Goal: Task Accomplishment & Management: Use online tool/utility

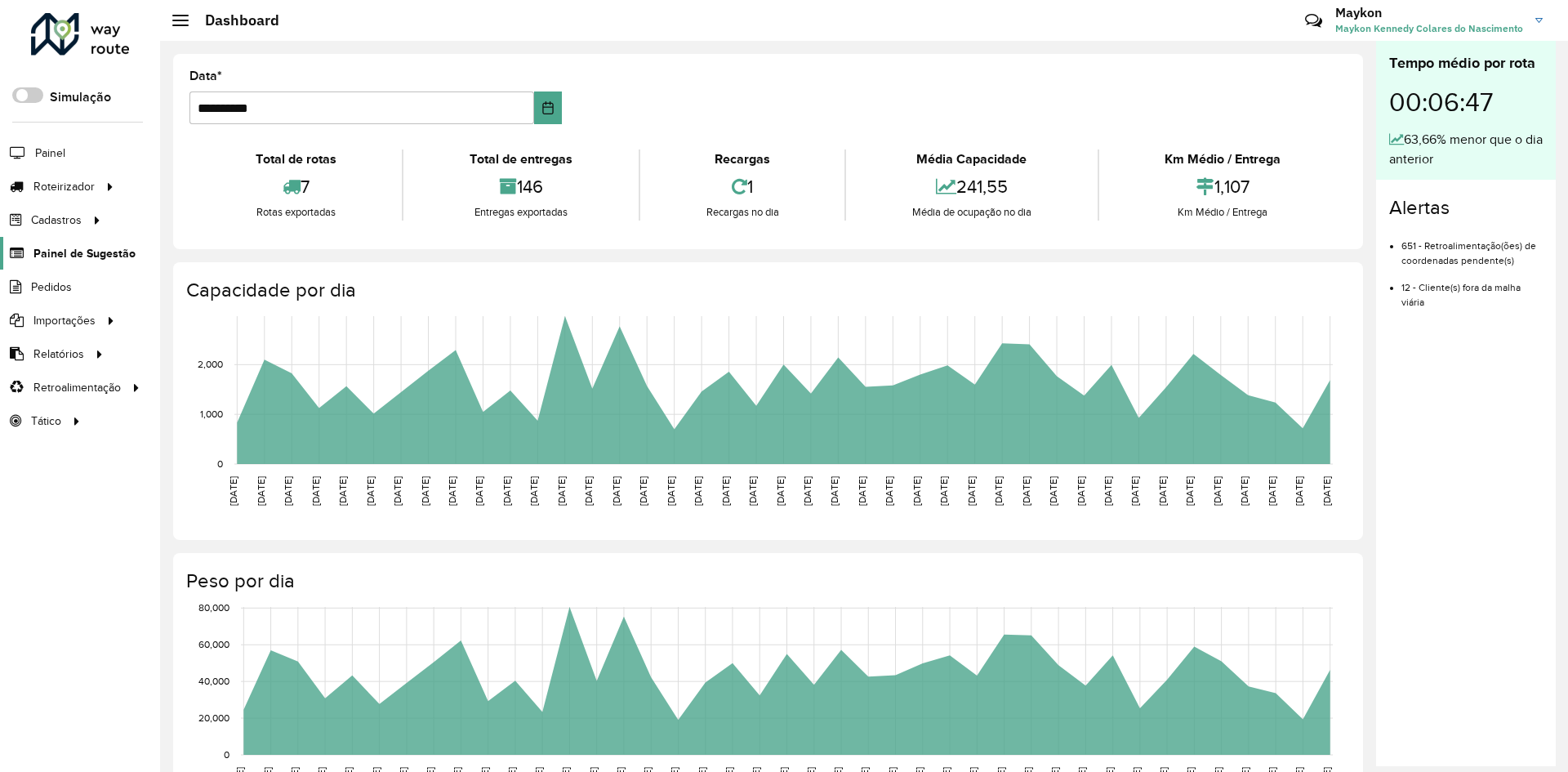
click at [81, 258] on span "Painel de Sugestão" at bounding box center [85, 254] width 102 height 17
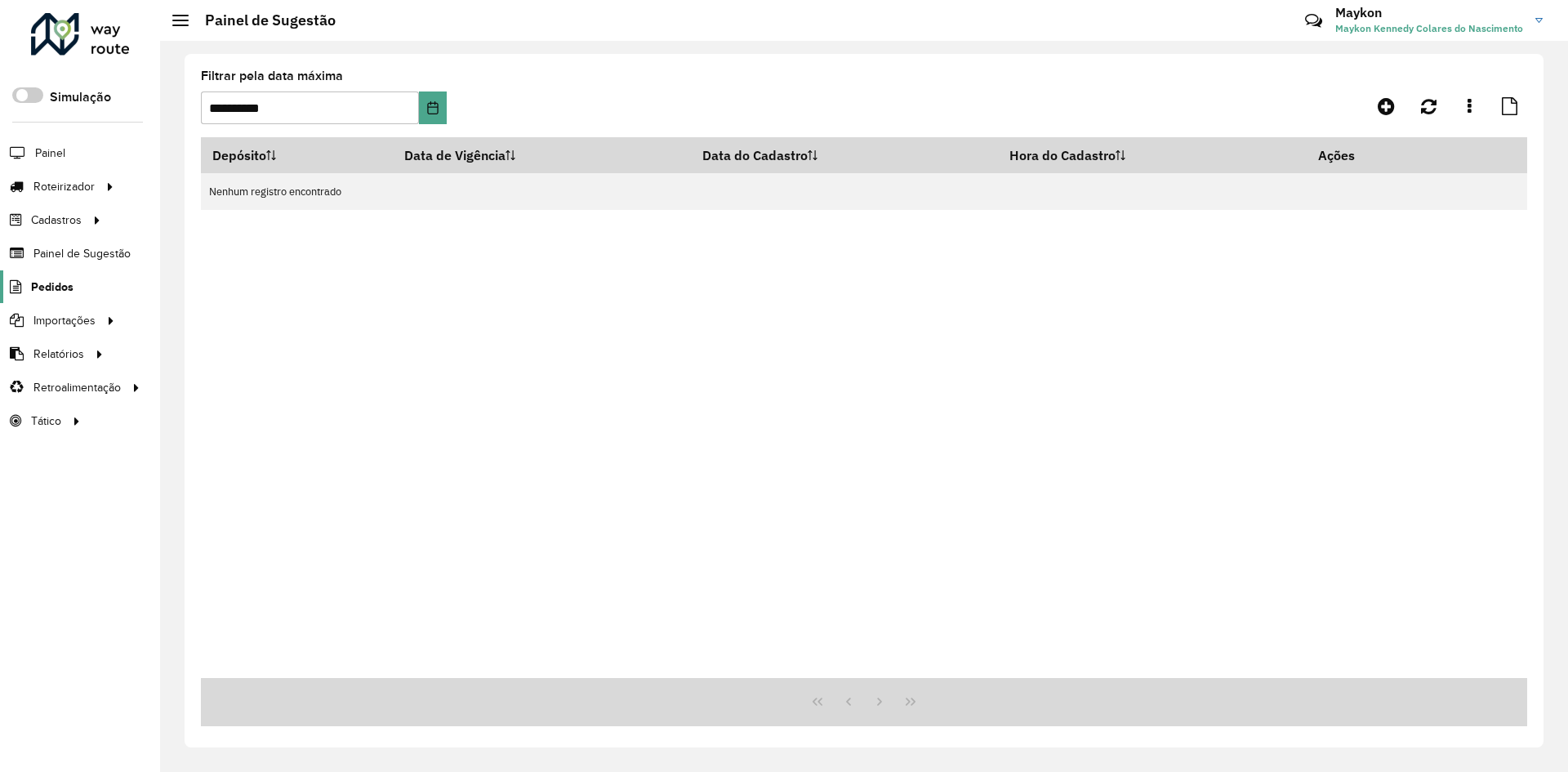
click at [50, 297] on link "Pedidos" at bounding box center [36, 286] width 74 height 33
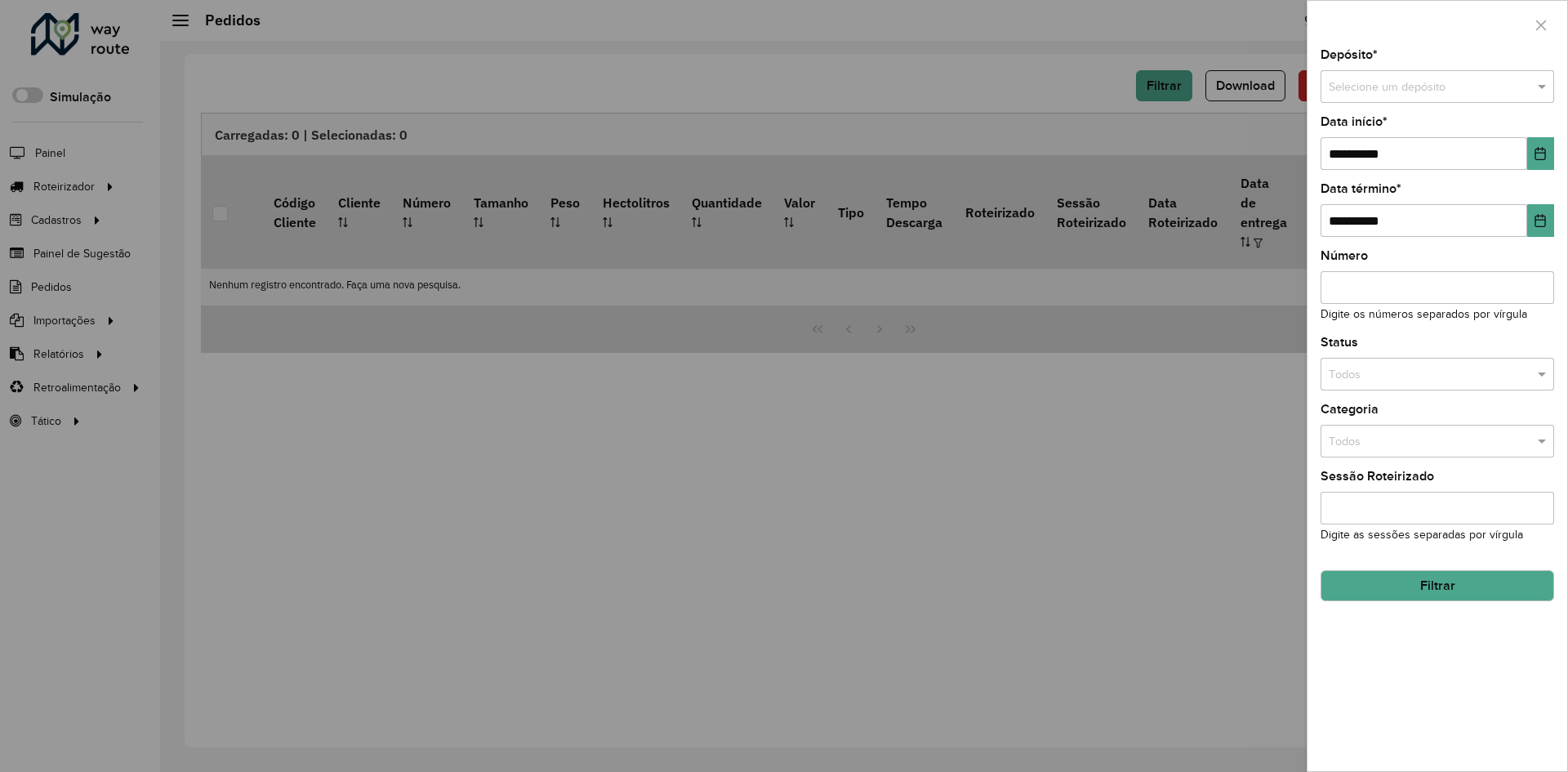
click at [1485, 85] on input "text" at bounding box center [1420, 87] width 184 height 18
click at [1457, 123] on div "BRAMAM - [GEOGRAPHIC_DATA]" at bounding box center [1437, 133] width 232 height 26
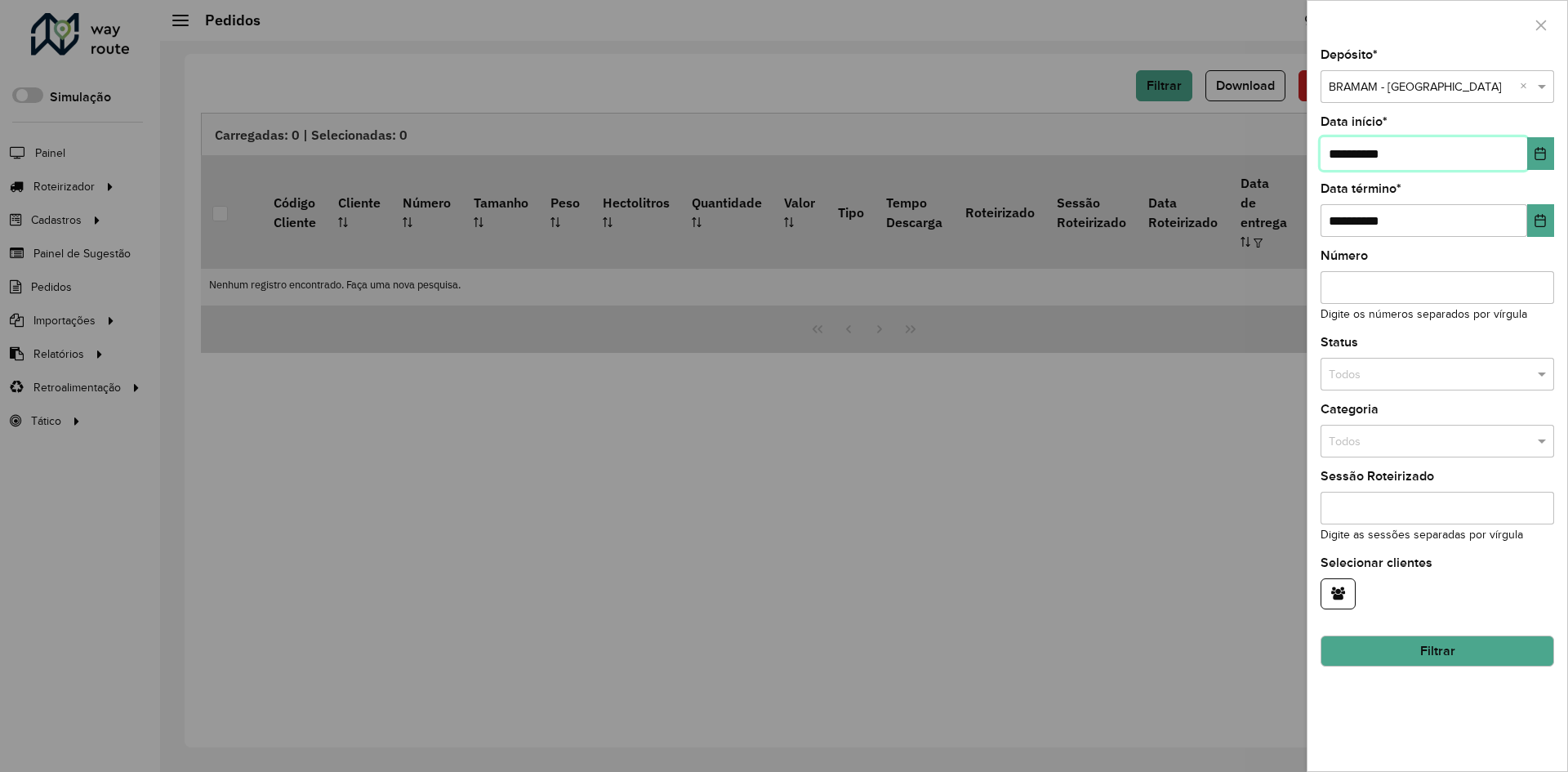
drag, startPoint x: 1341, startPoint y: 155, endPoint x: 1256, endPoint y: 181, distance: 88.9
click at [1256, 181] on body "Aguarde... Pop-up bloqueado! Seu navegador bloqueou automáticamente a abertura …" at bounding box center [784, 386] width 1568 height 772
type input "**********"
click at [1385, 372] on input "text" at bounding box center [1420, 375] width 184 height 18
click at [1374, 420] on span "Roteirizado" at bounding box center [1356, 419] width 58 height 13
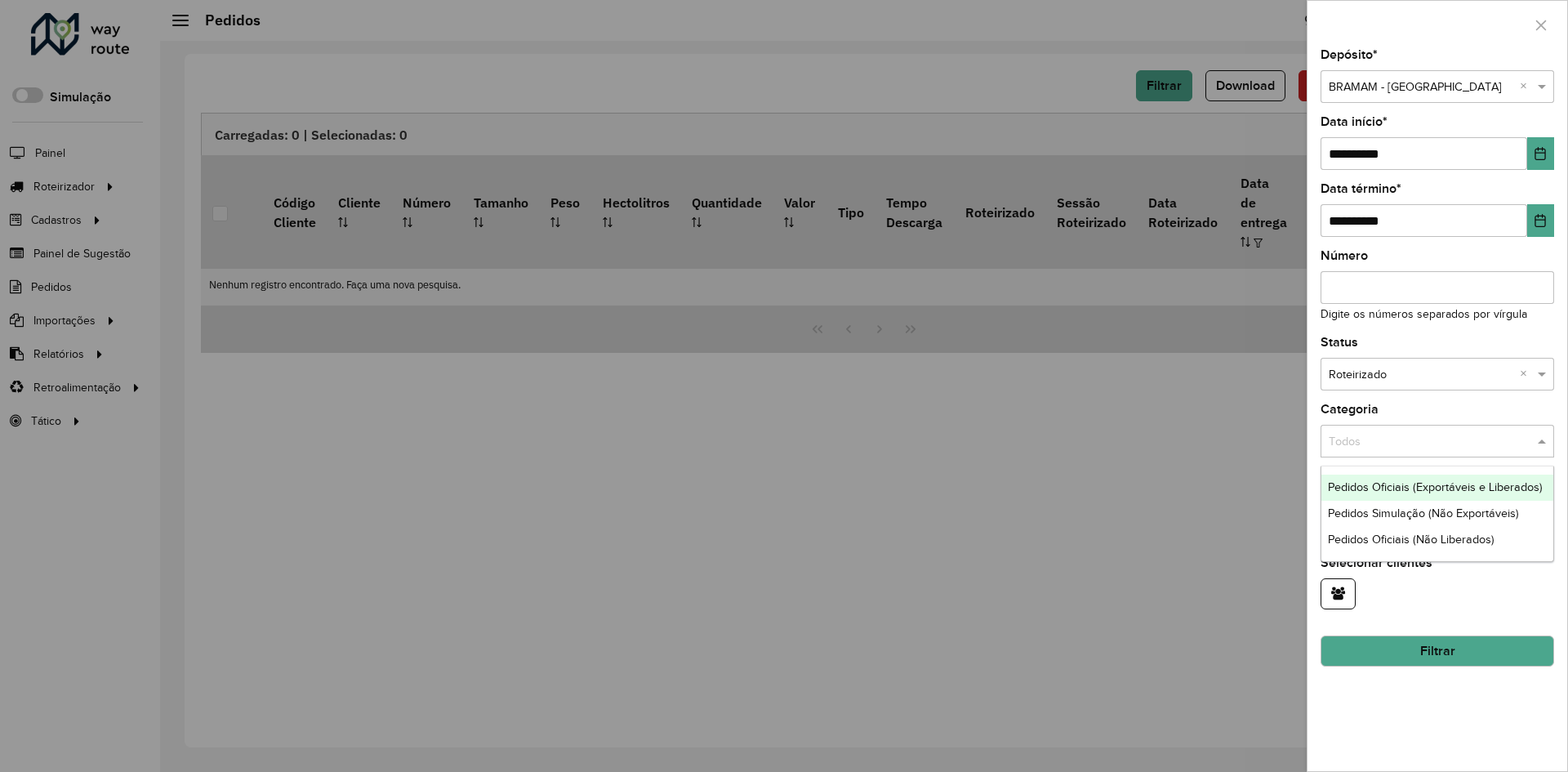
click at [1378, 449] on input "text" at bounding box center [1420, 441] width 184 height 18
click at [1404, 487] on span "Pedidos Oficiais (Exportáveis e Liberados)" at bounding box center [1435, 486] width 215 height 13
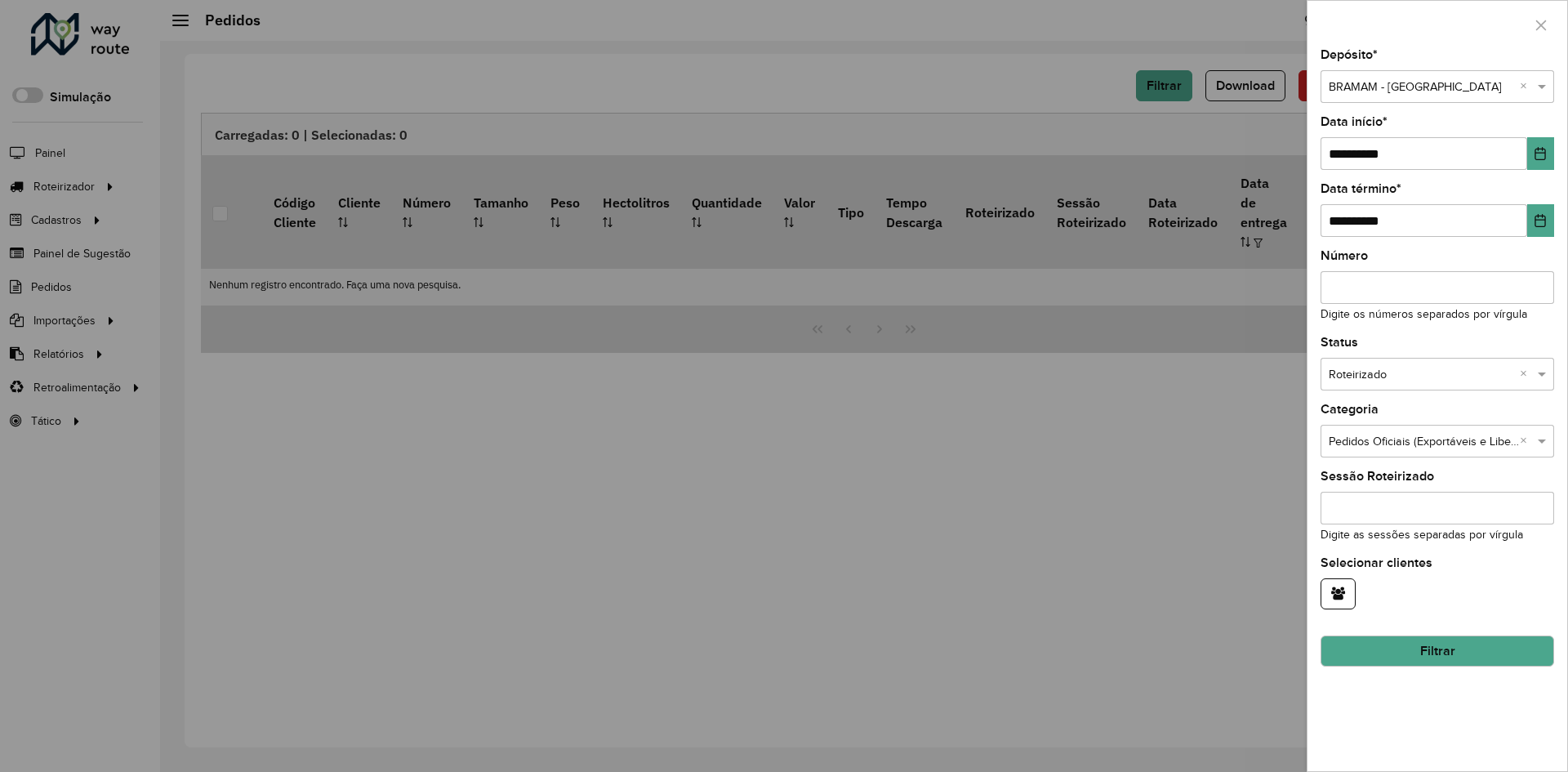
drag, startPoint x: 1396, startPoint y: 498, endPoint x: 1401, endPoint y: 488, distance: 11.2
click at [1399, 490] on div "Sessão Roteirizado Digite as sessões separadas por vírgula" at bounding box center [1437, 507] width 234 height 74
click at [1406, 645] on button "Filtrar" at bounding box center [1437, 651] width 234 height 31
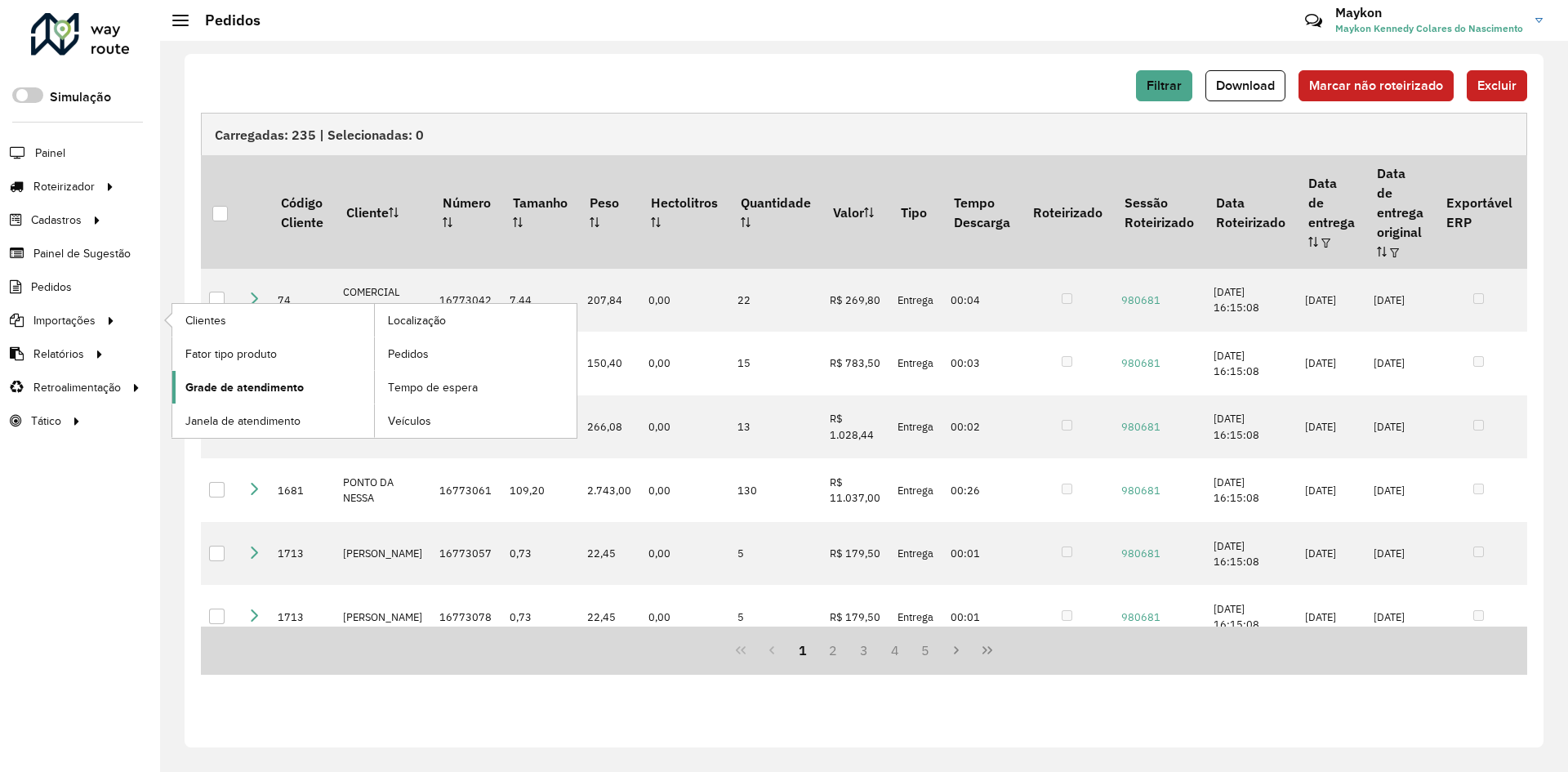
click at [259, 383] on span "Grade de atendimento" at bounding box center [244, 388] width 119 height 17
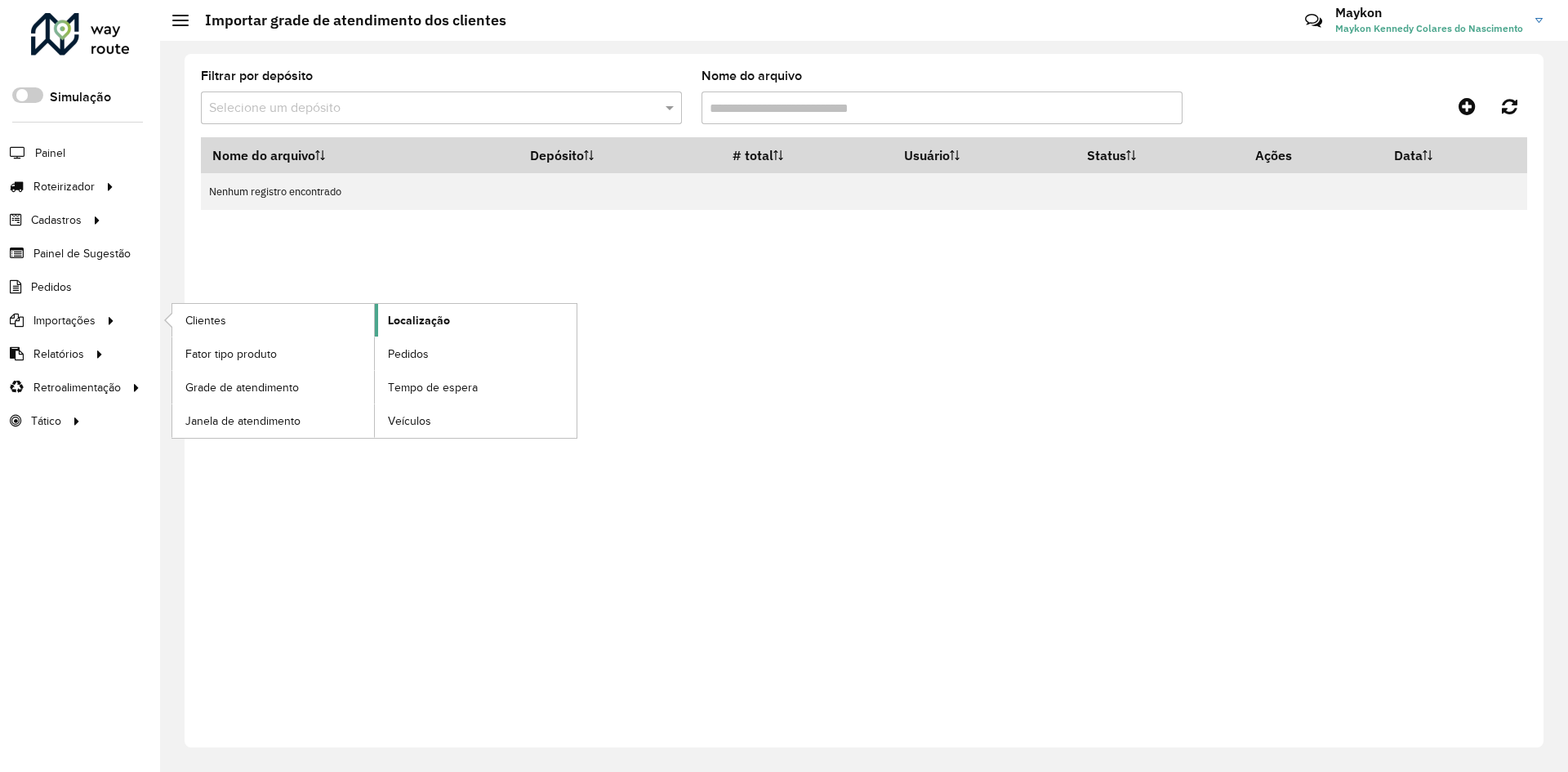
click at [434, 320] on span "Localização" at bounding box center [419, 320] width 62 height 17
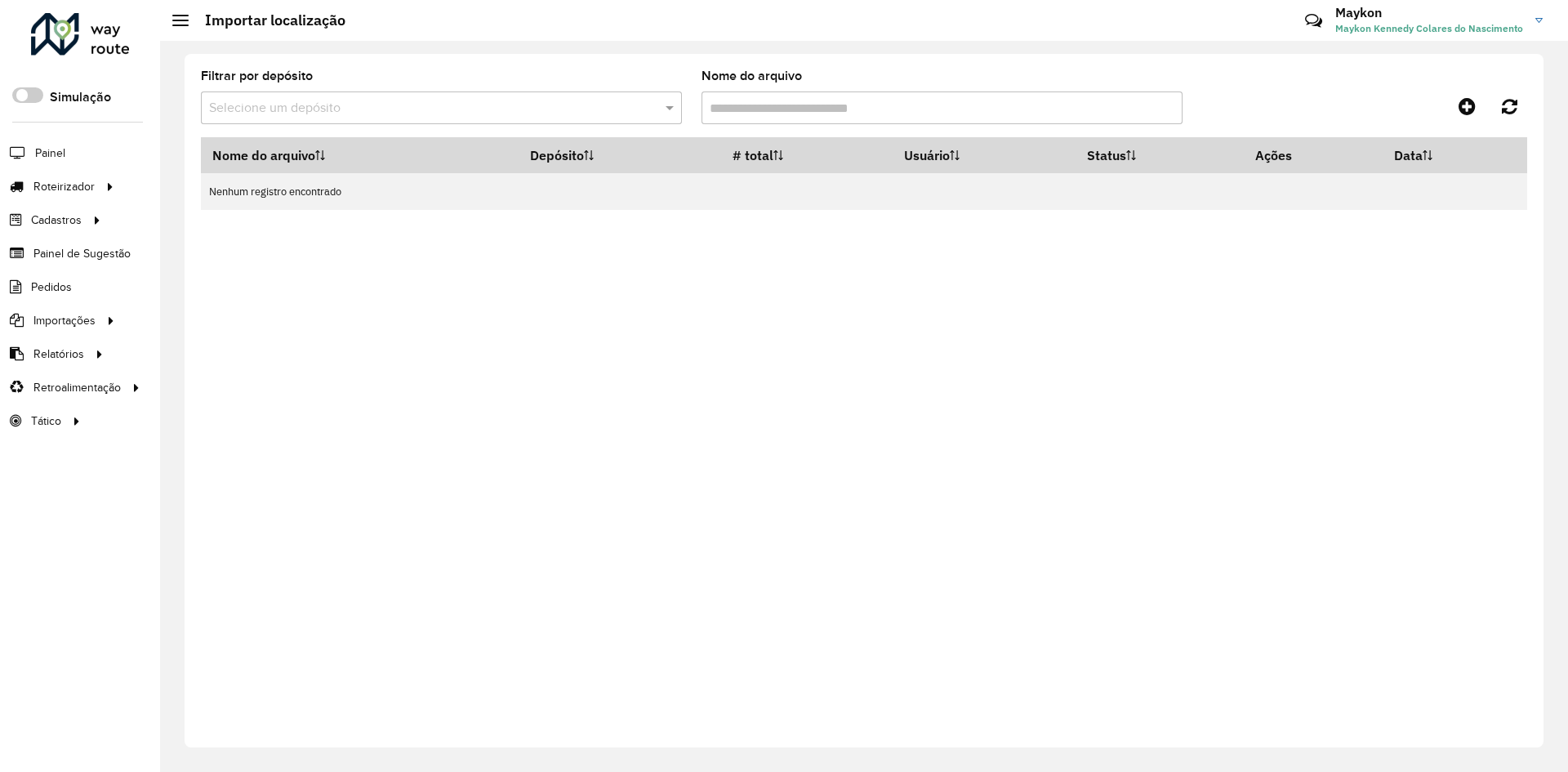
click at [626, 109] on input "text" at bounding box center [425, 108] width 432 height 20
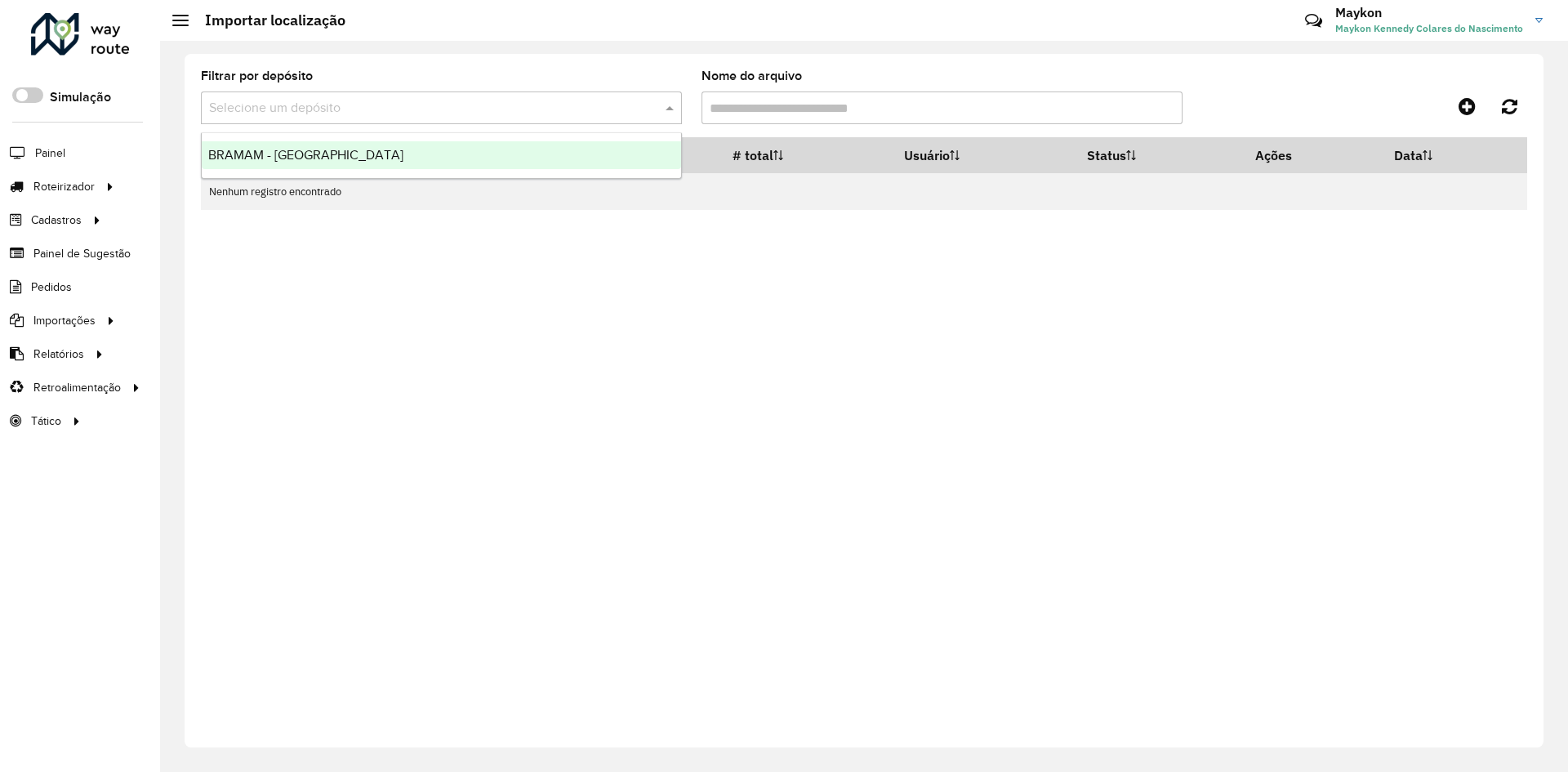
click at [492, 169] on ng-dropdown-panel "BRAMAM - [GEOGRAPHIC_DATA]" at bounding box center [441, 156] width 481 height 47
click at [494, 165] on div "BRAMAM - [GEOGRAPHIC_DATA]" at bounding box center [441, 155] width 479 height 28
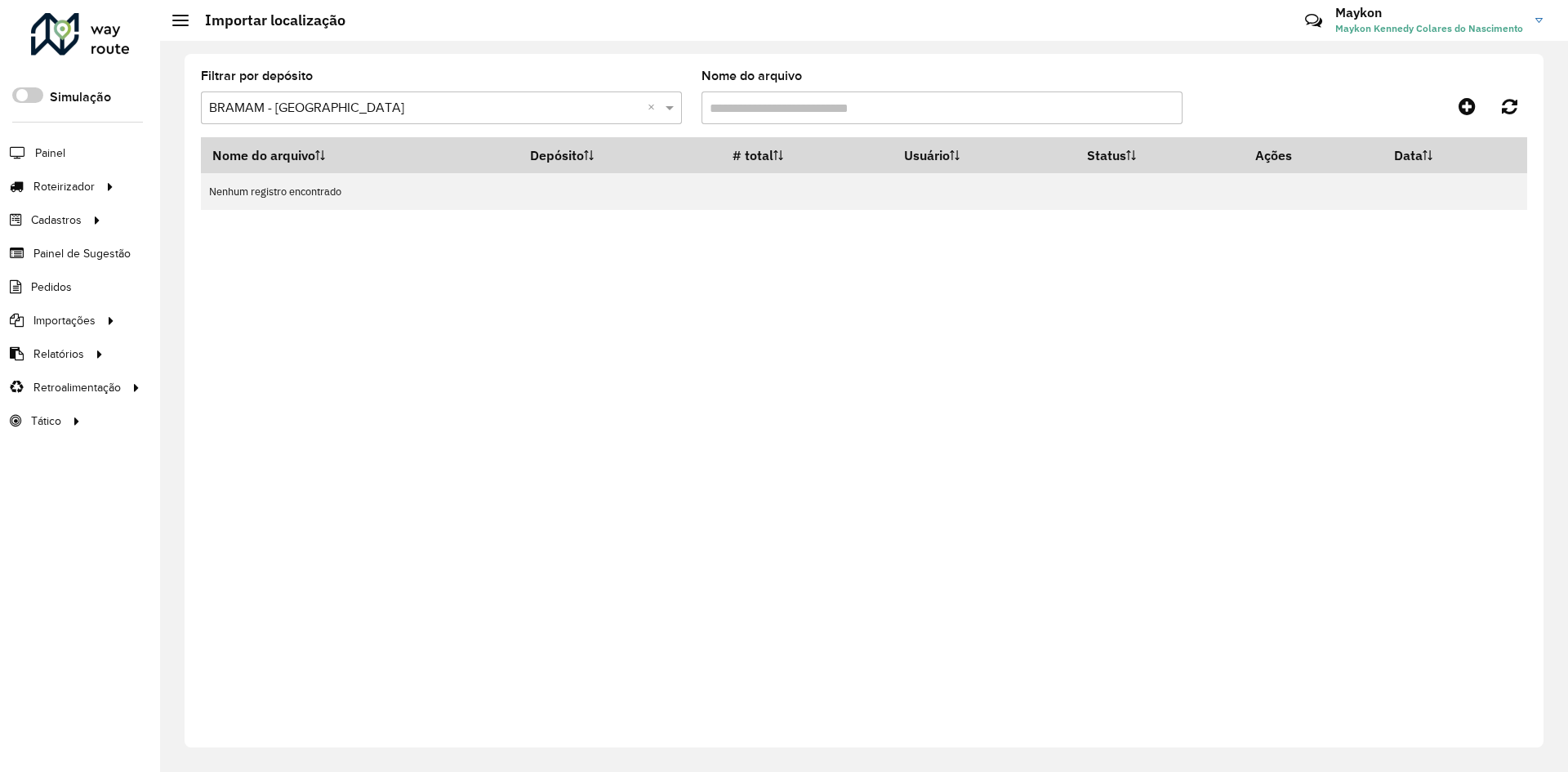
click at [826, 100] on input "Nome do arquivo" at bounding box center [942, 108] width 481 height 33
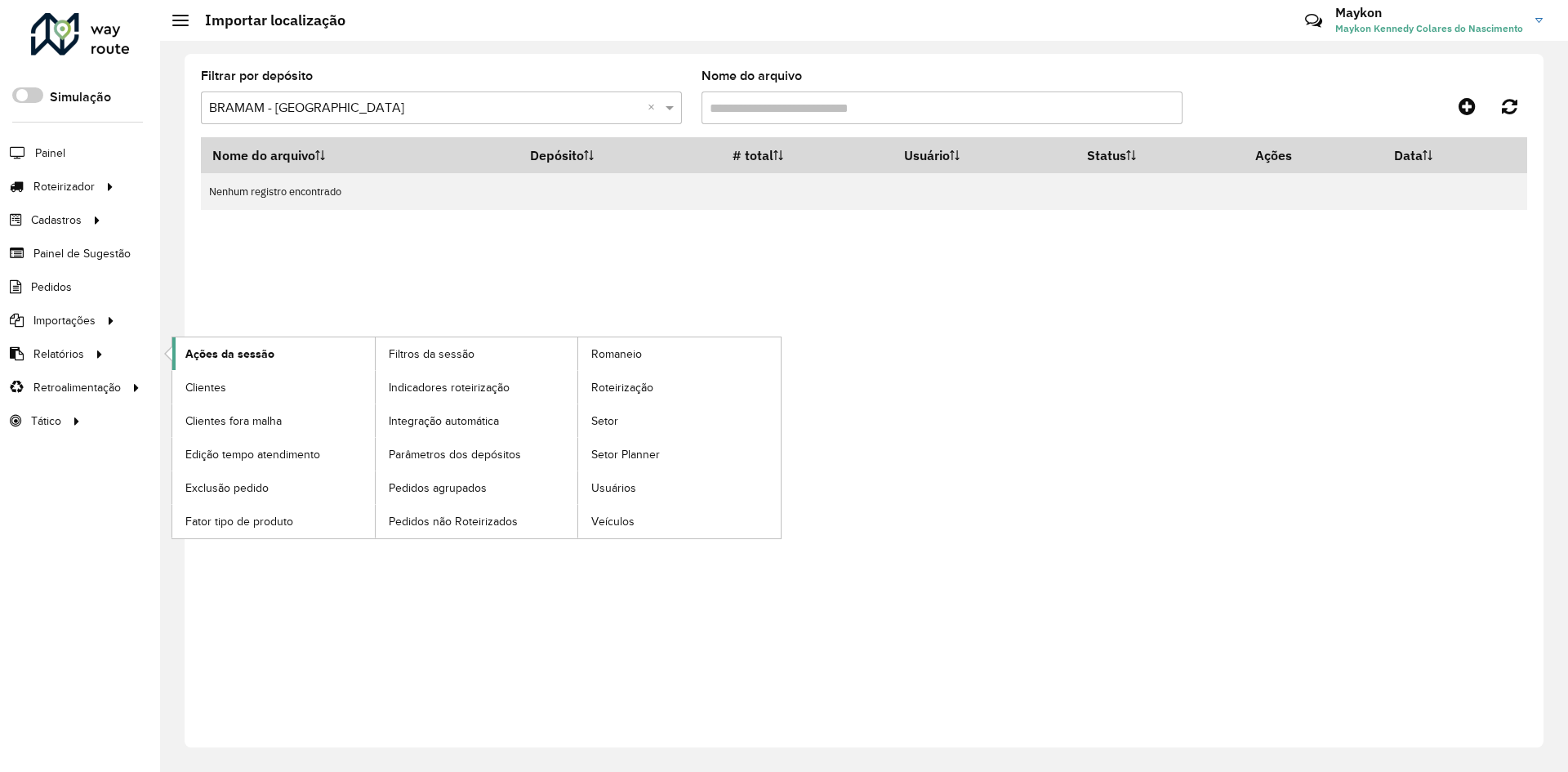
click at [229, 353] on span "Ações da sessão" at bounding box center [229, 354] width 89 height 17
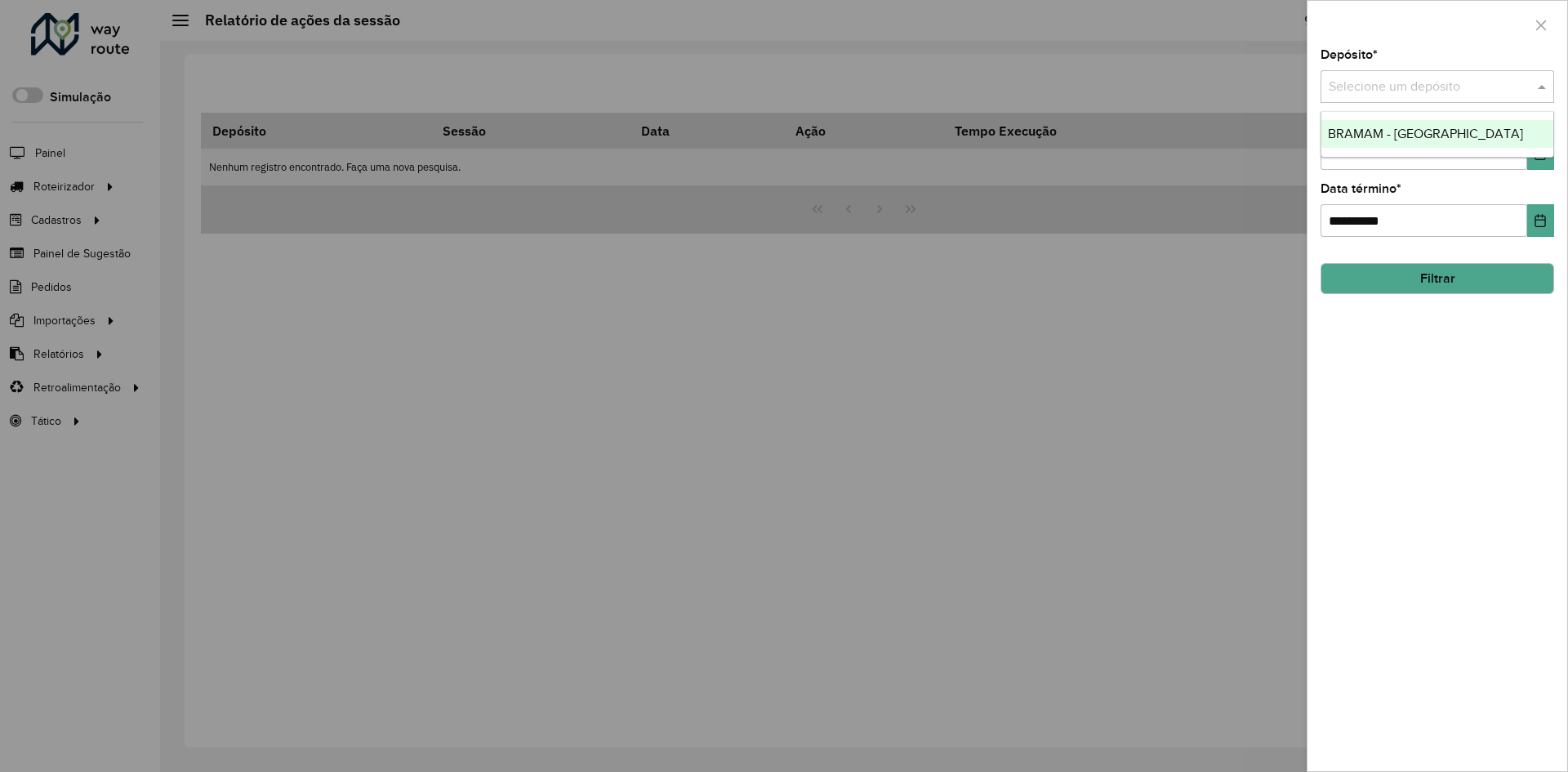
click at [1387, 92] on input "text" at bounding box center [1420, 87] width 184 height 20
click at [1398, 126] on div "BRAMAM - [GEOGRAPHIC_DATA]" at bounding box center [1437, 134] width 232 height 28
click at [1340, 154] on input "**********" at bounding box center [1423, 154] width 207 height 33
drag, startPoint x: 1344, startPoint y: 152, endPoint x: 1230, endPoint y: 159, distance: 114.2
click at [1231, 159] on body "Aguarde... Pop-up bloqueado! Seu navegador bloqueou automáticamente a abertura …" at bounding box center [784, 386] width 1568 height 772
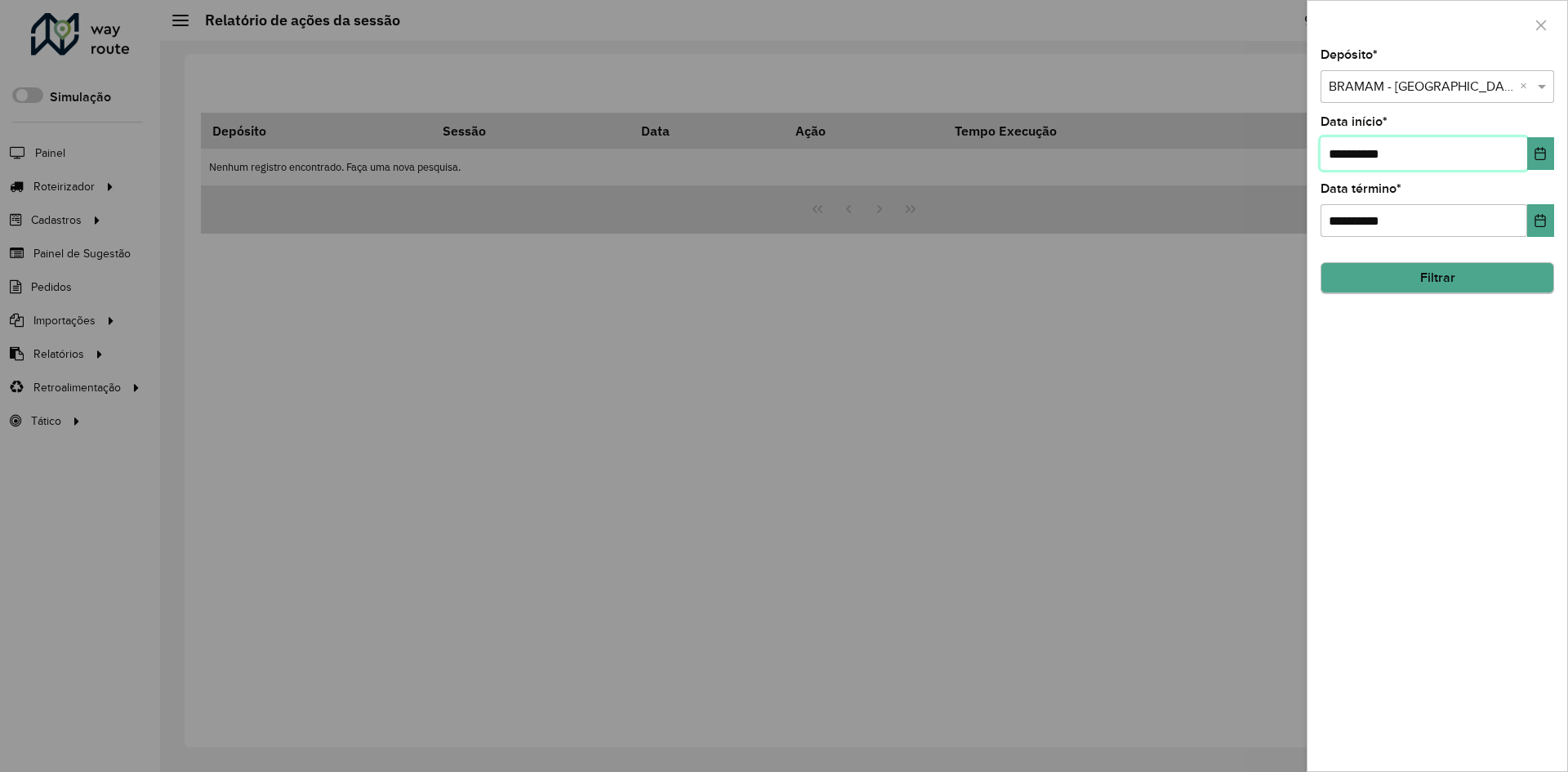
type input "**********"
click at [1467, 280] on button "Filtrar" at bounding box center [1437, 279] width 234 height 31
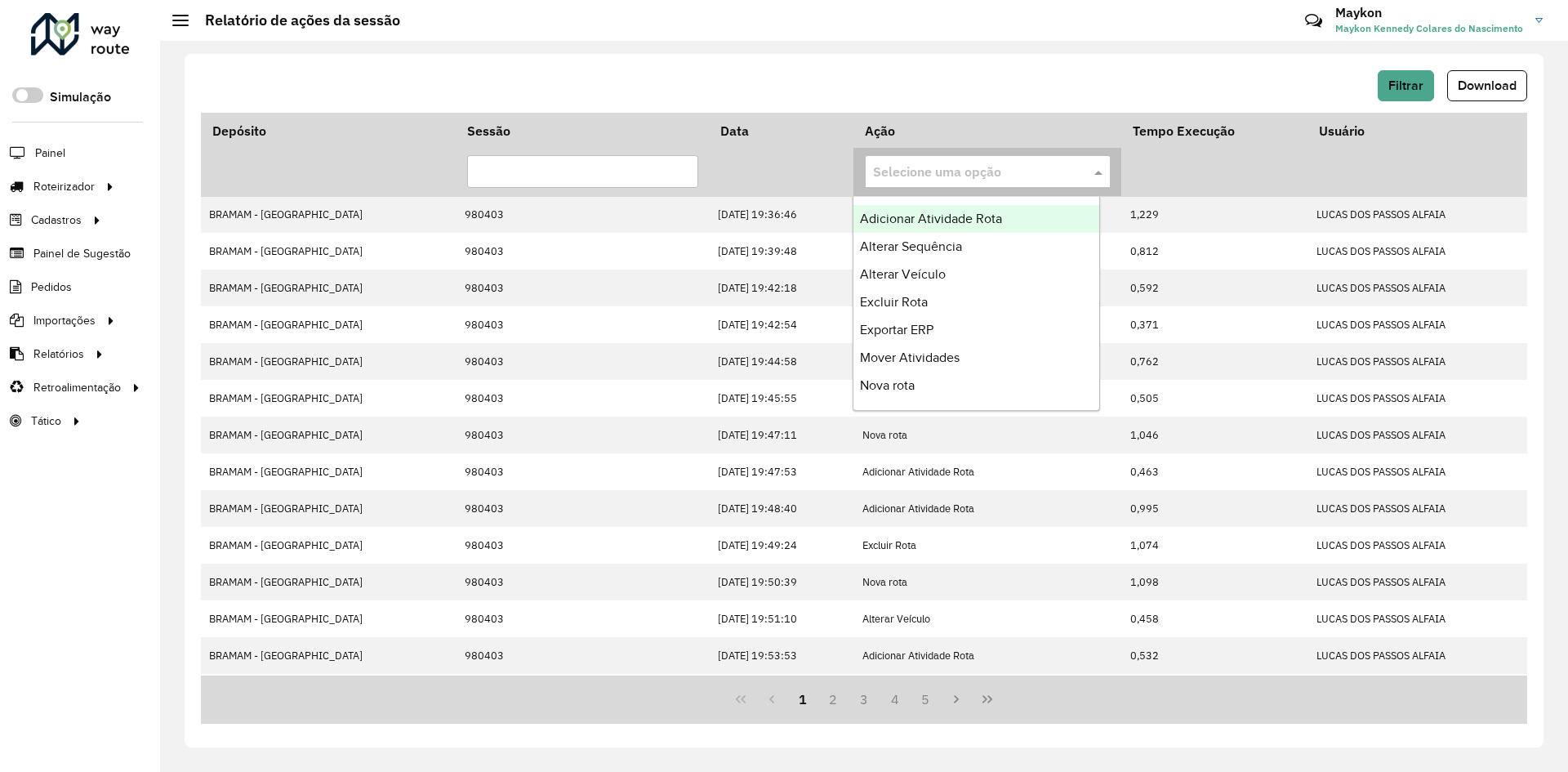
click at [977, 176] on input "text" at bounding box center [971, 172] width 196 height 20
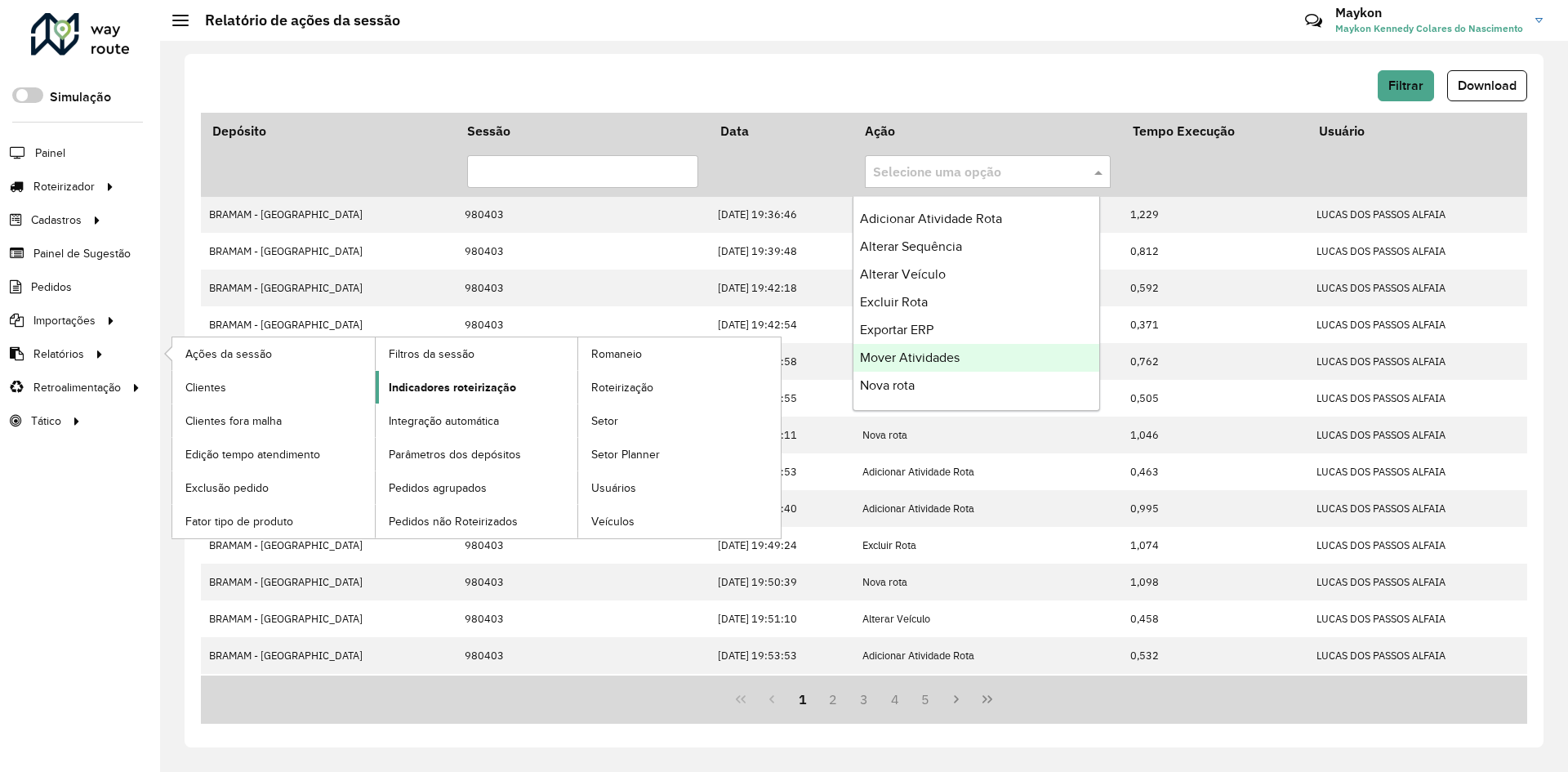
click at [426, 385] on span "Indicadores roteirização" at bounding box center [452, 388] width 127 height 17
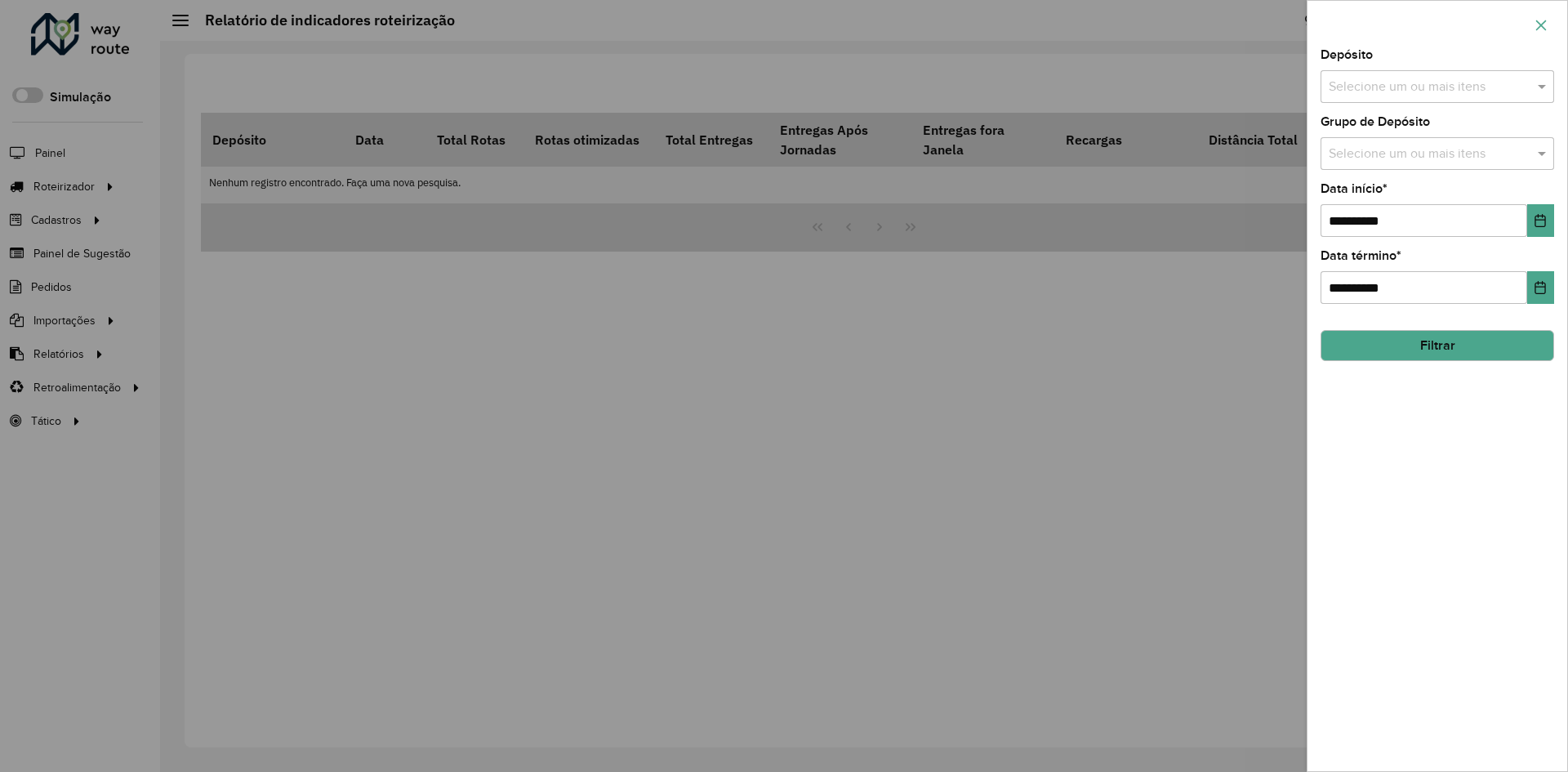
click at [1538, 25] on icon "button" at bounding box center [1540, 25] width 13 height 13
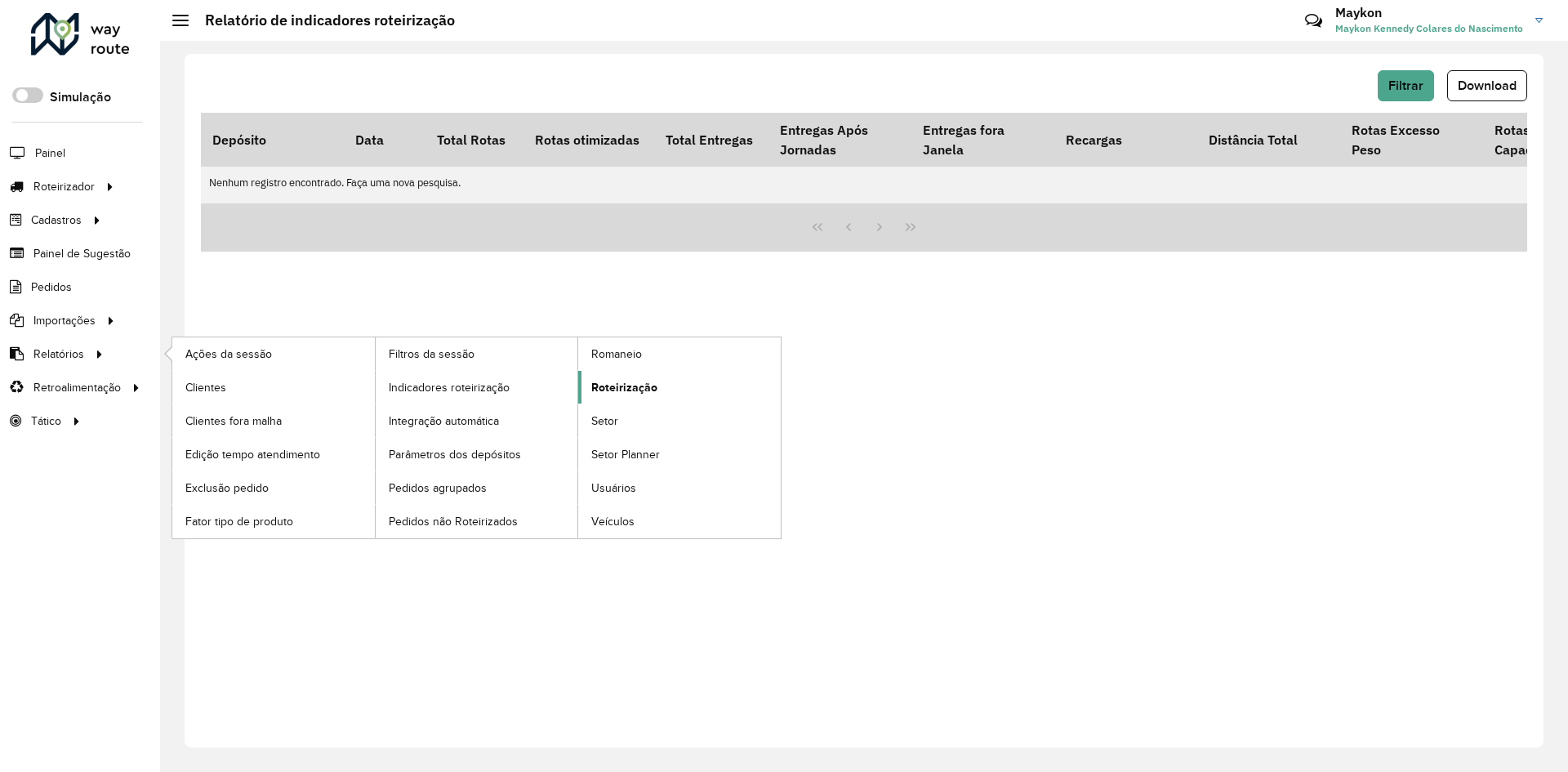
click at [634, 383] on span "Roteirização" at bounding box center [624, 388] width 66 height 17
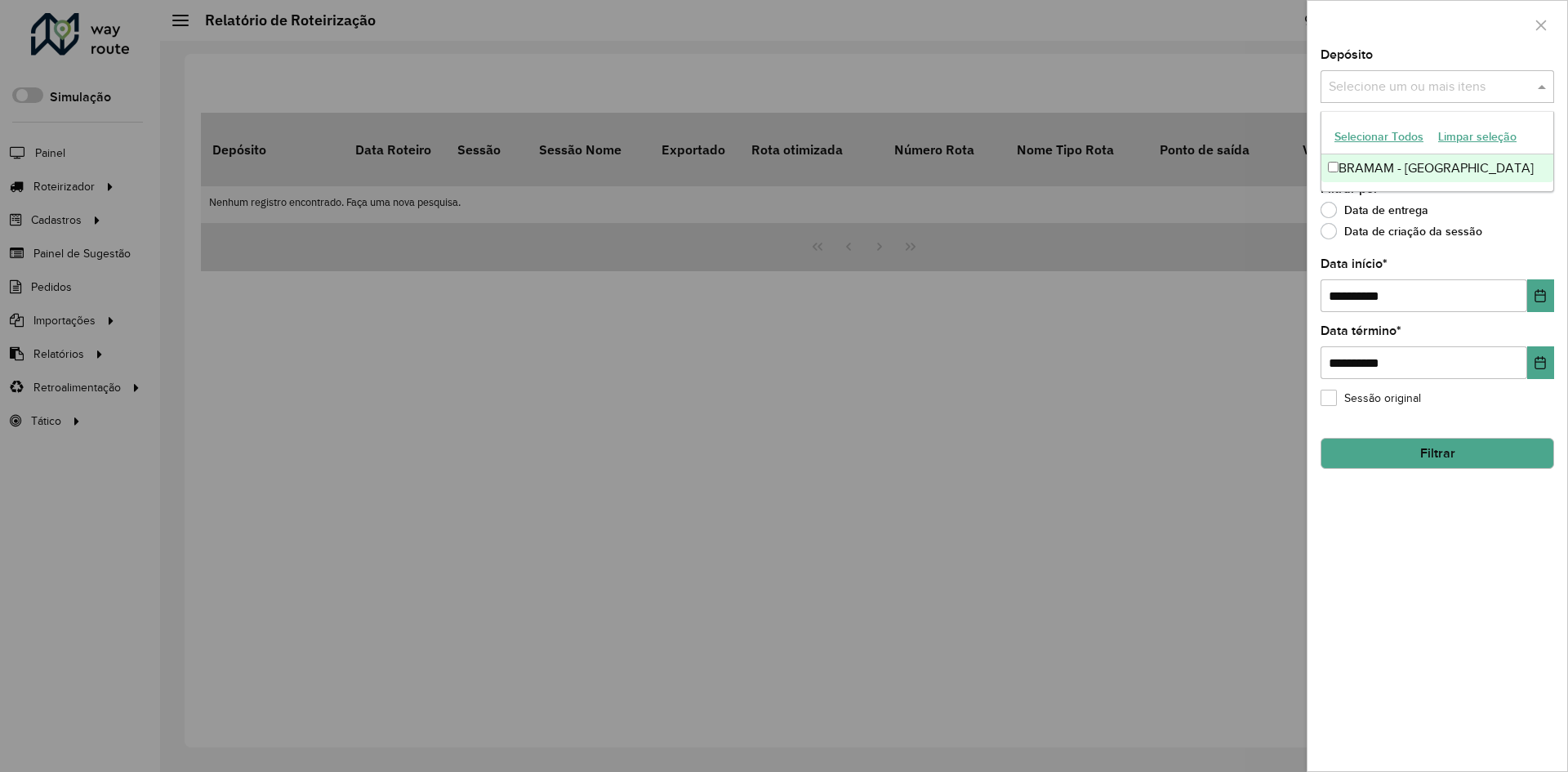
click at [1360, 93] on input "text" at bounding box center [1430, 87] width 209 height 20
click at [1384, 172] on div "BRAMAM - [GEOGRAPHIC_DATA]" at bounding box center [1437, 168] width 232 height 28
click at [1517, 230] on div "Data de criação da sessão" at bounding box center [1437, 235] width 234 height 20
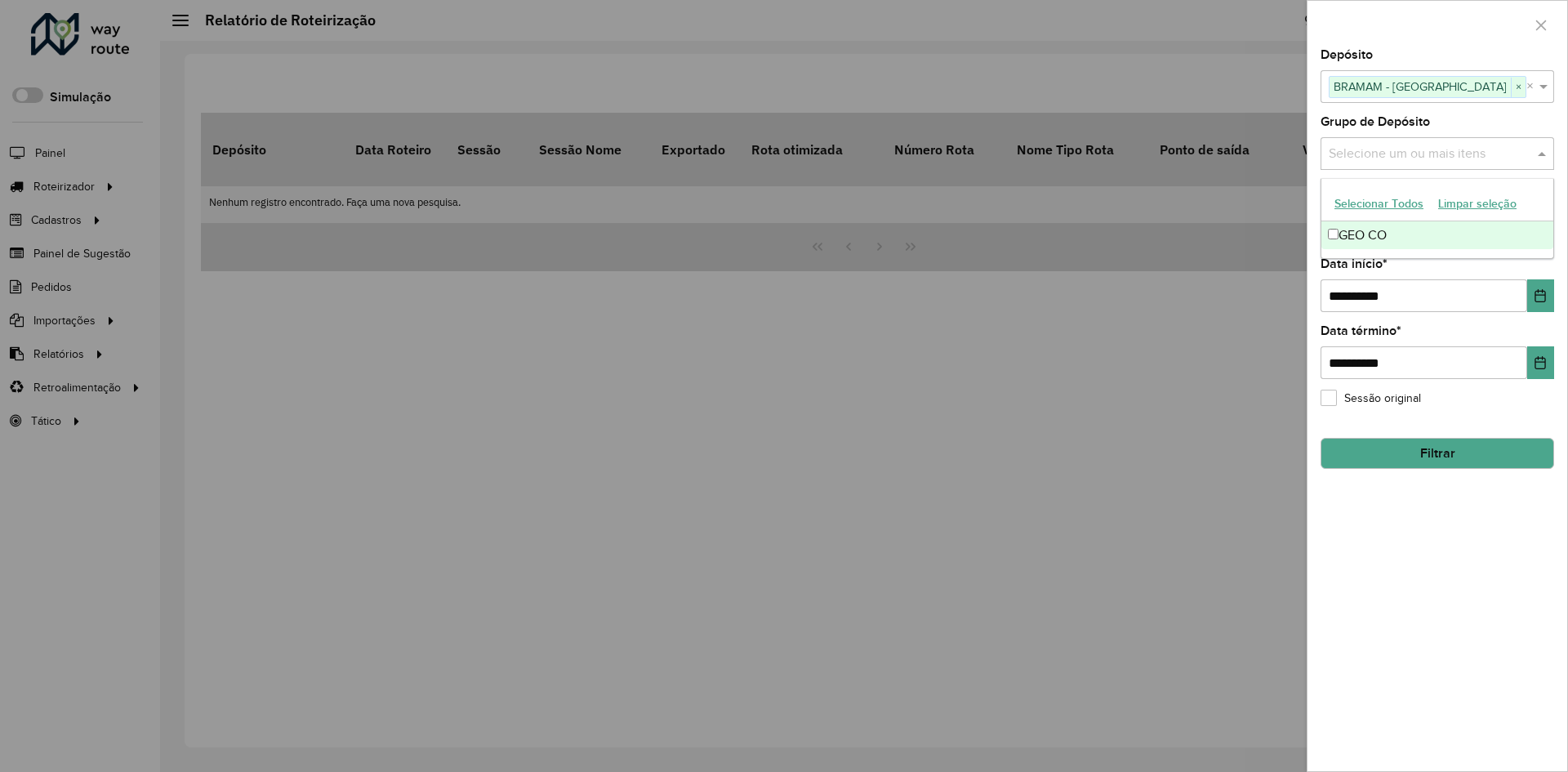
click at [1470, 145] on input "text" at bounding box center [1430, 154] width 209 height 20
click at [1438, 236] on div "GEO CO" at bounding box center [1437, 235] width 232 height 28
click at [1475, 275] on div "**********" at bounding box center [1437, 285] width 234 height 54
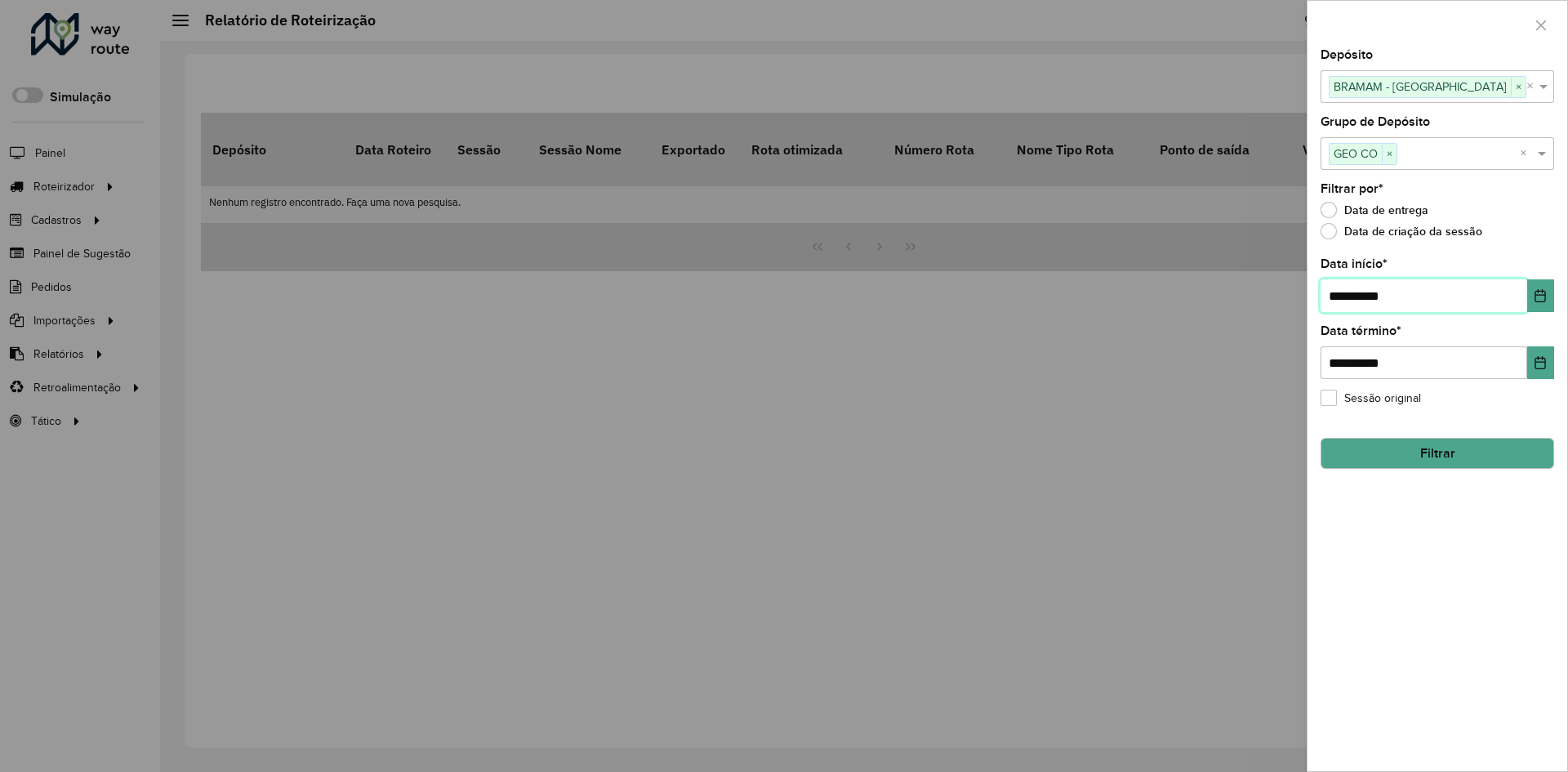
drag, startPoint x: 1344, startPoint y: 300, endPoint x: 1187, endPoint y: 338, distance: 161.5
click at [1187, 338] on body "Aguarde... Pop-up bloqueado! Seu navegador bloqueou automáticamente a abertura …" at bounding box center [784, 386] width 1568 height 772
type input "**********"
click at [1398, 454] on button "Filtrar" at bounding box center [1437, 454] width 234 height 31
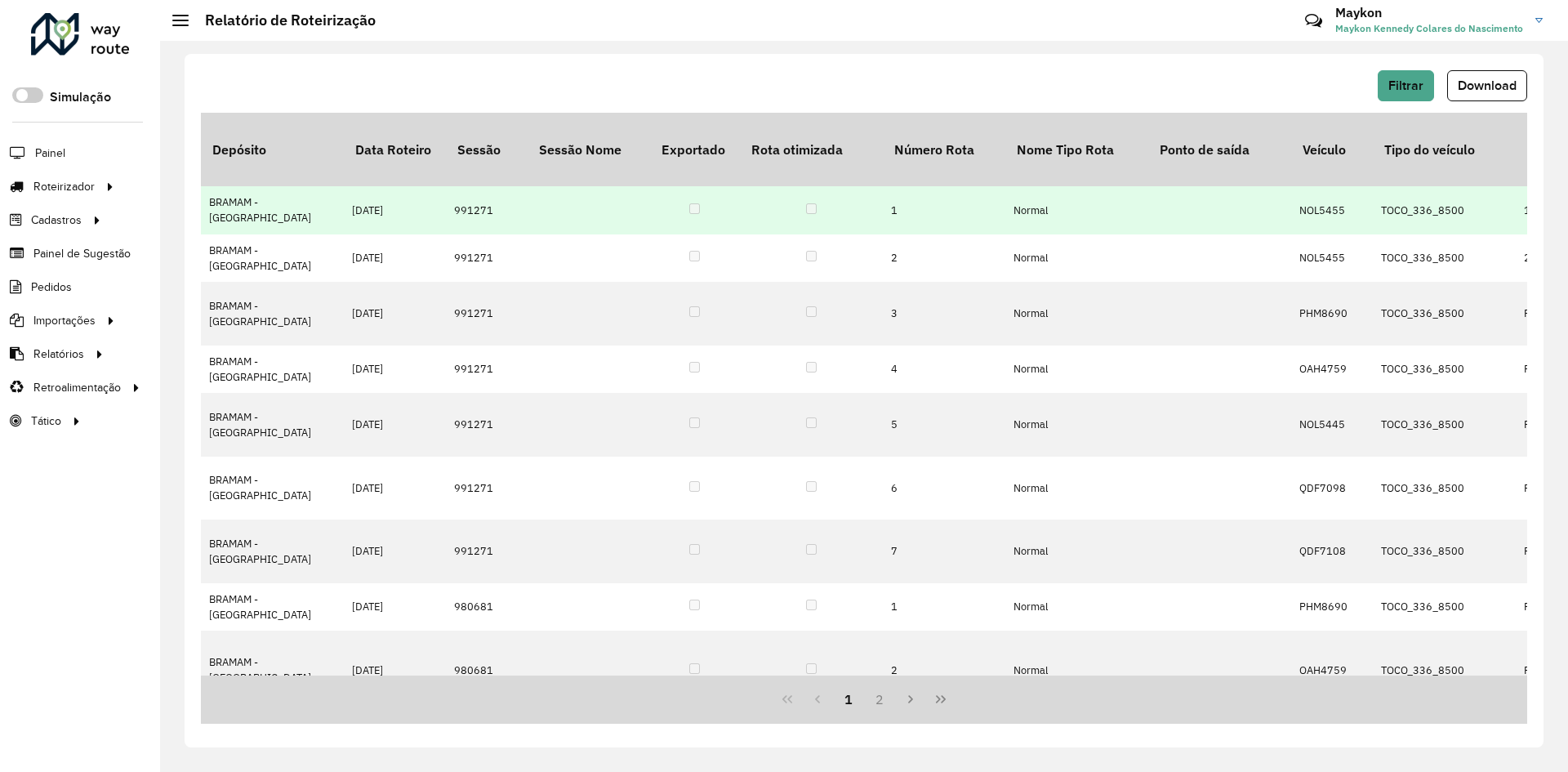
click at [1320, 186] on td "NOL5455" at bounding box center [1332, 209] width 81 height 48
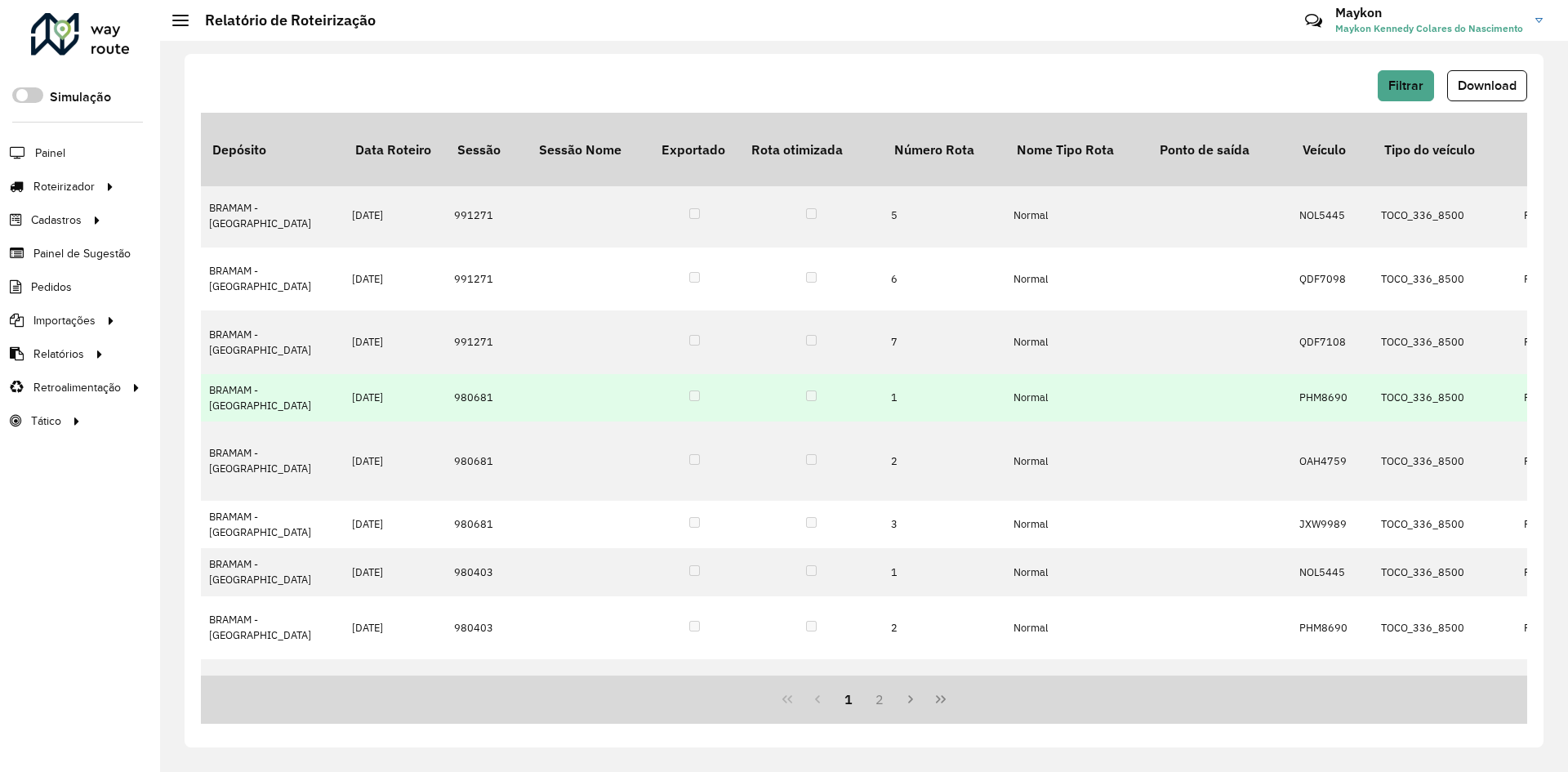
scroll to position [387, 0]
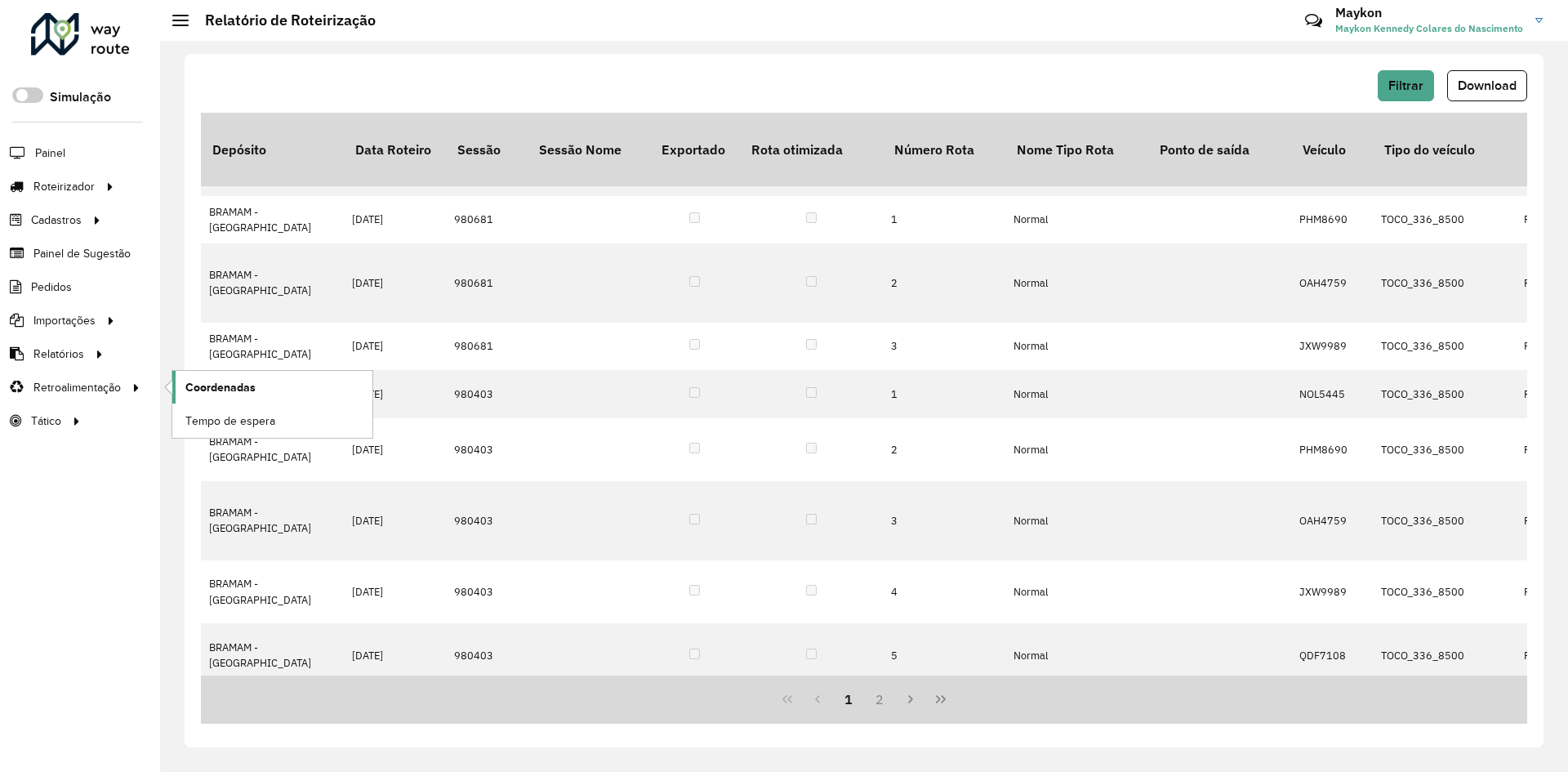
click at [211, 382] on span "Coordenadas" at bounding box center [220, 388] width 70 height 17
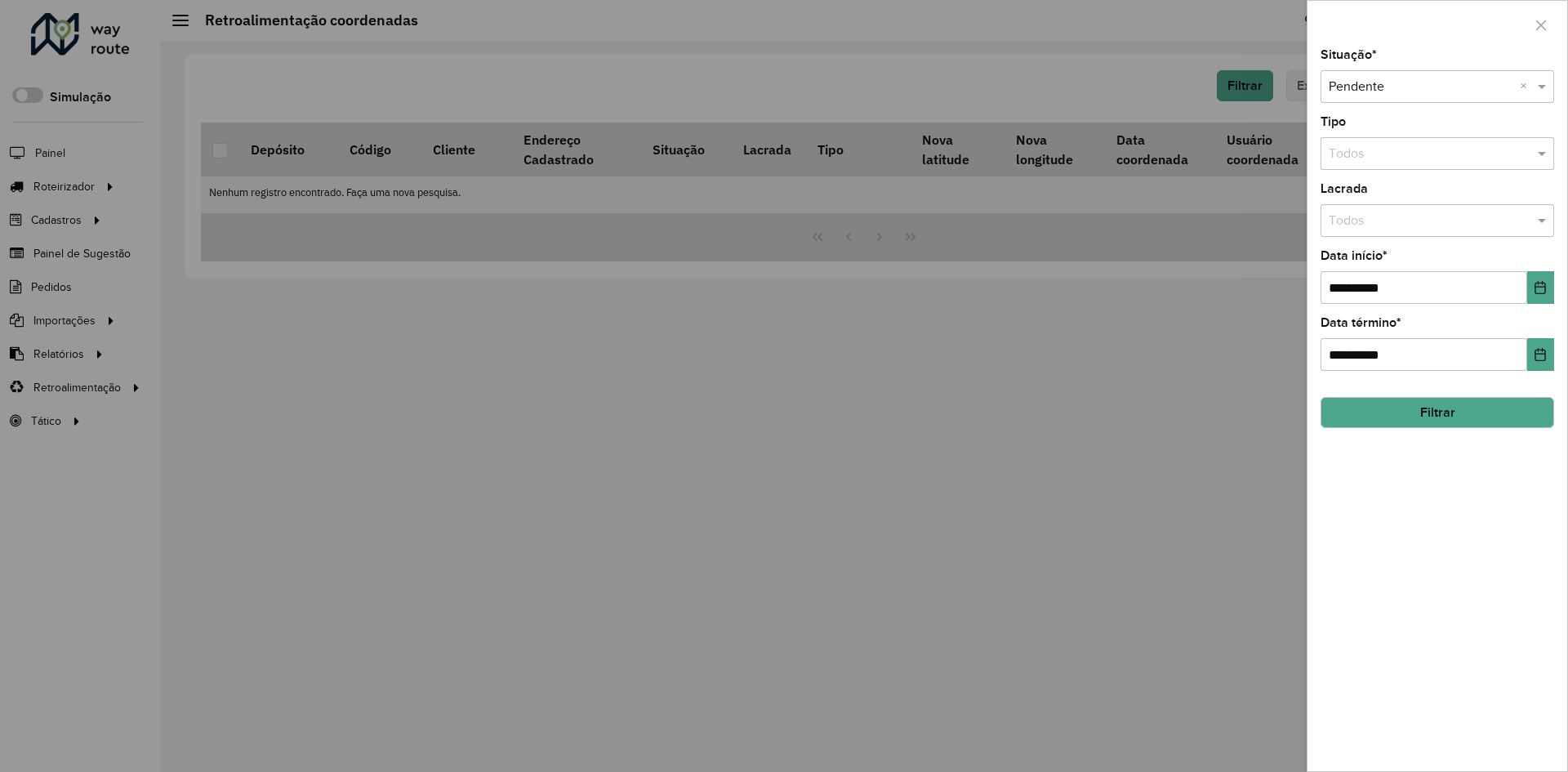
drag, startPoint x: 1543, startPoint y: 23, endPoint x: 1243, endPoint y: 79, distance: 305.2
click at [1540, 22] on icon "button" at bounding box center [1540, 25] width 13 height 13
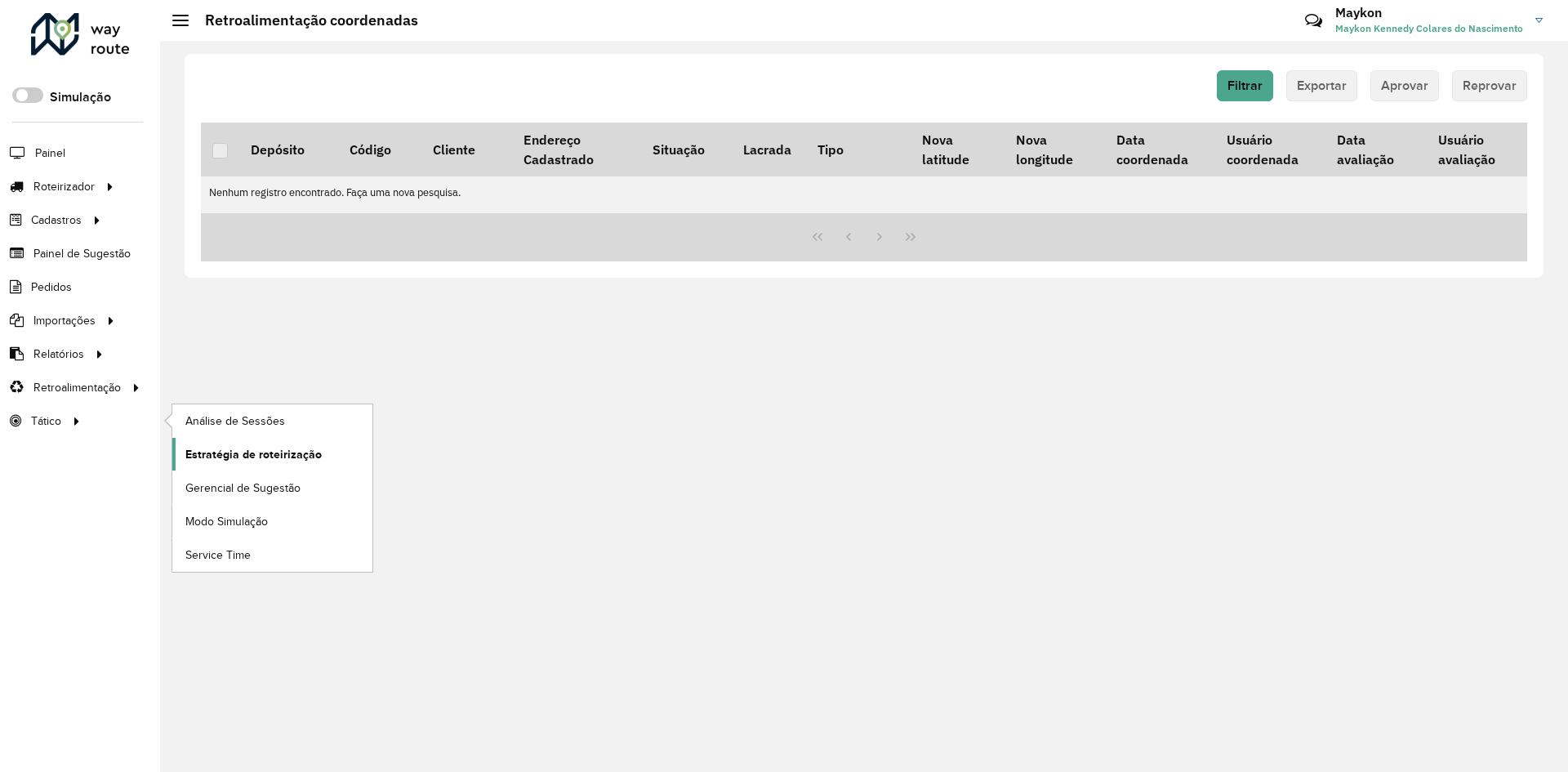
click at [281, 456] on span "Estratégia de roteirização" at bounding box center [254, 454] width 137 height 17
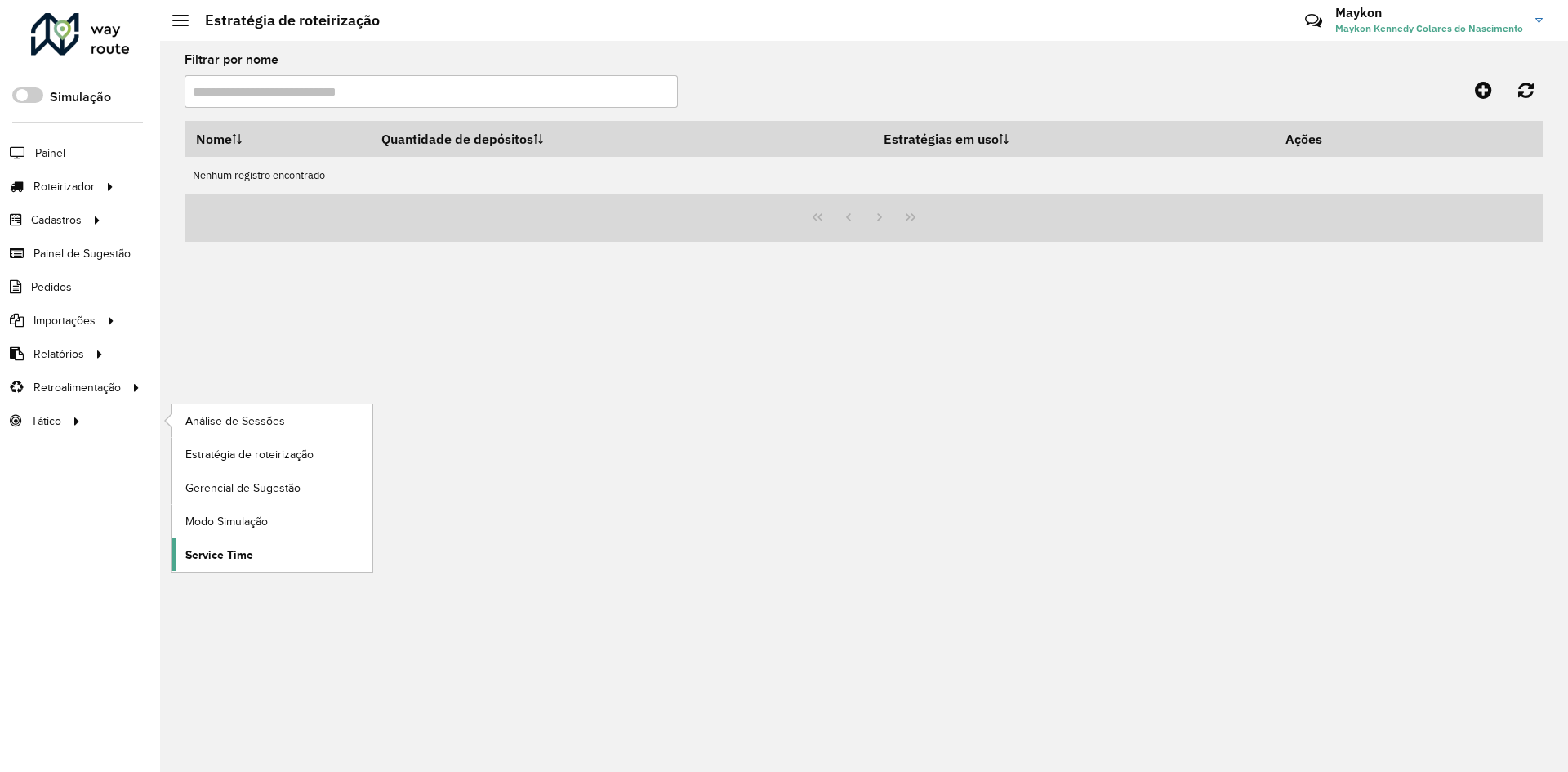
click at [222, 552] on span "Service Time" at bounding box center [219, 555] width 67 height 17
click at [263, 521] on span "Modo Simulação" at bounding box center [228, 522] width 87 height 17
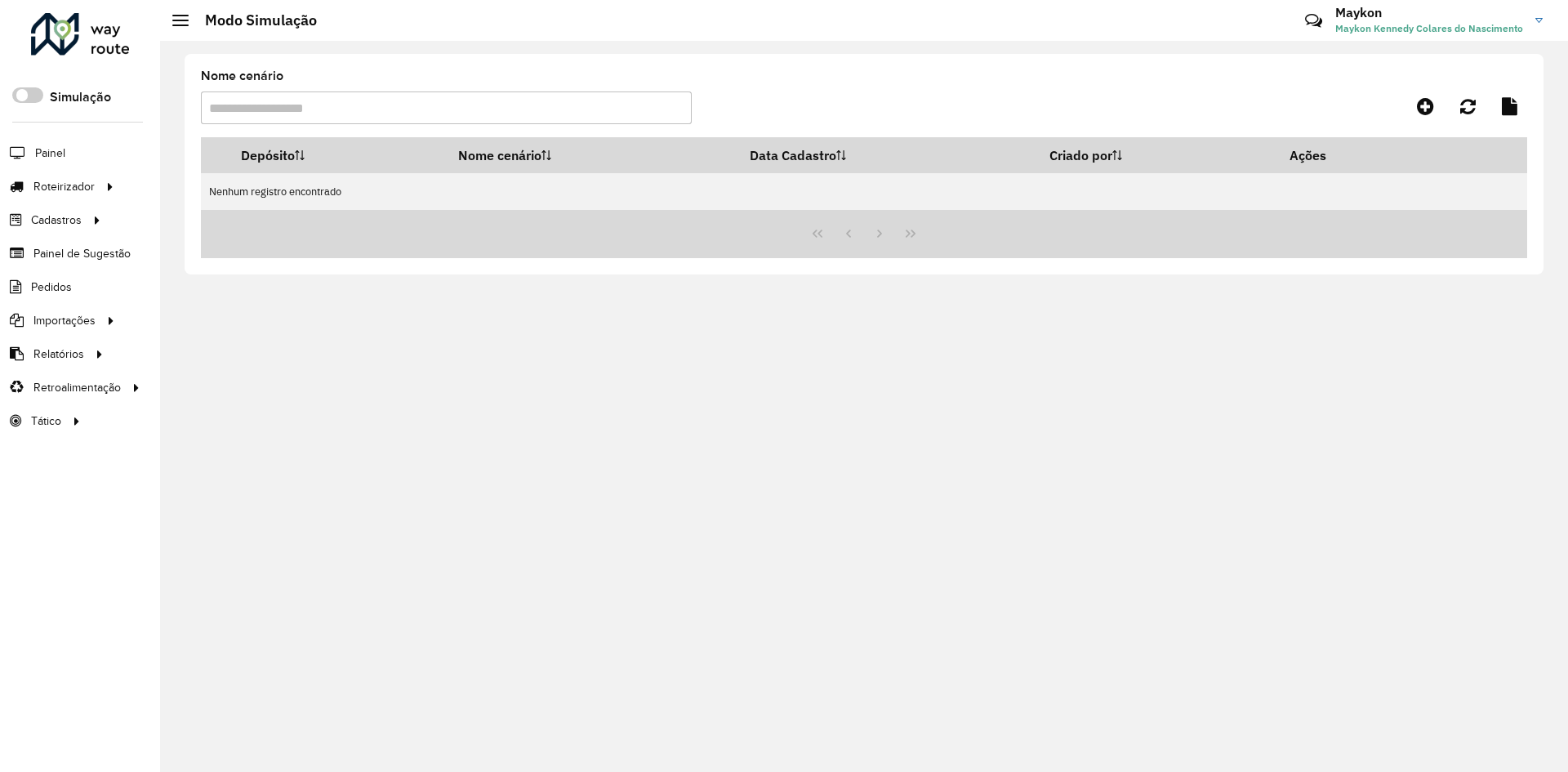
click at [399, 107] on input "Nome cenário" at bounding box center [446, 108] width 491 height 33
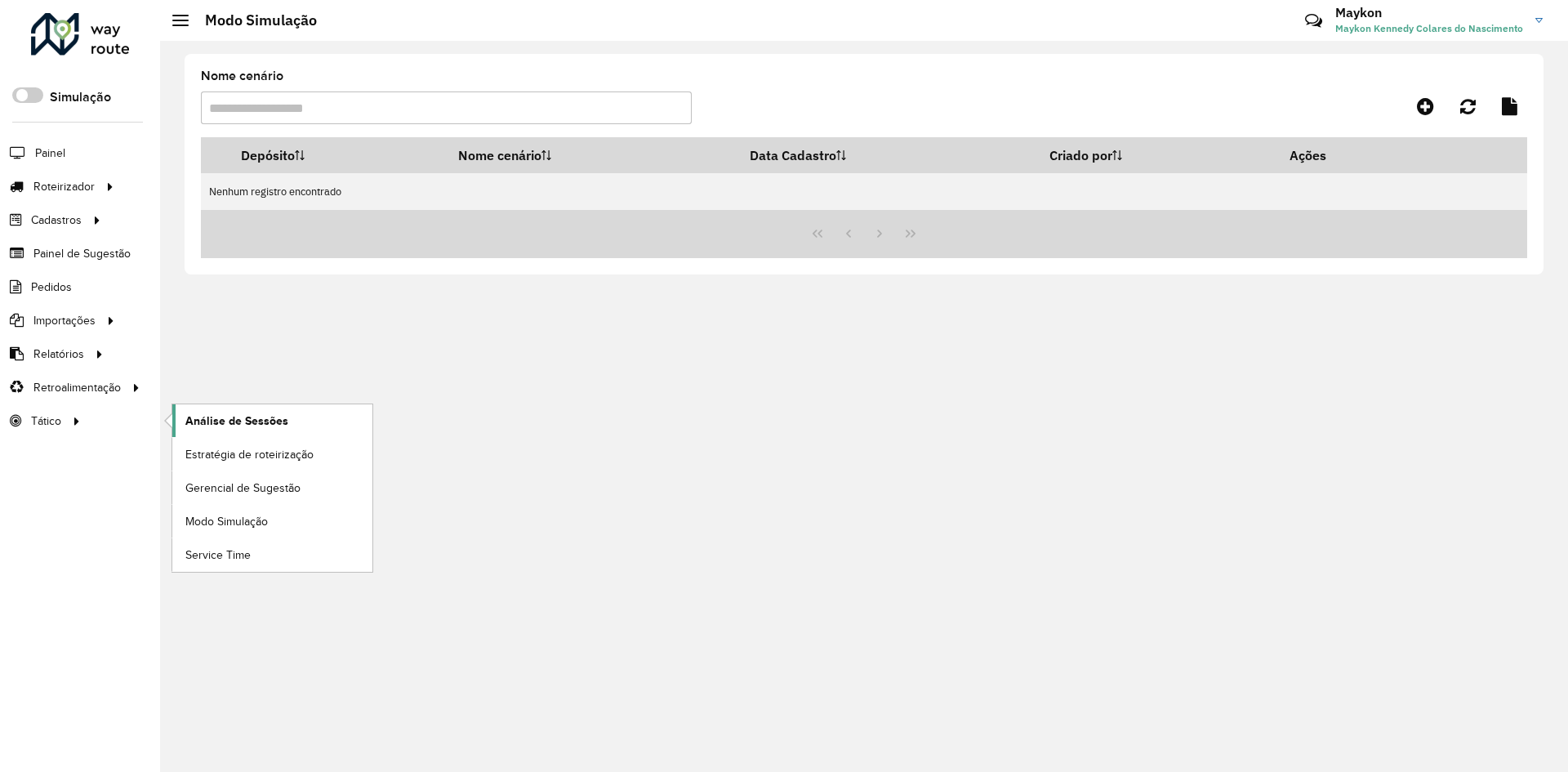
click at [231, 418] on span "Análise de Sessões" at bounding box center [236, 421] width 103 height 17
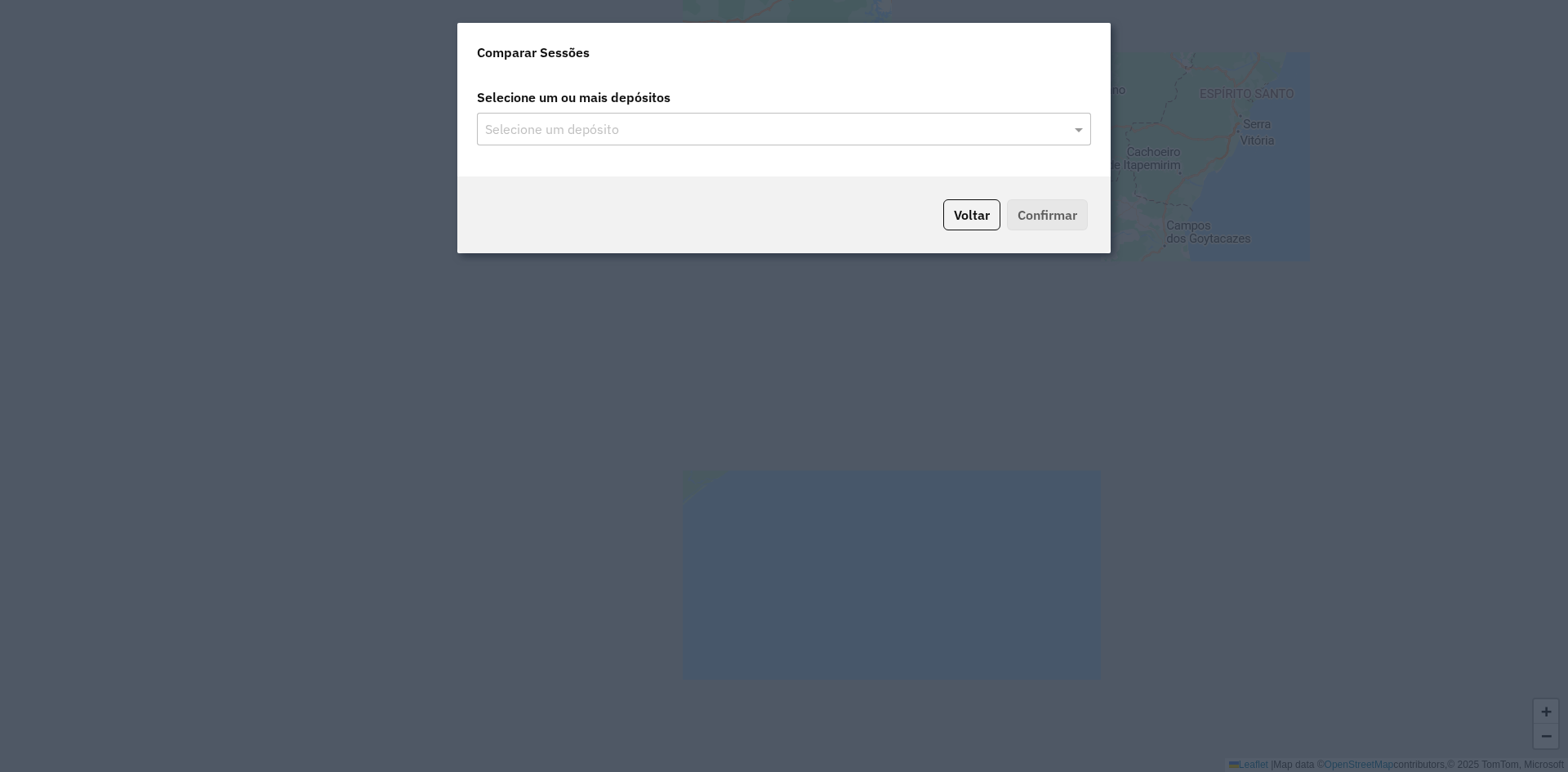
click at [679, 129] on input "text" at bounding box center [775, 130] width 589 height 20
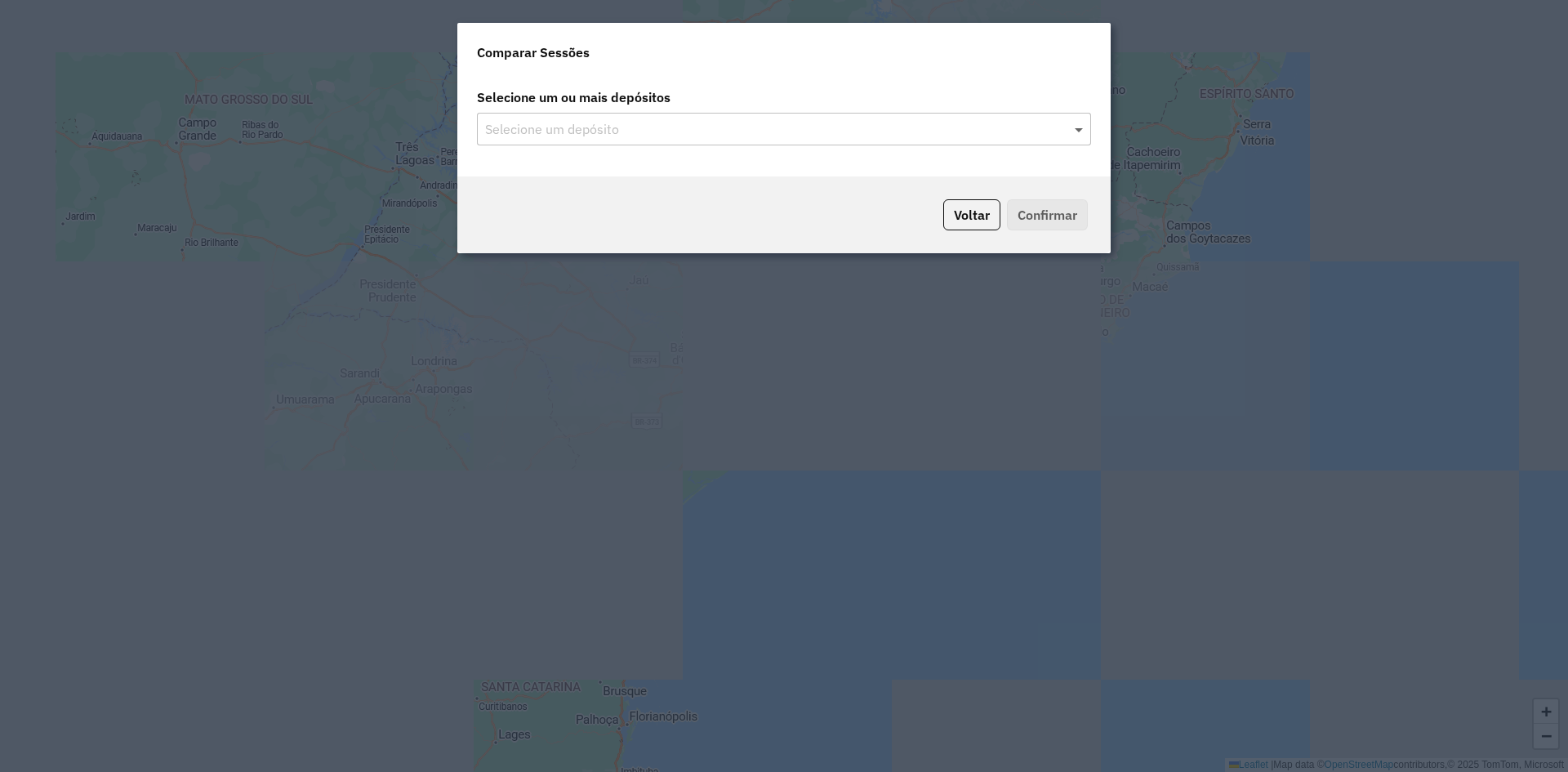
click at [1076, 121] on span at bounding box center [1081, 129] width 21 height 20
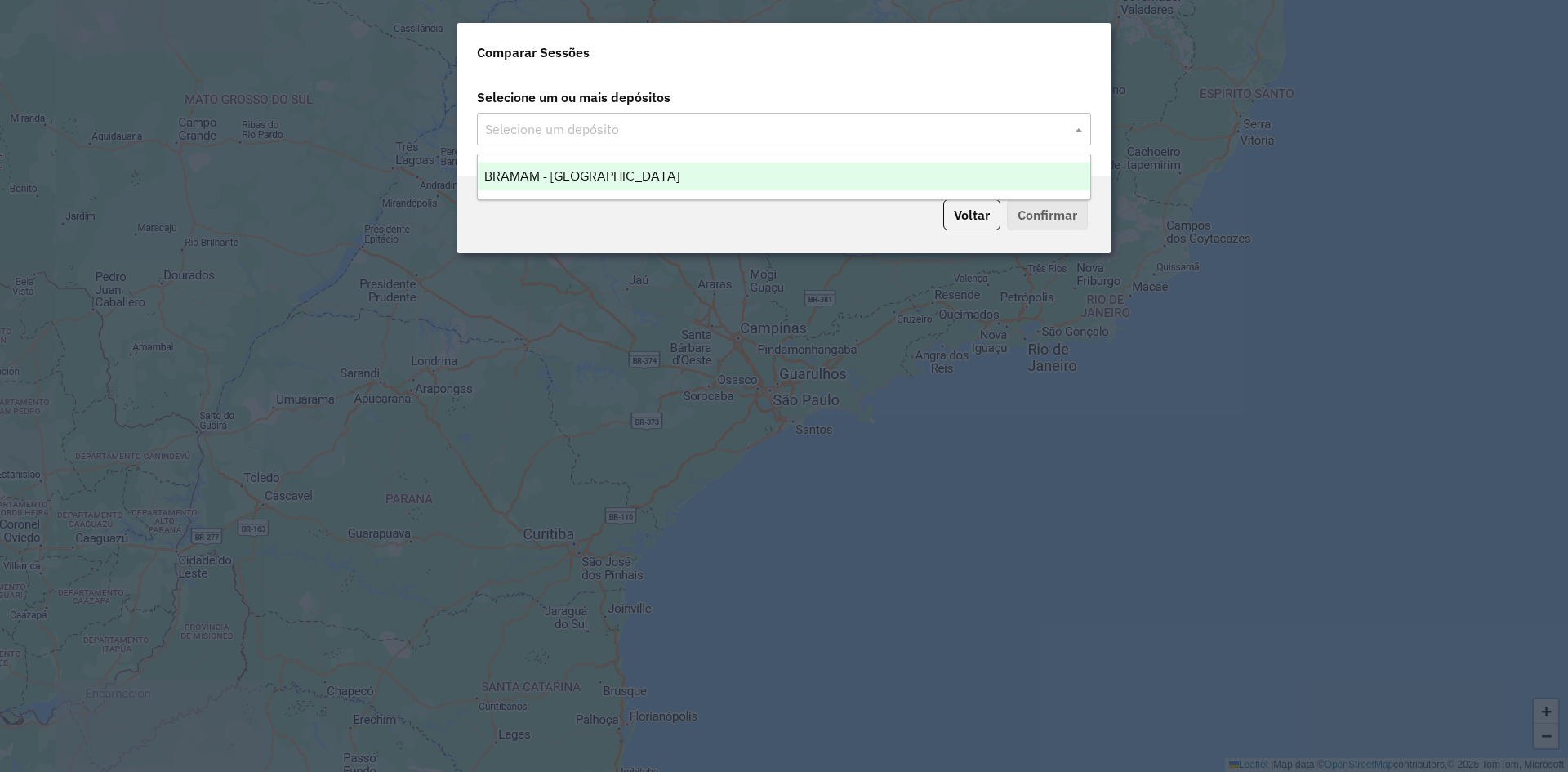
click at [811, 183] on div "BRAMAM - [GEOGRAPHIC_DATA]" at bounding box center [784, 177] width 613 height 28
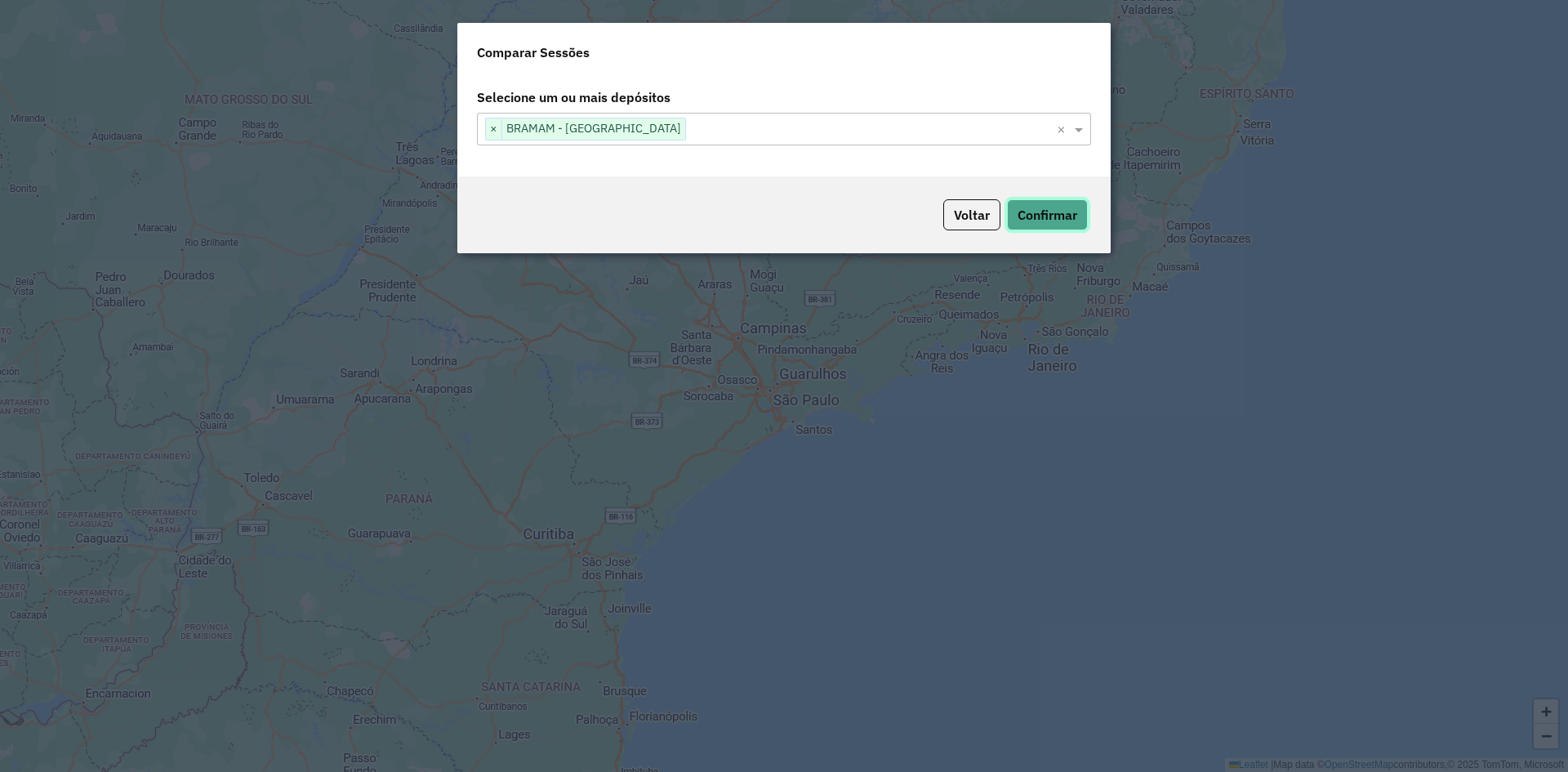
drag, startPoint x: 1039, startPoint y: 225, endPoint x: 994, endPoint y: 218, distance: 45.5
click at [1037, 219] on button "Confirmar" at bounding box center [1047, 215] width 80 height 31
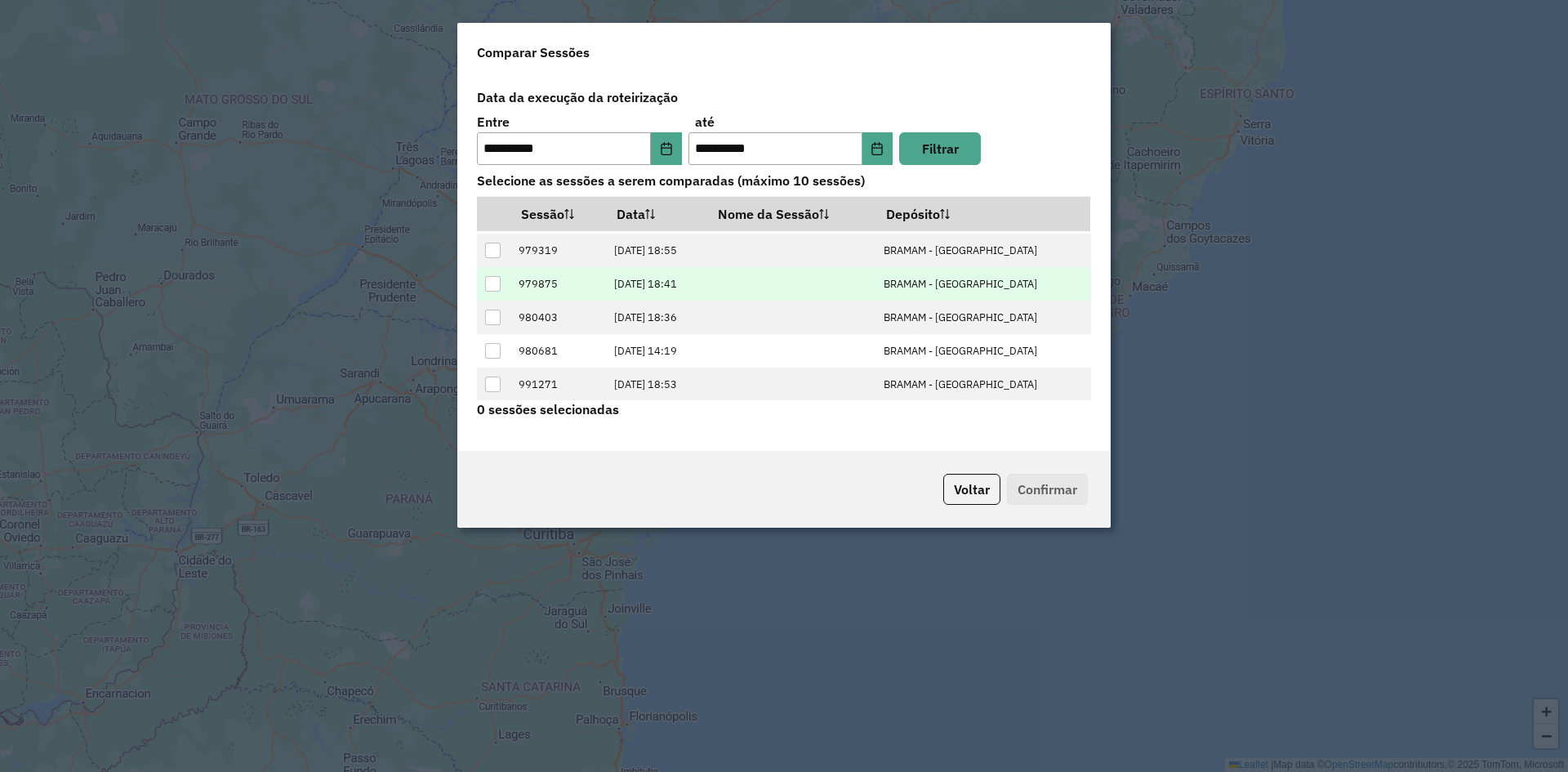
scroll to position [66, 0]
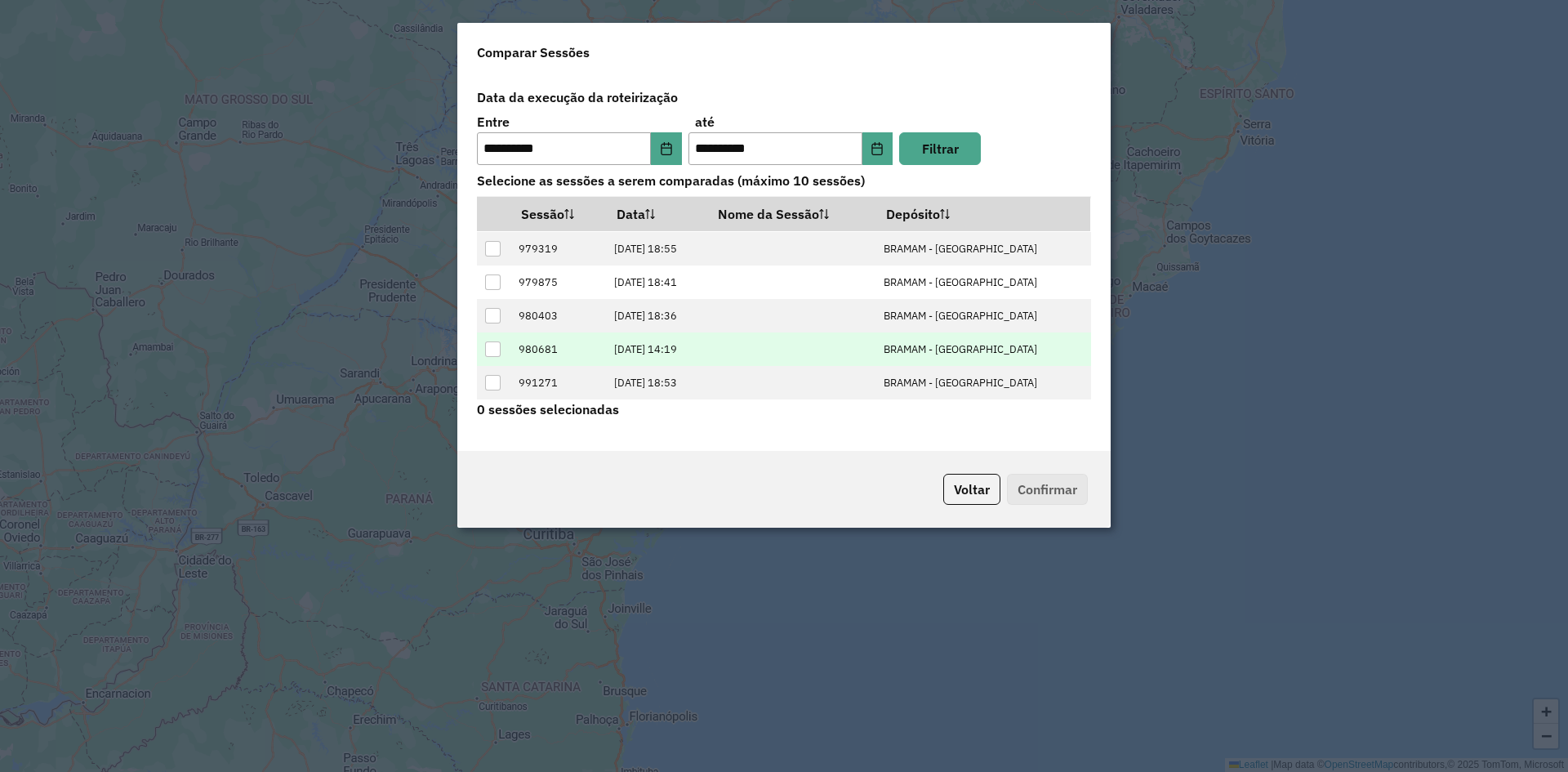
drag, startPoint x: 489, startPoint y: 389, endPoint x: 504, endPoint y: 361, distance: 31.8
click at [490, 387] on div at bounding box center [493, 383] width 16 height 16
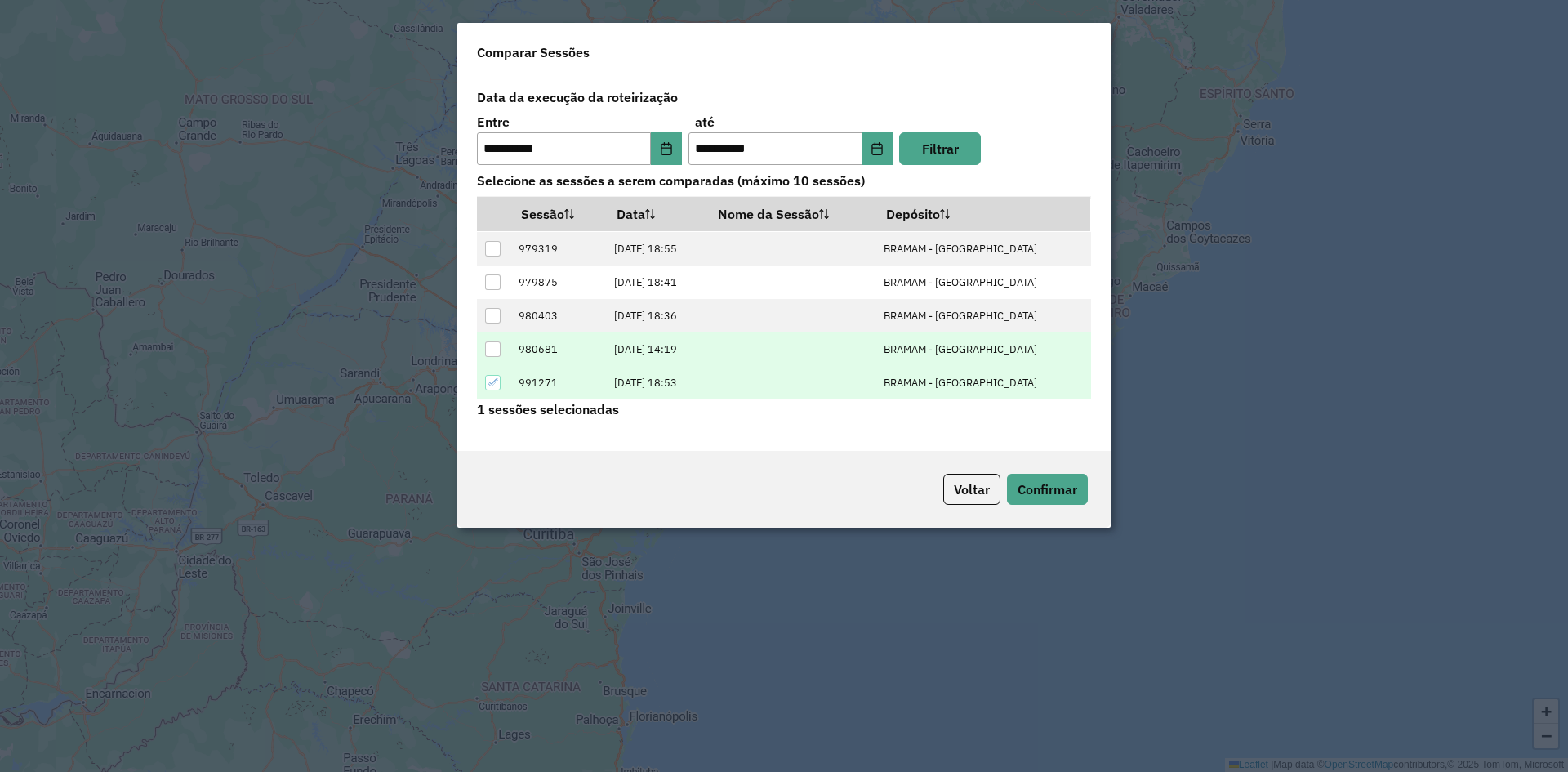
click at [498, 355] on div at bounding box center [493, 349] width 16 height 16
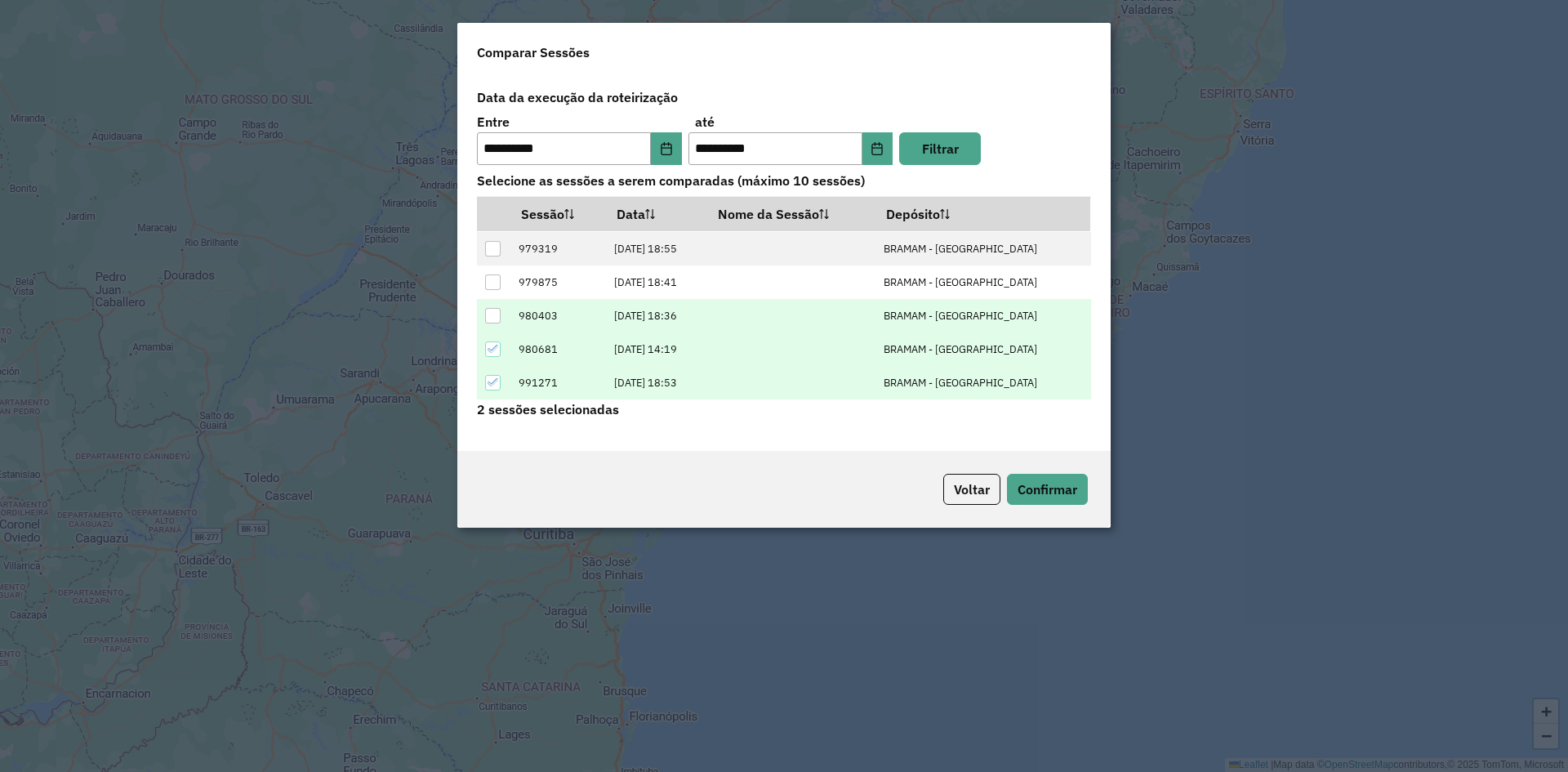
click at [497, 323] on div at bounding box center [493, 316] width 16 height 16
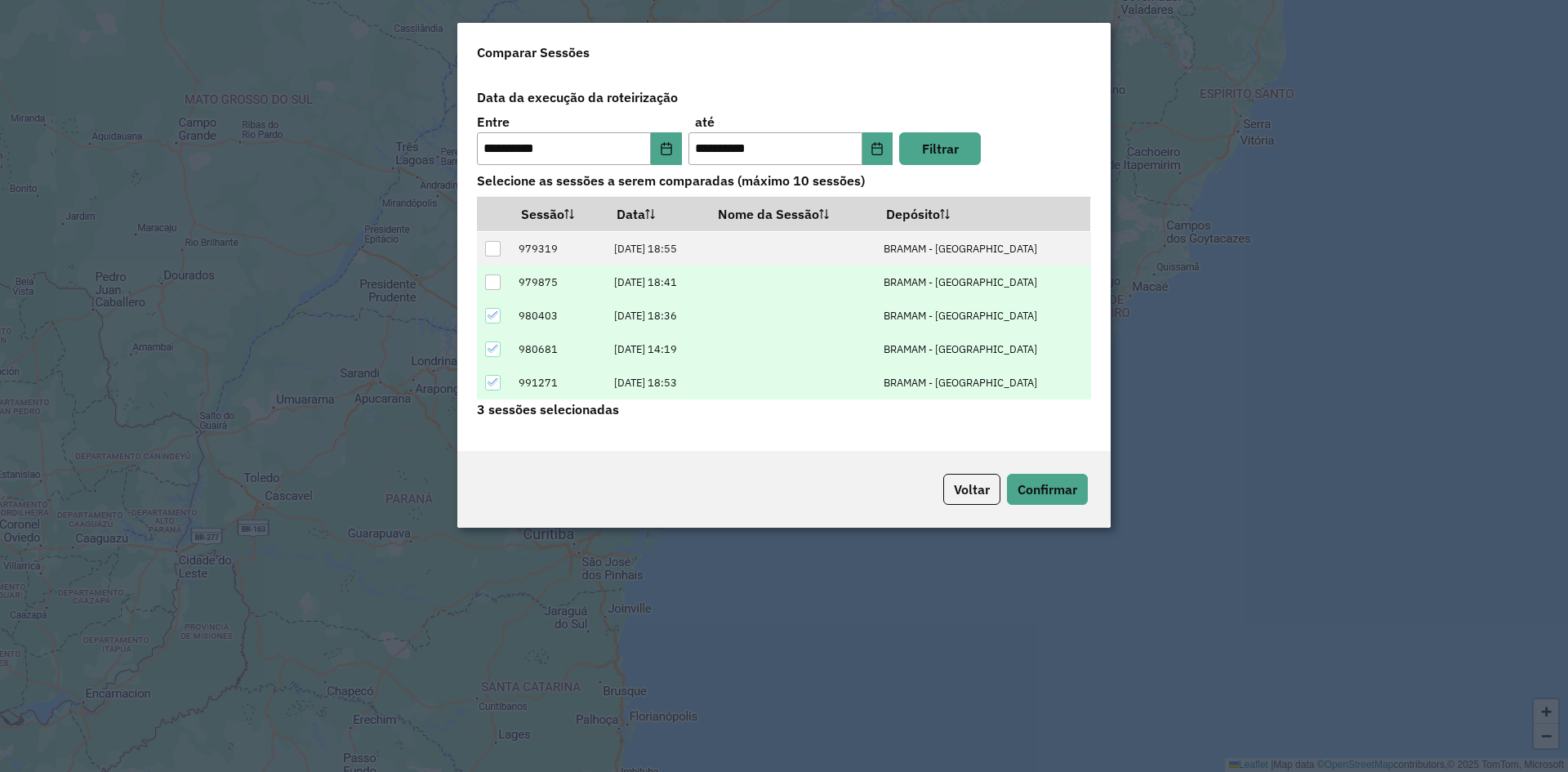
click at [493, 286] on div at bounding box center [493, 282] width 16 height 16
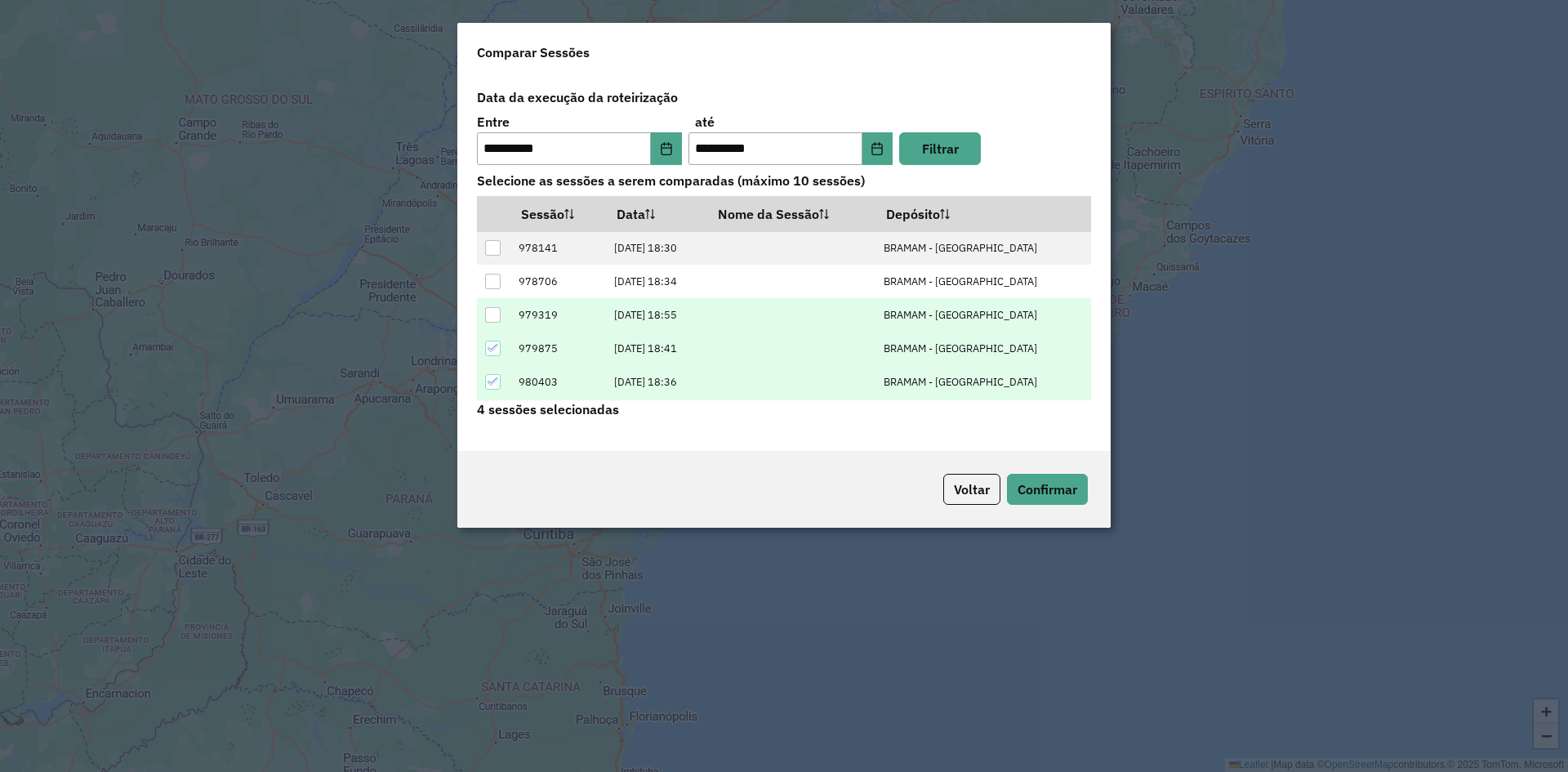
click at [494, 312] on div at bounding box center [493, 315] width 16 height 16
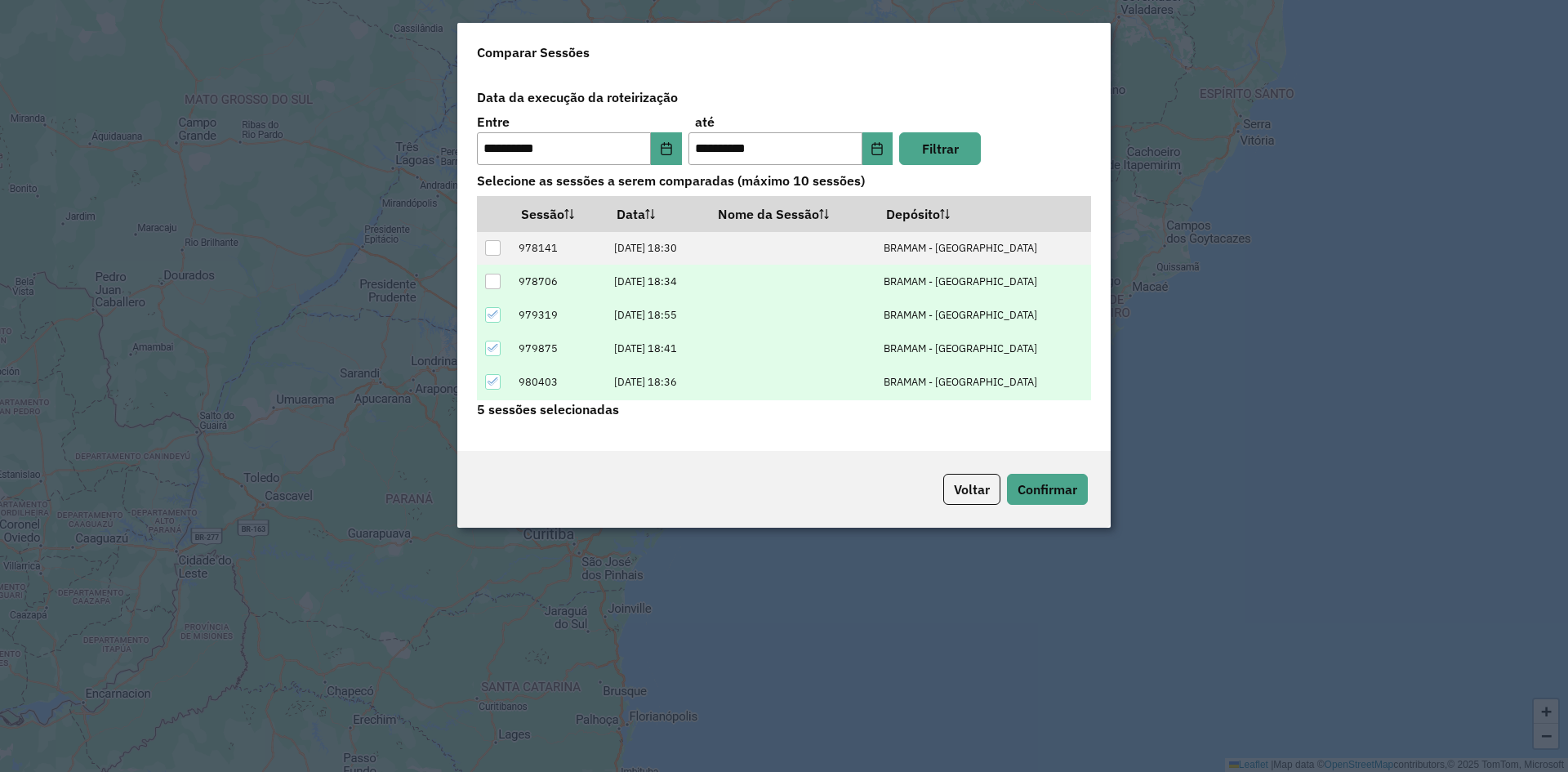
drag, startPoint x: 502, startPoint y: 278, endPoint x: 500, endPoint y: 263, distance: 15.1
click at [502, 277] on td at bounding box center [493, 281] width 34 height 34
drag, startPoint x: 491, startPoint y: 280, endPoint x: 497, endPoint y: 254, distance: 26.7
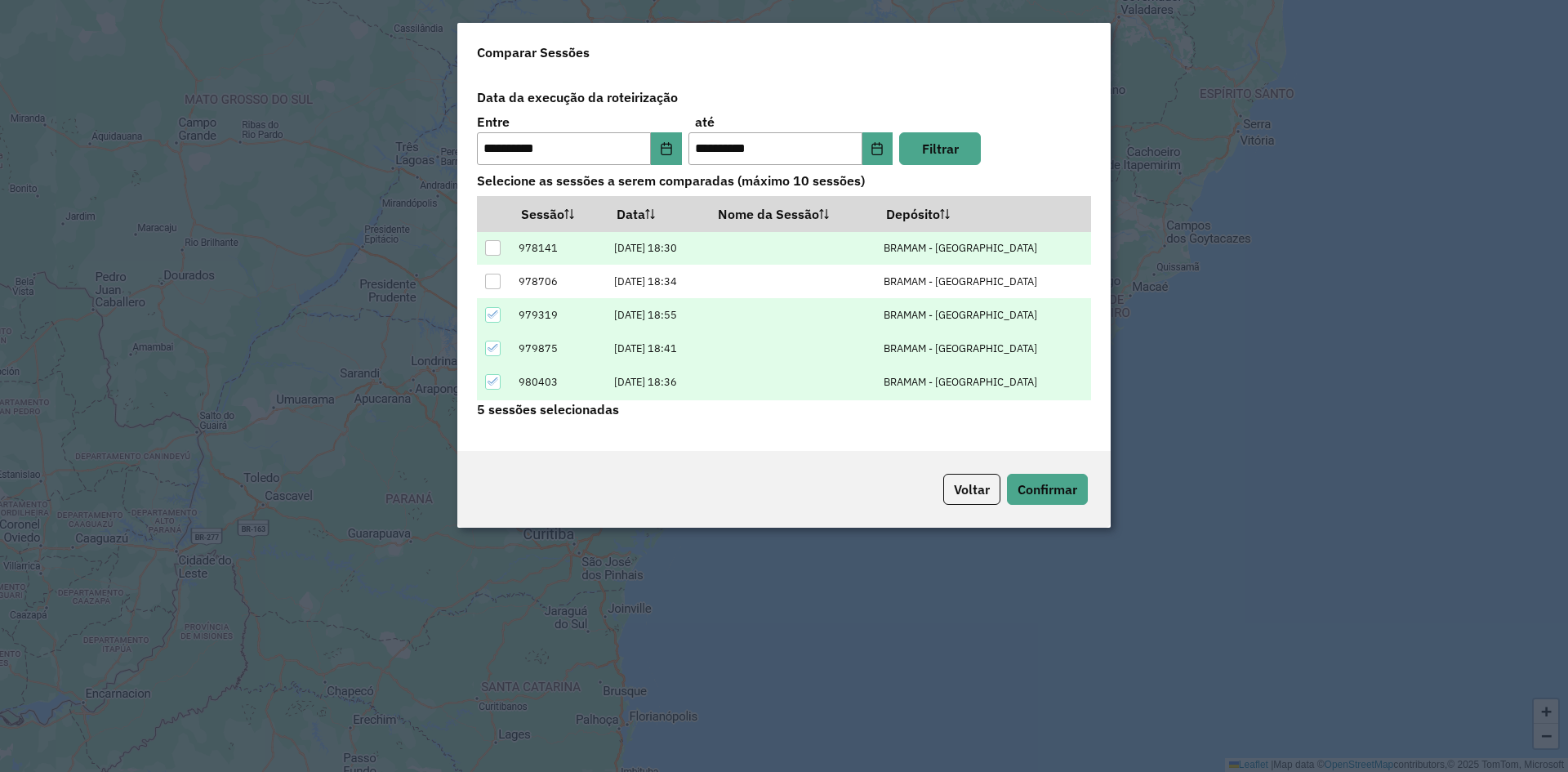
click at [492, 277] on div at bounding box center [493, 281] width 16 height 16
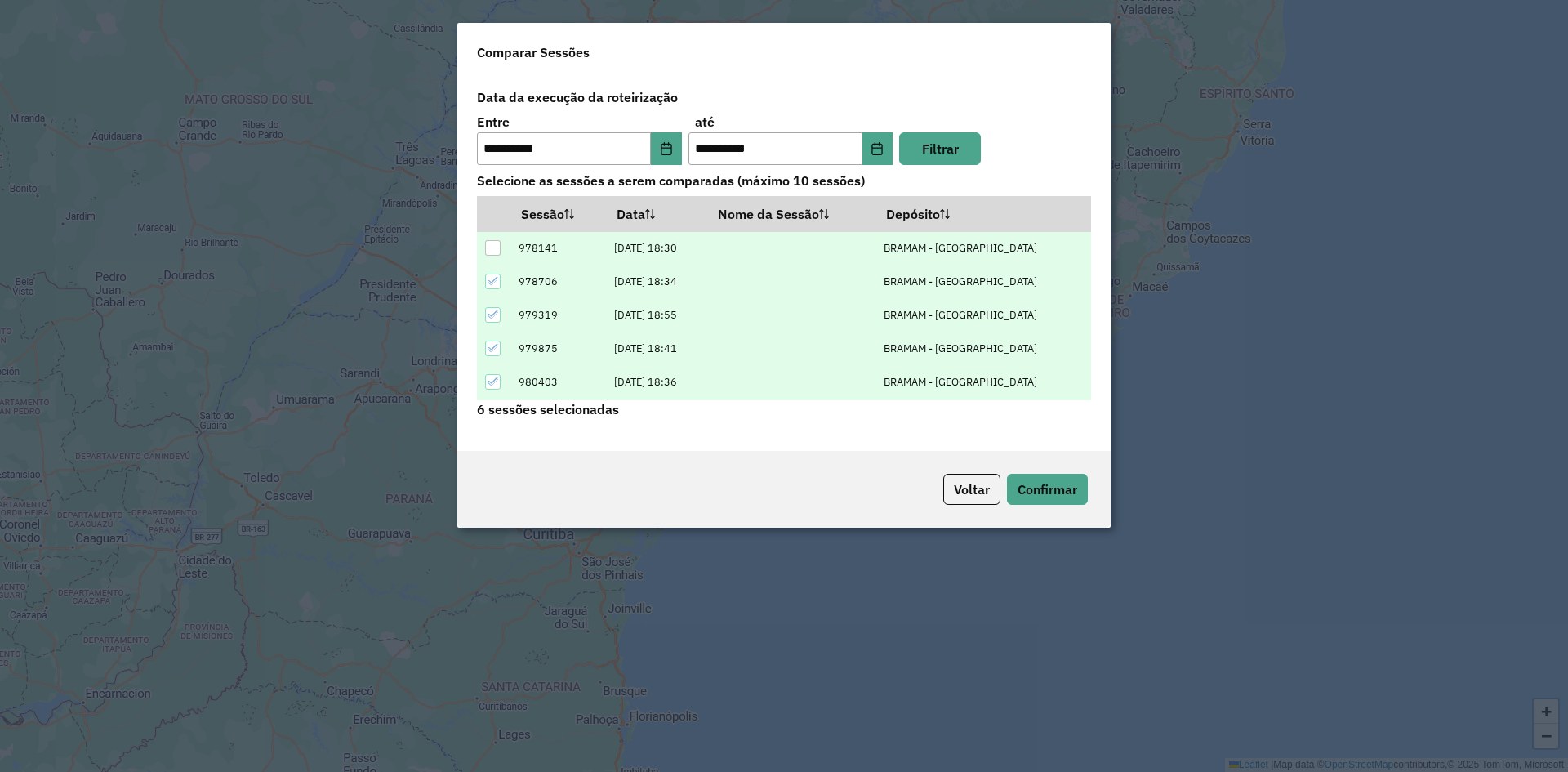
click at [497, 248] on div at bounding box center [493, 248] width 16 height 16
click at [1051, 495] on button "Confirmar" at bounding box center [1047, 489] width 80 height 31
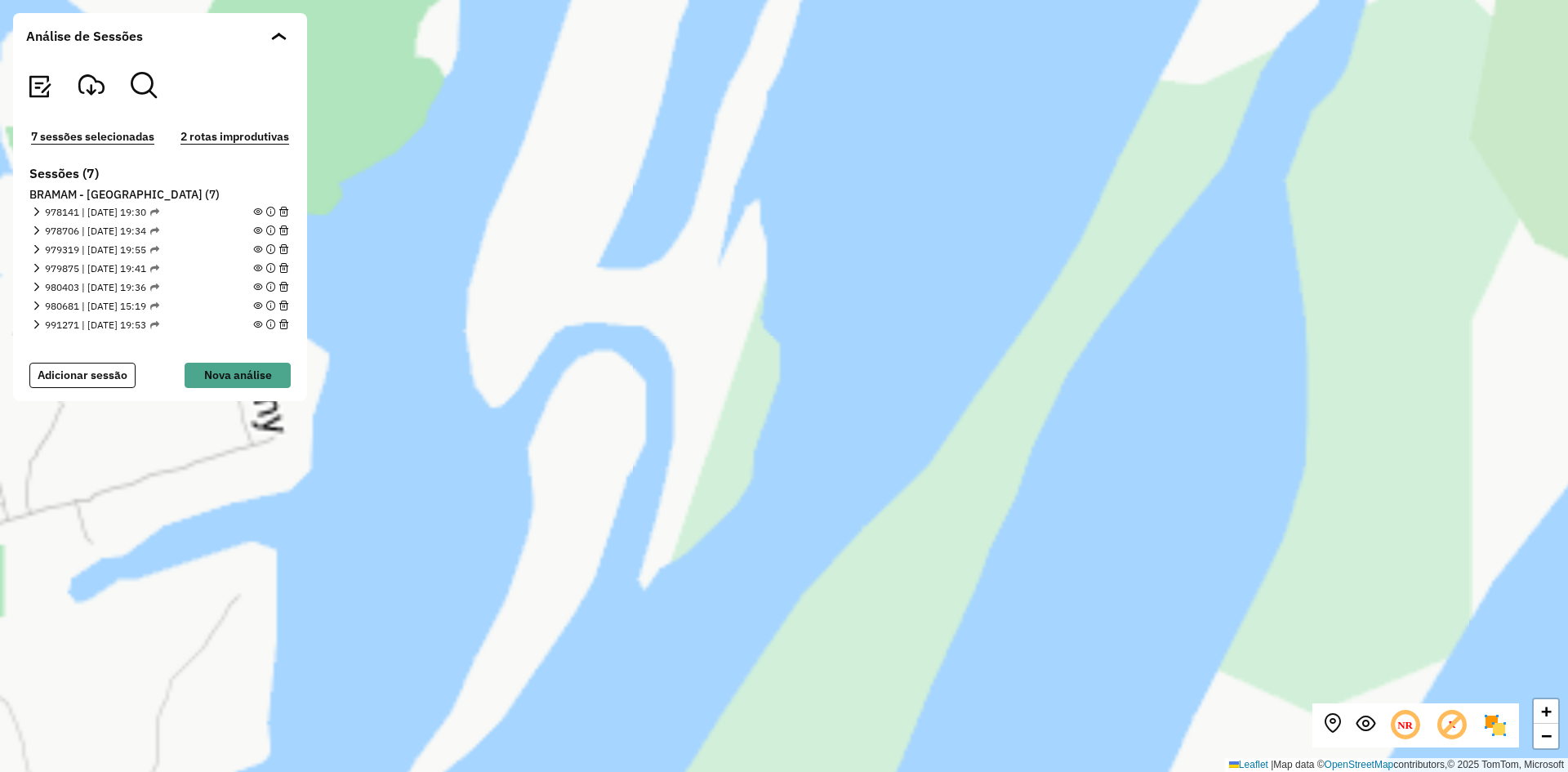
drag, startPoint x: 710, startPoint y: 299, endPoint x: 1224, endPoint y: 677, distance: 638.0
click at [1225, 681] on div "+ − Leaflet | Map data © OpenStreetMap contributors,© 2025 TomTom, Microsoft" at bounding box center [784, 386] width 1568 height 772
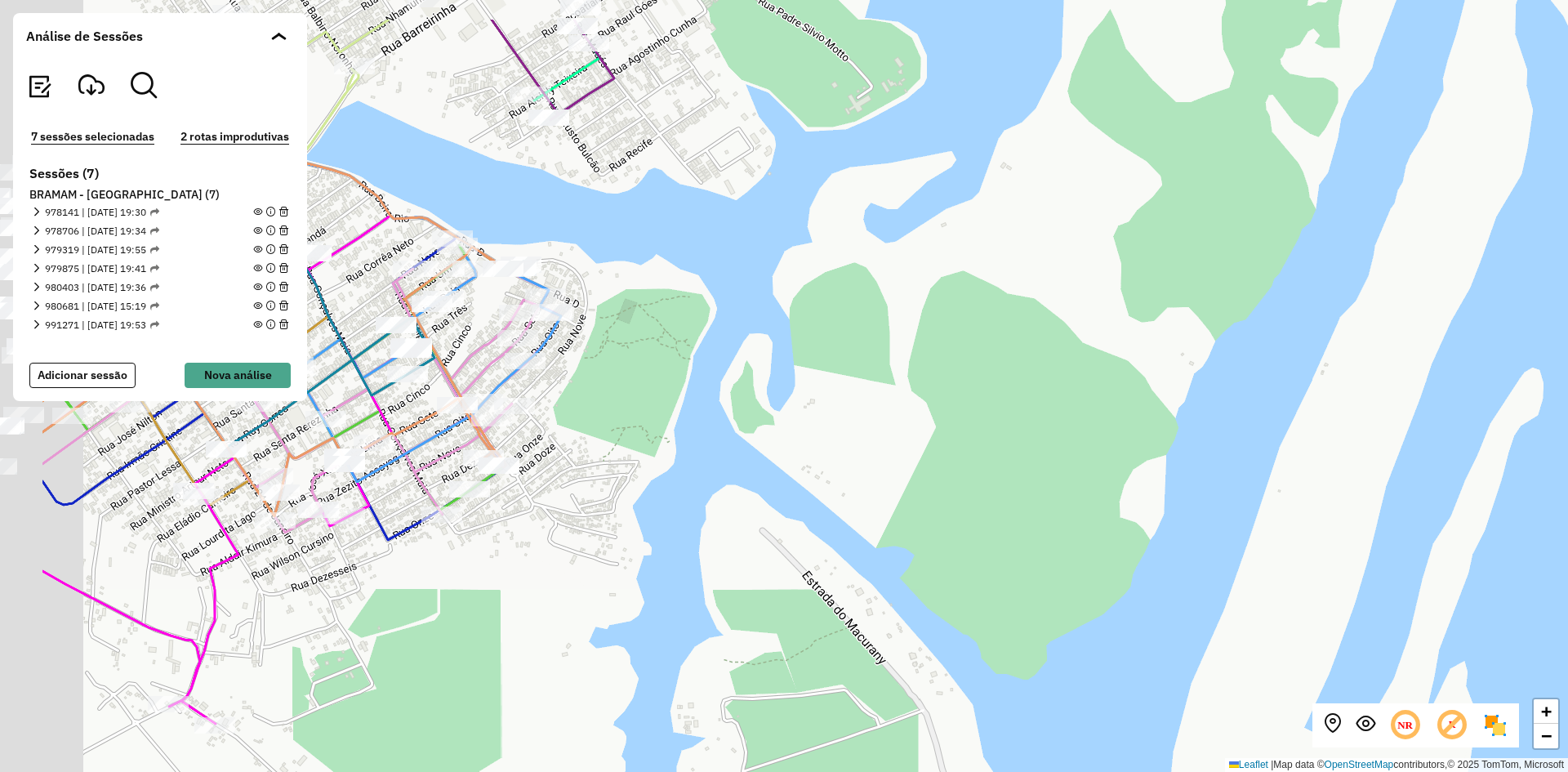
drag, startPoint x: 1087, startPoint y: 550, endPoint x: 1209, endPoint y: 576, distance: 124.7
click at [1229, 600] on div "+ − Leaflet | Map data © OpenStreetMap contributors,© 2025 TomTom, Microsoft" at bounding box center [784, 386] width 1568 height 772
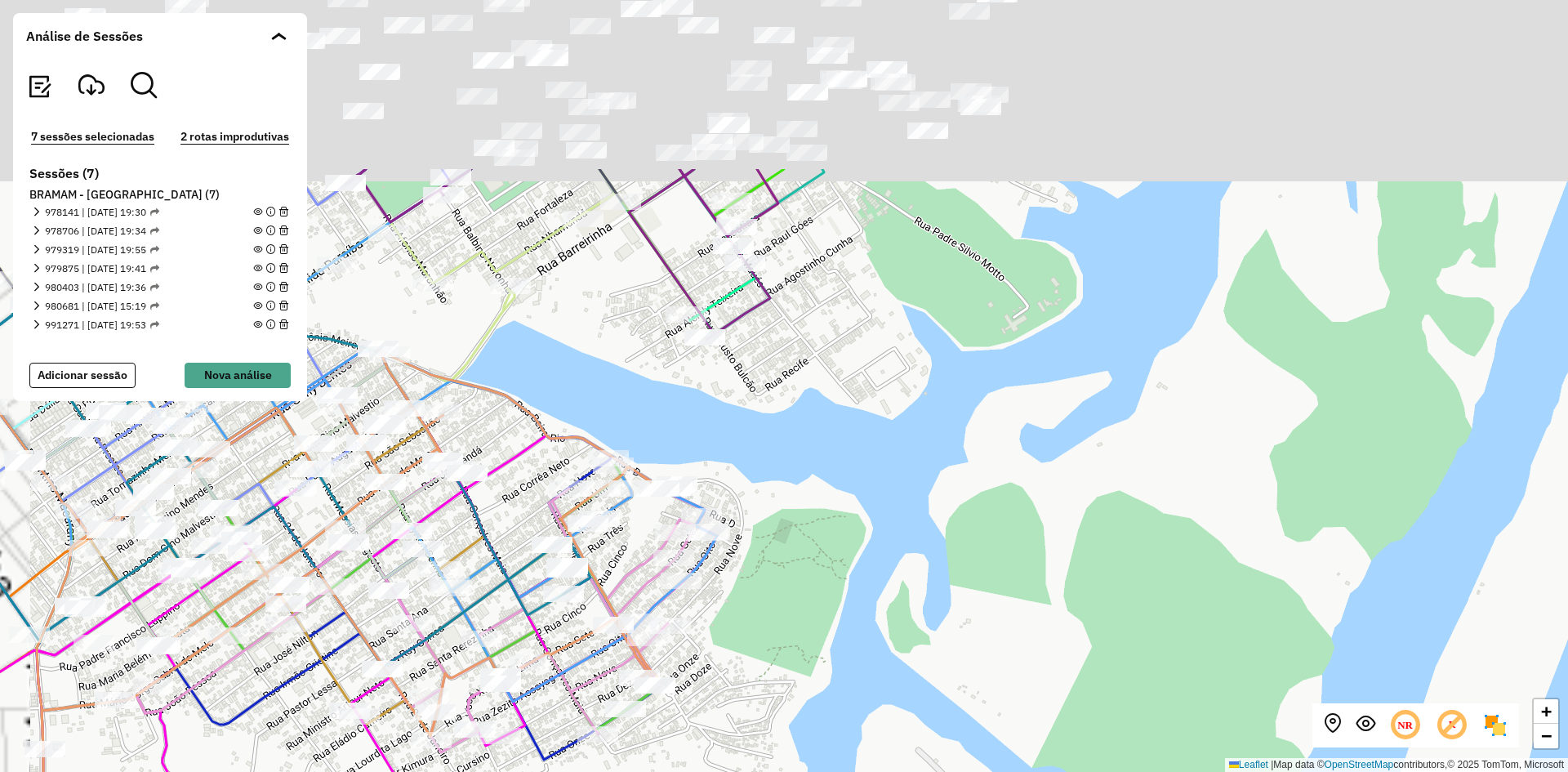
drag, startPoint x: 1019, startPoint y: 409, endPoint x: 1234, endPoint y: 711, distance: 370.7
click at [1247, 732] on div "+ − Leaflet | Map data © OpenStreetMap contributors,© 2025 TomTom, Microsoft" at bounding box center [784, 386] width 1568 height 772
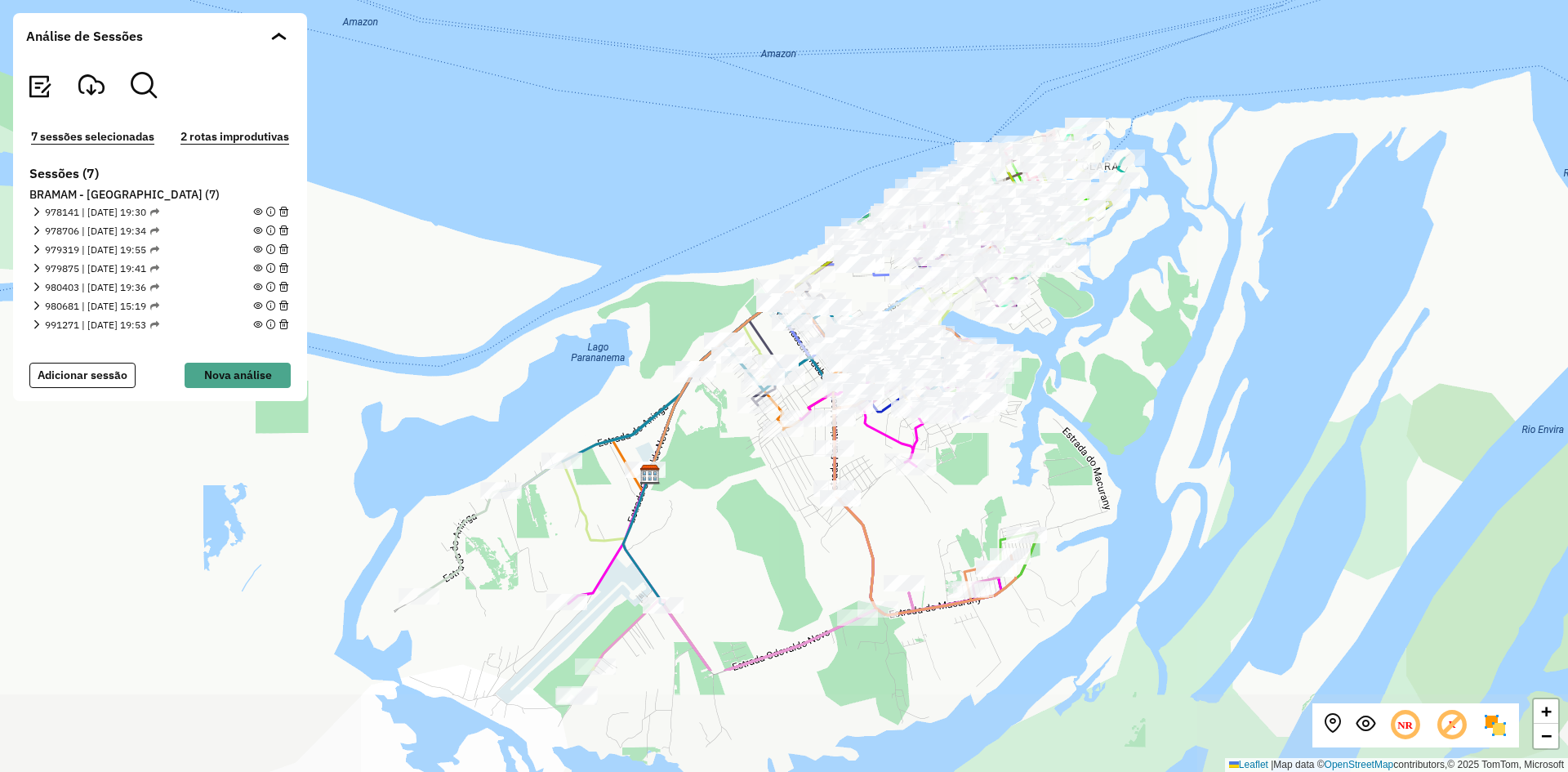
drag, startPoint x: 1204, startPoint y: 544, endPoint x: 1122, endPoint y: 364, distance: 197.8
click at [1122, 364] on div "+ − Leaflet | Map data © OpenStreetMap contributors,© 2025 TomTom, Microsoft" at bounding box center [784, 386] width 1568 height 772
click at [225, 371] on button "Nova análise" at bounding box center [237, 375] width 106 height 25
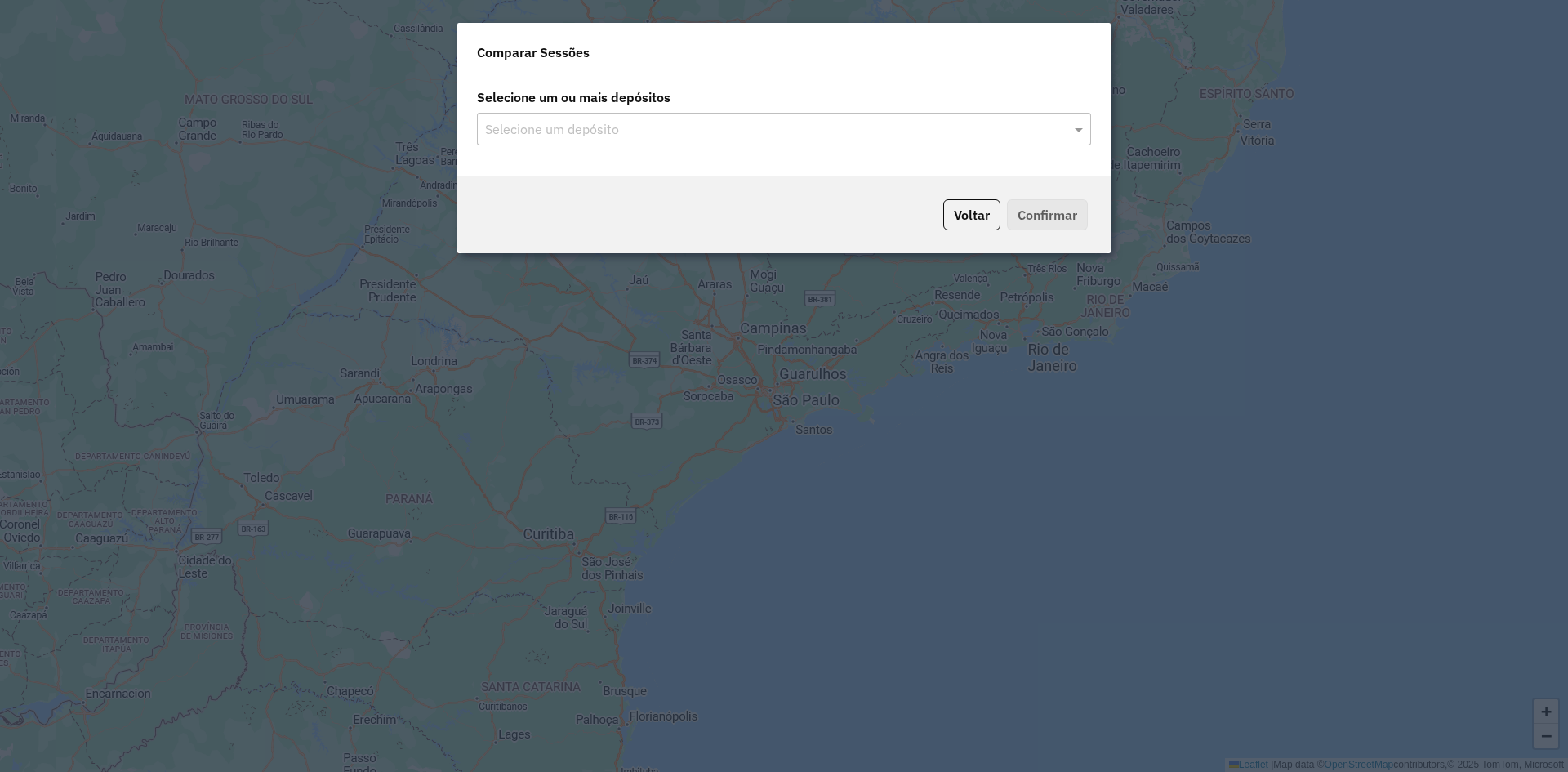
click at [670, 119] on div "Selecione um depósito" at bounding box center [784, 129] width 614 height 33
click at [1086, 132] on span at bounding box center [1081, 129] width 21 height 20
click at [768, 191] on ng-dropdown-panel "BRAMAM - [GEOGRAPHIC_DATA]" at bounding box center [784, 177] width 614 height 47
click at [768, 179] on div "BRAMAM - [GEOGRAPHIC_DATA]" at bounding box center [784, 177] width 613 height 28
click at [1083, 209] on button "Confirmar" at bounding box center [1047, 215] width 80 height 31
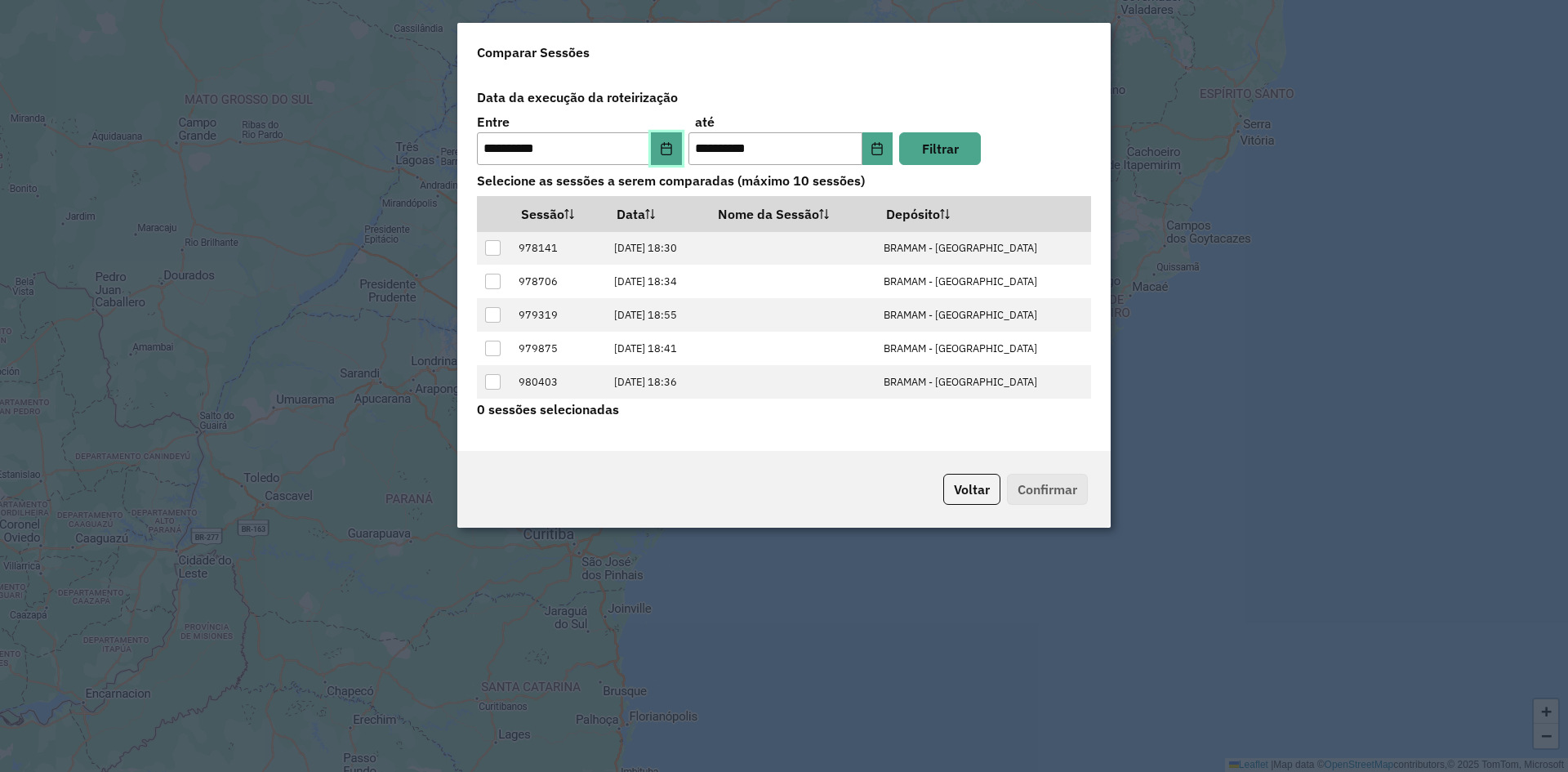
click at [659, 145] on button "Choose Date" at bounding box center [666, 149] width 31 height 33
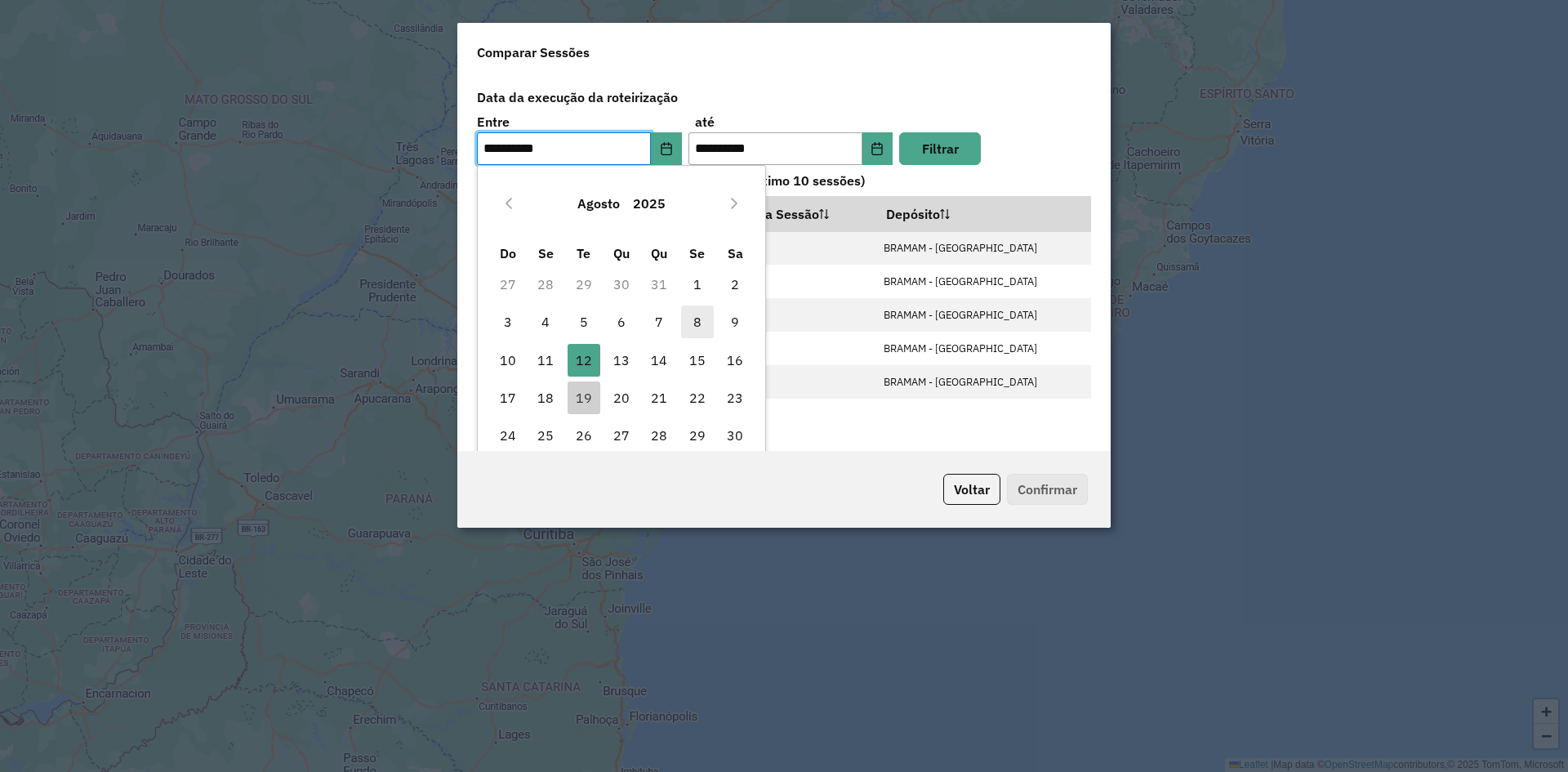
click at [698, 319] on span "8" at bounding box center [697, 322] width 33 height 33
type input "**********"
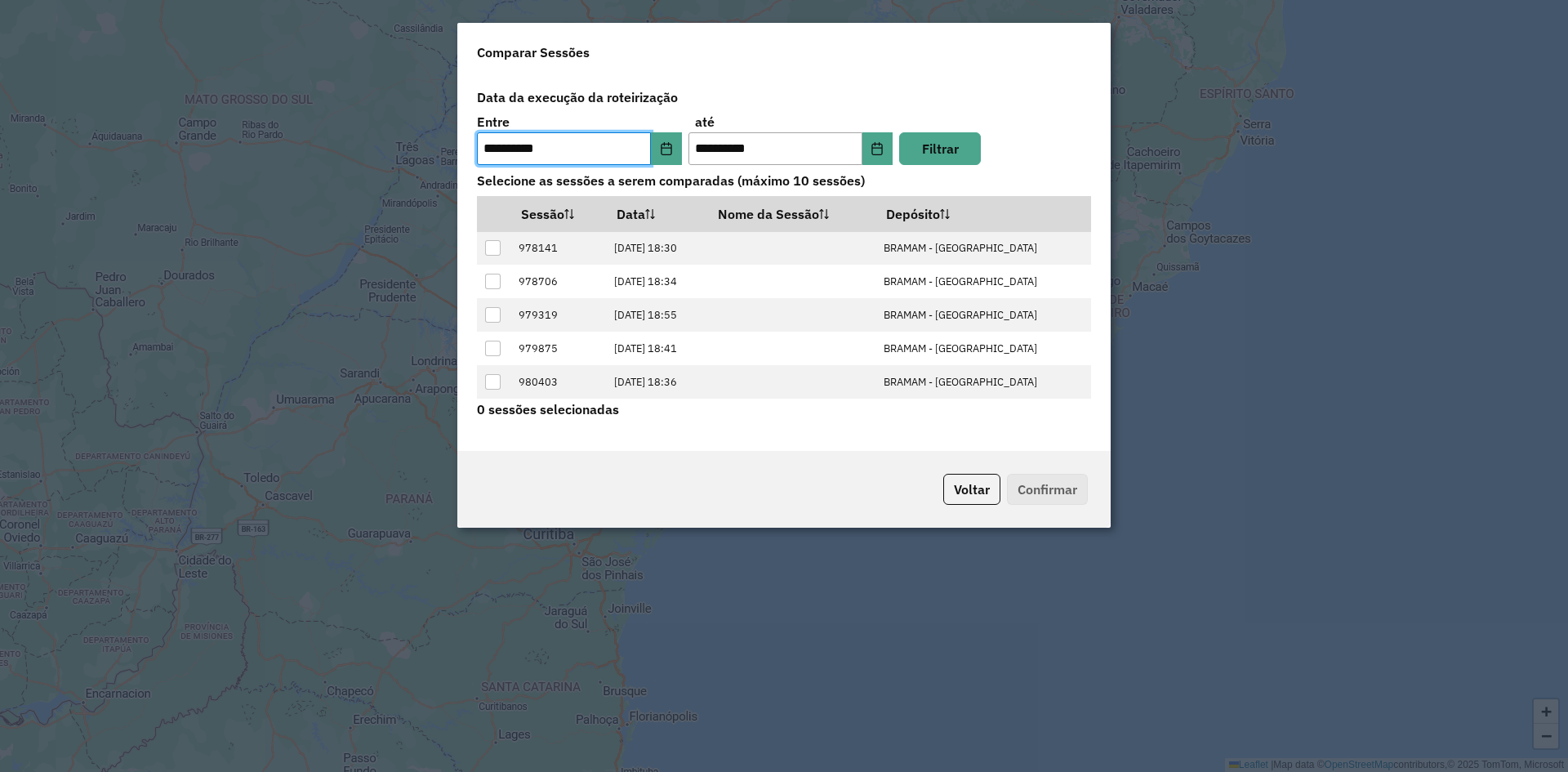
click at [698, 319] on td "[DATE] 18:55" at bounding box center [655, 314] width 101 height 34
click at [895, 143] on div "Filtrar" at bounding box center [936, 149] width 88 height 33
click at [872, 150] on icon "Choose Date" at bounding box center [877, 148] width 10 height 13
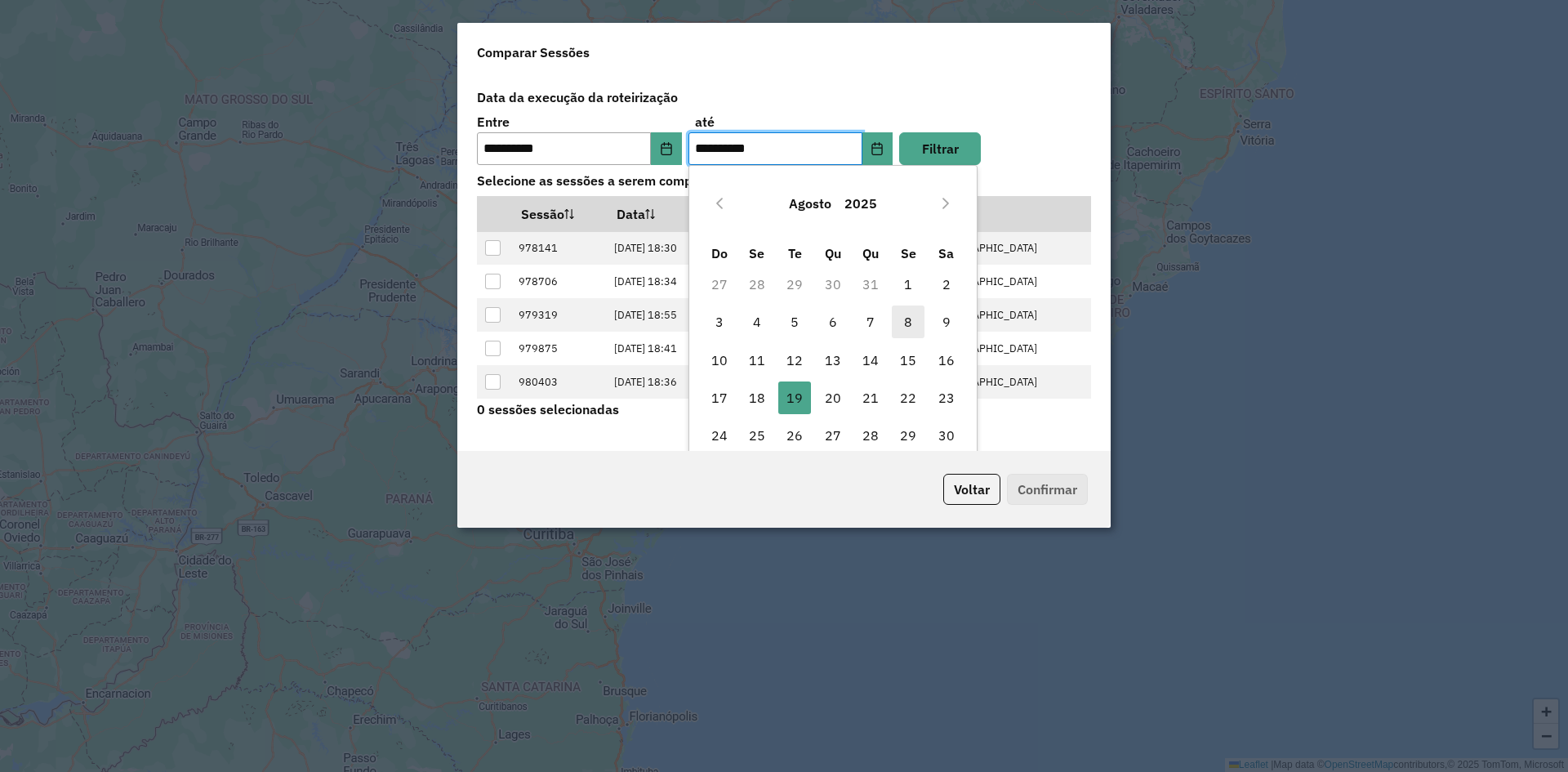
click at [898, 322] on span "8" at bounding box center [908, 322] width 33 height 33
type input "**********"
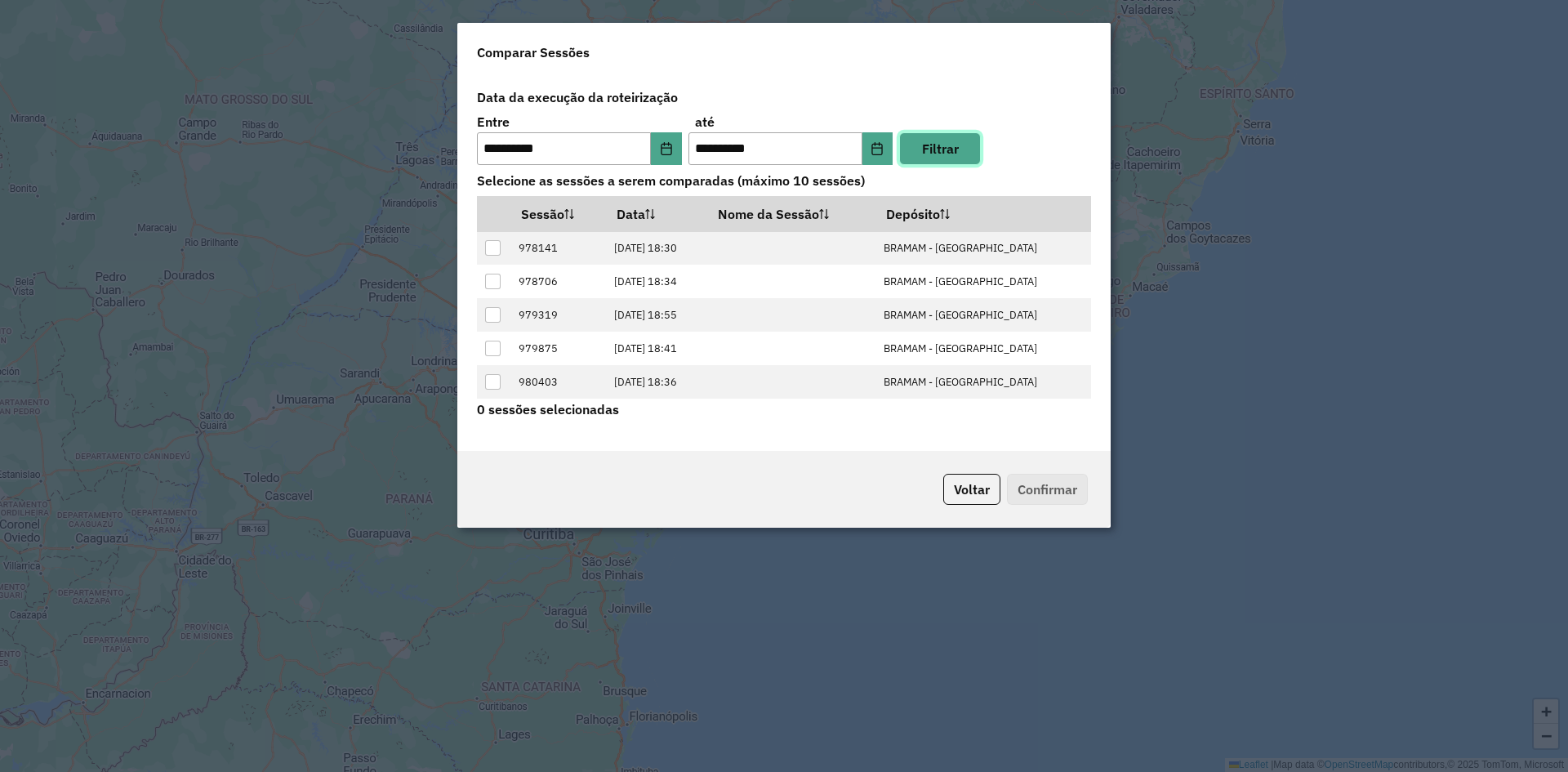
click at [944, 151] on button "Filtrar" at bounding box center [940, 149] width 81 height 33
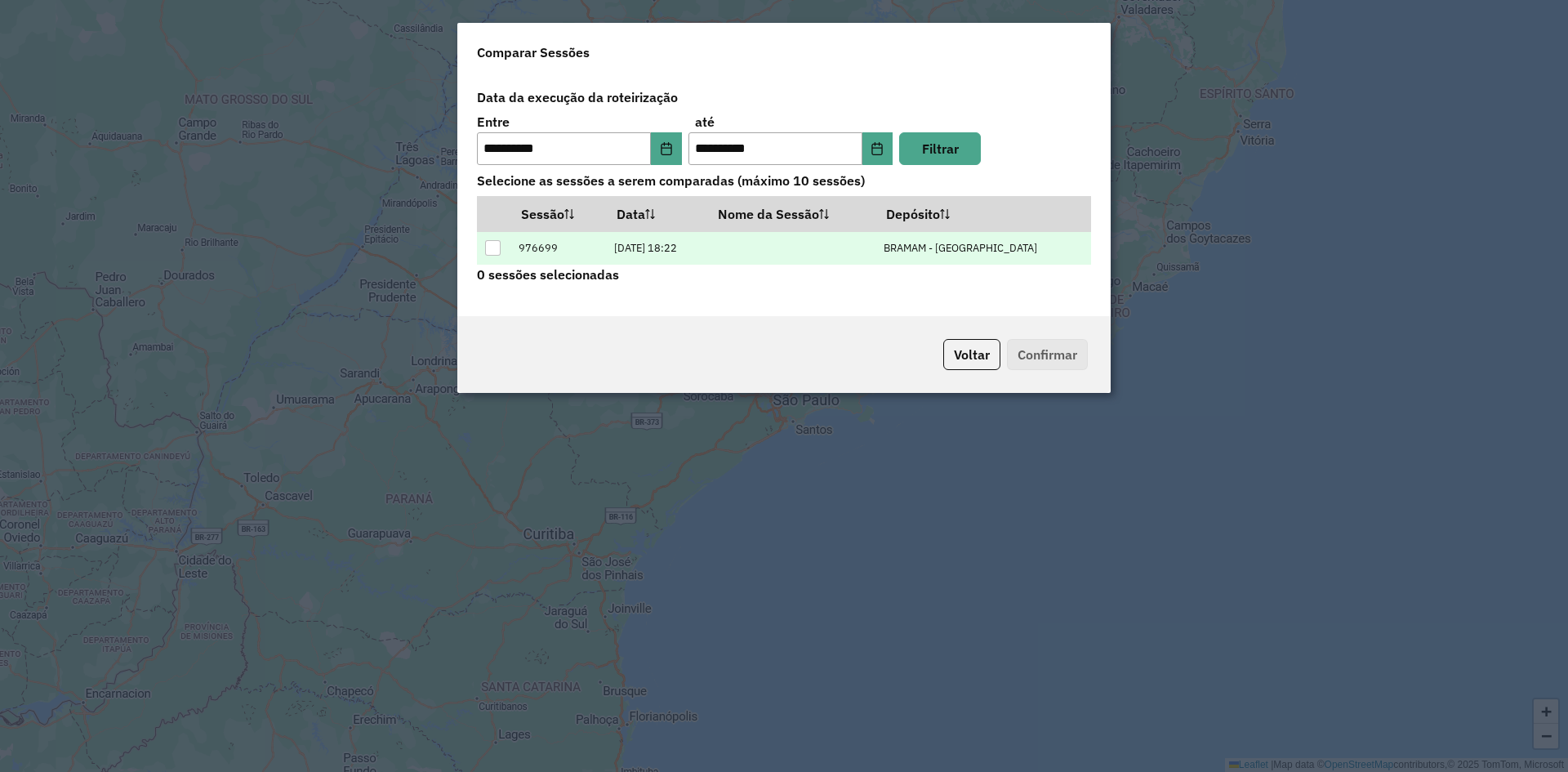
click at [499, 248] on div at bounding box center [493, 248] width 16 height 16
click at [1049, 350] on button "Confirmar" at bounding box center [1047, 355] width 80 height 31
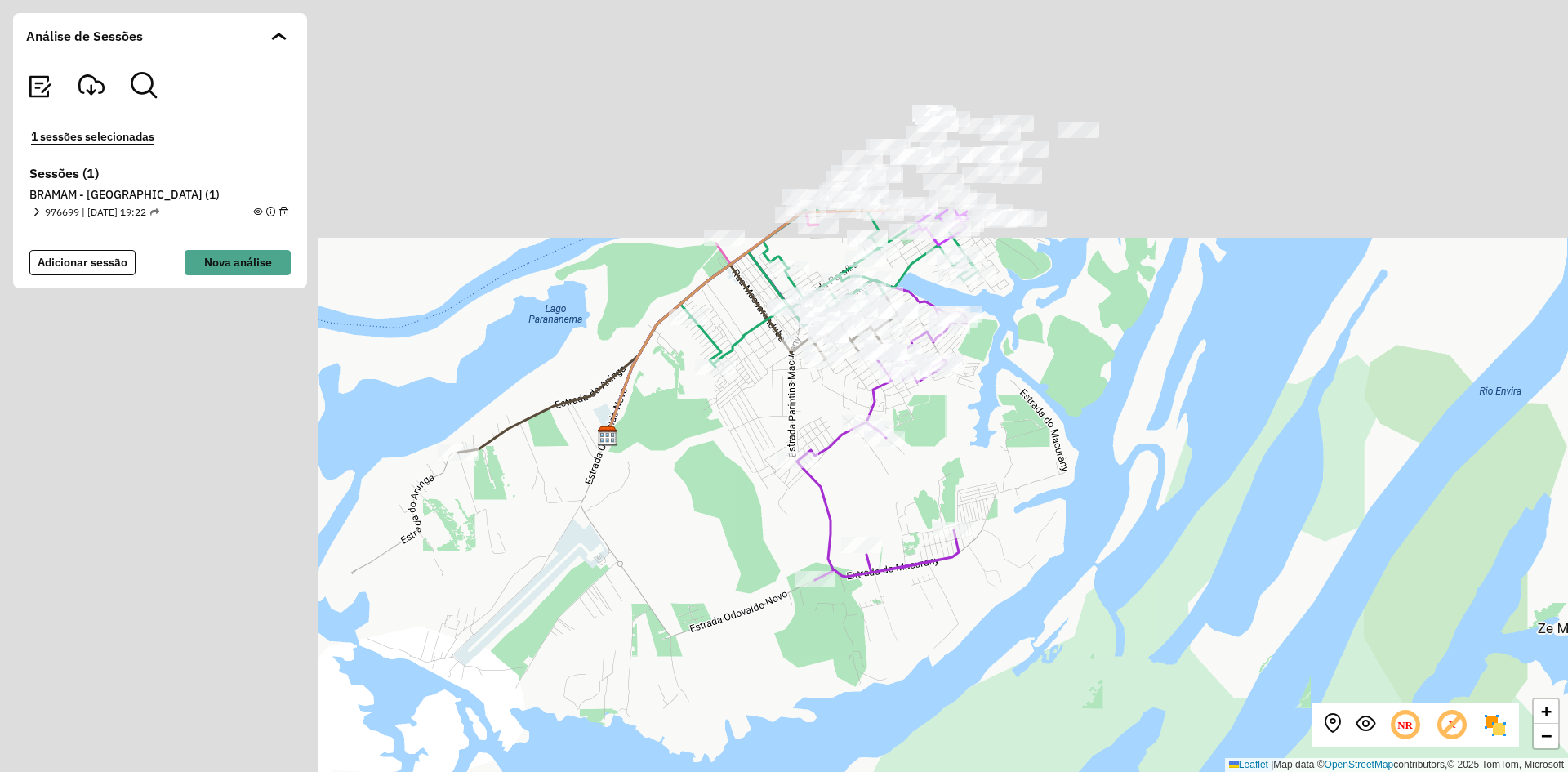
drag, startPoint x: 790, startPoint y: 339, endPoint x: 1151, endPoint y: 560, distance: 423.3
click at [1179, 616] on div "+ − Leaflet | Map data © OpenStreetMap contributors,© 2025 TomTom, Microsoft" at bounding box center [784, 386] width 1568 height 772
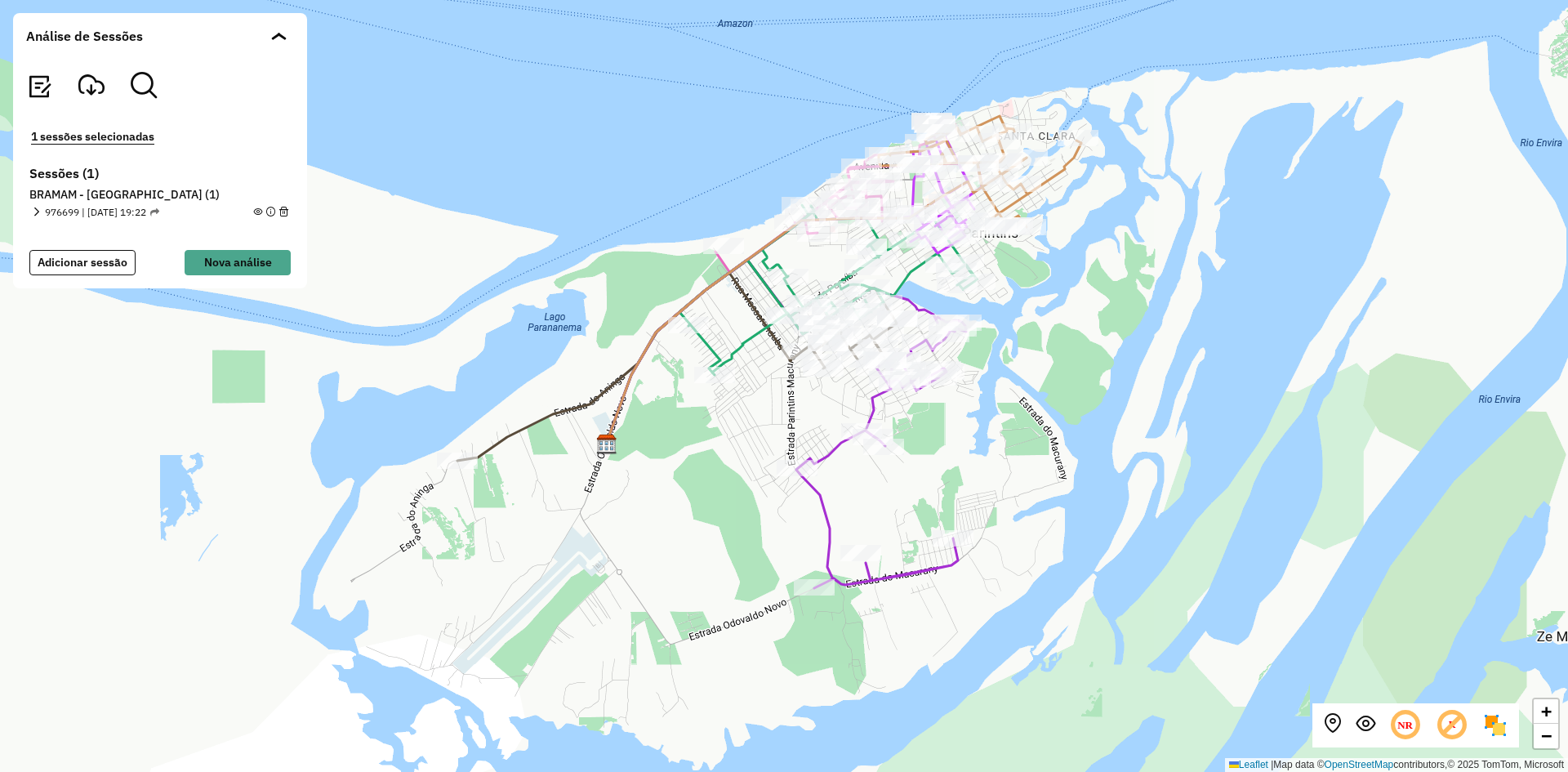
drag, startPoint x: 1119, startPoint y: 479, endPoint x: 1121, endPoint y: 499, distance: 20.1
click at [1121, 499] on div "+ − Leaflet | Map data © OpenStreetMap contributors,© 2025 TomTom, Microsoft" at bounding box center [784, 386] width 1568 height 772
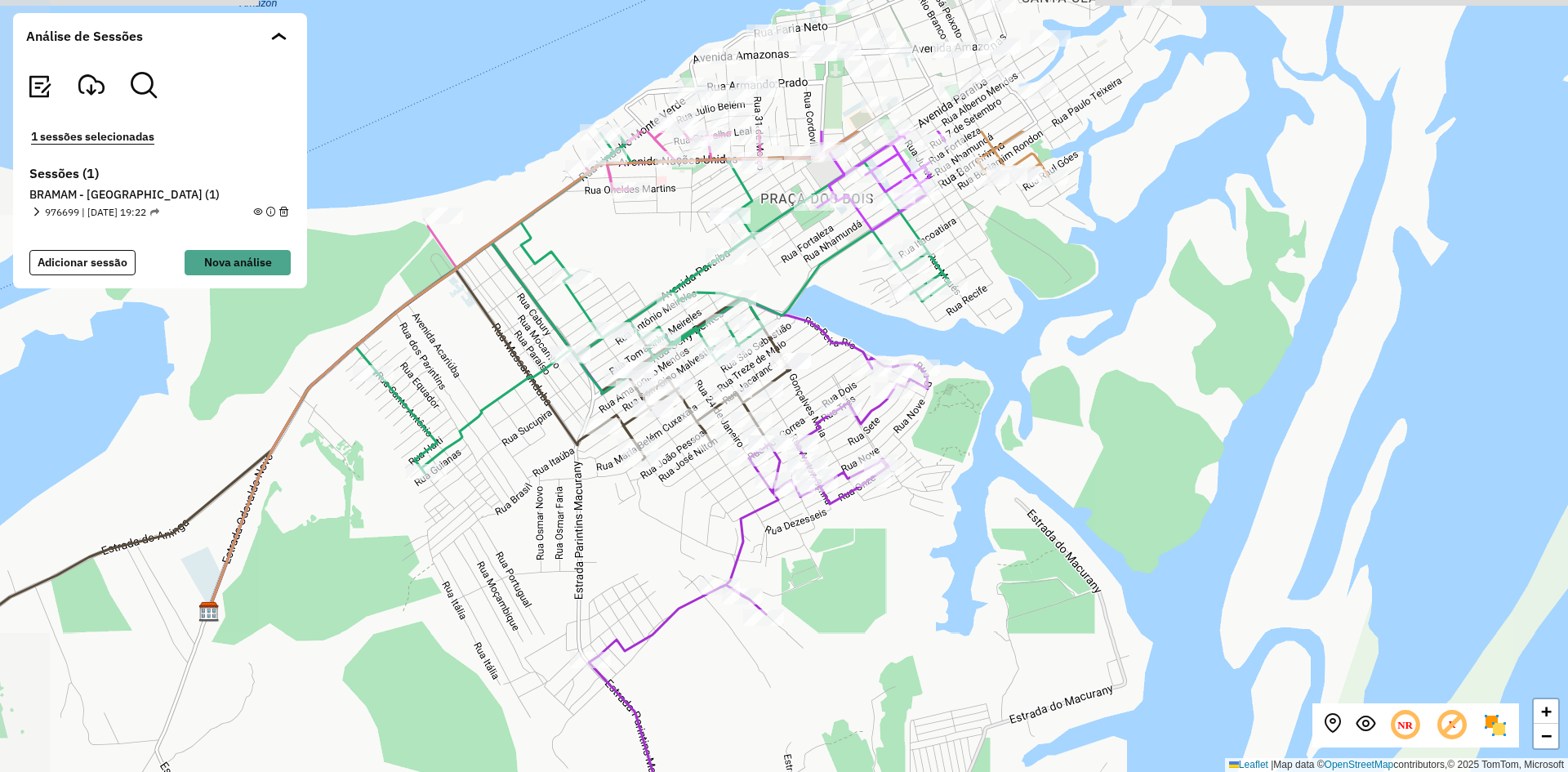
drag, startPoint x: 1153, startPoint y: 546, endPoint x: 1169, endPoint y: 578, distance: 35.8
click at [1220, 653] on div "+ − Leaflet | Map data © OpenStreetMap contributors,© 2025 TomTom, Microsoft" at bounding box center [784, 386] width 1568 height 772
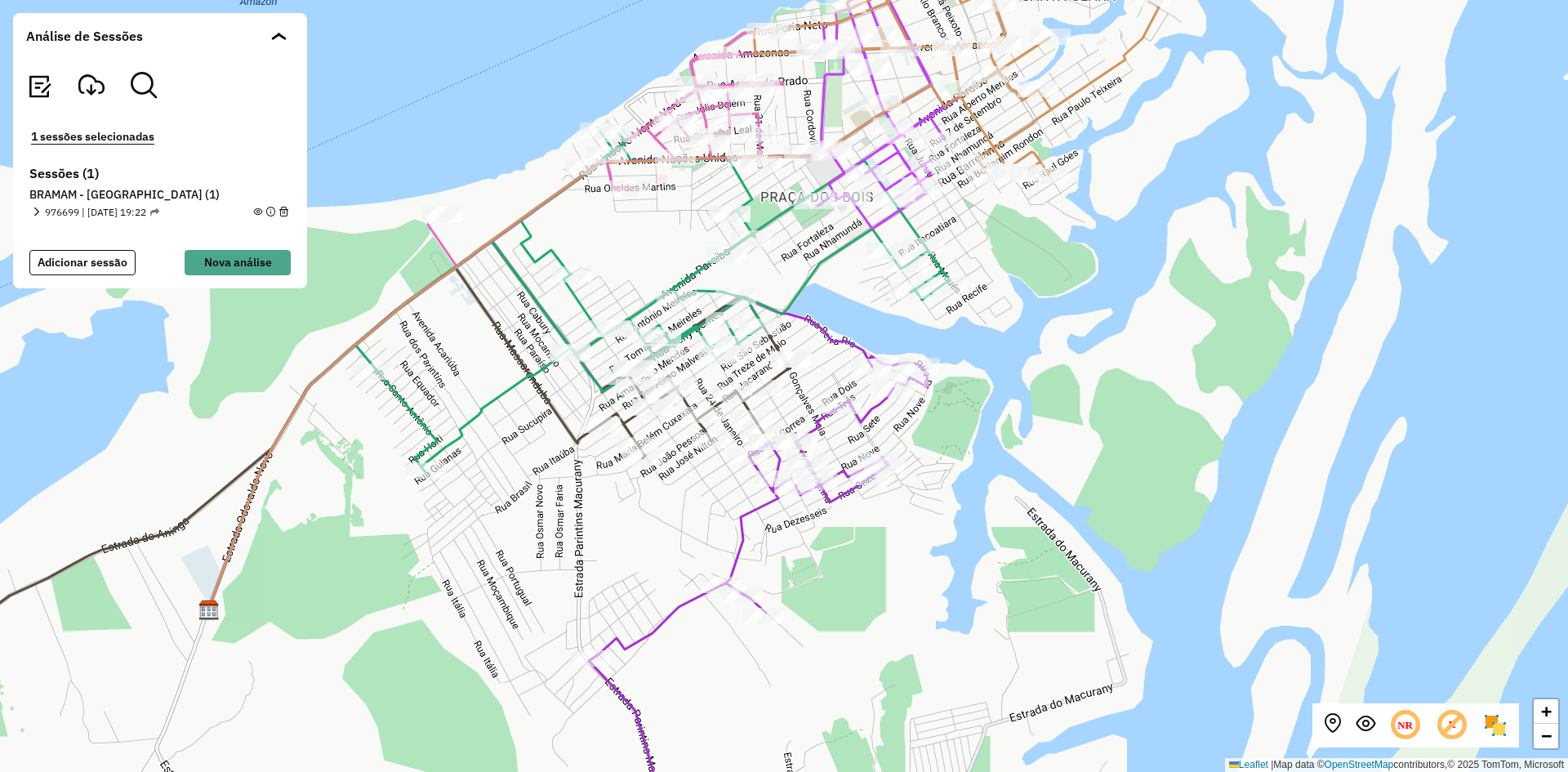
click at [96, 209] on span "976699 | [DATE] 19:22" at bounding box center [102, 212] width 114 height 15
click at [286, 210] on em at bounding box center [284, 212] width 9 height 9
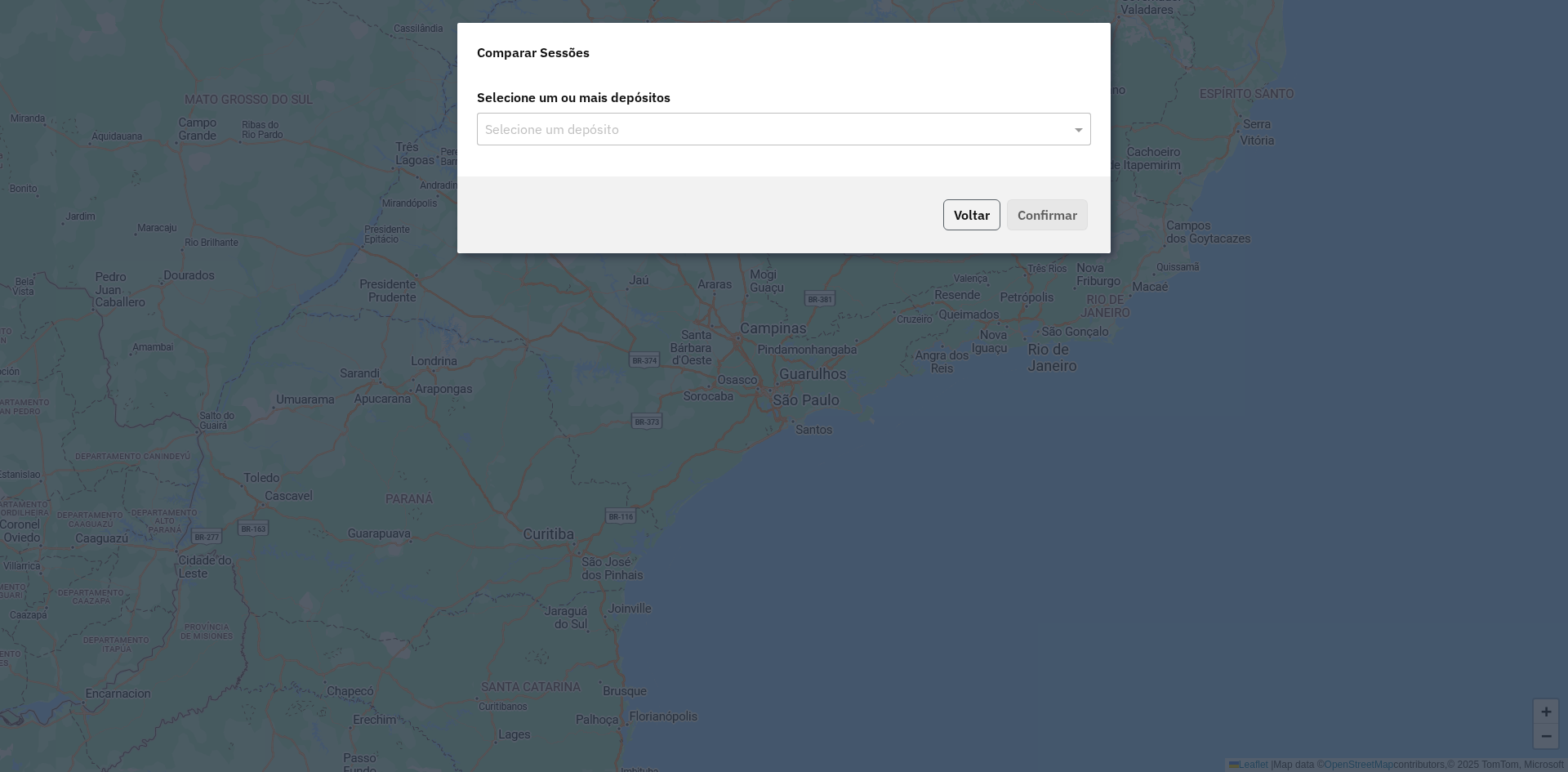
click at [944, 217] on button "Voltar" at bounding box center [972, 215] width 57 height 31
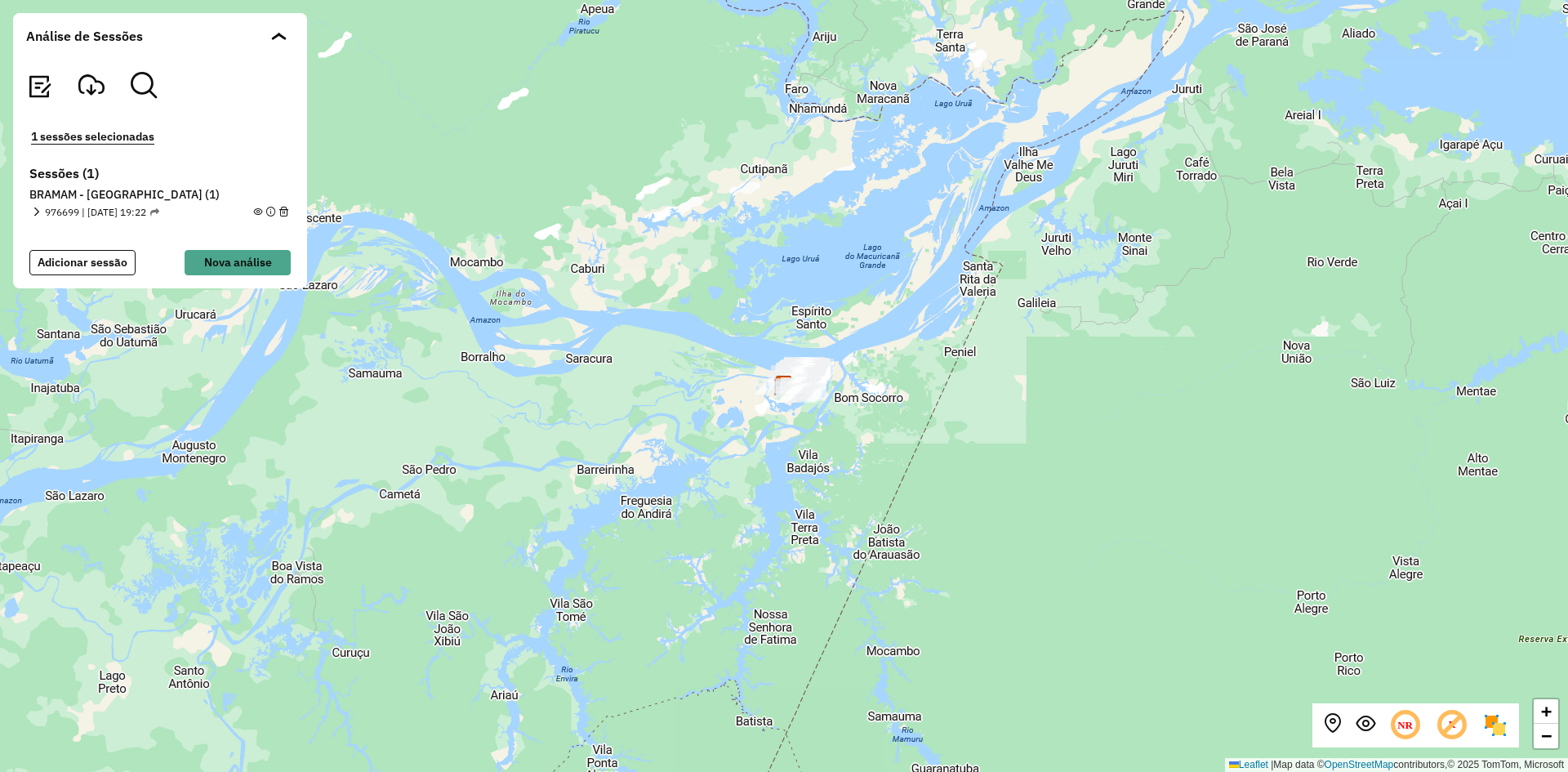
click at [36, 91] on img at bounding box center [39, 87] width 26 height 26
click at [84, 91] on em at bounding box center [92, 85] width 26 height 26
click at [159, 210] on em at bounding box center [155, 213] width 9 height 9
click at [260, 210] on em at bounding box center [258, 212] width 9 height 9
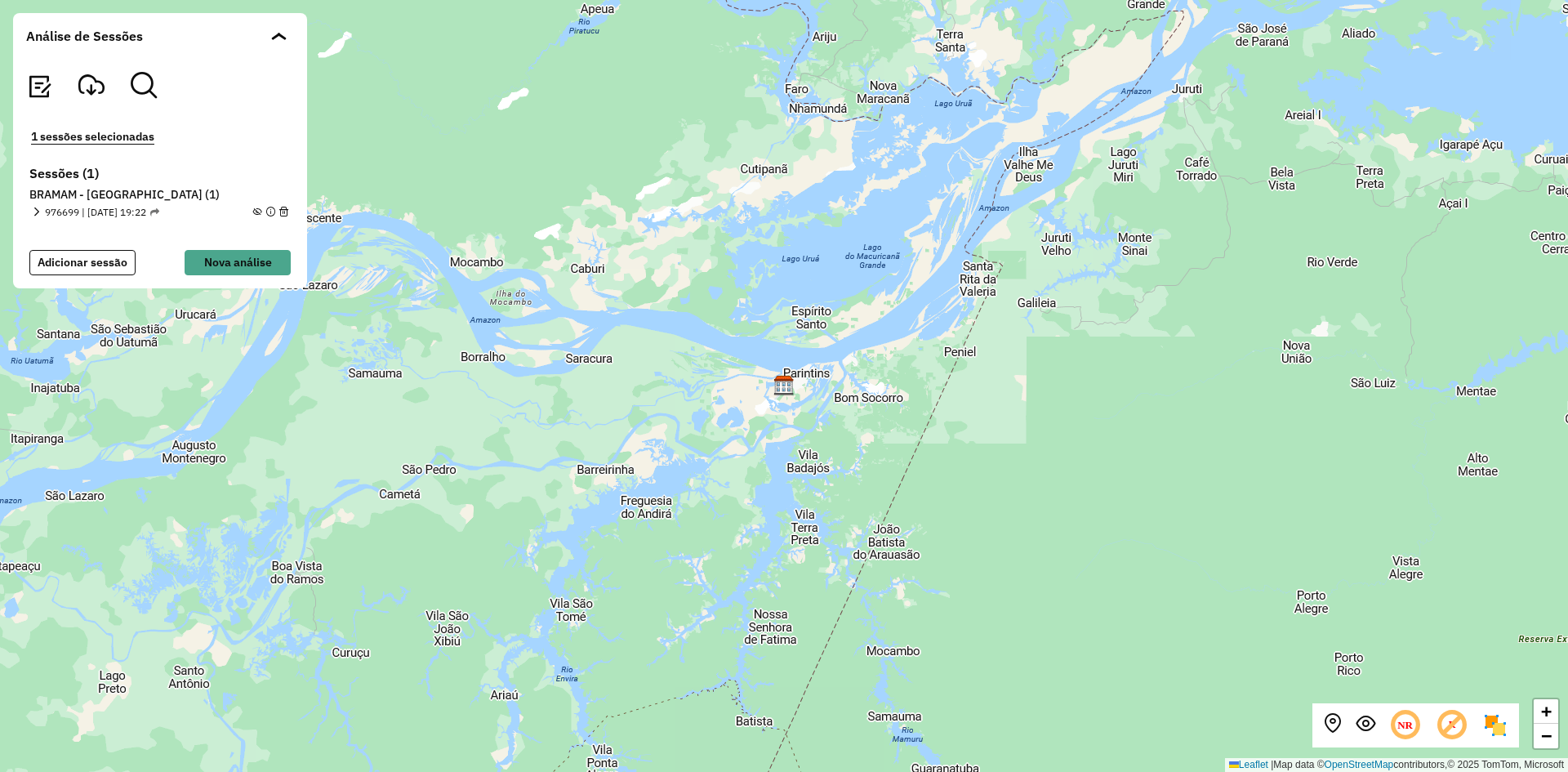
click at [260, 210] on em at bounding box center [258, 212] width 9 height 9
click at [273, 214] on em at bounding box center [271, 212] width 9 height 9
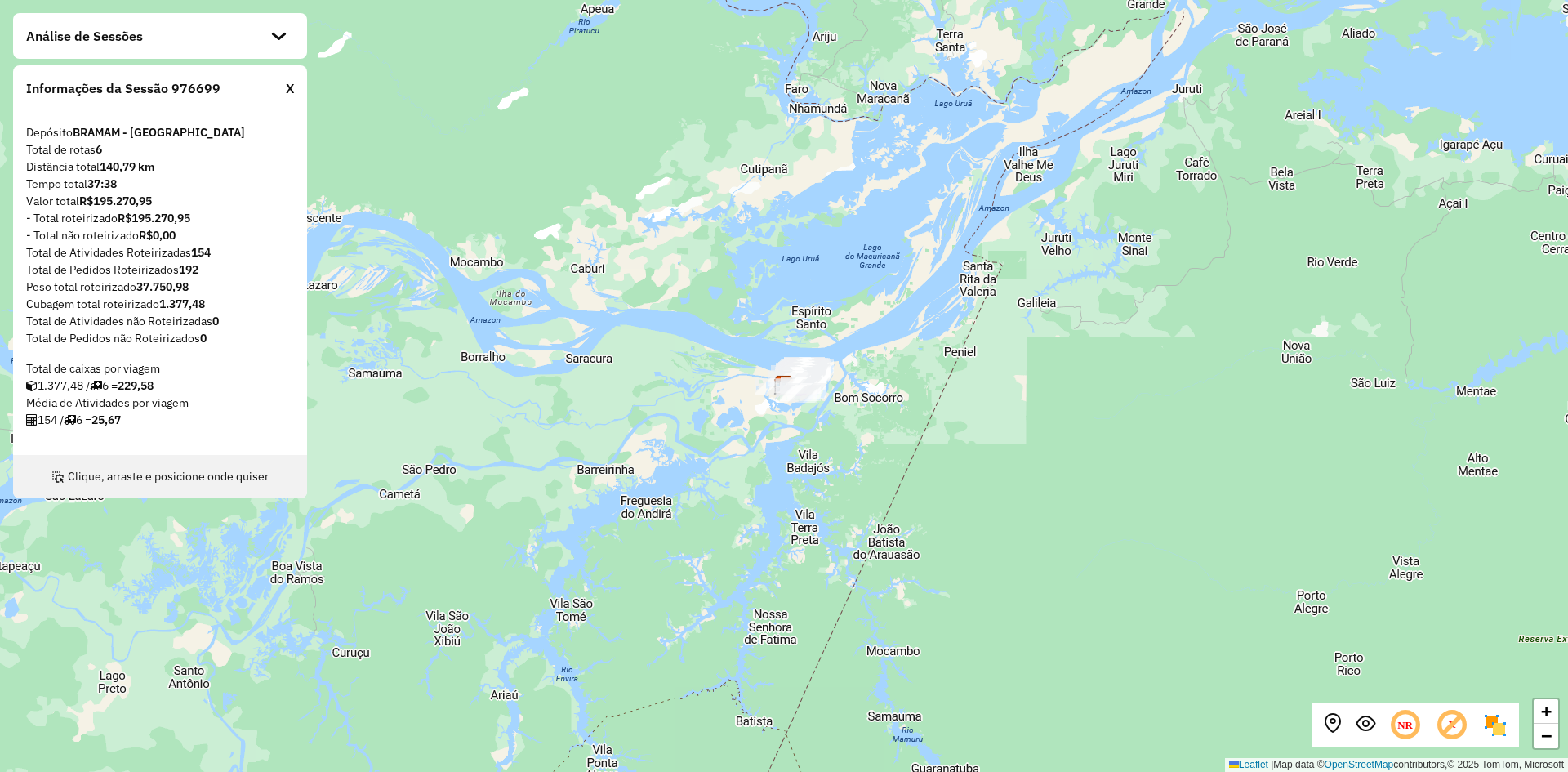
click at [288, 32] on div "Análise de Sessões" at bounding box center [160, 35] width 294 height 46
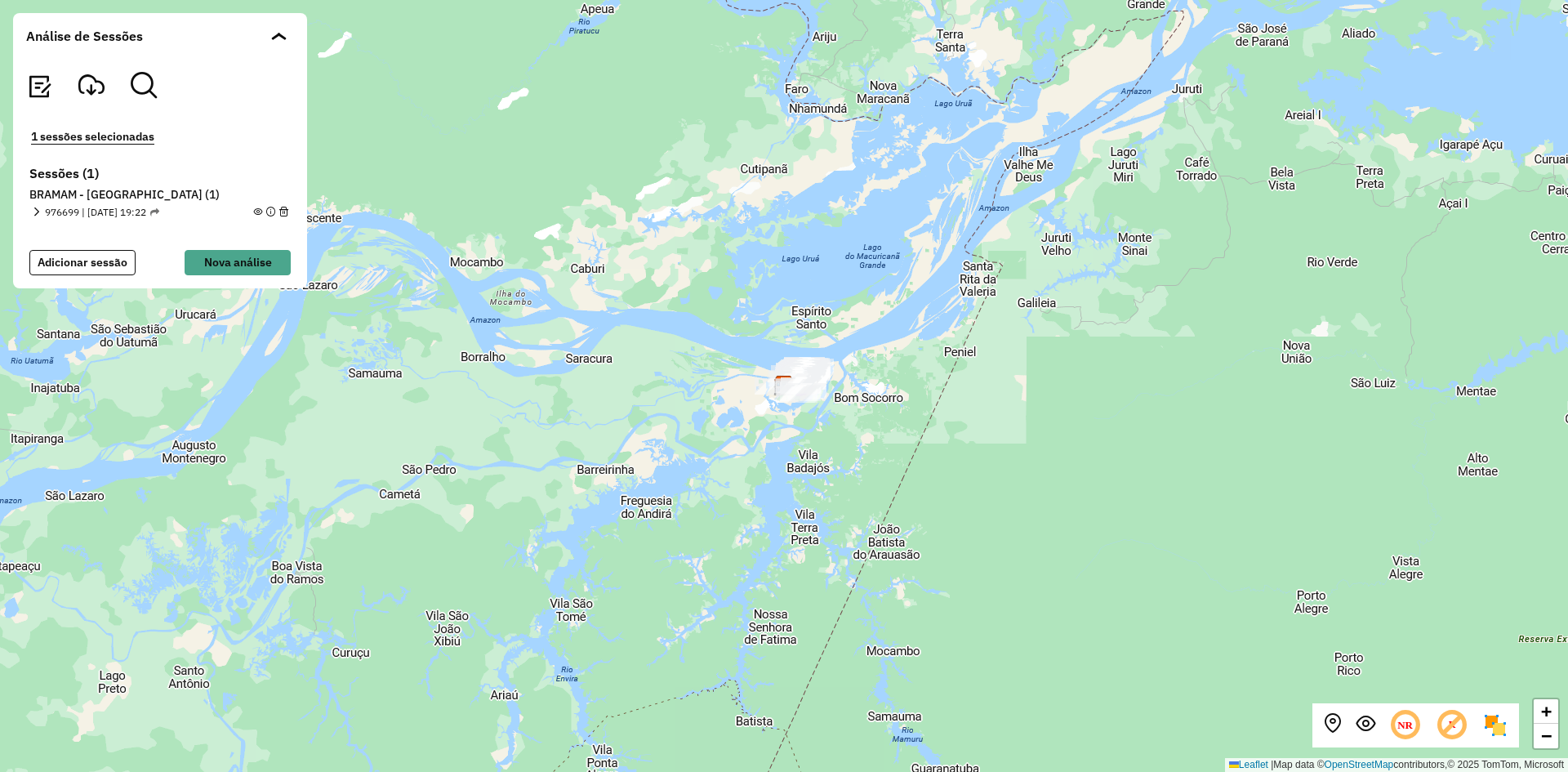
click at [286, 209] on em at bounding box center [284, 212] width 9 height 9
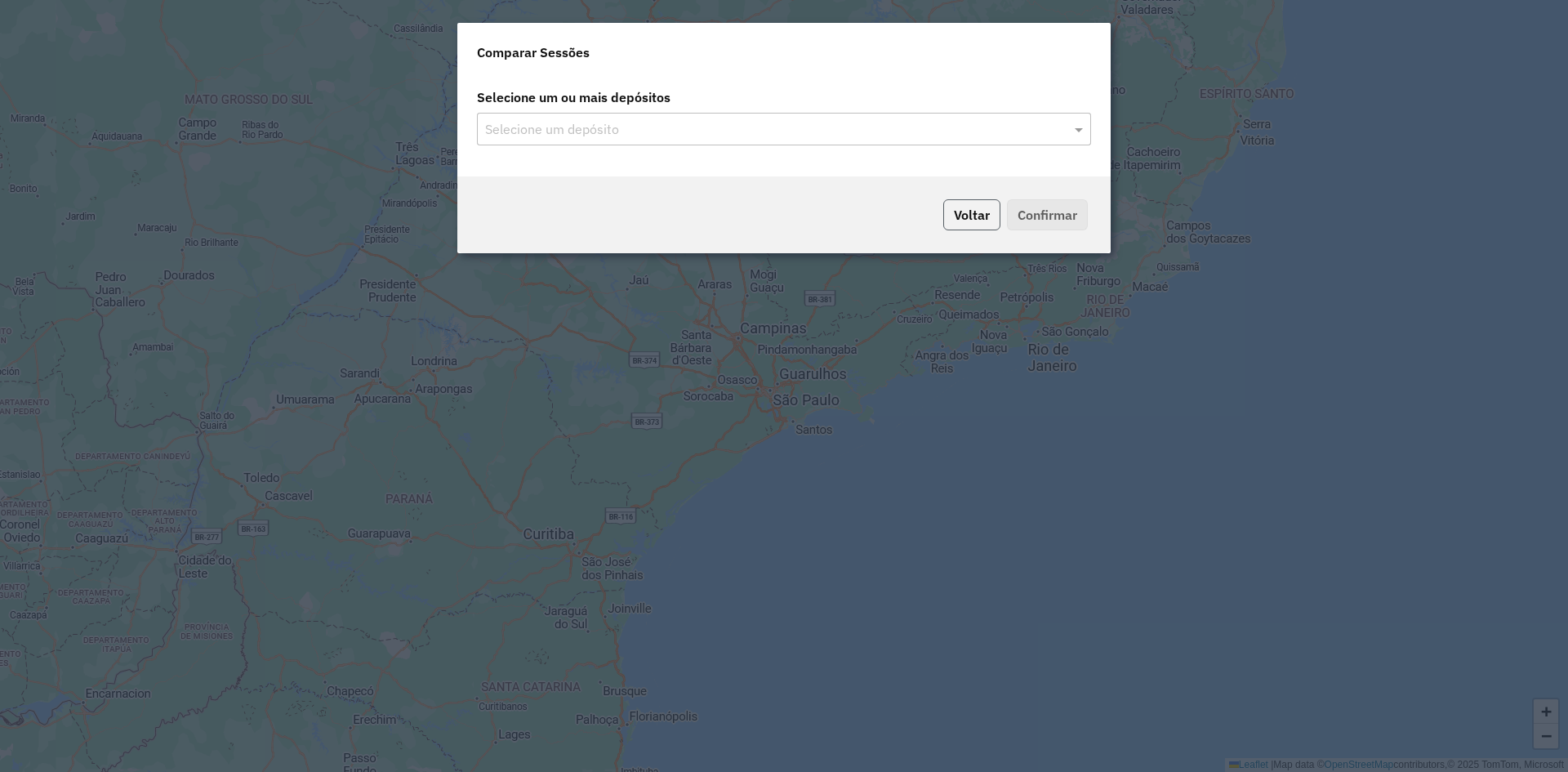
click at [973, 217] on button "Voltar" at bounding box center [972, 215] width 57 height 31
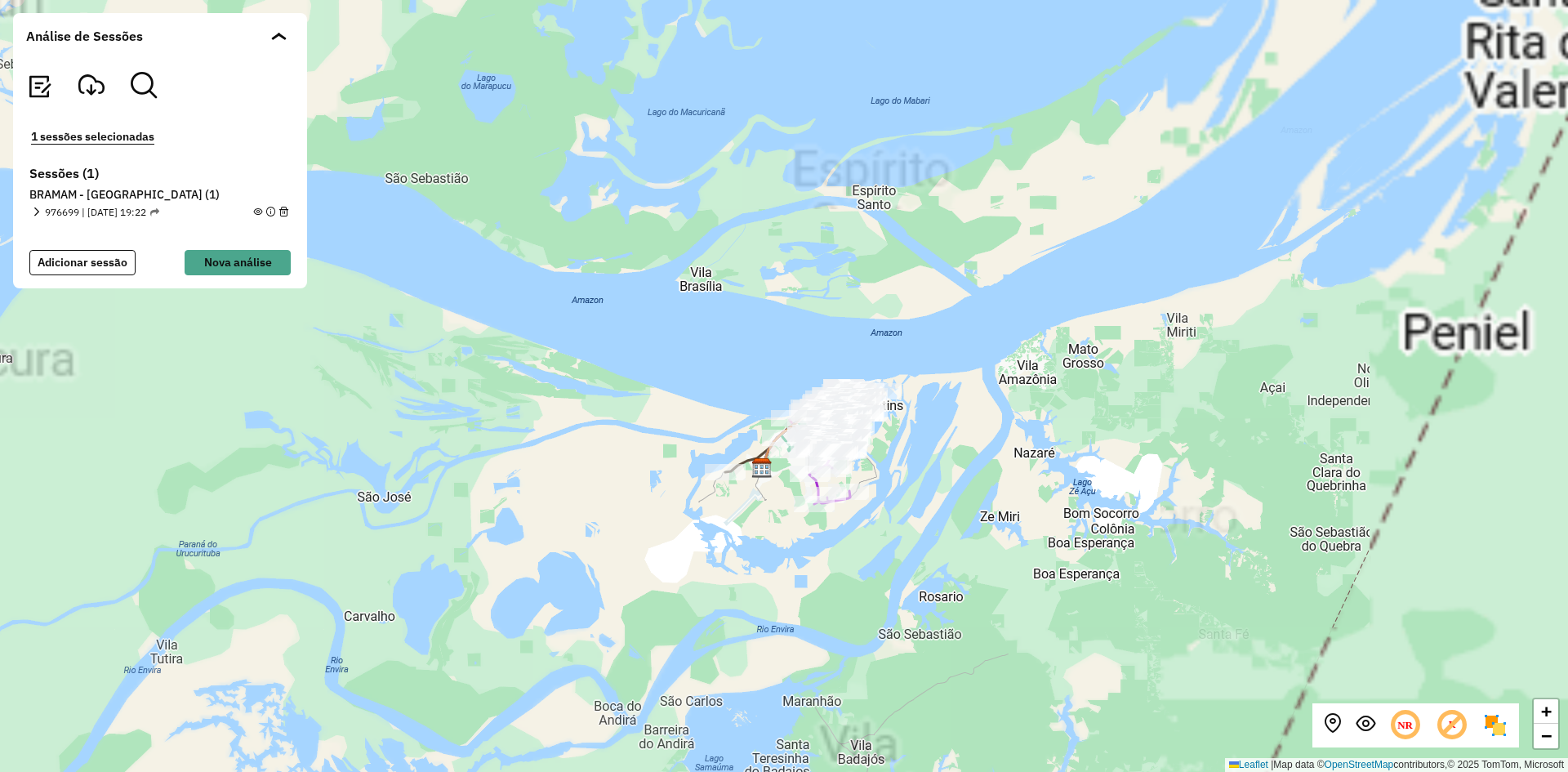
drag, startPoint x: 937, startPoint y: 332, endPoint x: 770, endPoint y: 296, distance: 170.8
click at [749, 291] on div "+ − Leaflet | Map data © OpenStreetMap contributors,© 2025 TomTom, Microsoft" at bounding box center [784, 386] width 1568 height 772
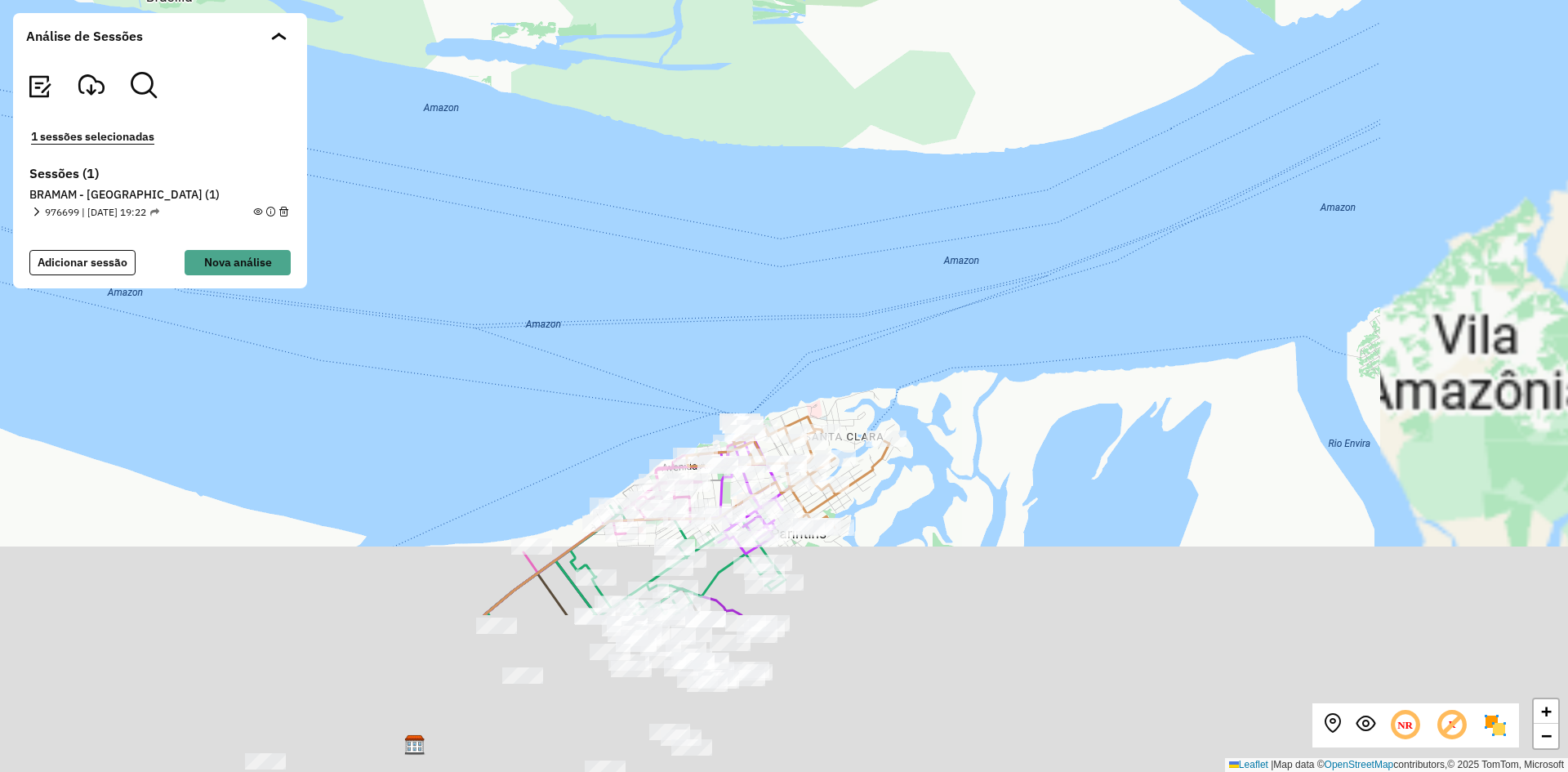
drag, startPoint x: 1078, startPoint y: 369, endPoint x: 722, endPoint y: 109, distance: 440.8
click at [725, 85] on div "+ − Leaflet | Map data © OpenStreetMap contributors,© 2025 TomTom, Microsoft" at bounding box center [784, 386] width 1568 height 772
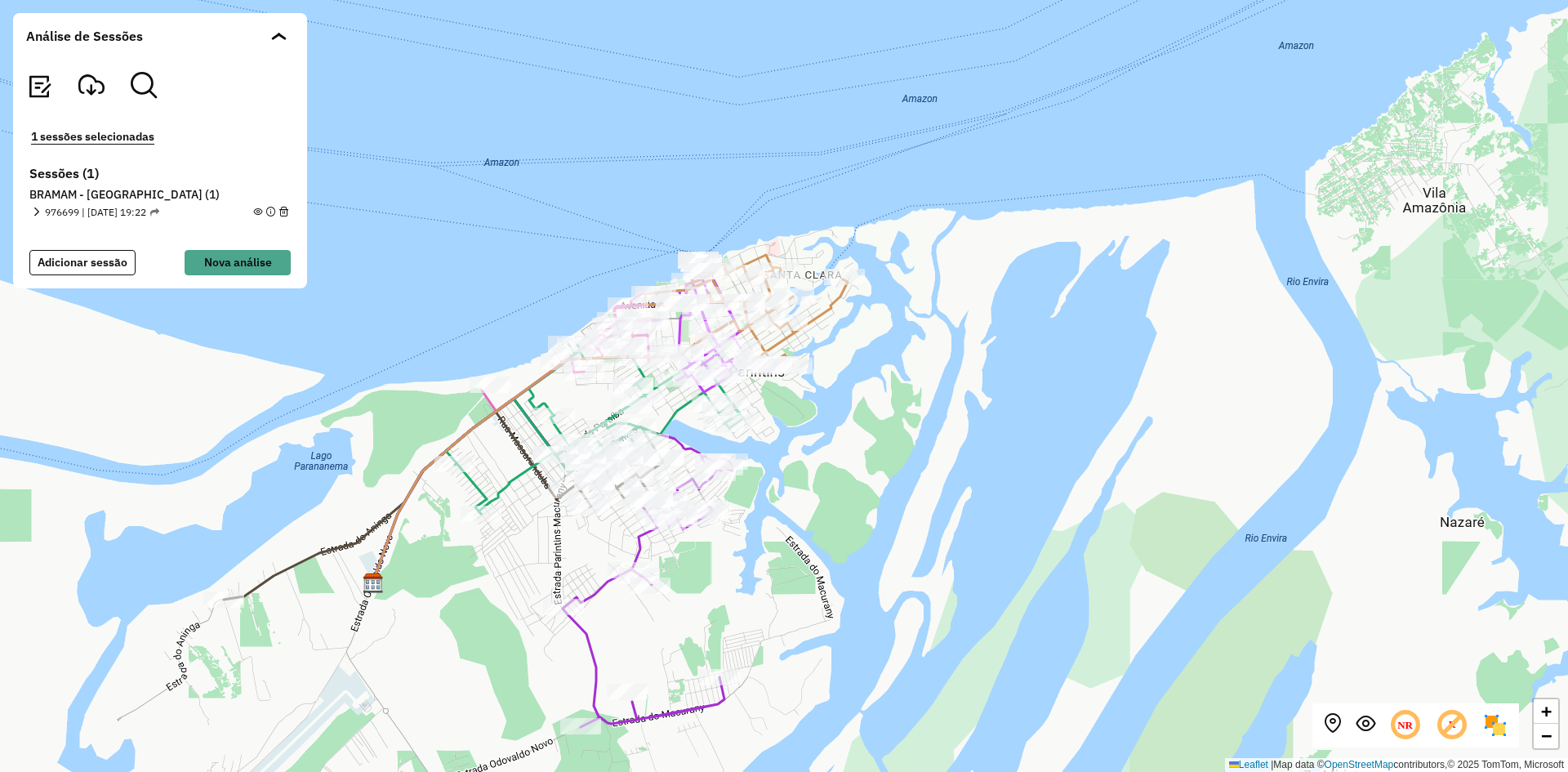
drag, startPoint x: 837, startPoint y: 274, endPoint x: 863, endPoint y: 175, distance: 102.4
click at [863, 175] on div "+ − Leaflet | Map data © OpenStreetMap contributors,© 2025 TomTom, Microsoft" at bounding box center [784, 386] width 1568 height 772
click at [96, 205] on span "976699 | [DATE] 19:22" at bounding box center [102, 212] width 114 height 15
click at [95, 192] on h6 "BRAMAM - [GEOGRAPHIC_DATA] (1)" at bounding box center [160, 195] width 261 height 15
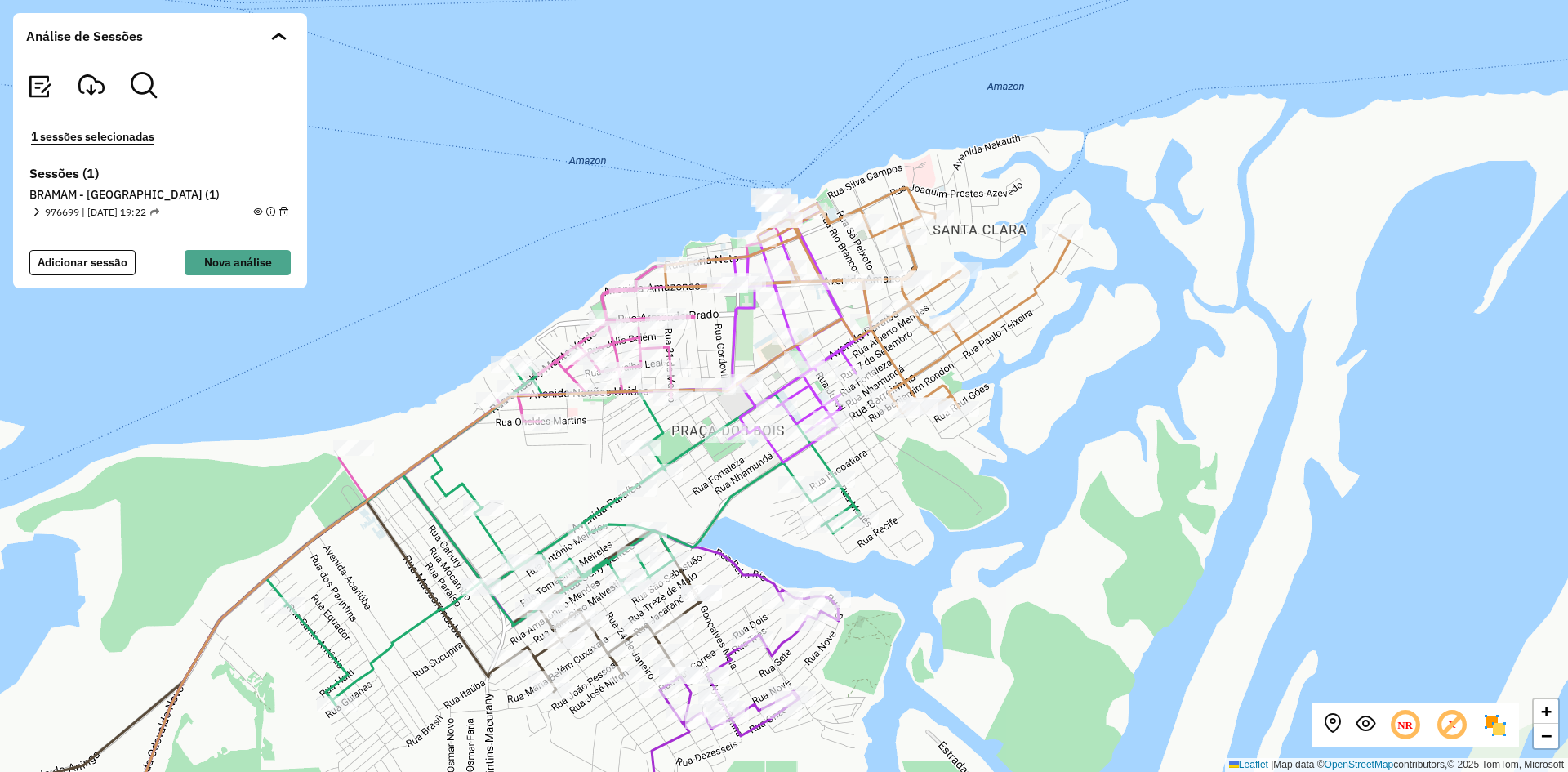
drag, startPoint x: 439, startPoint y: 448, endPoint x: 393, endPoint y: 450, distance: 46.0
click at [447, 466] on icon at bounding box center [563, 535] width 594 height 340
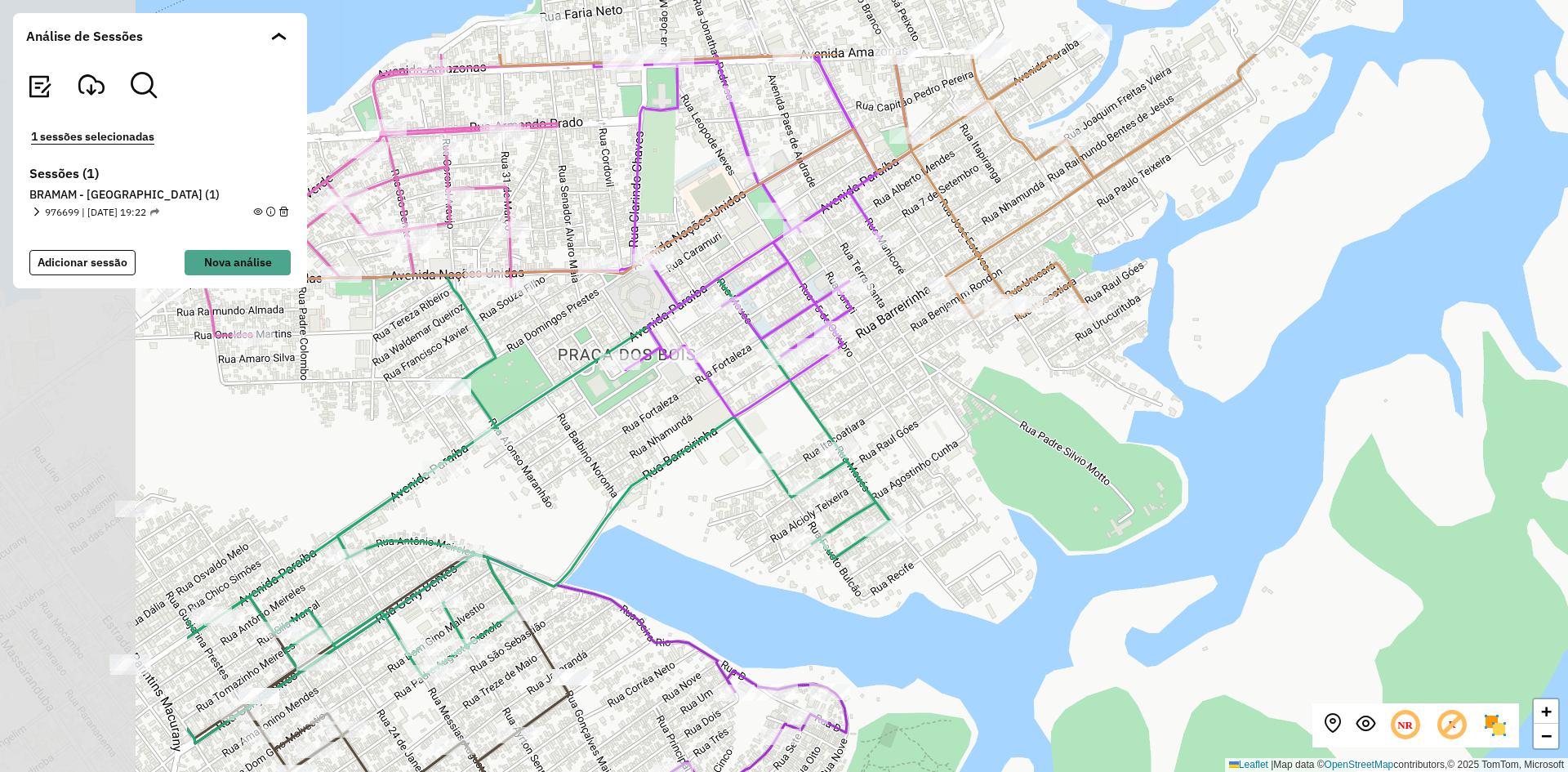
drag, startPoint x: 890, startPoint y: 452, endPoint x: 1231, endPoint y: 566, distance: 359.6
click at [1234, 581] on div "+ − Leaflet | Map data © OpenStreetMap contributors,© 2025 TomTom, Microsoft" at bounding box center [784, 386] width 1568 height 772
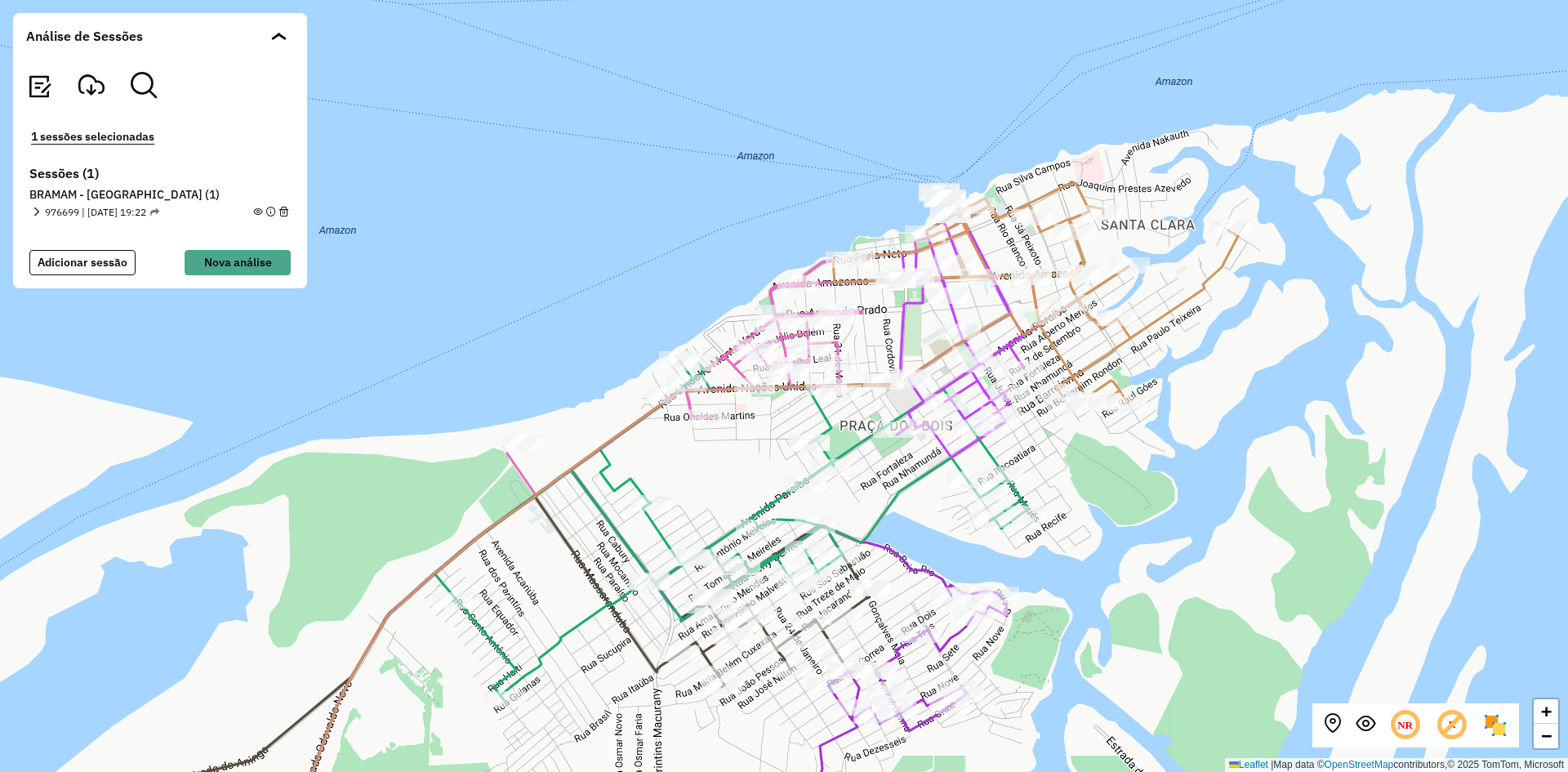
click at [79, 172] on h6 "Sessões (1)" at bounding box center [160, 174] width 261 height 16
click at [273, 42] on div at bounding box center [279, 43] width 16 height 16
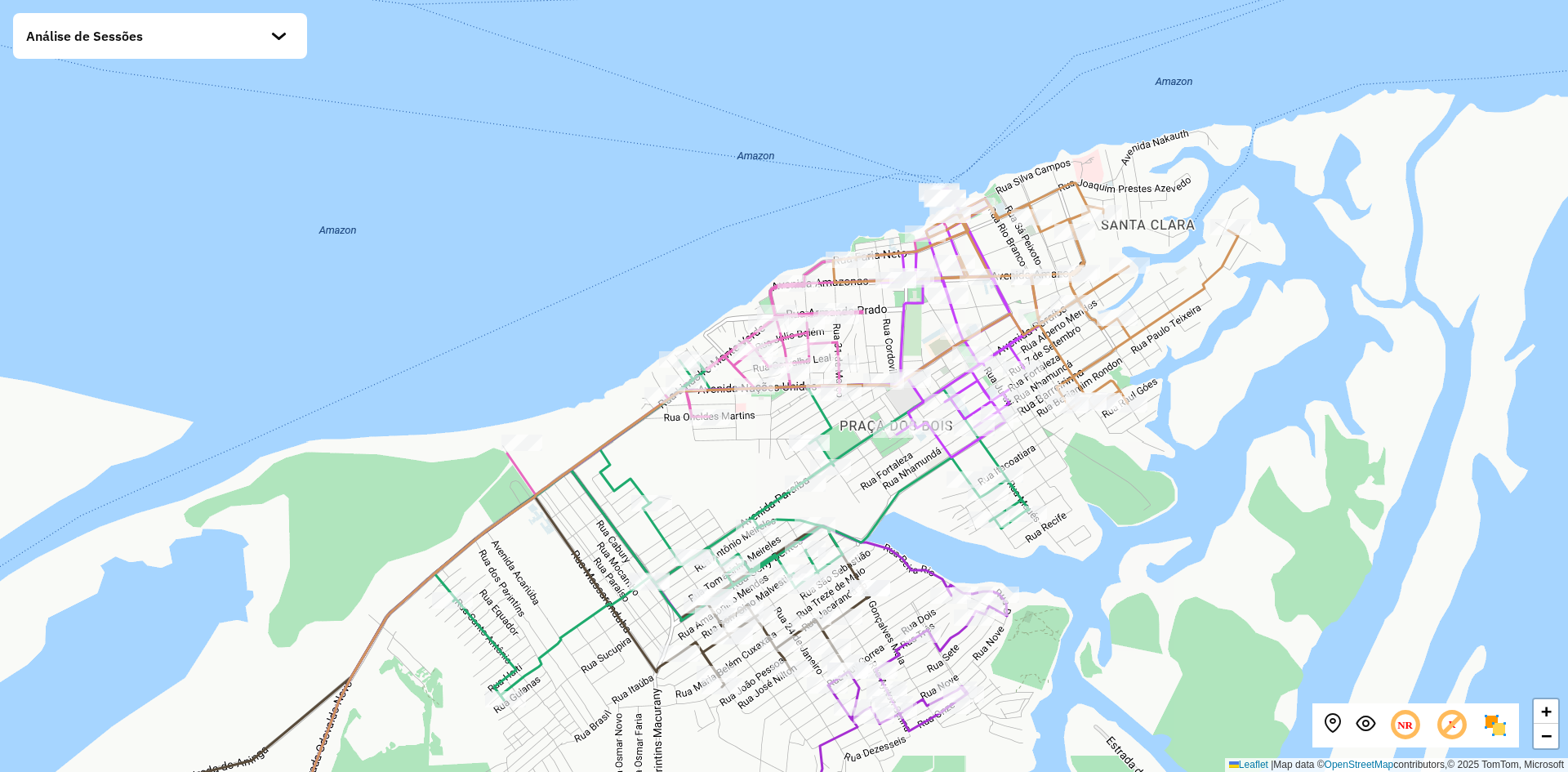
click at [274, 39] on div at bounding box center [279, 43] width 16 height 16
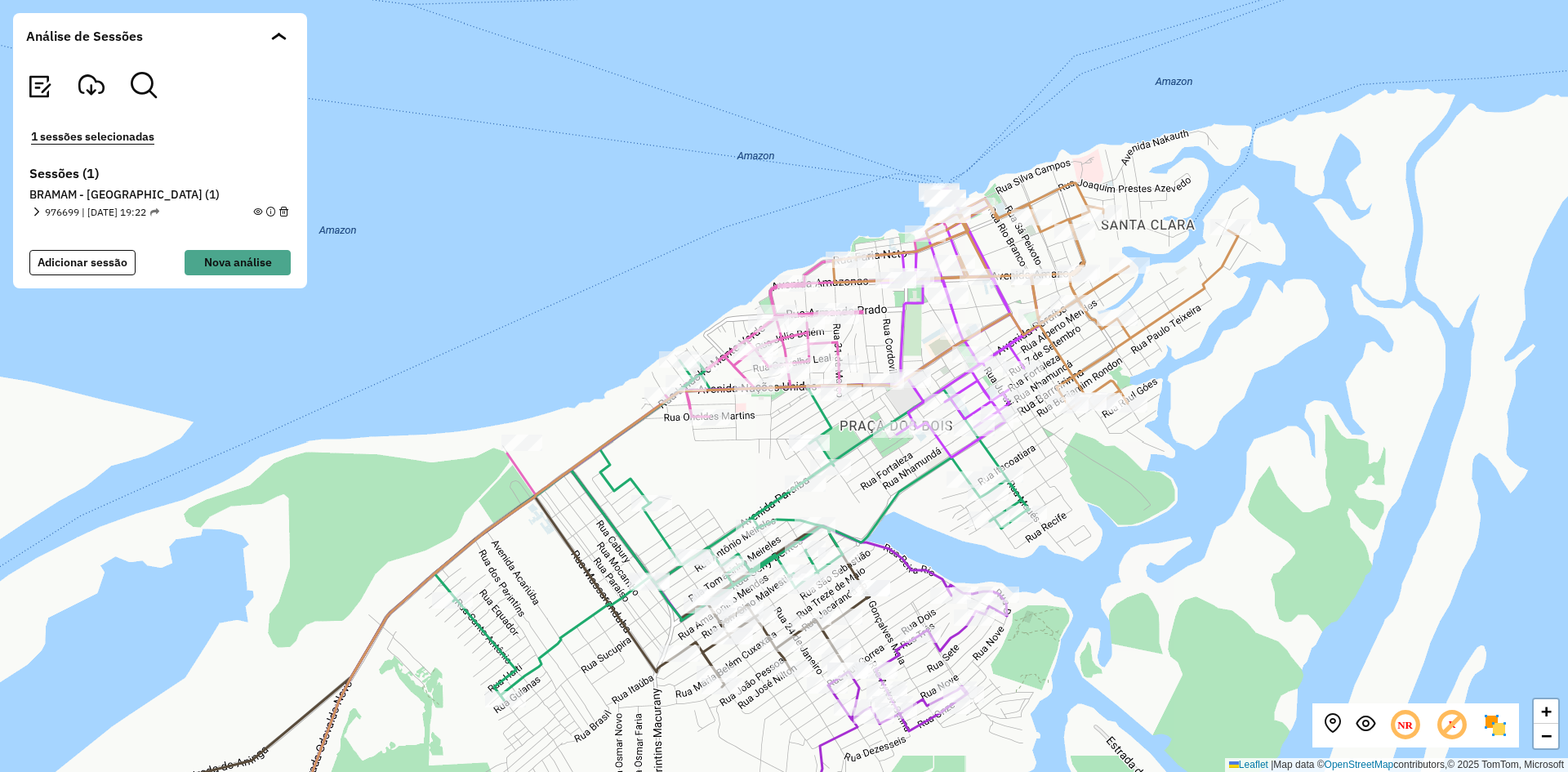
click at [92, 137] on button "1 sessões selecionadas" at bounding box center [93, 137] width 133 height 19
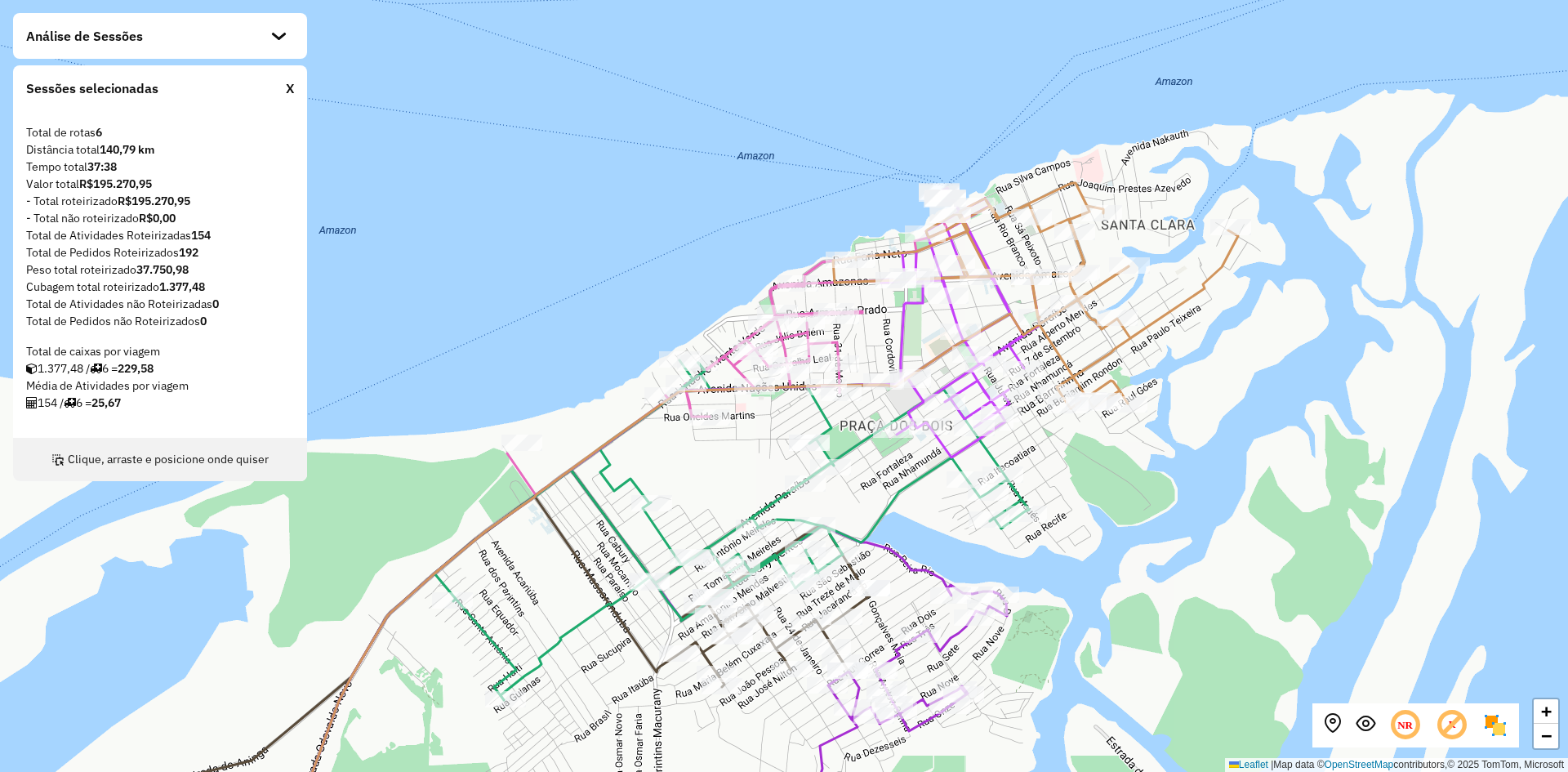
click at [109, 460] on div "Clique, arraste e posicione onde quiser" at bounding box center [160, 460] width 294 height 43
click at [77, 460] on div "Clique, arraste e posicione onde quiser" at bounding box center [160, 460] width 294 height 43
click at [133, 274] on div "Peso total roteirizado 37.750,98" at bounding box center [160, 270] width 268 height 17
drag, startPoint x: 154, startPoint y: 240, endPoint x: 153, endPoint y: 348, distance: 108.0
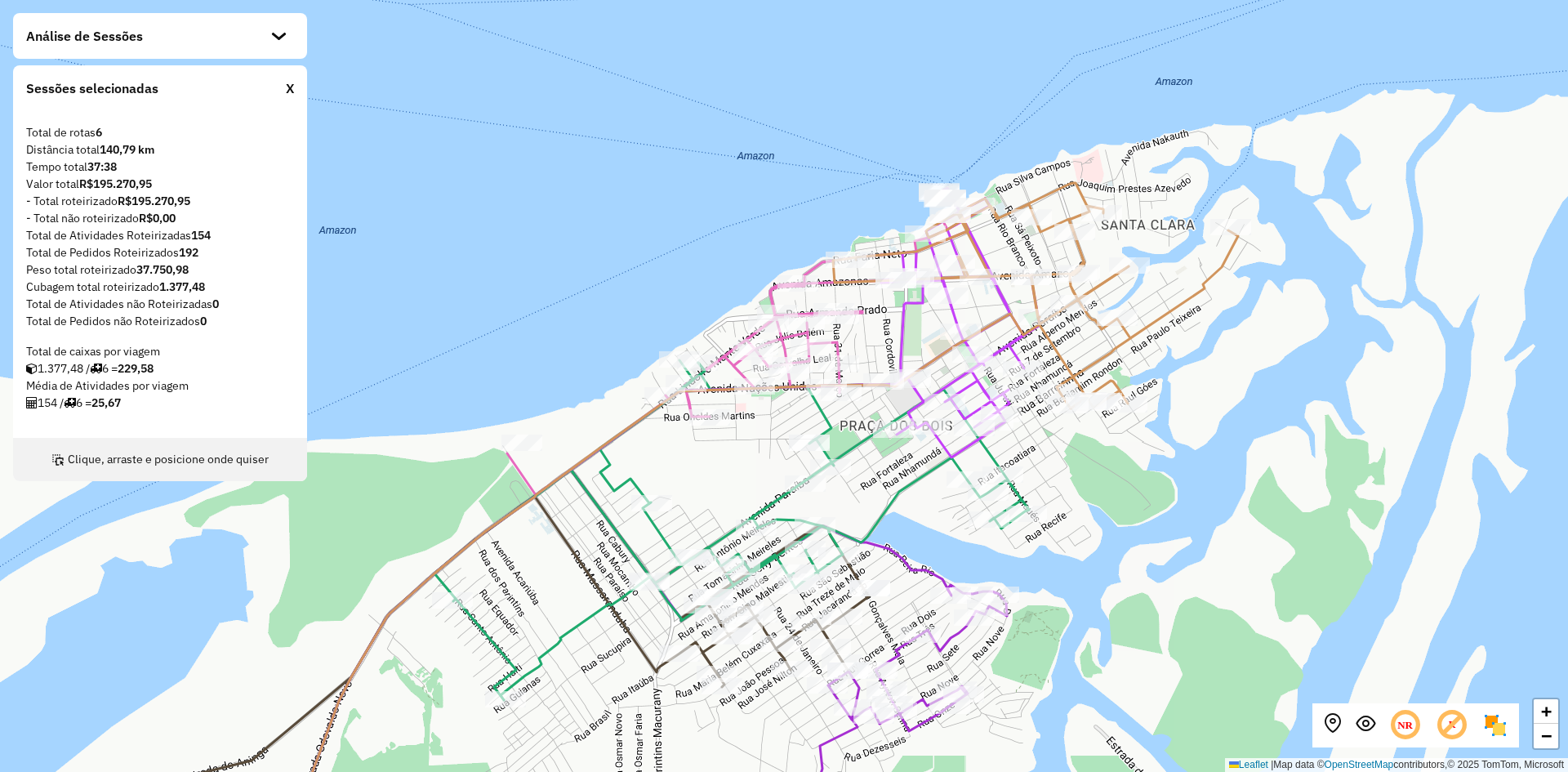
click at [160, 354] on div "Total de rotas 6 Distância total 140,79 km Tempo total 37:38 Valor total R$195.…" at bounding box center [160, 273] width 268 height 300
click at [283, 35] on span at bounding box center [281, 35] width 9 height 8
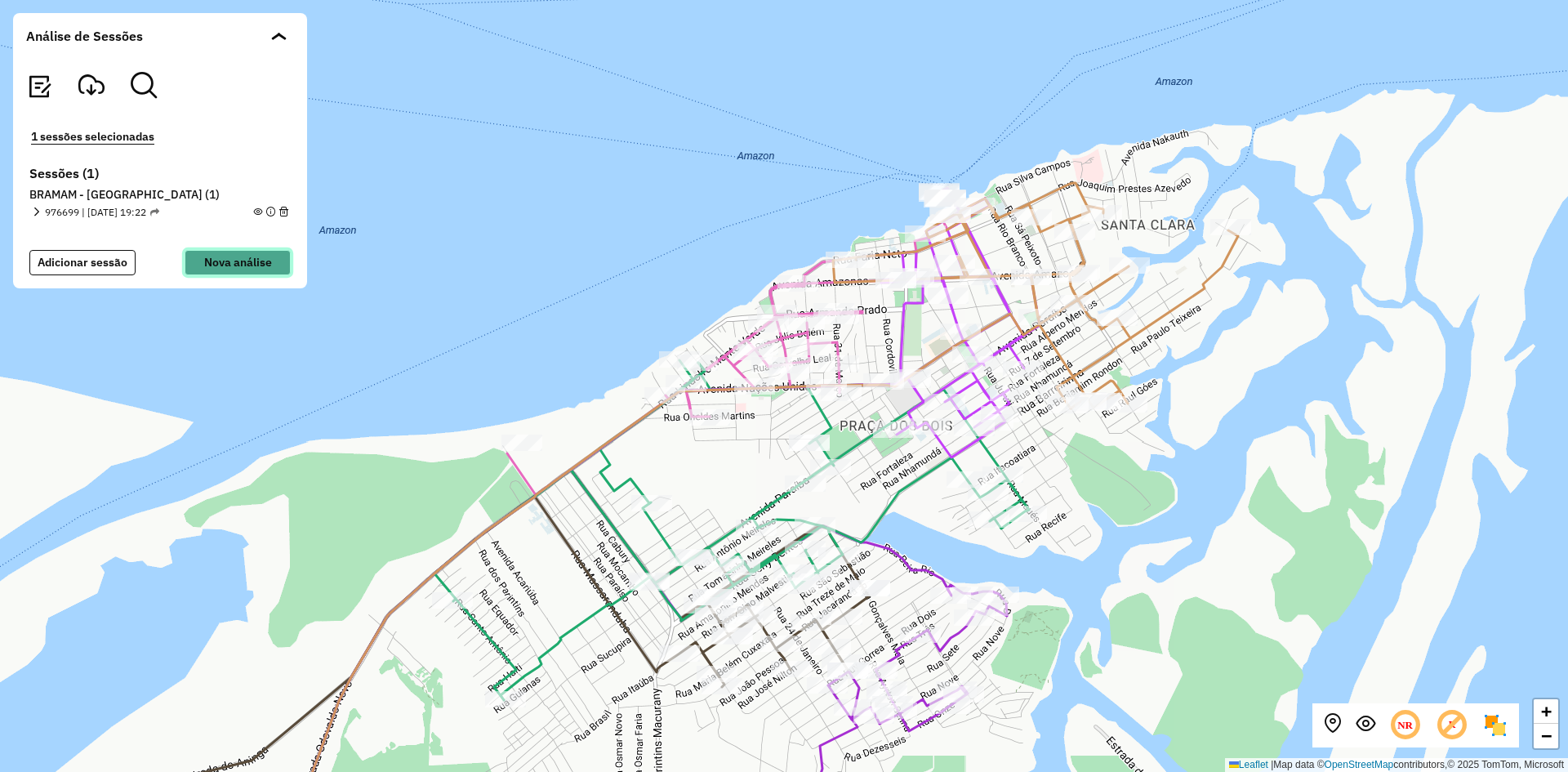
click at [235, 262] on button "Nova análise" at bounding box center [237, 262] width 106 height 25
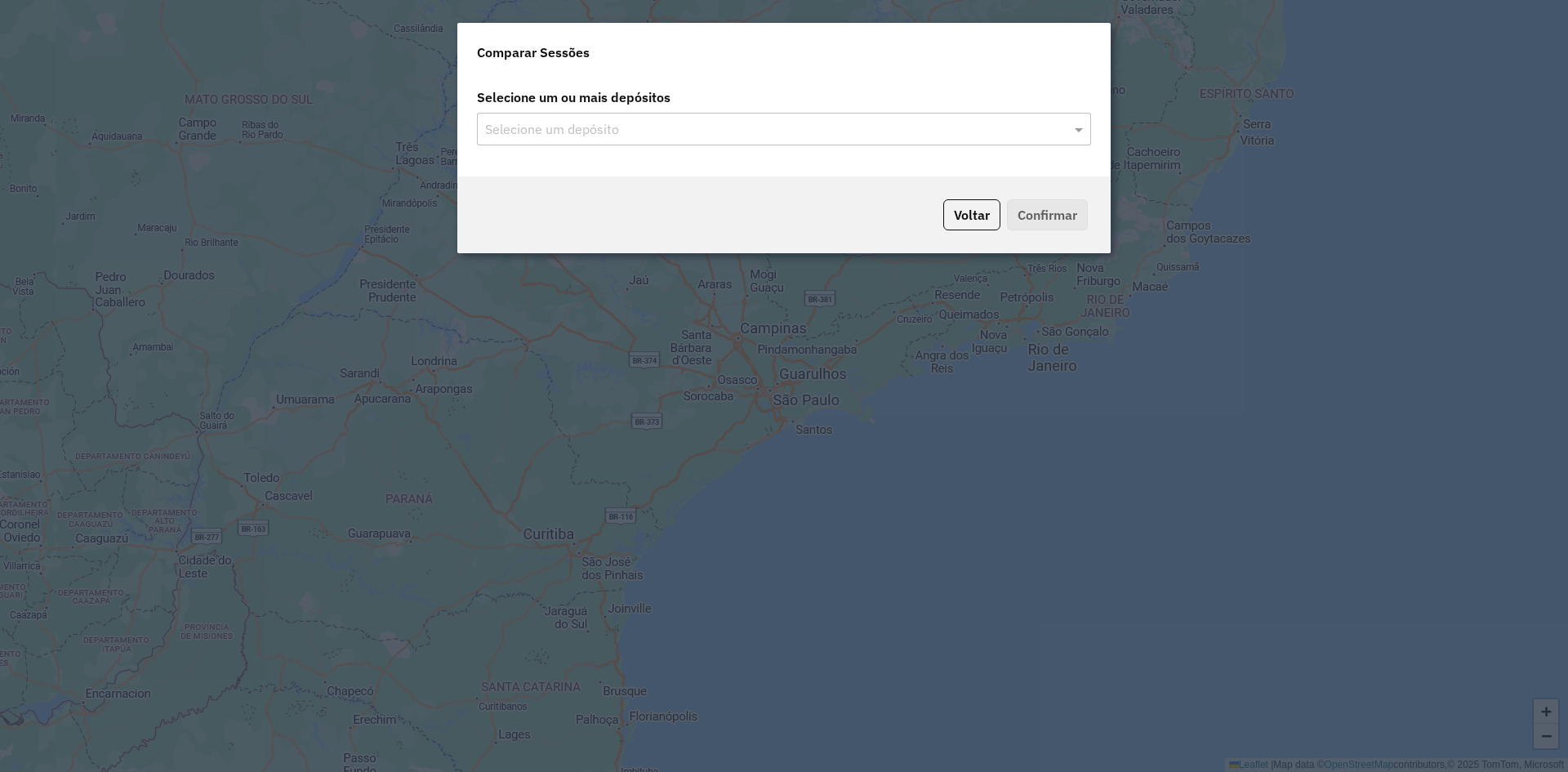
click at [712, 138] on input "text" at bounding box center [775, 130] width 589 height 20
click at [1077, 127] on span at bounding box center [1081, 129] width 21 height 20
click at [669, 177] on div "BRAMAM - [GEOGRAPHIC_DATA]" at bounding box center [784, 177] width 613 height 28
click at [1037, 211] on button "Confirmar" at bounding box center [1047, 215] width 80 height 31
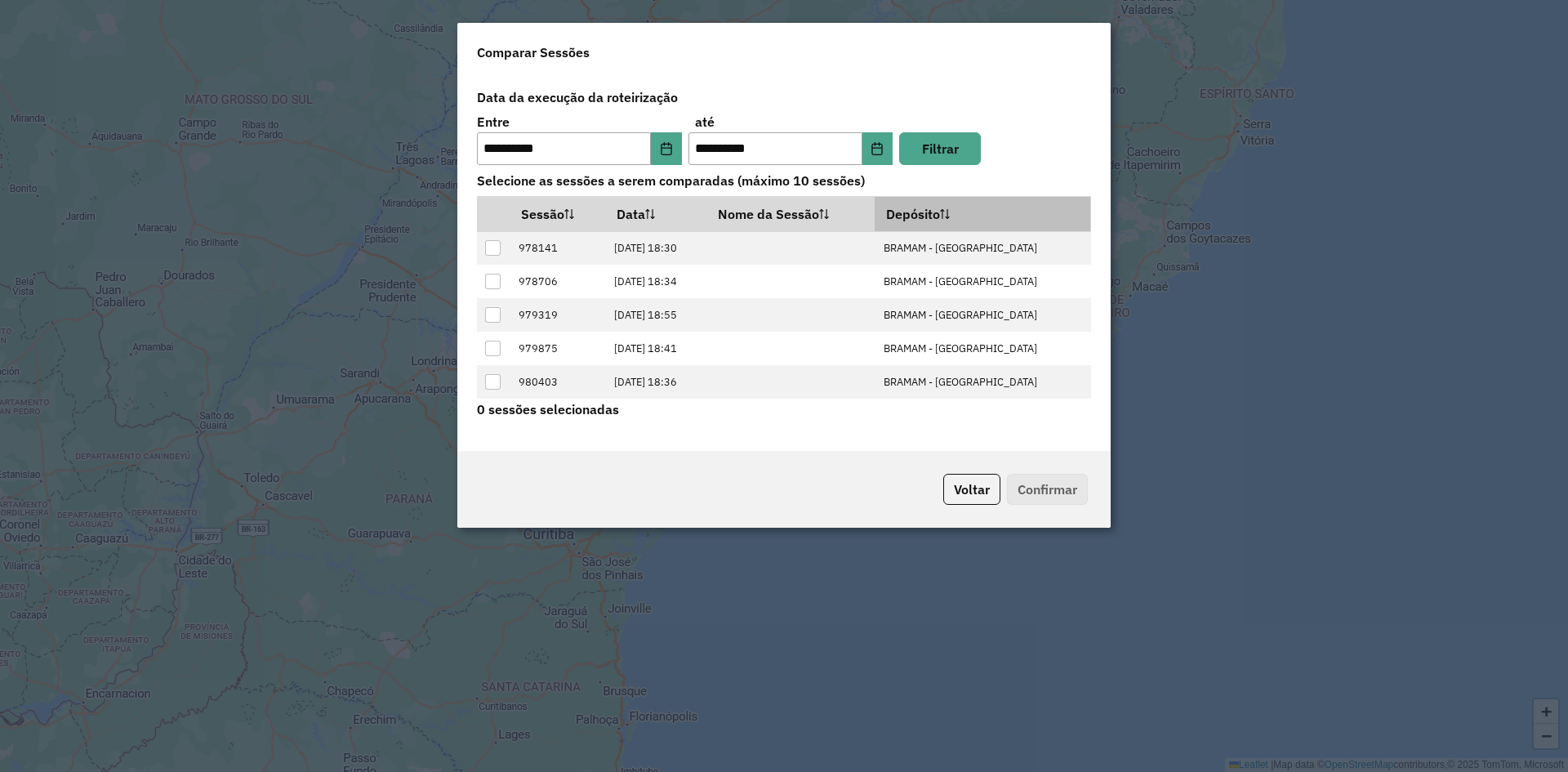
click at [1037, 210] on th "Depósito" at bounding box center [982, 213] width 215 height 35
click at [746, 189] on label "Selecione as sessões a serem comparadas (máximo 10 sessões)" at bounding box center [784, 181] width 633 height 31
click at [964, 208] on th "Depósito" at bounding box center [982, 213] width 215 height 35
click at [717, 94] on label "Data da execução da roteirização" at bounding box center [784, 97] width 633 height 31
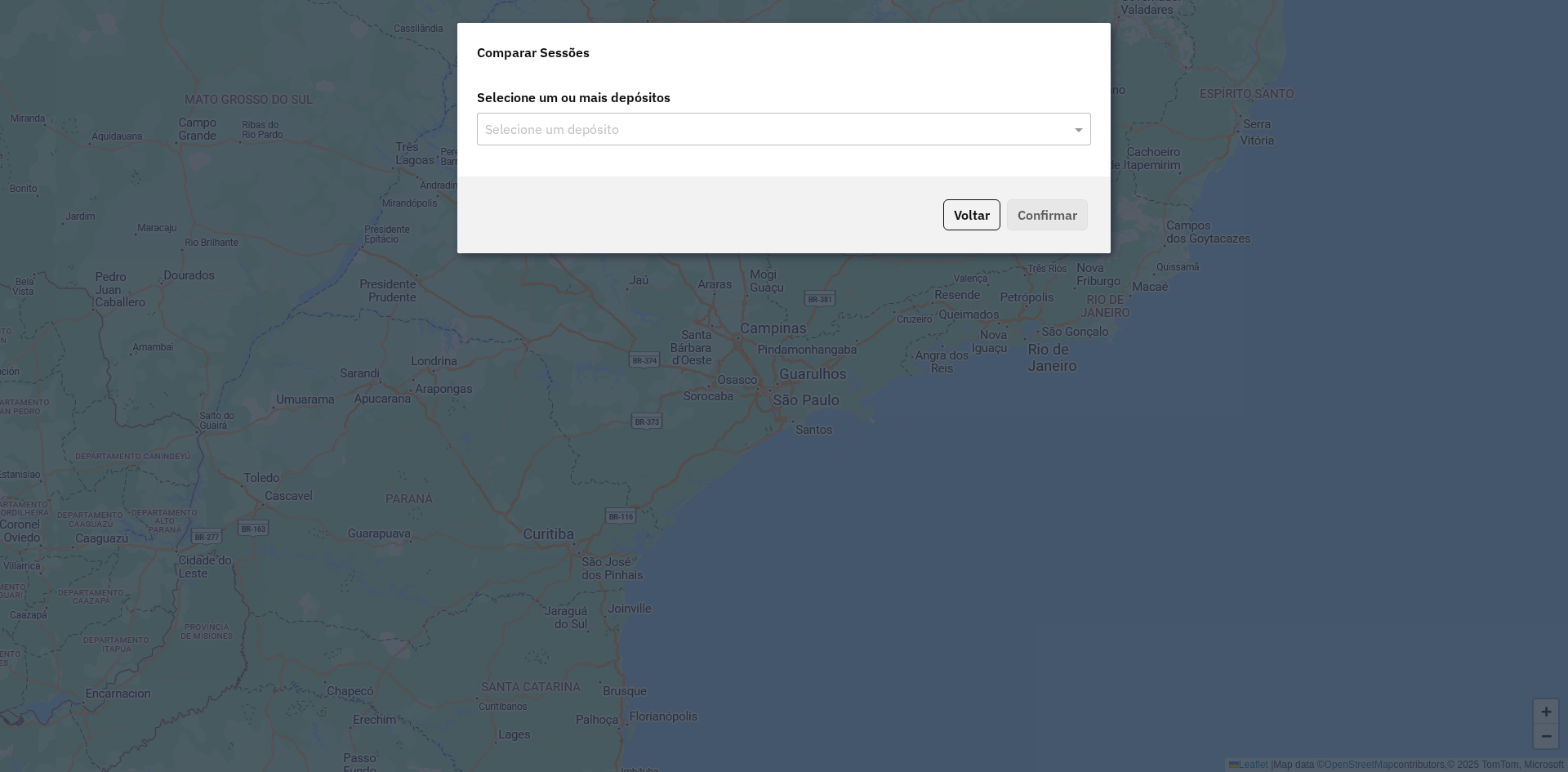
click at [618, 133] on input "text" at bounding box center [775, 130] width 589 height 20
click at [1082, 129] on span at bounding box center [1081, 129] width 21 height 20
click at [797, 186] on div "BRAMAM - [GEOGRAPHIC_DATA]" at bounding box center [784, 177] width 613 height 28
click at [1056, 213] on button "Confirmar" at bounding box center [1047, 215] width 80 height 31
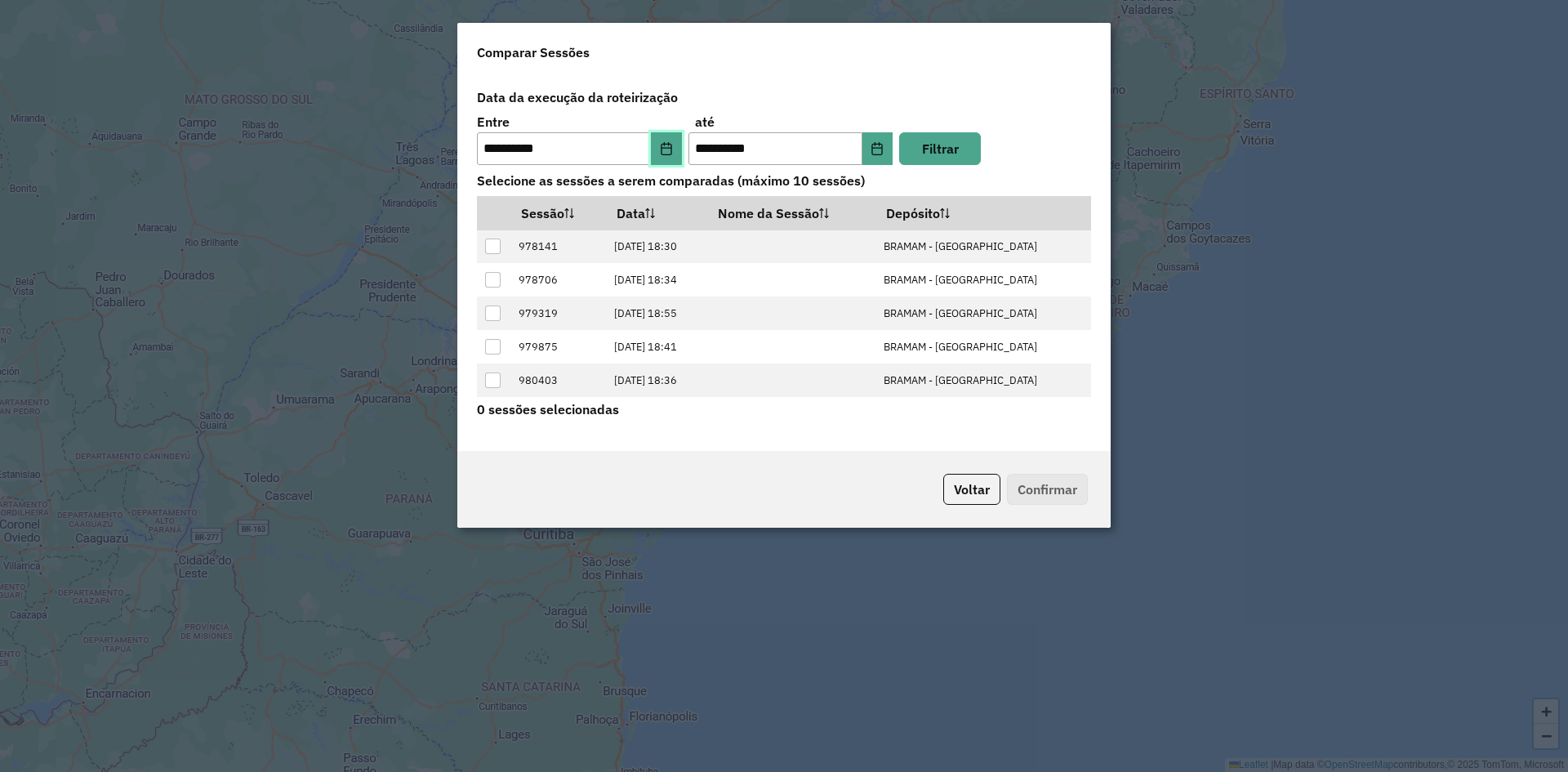
click at [664, 155] on button "Choose Date" at bounding box center [666, 149] width 31 height 33
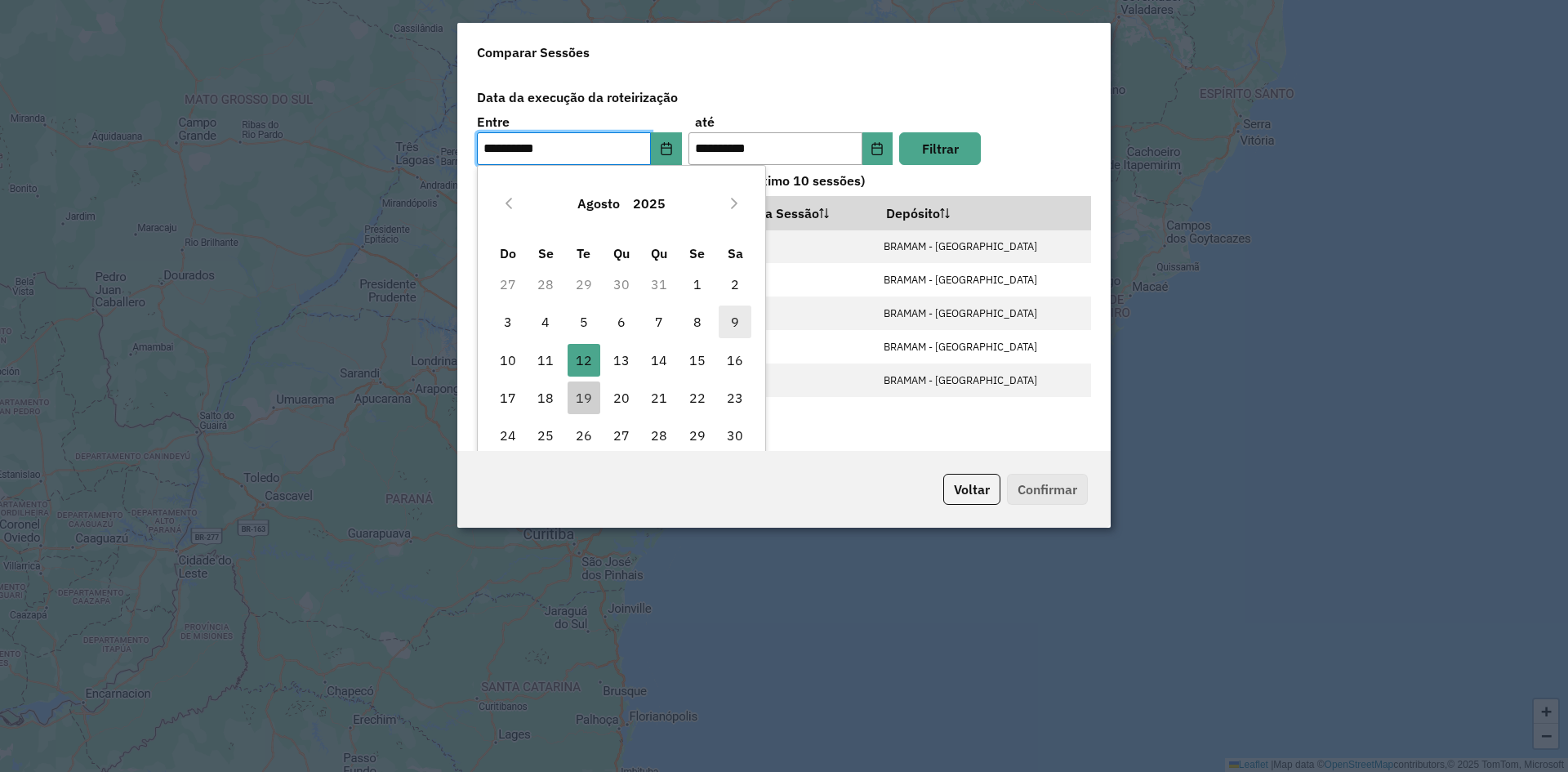
click at [728, 320] on span "9" at bounding box center [735, 322] width 33 height 33
type input "**********"
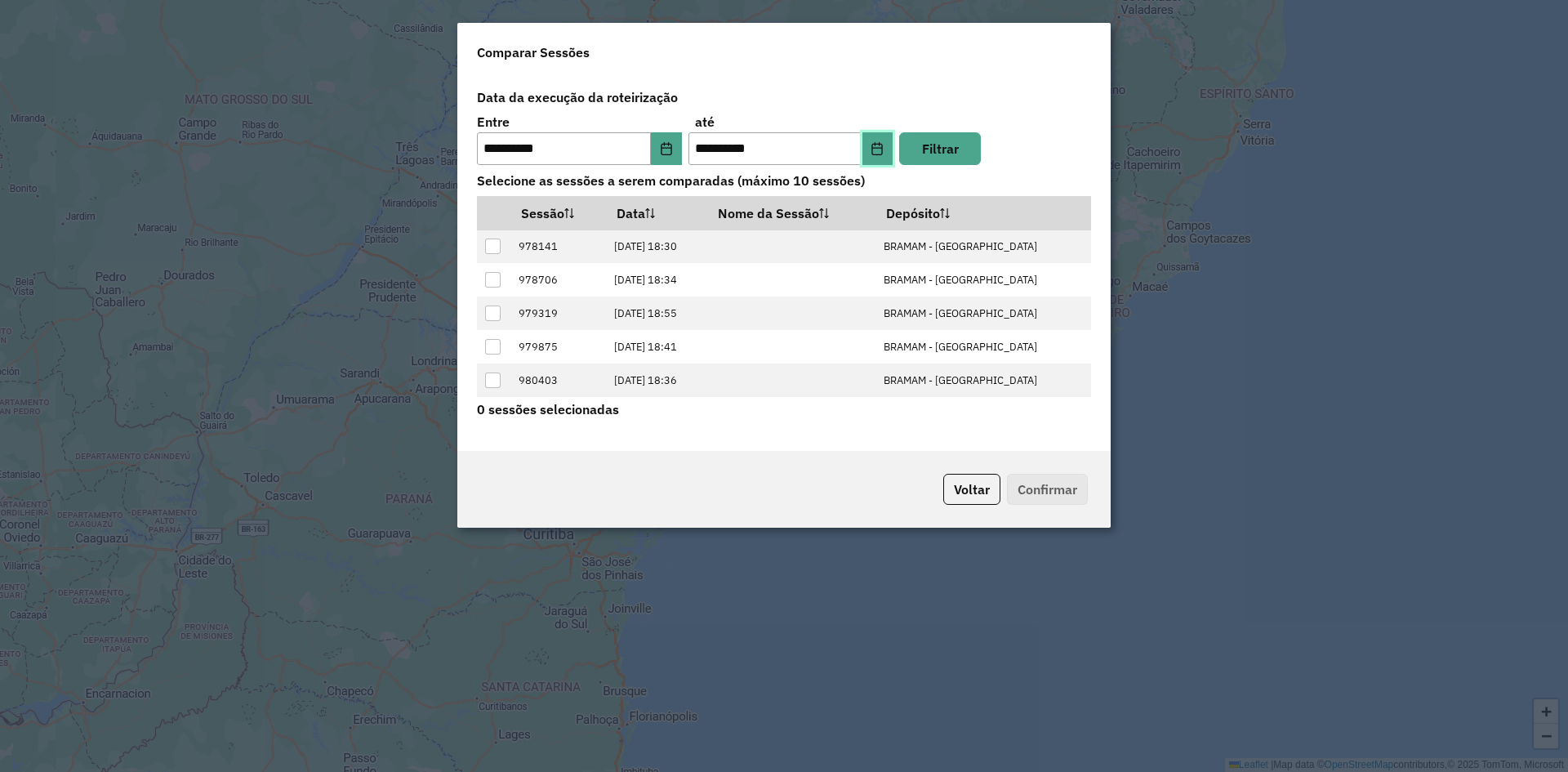
click at [884, 150] on button "Choose Date" at bounding box center [877, 149] width 31 height 33
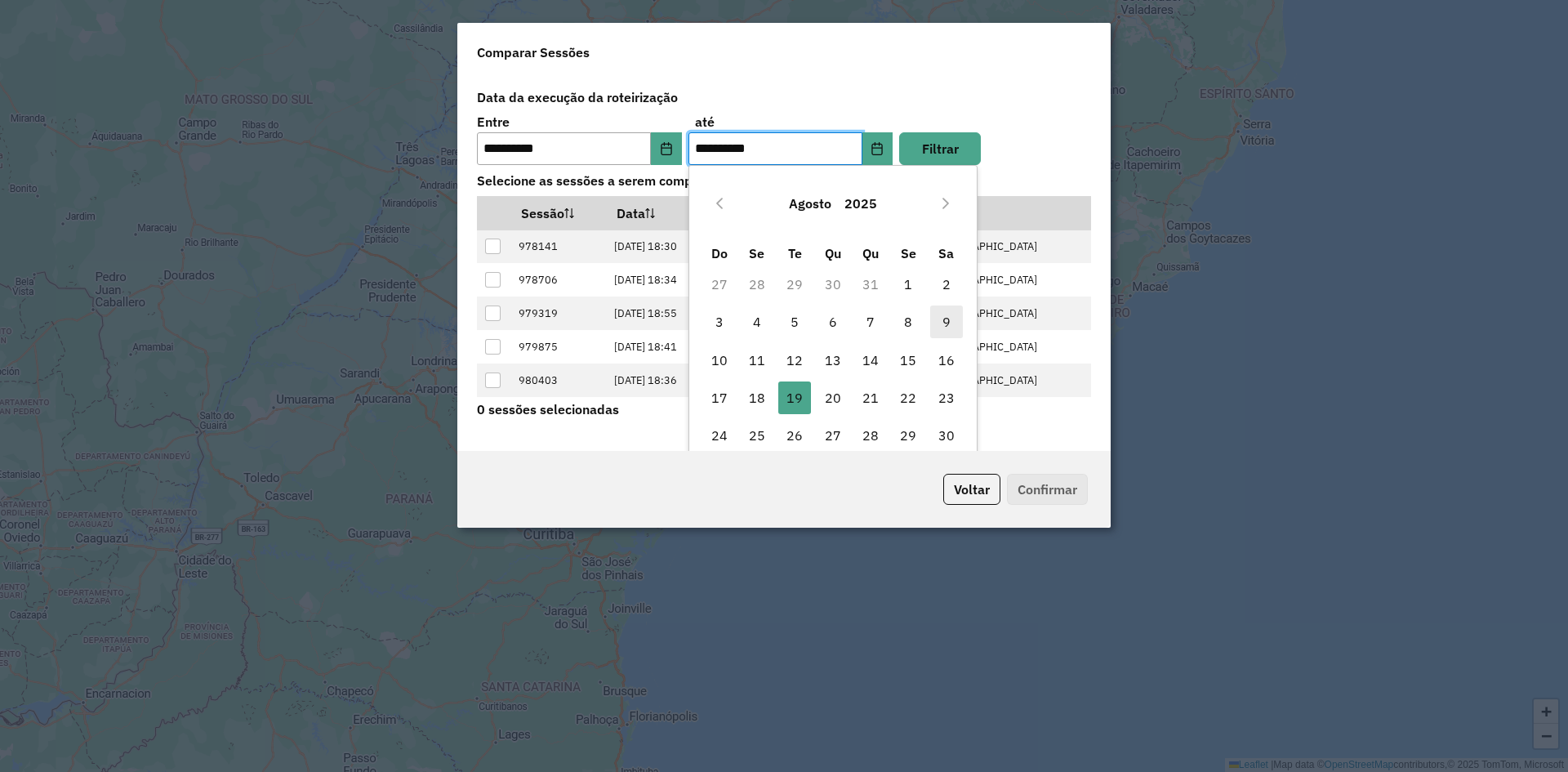
click at [949, 324] on span "9" at bounding box center [947, 322] width 33 height 33
type input "**********"
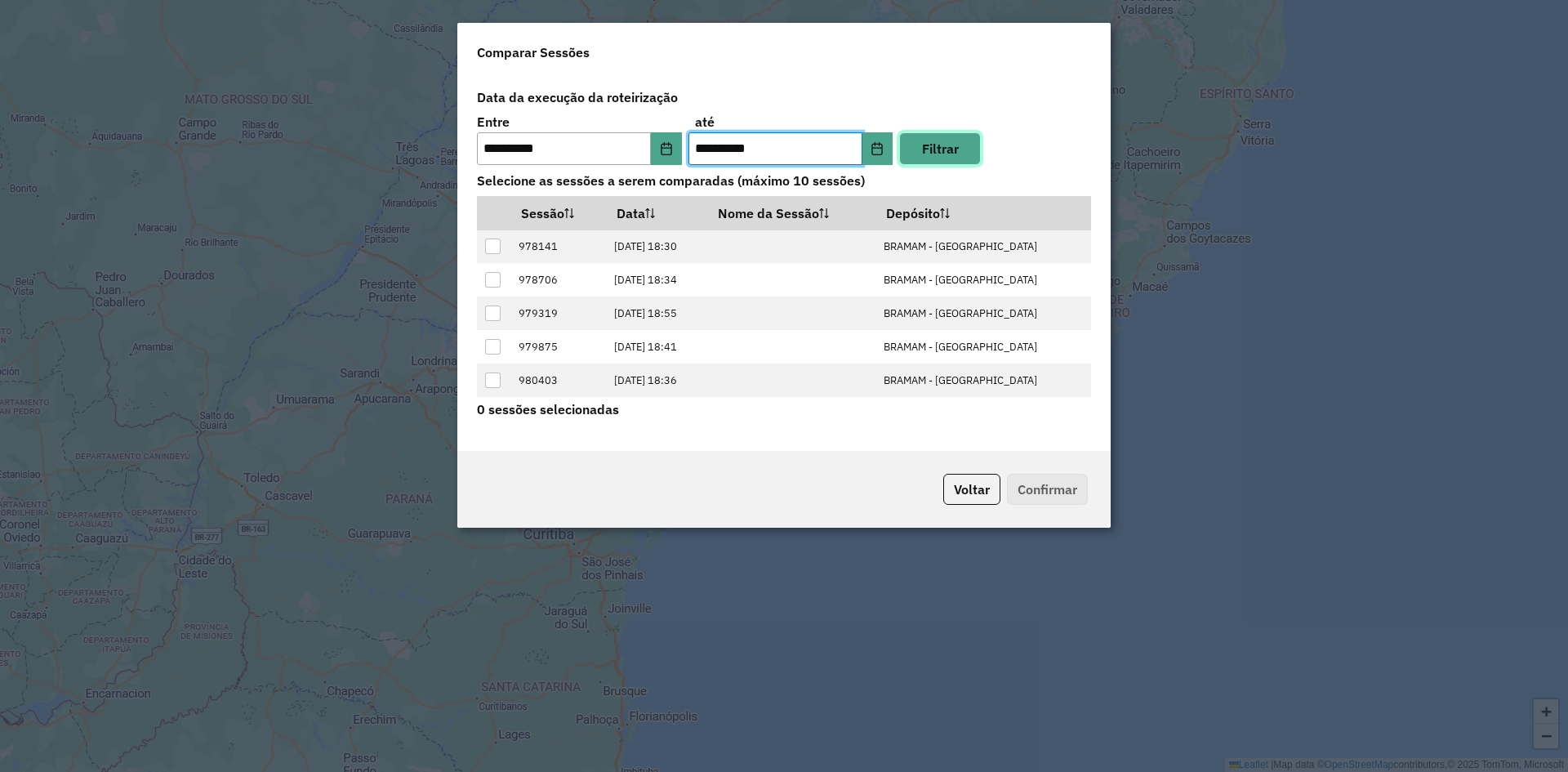
click at [945, 138] on button "Filtrar" at bounding box center [940, 149] width 81 height 33
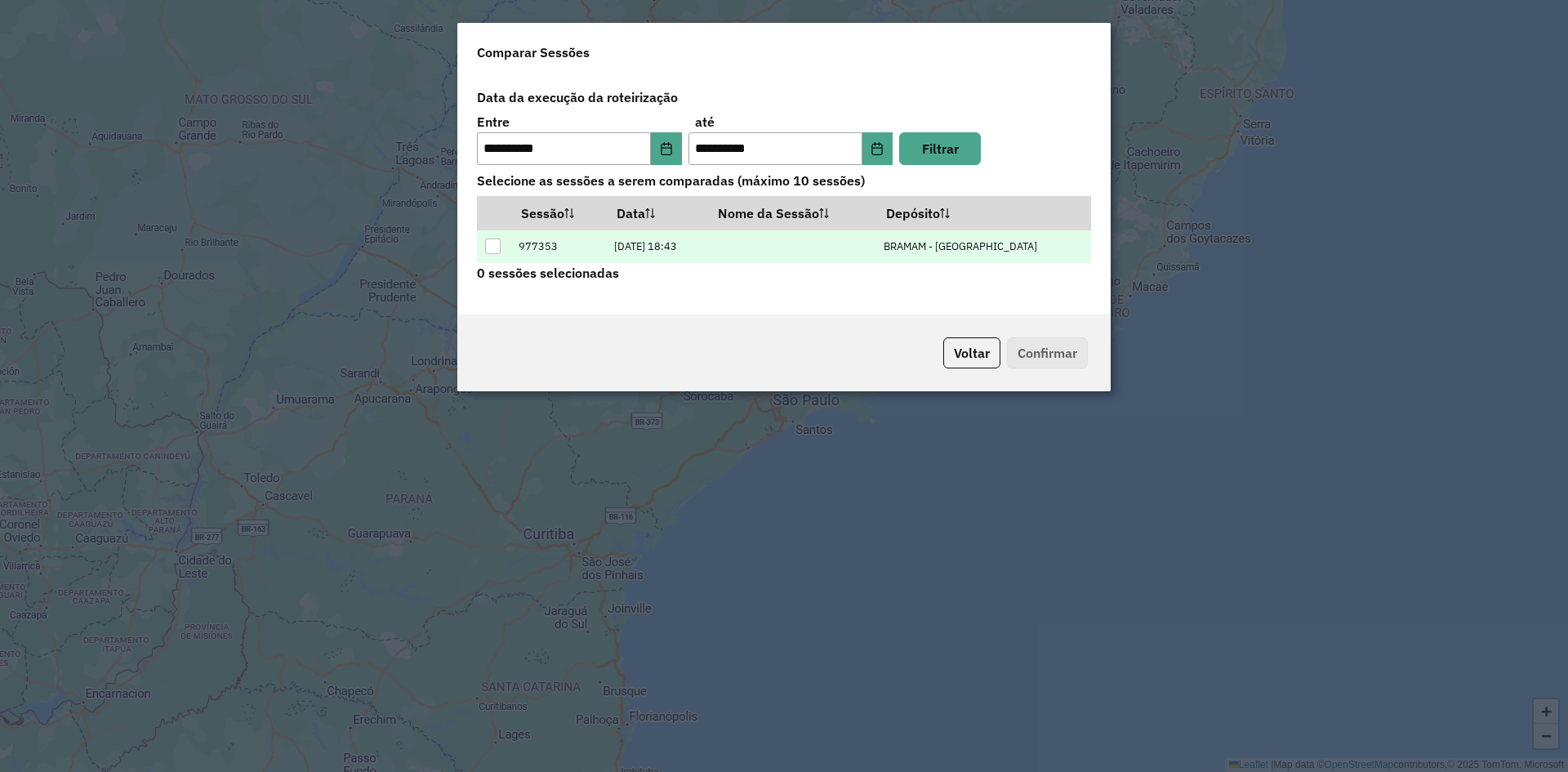
click at [492, 247] on div at bounding box center [493, 247] width 16 height 16
click at [1039, 349] on button "Confirmar" at bounding box center [1047, 353] width 80 height 31
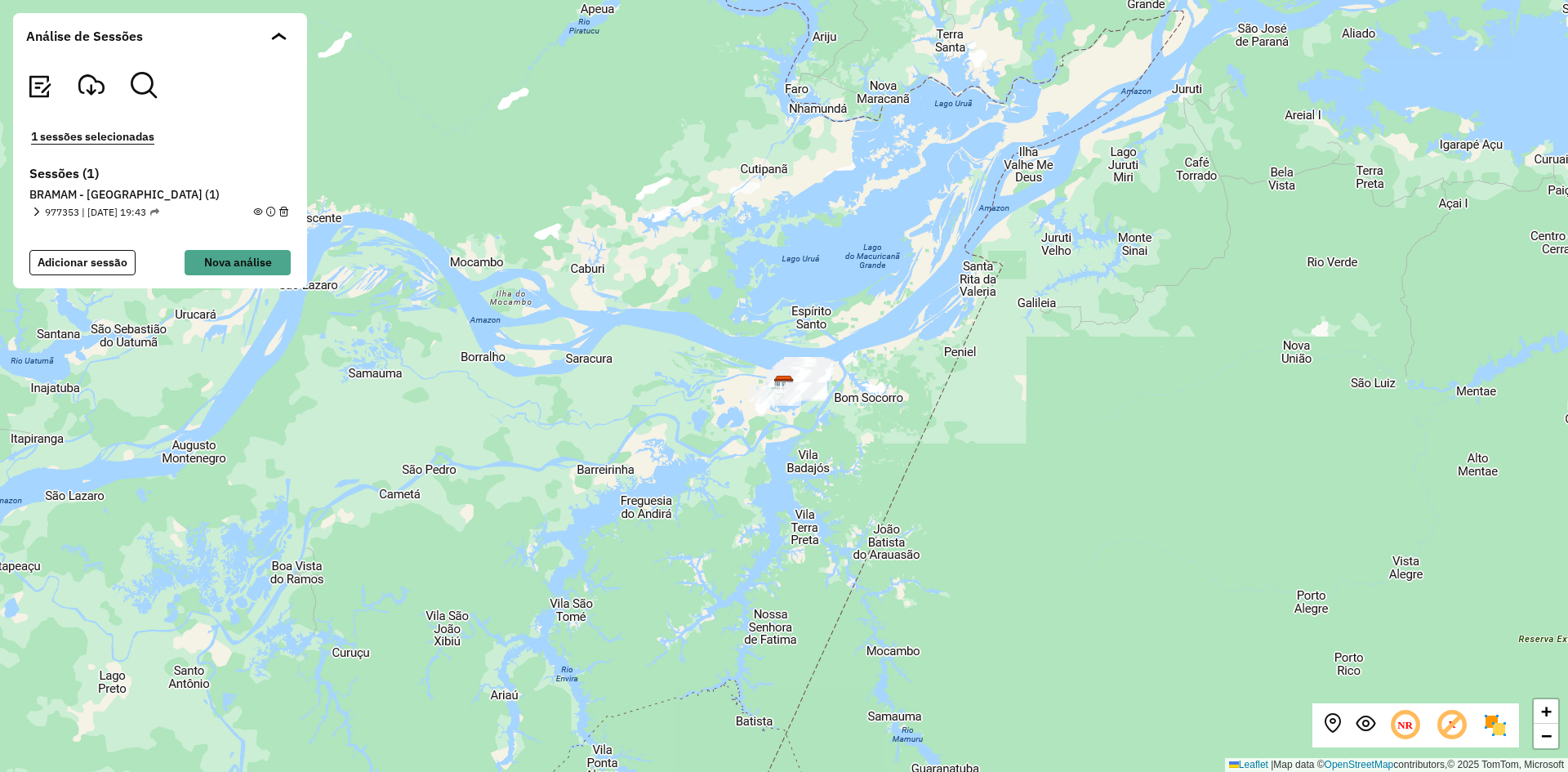
click at [37, 211] on em at bounding box center [36, 212] width 9 height 9
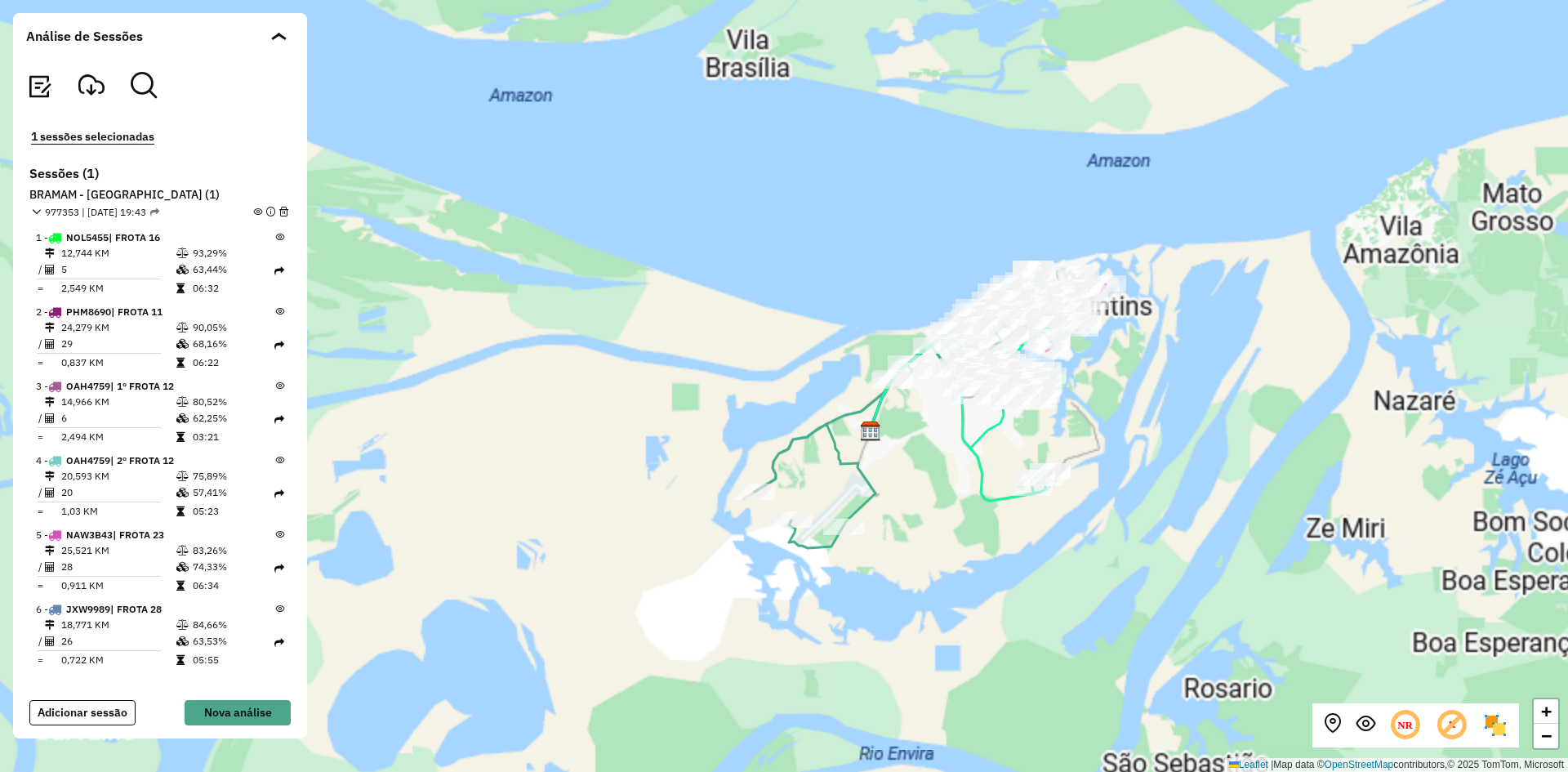
drag, startPoint x: 1120, startPoint y: 402, endPoint x: 1080, endPoint y: 467, distance: 76.3
click at [1080, 467] on div "+ − Leaflet | Map data © OpenStreetMap contributors,© 2025 TomTom, Microsoft" at bounding box center [784, 386] width 1568 height 772
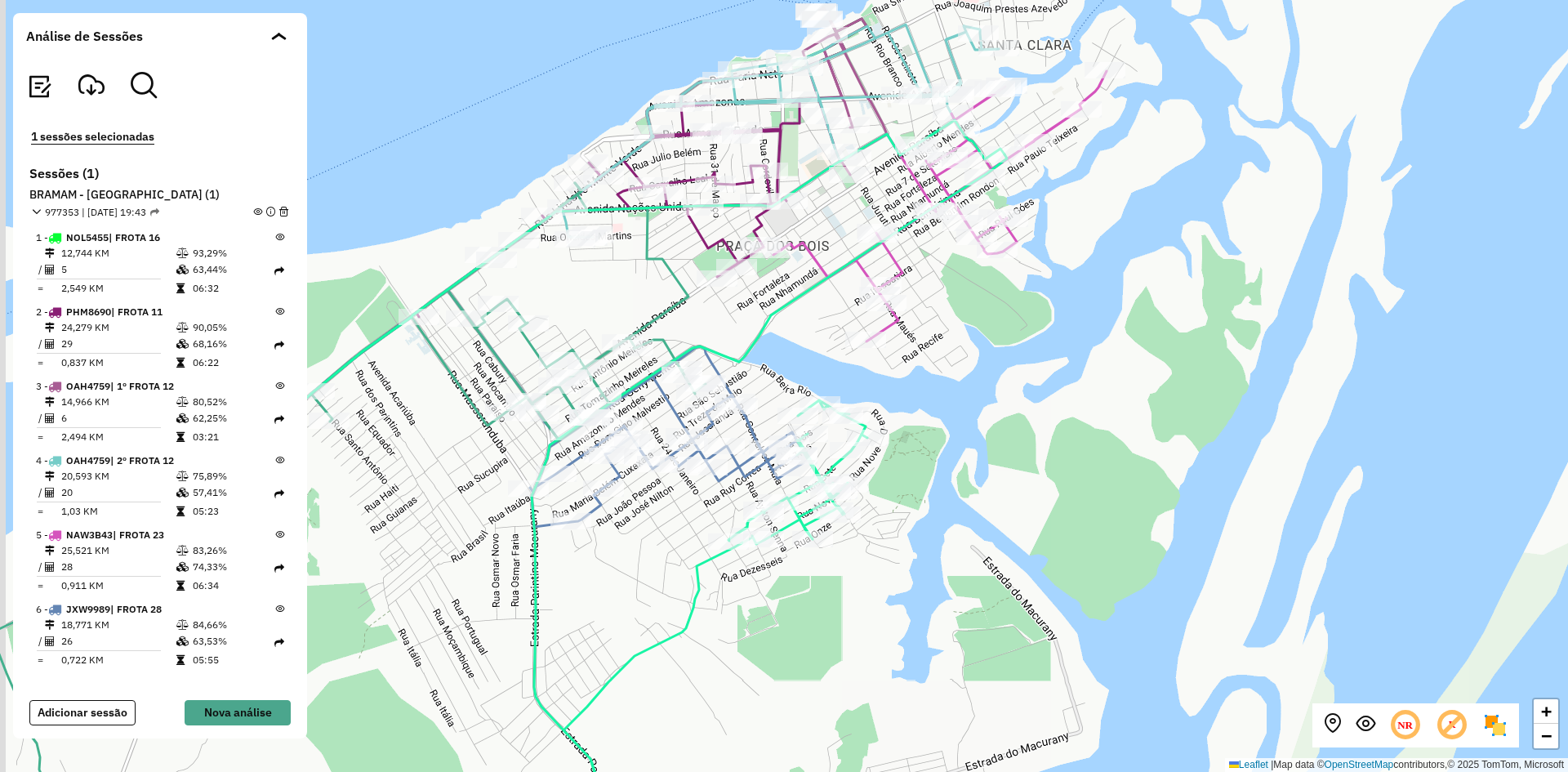
drag, startPoint x: 1089, startPoint y: 423, endPoint x: 1187, endPoint y: 460, distance: 104.8
click at [1187, 460] on div "+ − Leaflet | Map data © OpenStreetMap contributors,© 2025 TomTom, Microsoft" at bounding box center [784, 386] width 1568 height 772
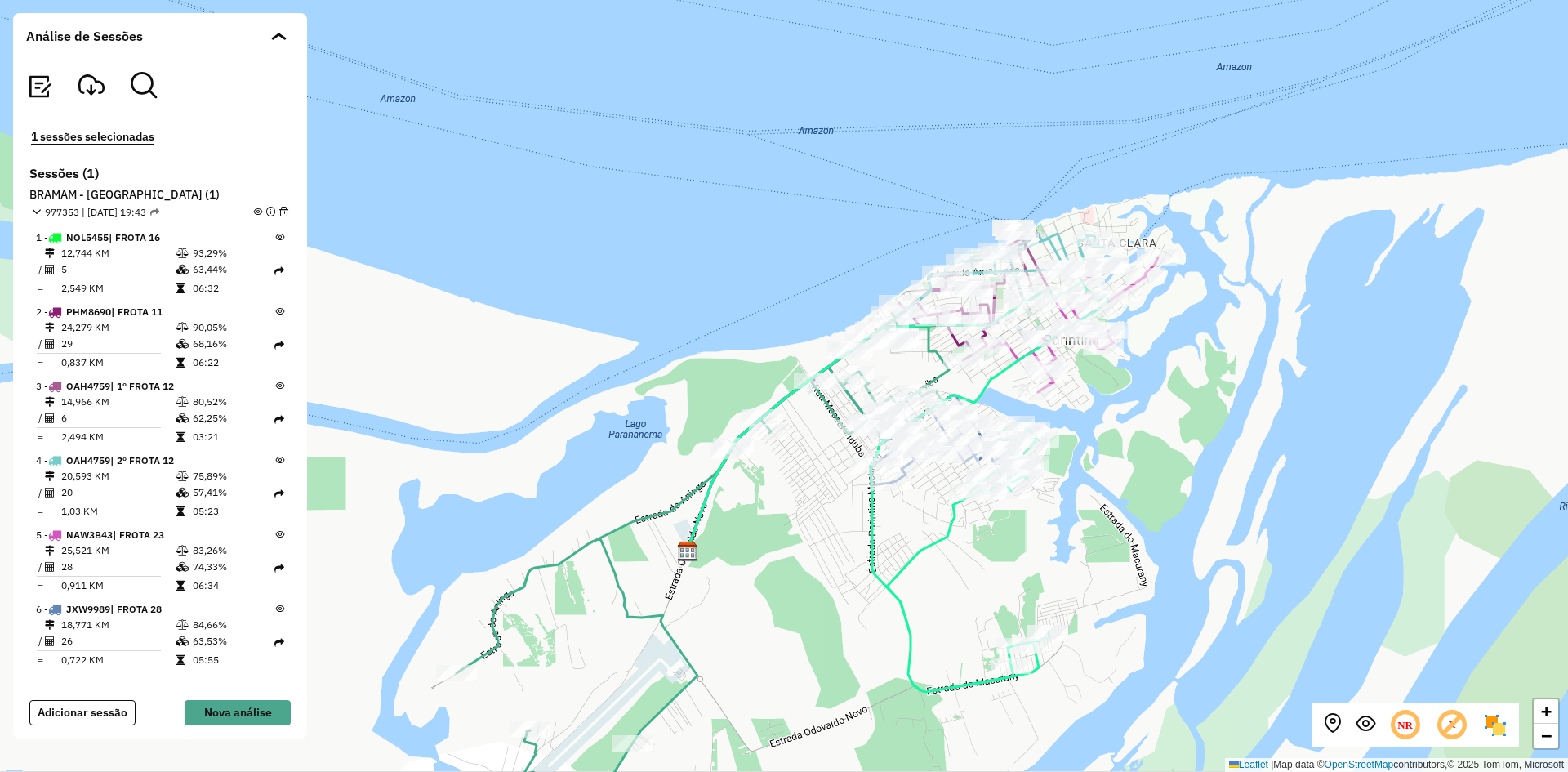
drag, startPoint x: 1181, startPoint y: 477, endPoint x: 1160, endPoint y: 413, distance: 67.4
click at [1160, 413] on div "+ − Leaflet | Map data © OpenStreetMap contributors,© 2025 TomTom, Microsoft" at bounding box center [784, 386] width 1568 height 772
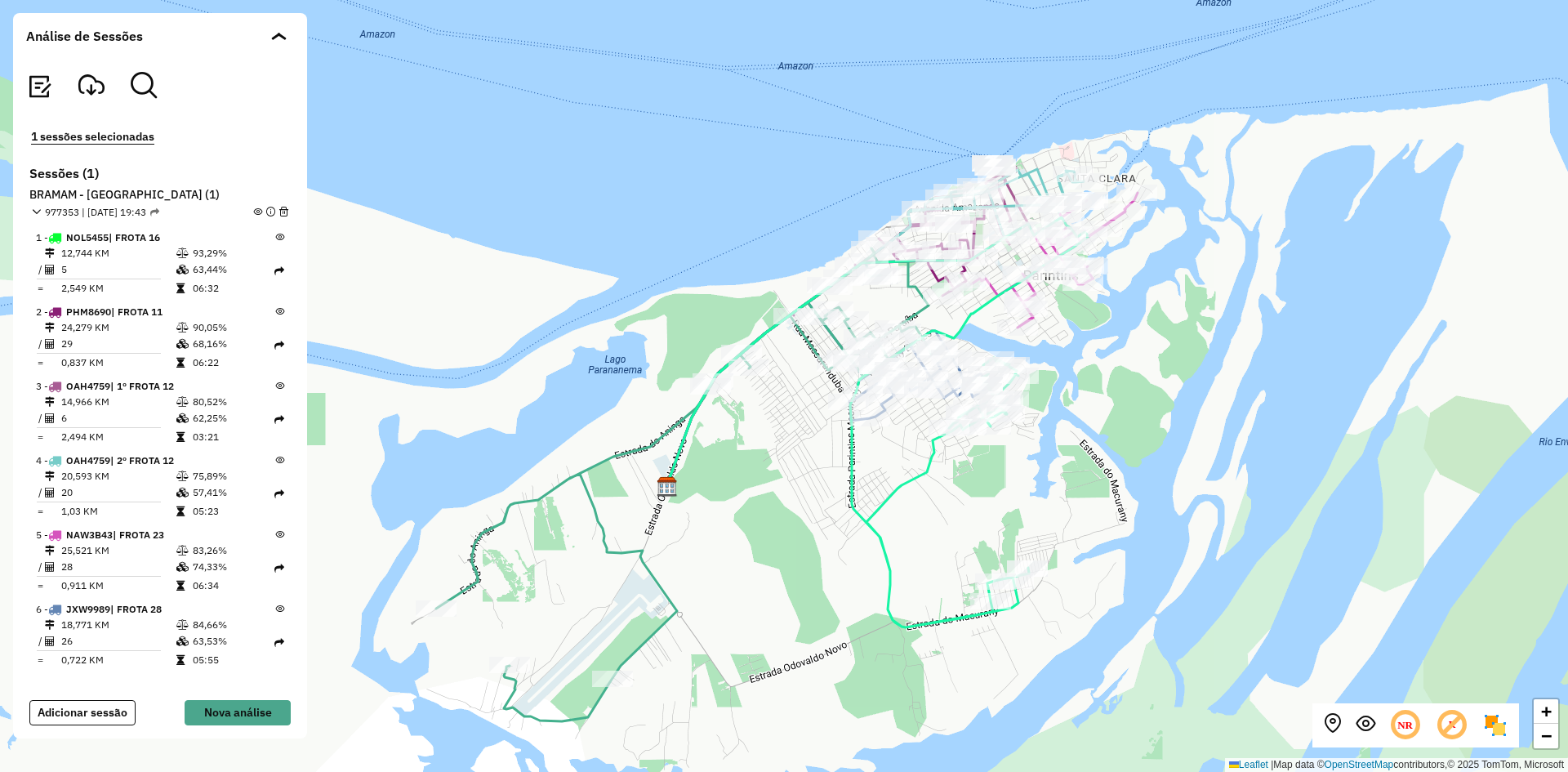
click at [1124, 438] on div "+ − Leaflet | Map data © OpenStreetMap contributors,© 2025 TomTom, Microsoft" at bounding box center [784, 386] width 1568 height 772
click at [1100, 406] on div "+ − Leaflet | Map data © OpenStreetMap contributors,© 2025 TomTom, Microsoft" at bounding box center [784, 386] width 1568 height 772
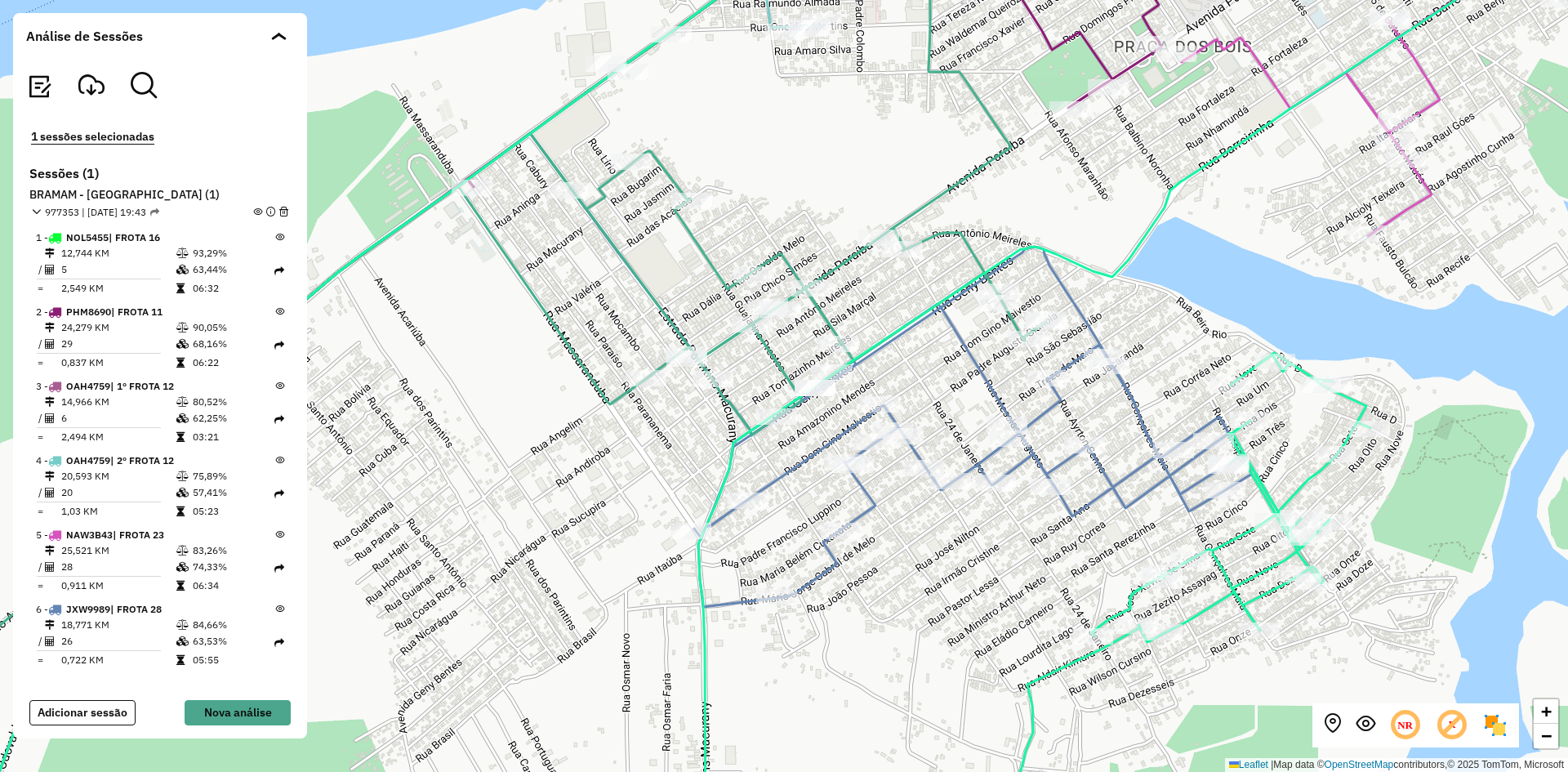
click at [275, 239] on icon at bounding box center [280, 237] width 9 height 9
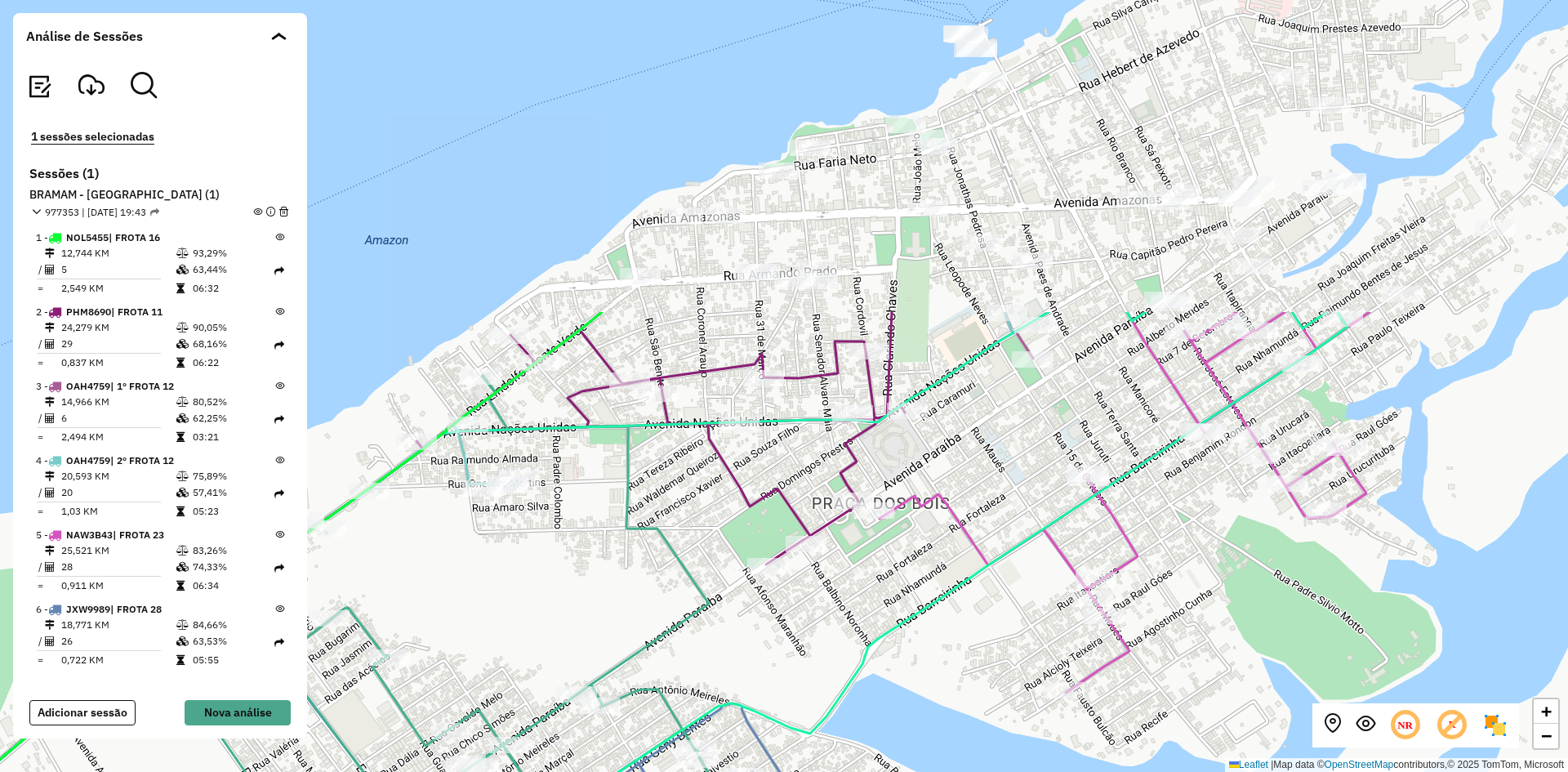
drag, startPoint x: 1281, startPoint y: 144, endPoint x: 962, endPoint y: 533, distance: 503.1
click at [962, 533] on icon at bounding box center [1124, 502] width 490 height 381
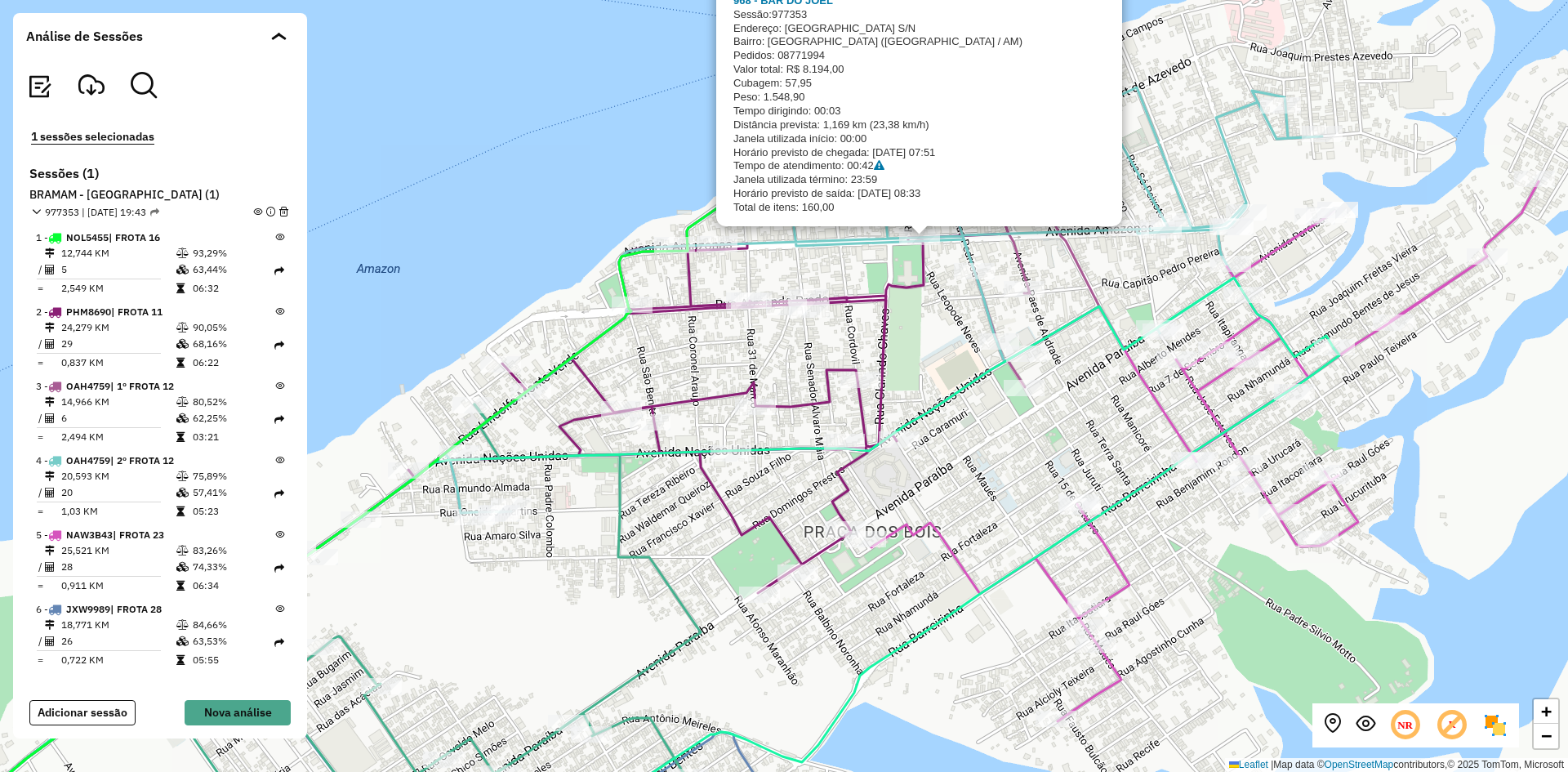
drag, startPoint x: 929, startPoint y: 225, endPoint x: 920, endPoint y: 254, distance: 30.4
click at [920, 254] on icon at bounding box center [473, 474] width 1167 height 805
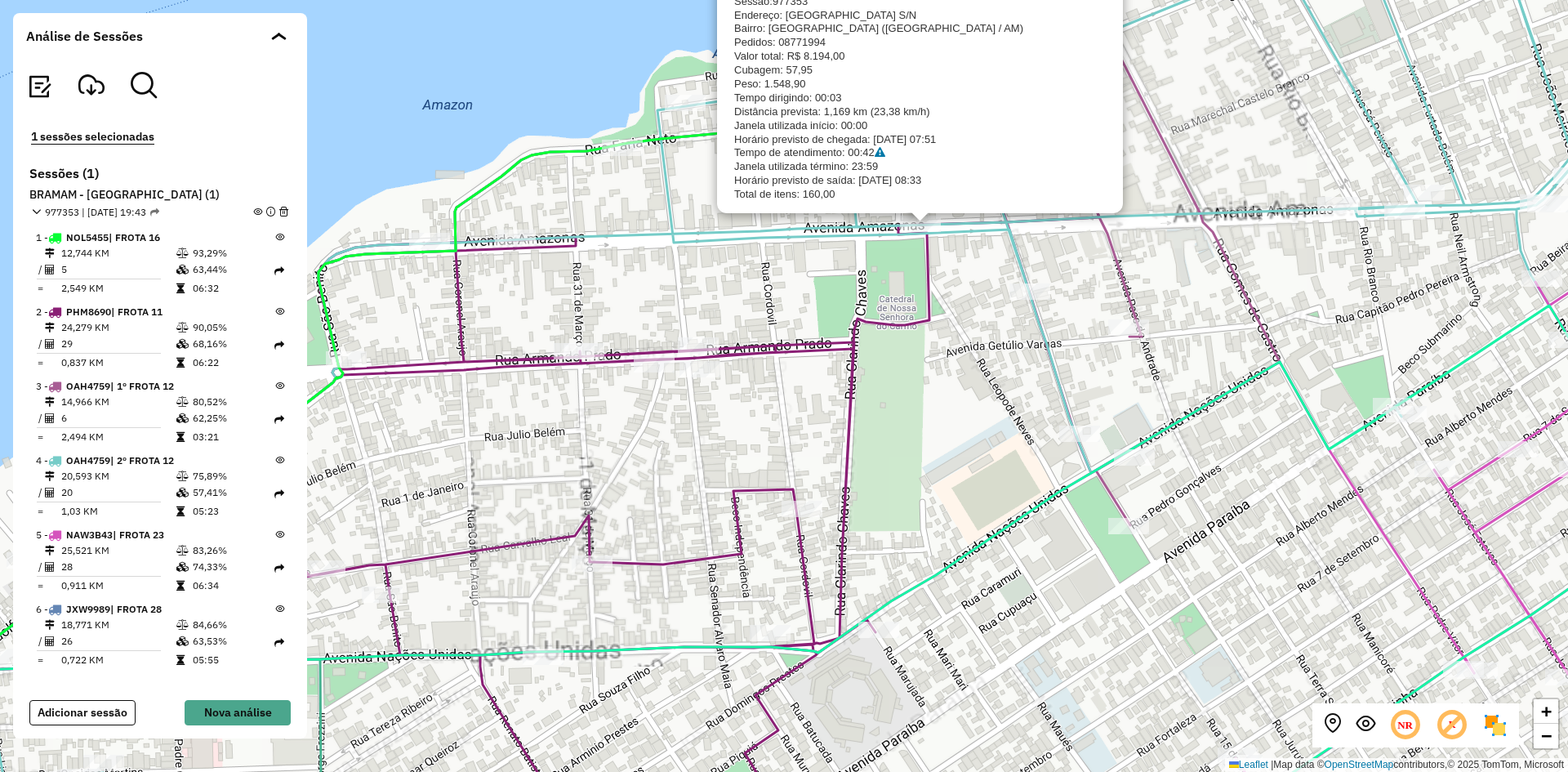
click at [943, 252] on div "BRAMAM - PARINTINS 968 - BAR DO JOEL Sessão: 977353 Endereço: AMAZONAS S/N Bair…" at bounding box center [784, 386] width 1568 height 772
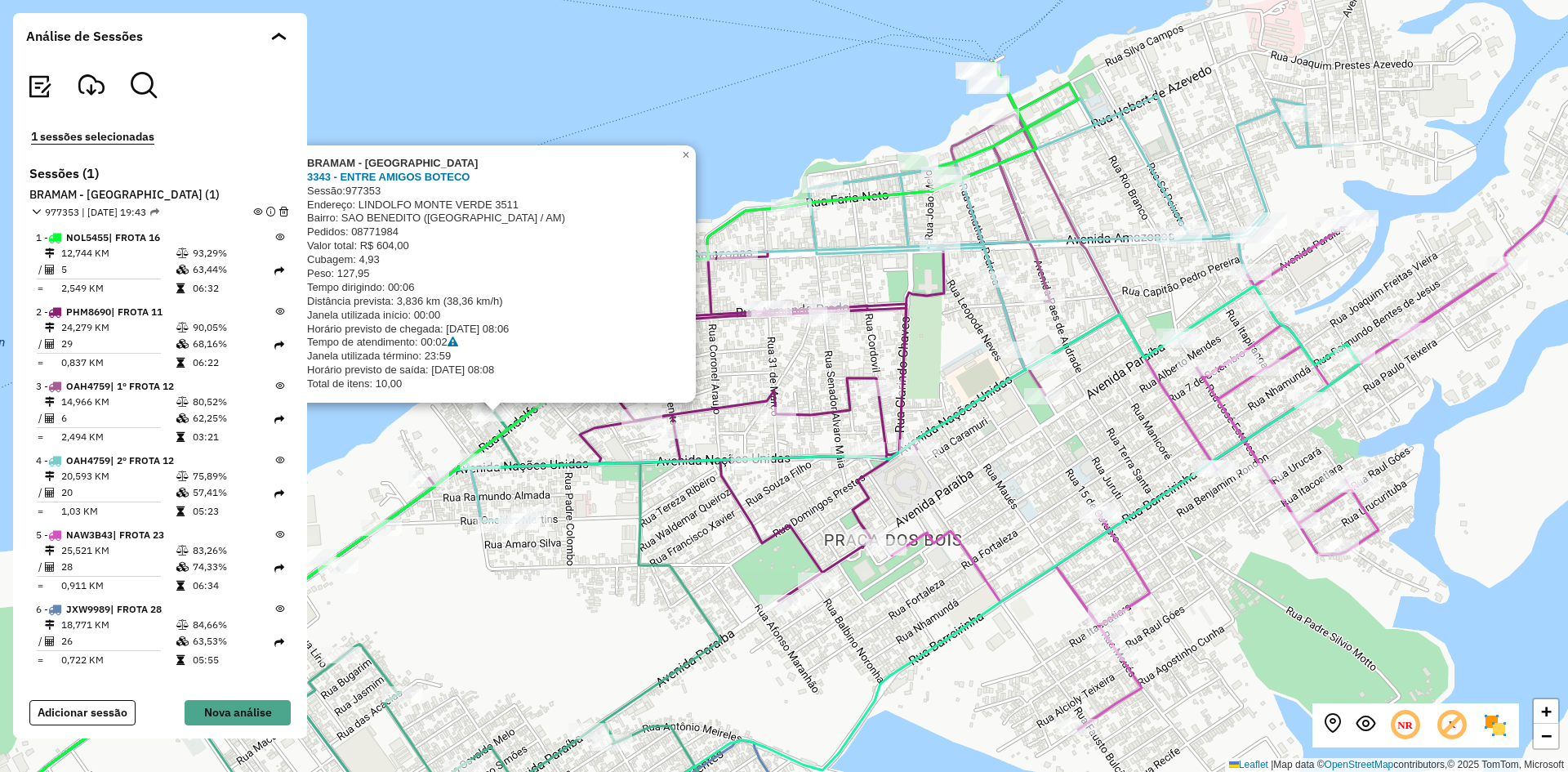
click at [1103, 128] on icon at bounding box center [903, 308] width 877 height 426
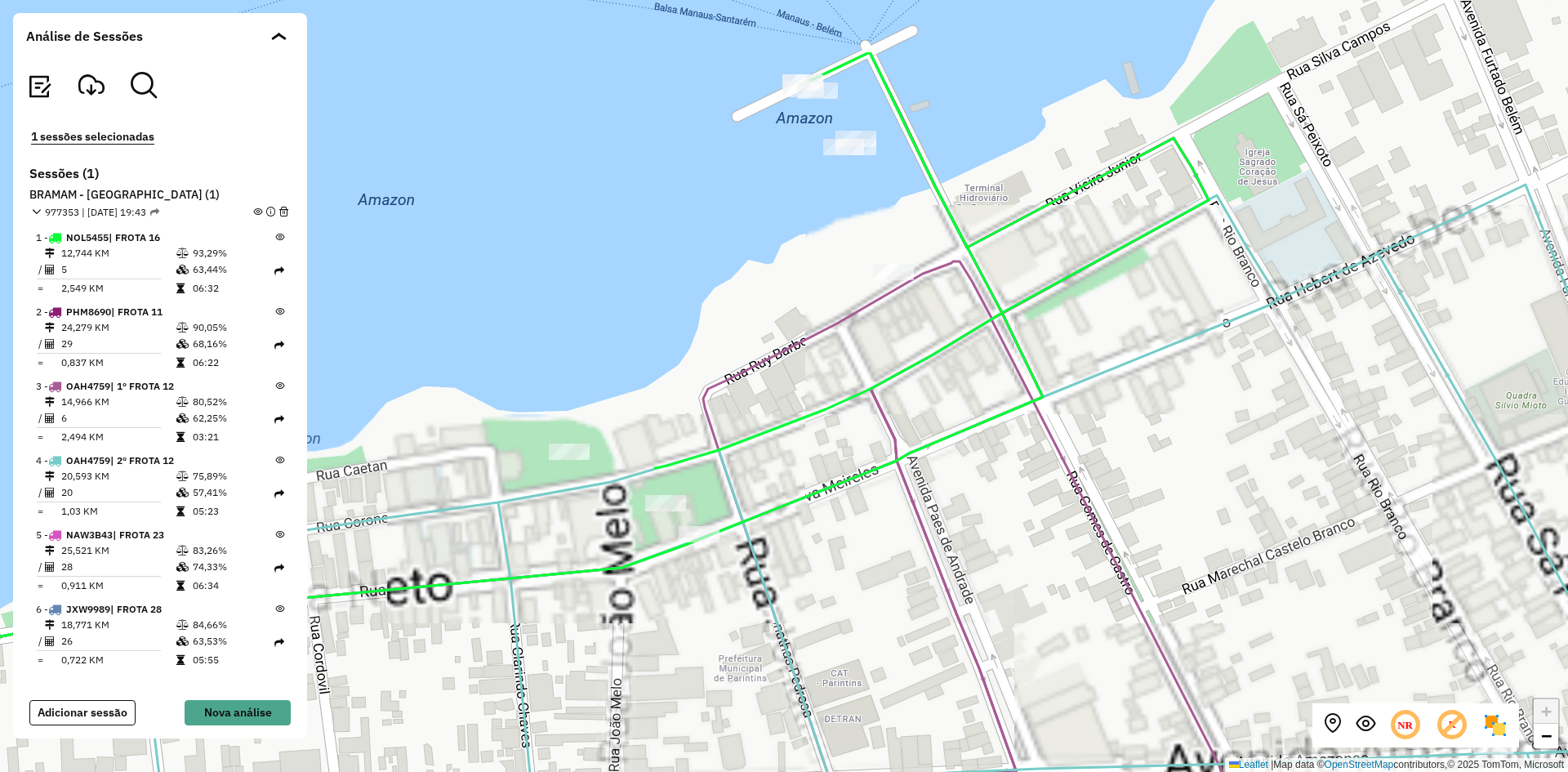
drag, startPoint x: 925, startPoint y: 123, endPoint x: 935, endPoint y: 241, distance: 118.4
click at [956, 256] on icon at bounding box center [932, 260] width 554 height 415
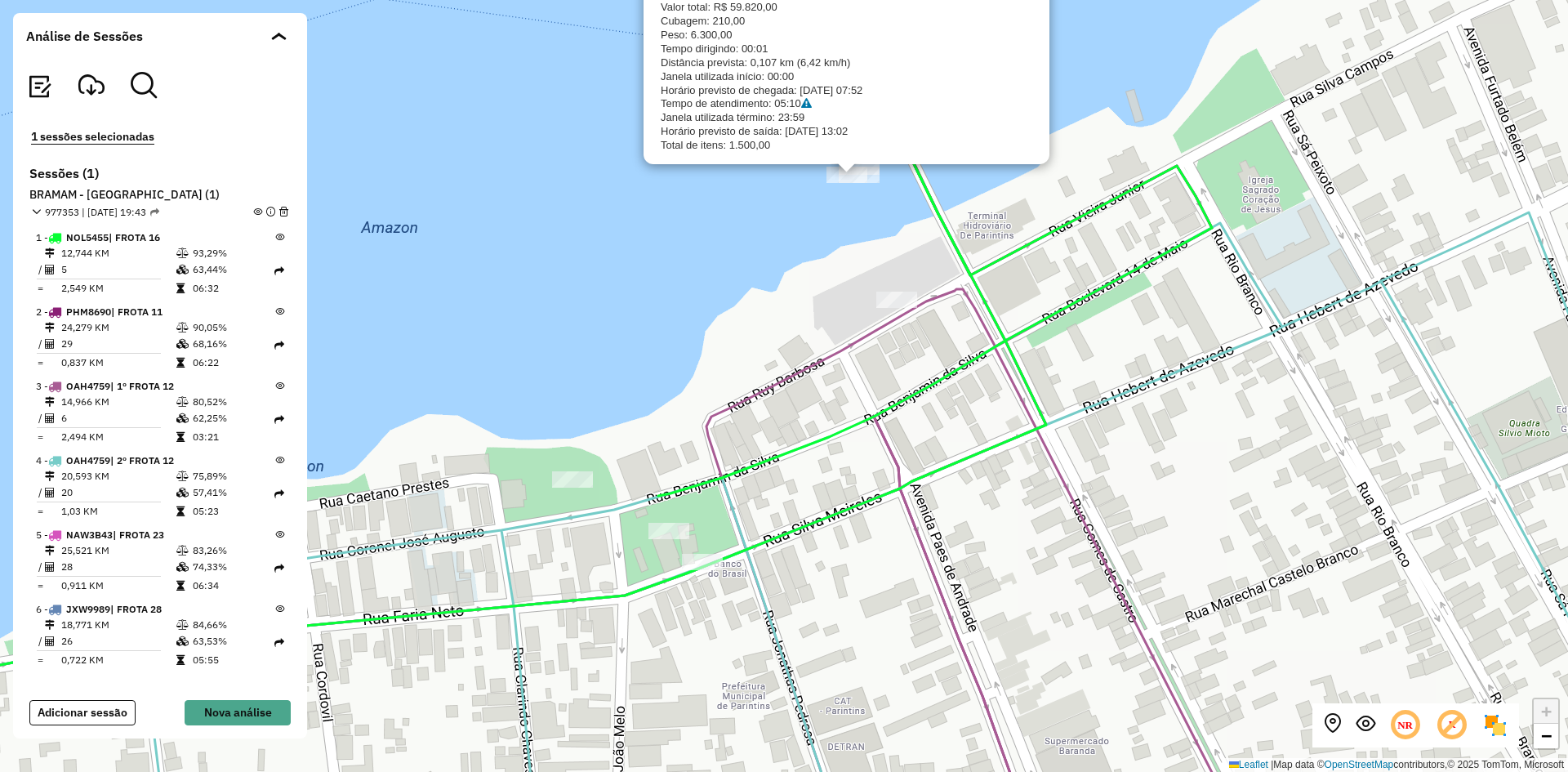
drag, startPoint x: 944, startPoint y: 564, endPoint x: 974, endPoint y: 304, distance: 261.7
click at [974, 304] on div "BRAMAM - PARINTINS 2076 - COMERC AJ CARDOSO Sessão: 977353 Endereço: GOMES DE C…" at bounding box center [784, 386] width 1568 height 772
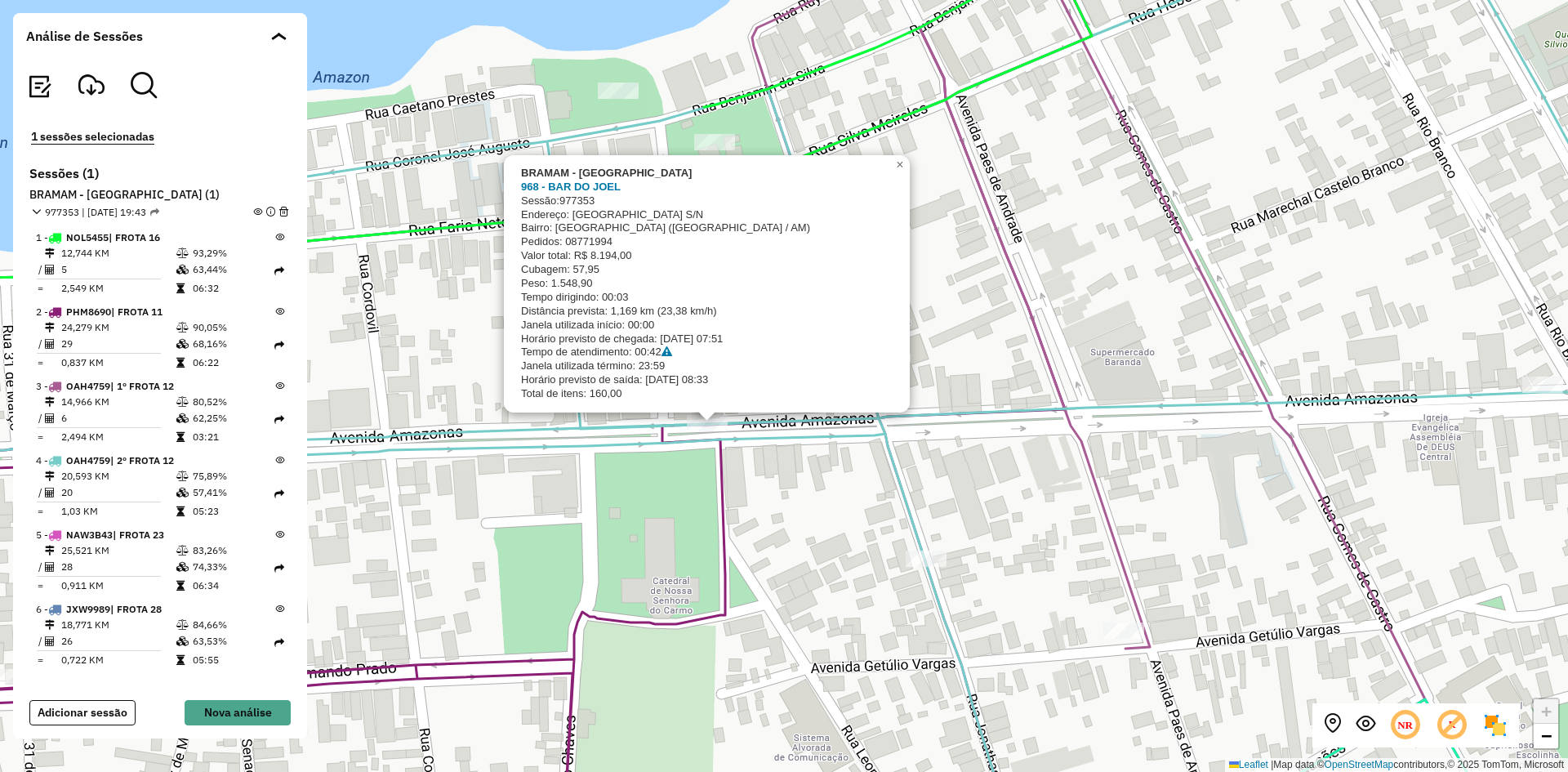
click at [964, 297] on div "BRAMAM - PARINTINS 968 - BAR DO JOEL Sessão: 977353 Endereço: AMAZONAS S/N Bair…" at bounding box center [784, 386] width 1568 height 772
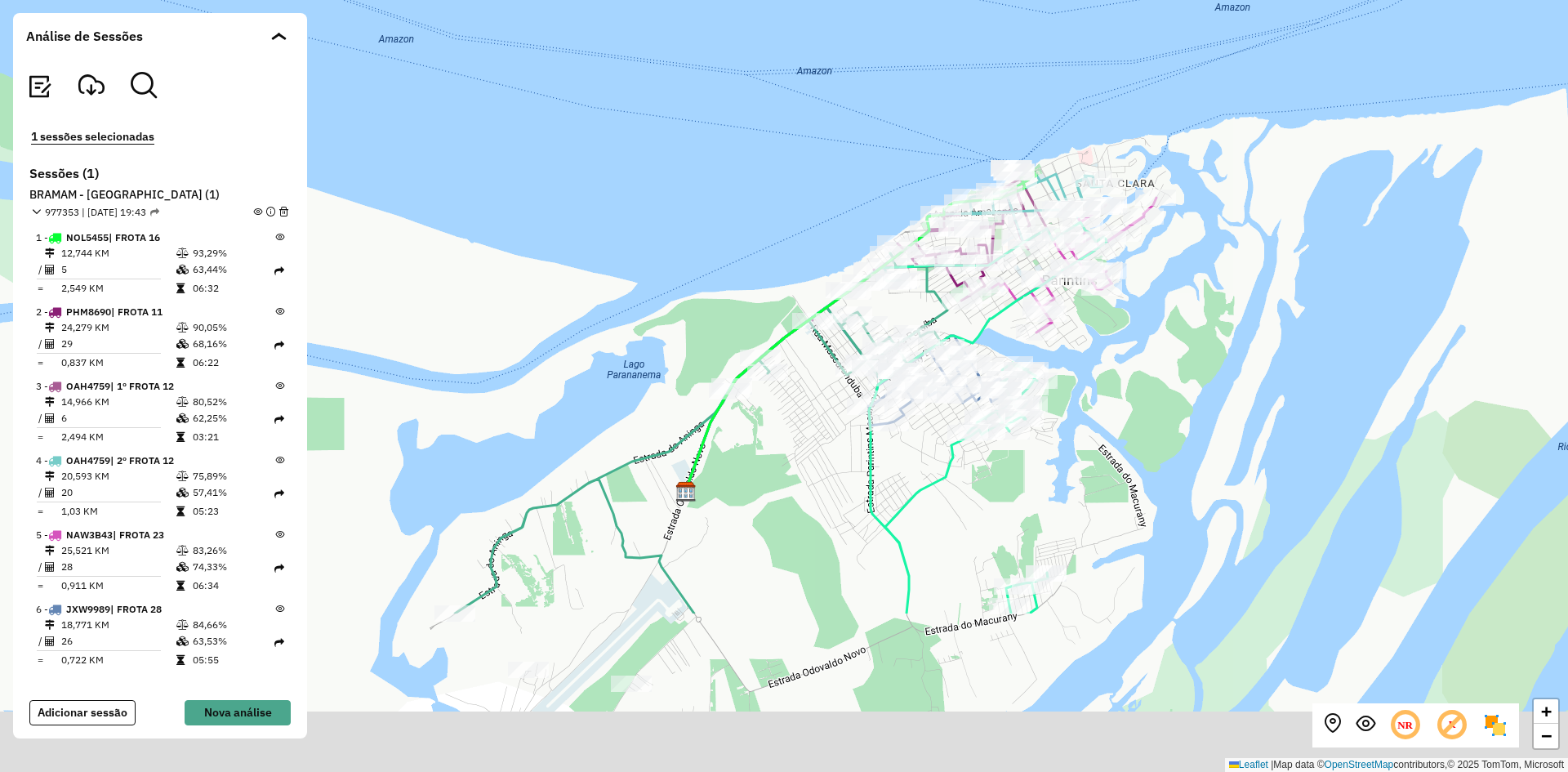
drag, startPoint x: 1134, startPoint y: 556, endPoint x: 1188, endPoint y: 344, distance: 218.8
click at [1188, 344] on div "+ − Leaflet | Map data © OpenStreetMap contributors,© 2025 TomTom, Microsoft" at bounding box center [784, 386] width 1568 height 772
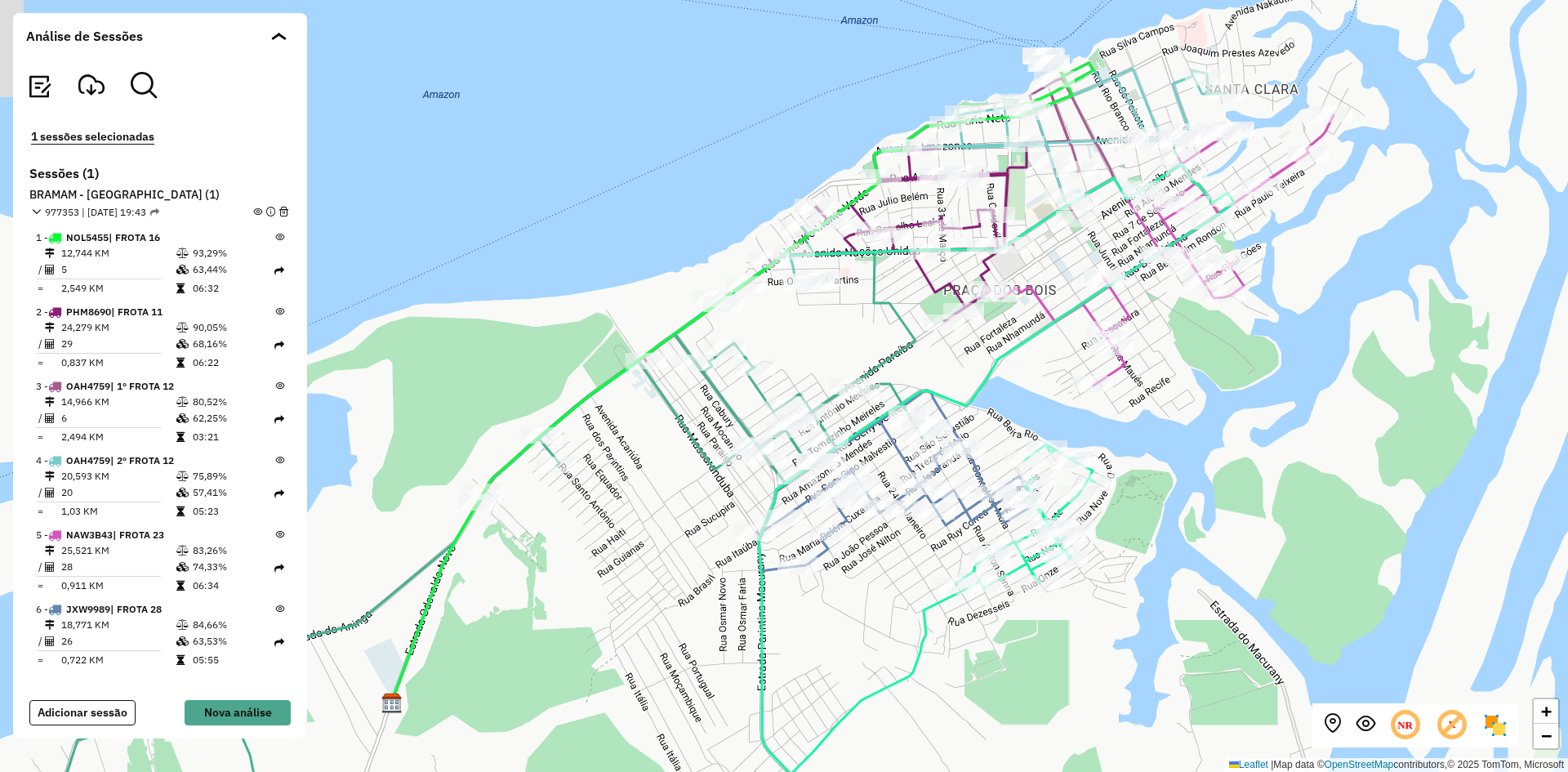
drag, startPoint x: 1223, startPoint y: 410, endPoint x: 1372, endPoint y: 534, distance: 193.8
click at [1372, 534] on div "+ − Leaflet | Map data © OpenStreetMap contributors,© 2025 TomTom, Microsoft" at bounding box center [784, 386] width 1568 height 772
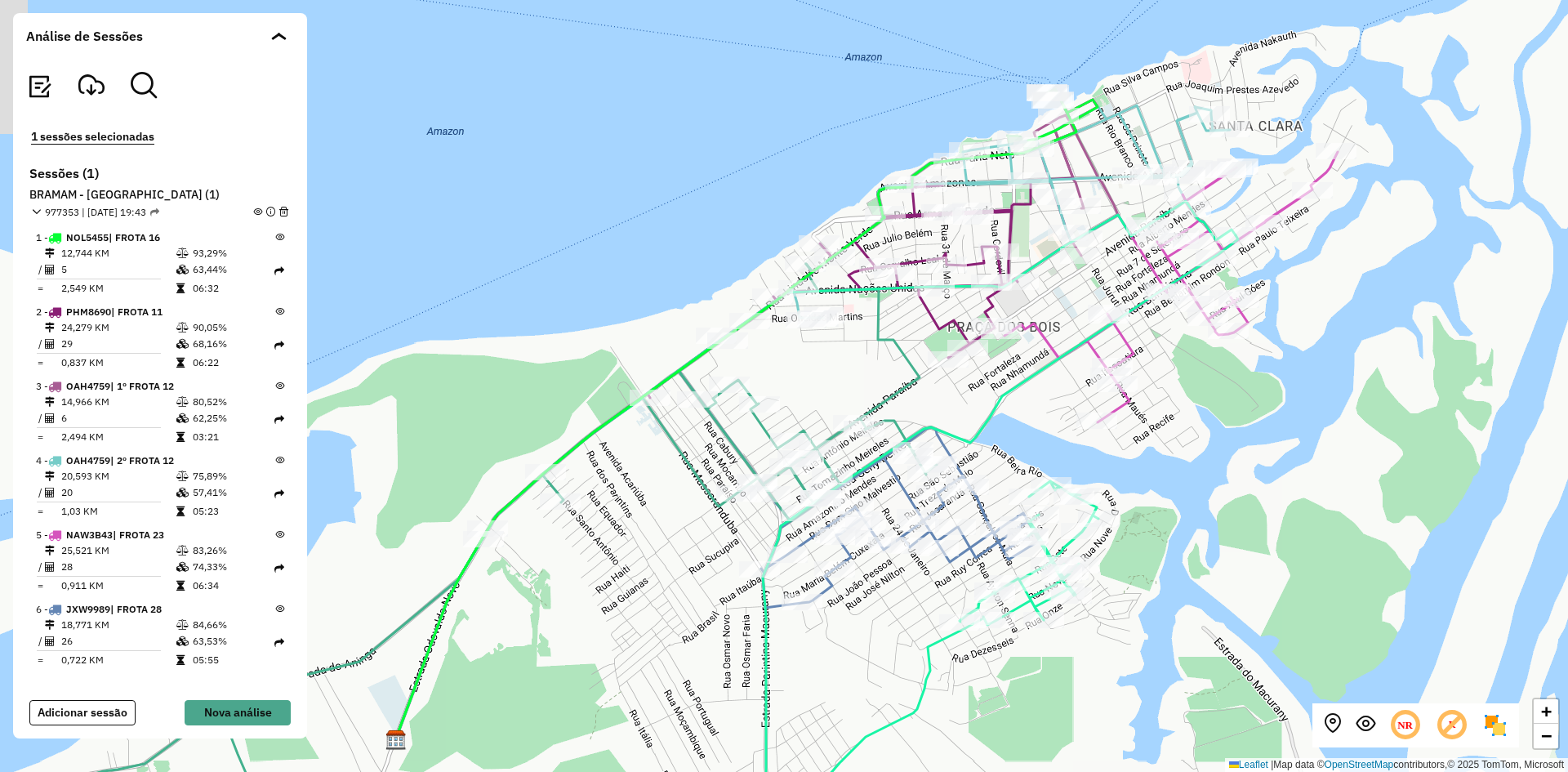
drag, startPoint x: 1223, startPoint y: 409, endPoint x: 1220, endPoint y: 457, distance: 48.1
click at [1222, 457] on div "+ − Leaflet | Map data © OpenStreetMap contributors,© 2025 TomTom, Microsoft" at bounding box center [784, 386] width 1568 height 772
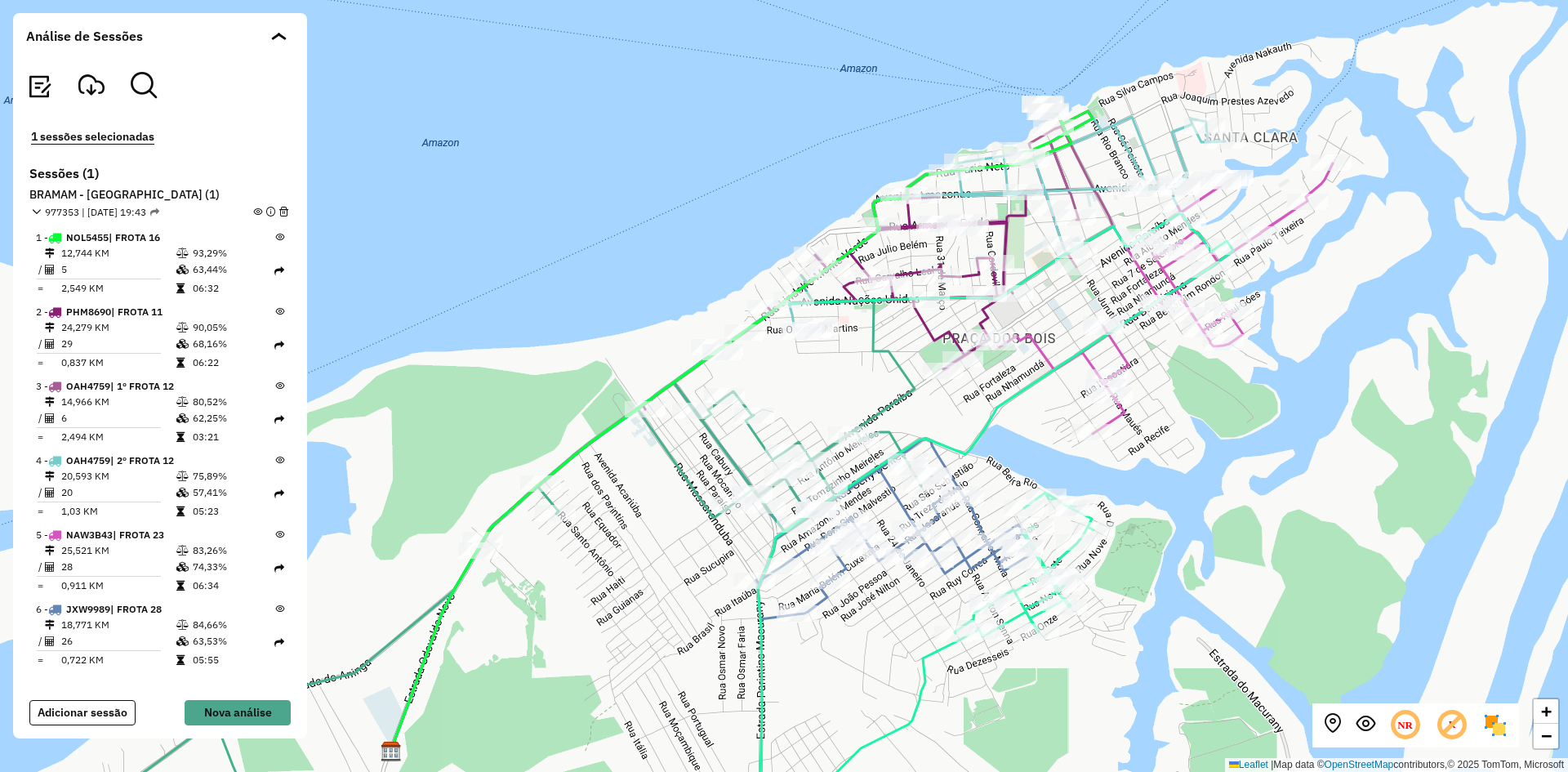
click at [32, 213] on em at bounding box center [36, 212] width 9 height 9
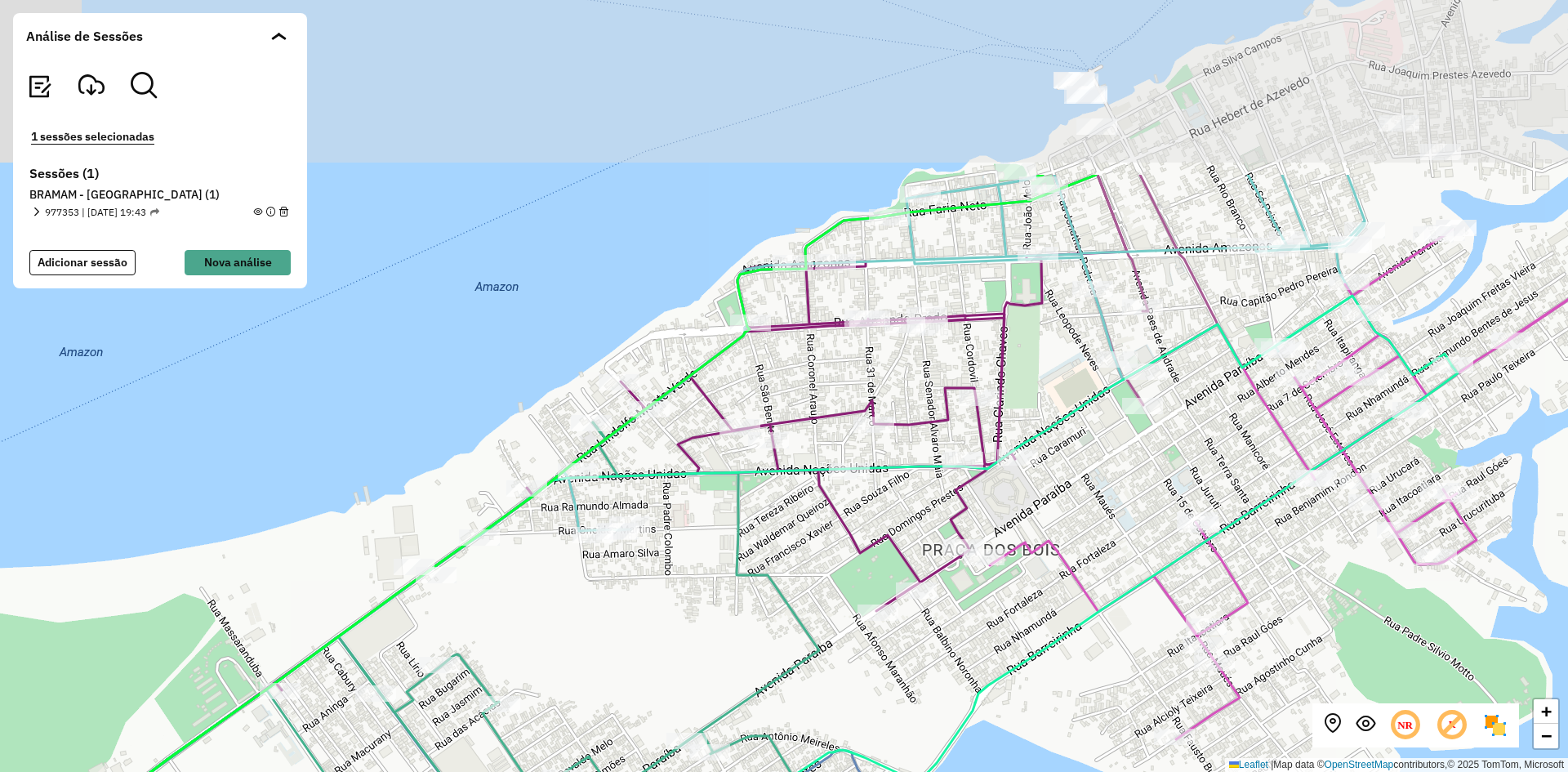
drag, startPoint x: 1076, startPoint y: 398, endPoint x: 1064, endPoint y: 604, distance: 206.3
click at [1108, 635] on icon at bounding box center [981, 733] width 951 height 735
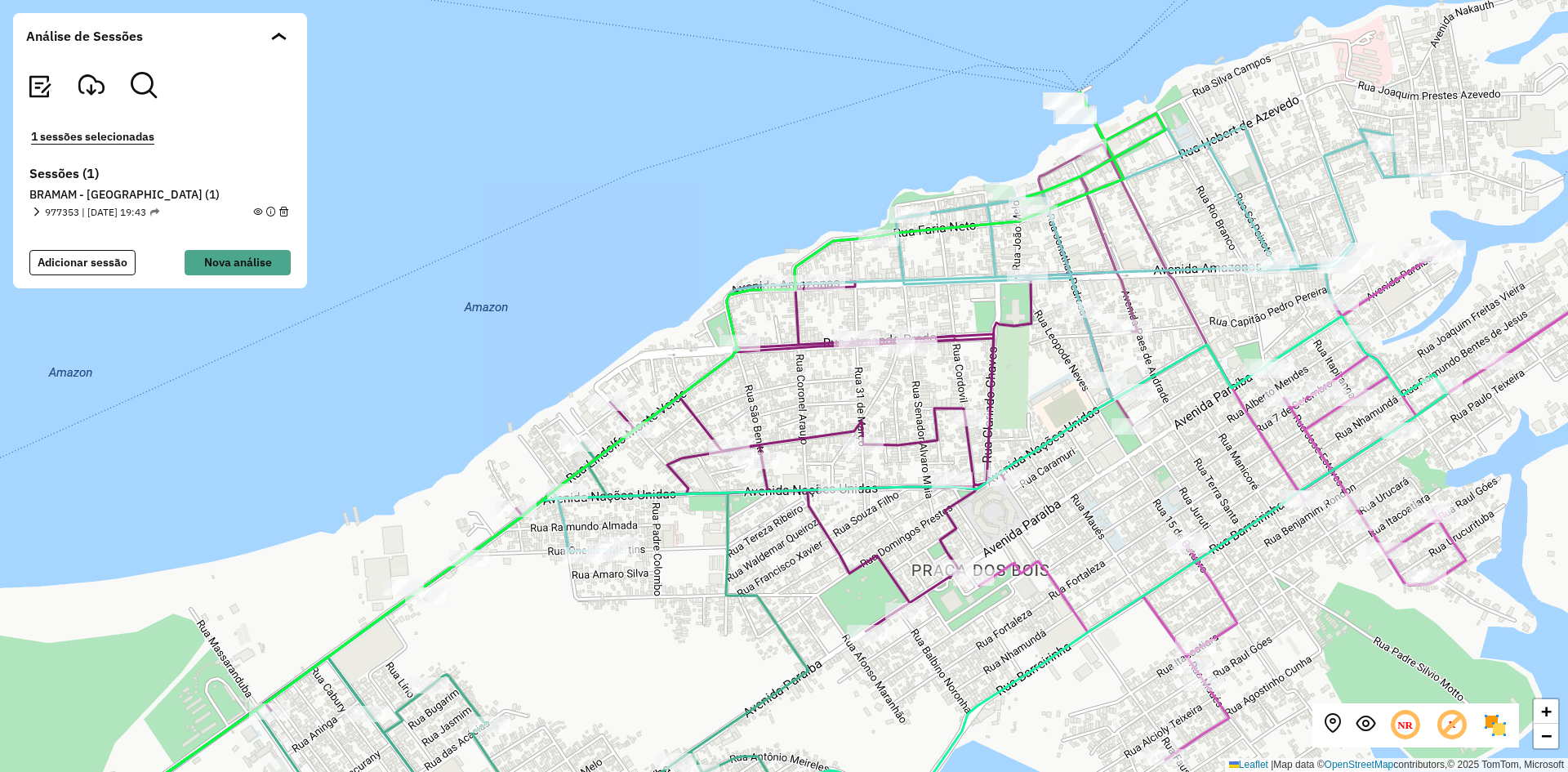
click at [35, 211] on em at bounding box center [36, 212] width 9 height 9
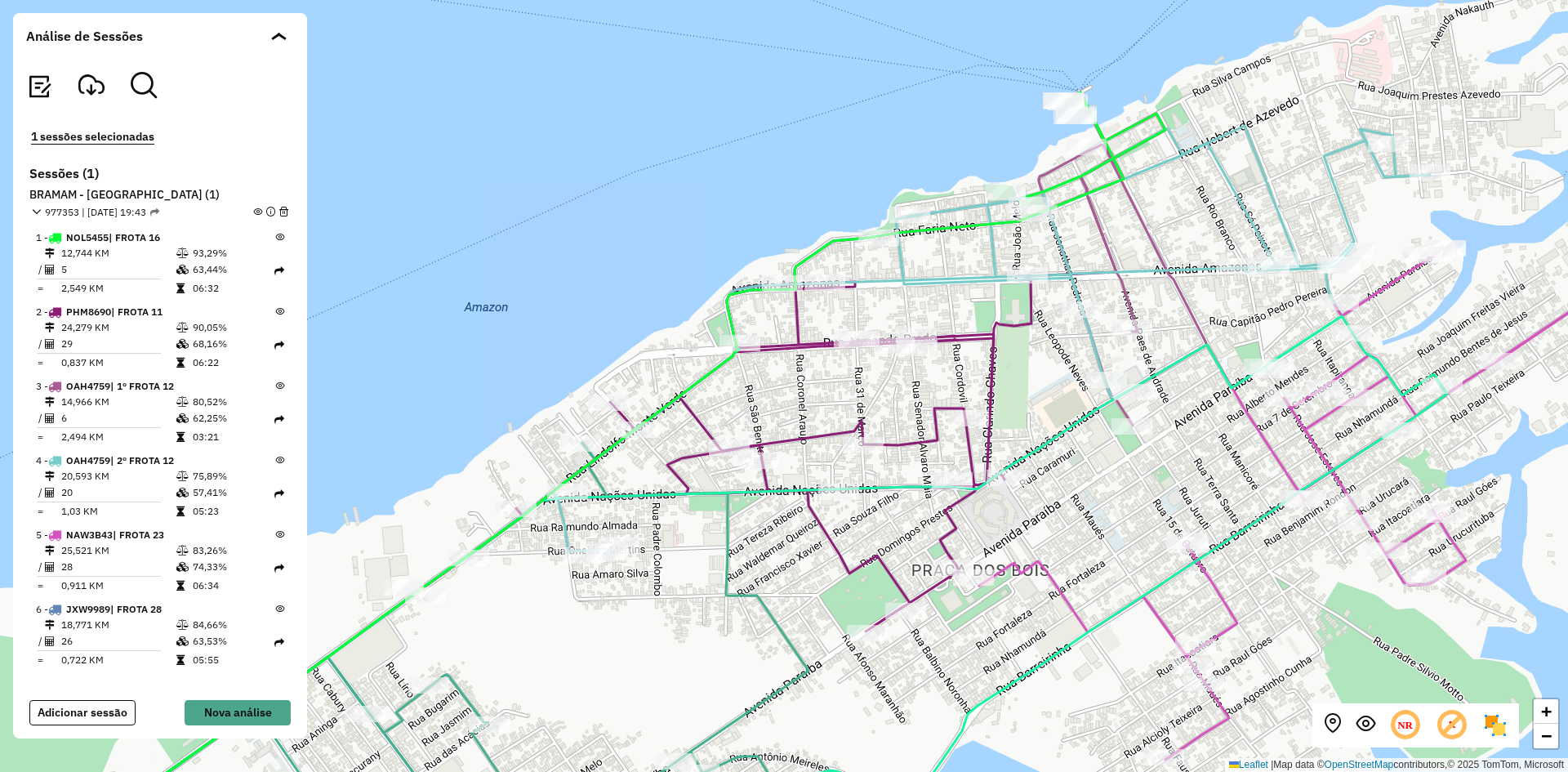
click at [254, 214] on em at bounding box center [258, 212] width 9 height 9
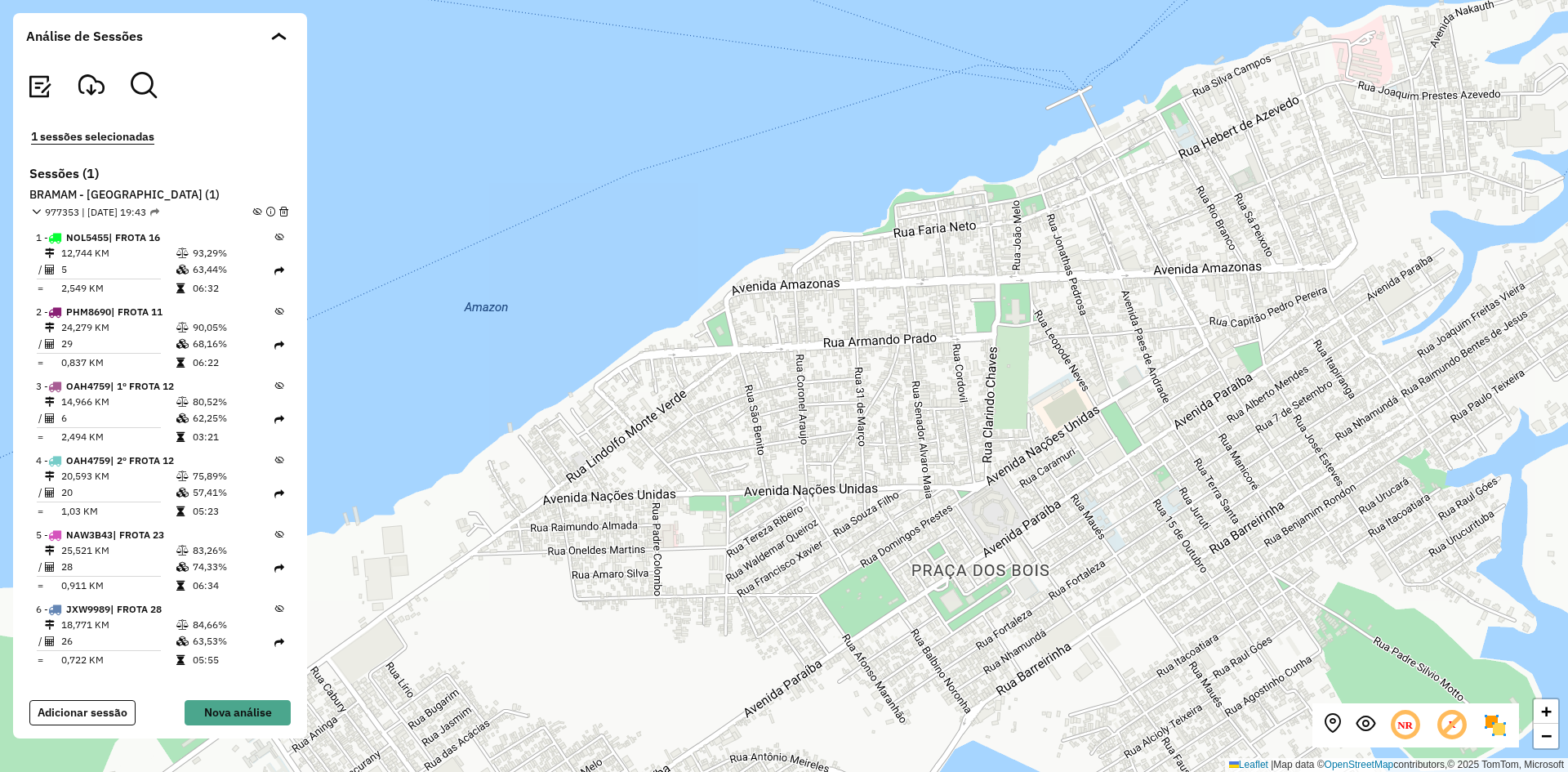
click at [277, 237] on icon at bounding box center [280, 237] width 9 height 9
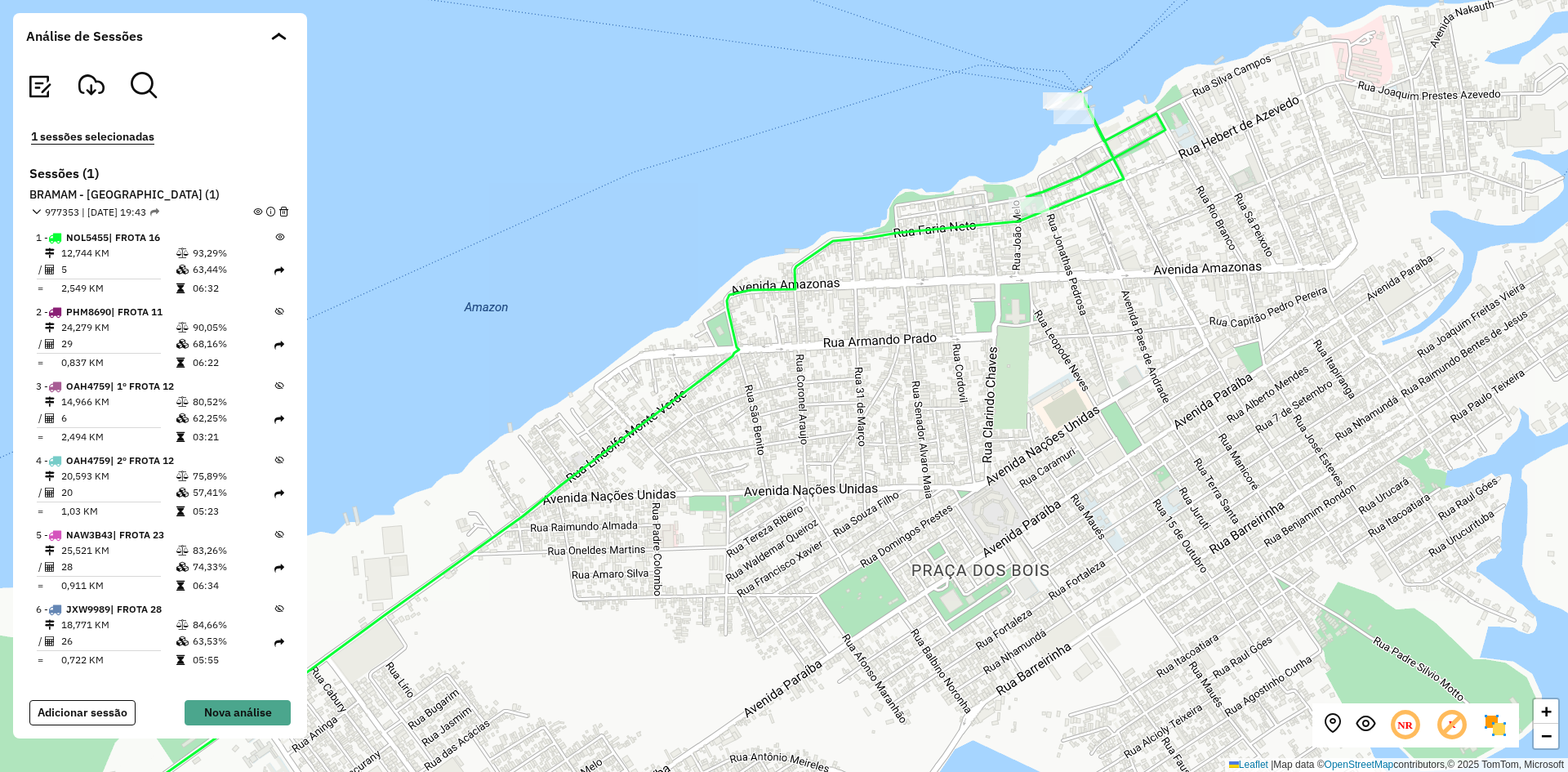
click at [1083, 196] on icon at bounding box center [598, 471] width 1051 height 757
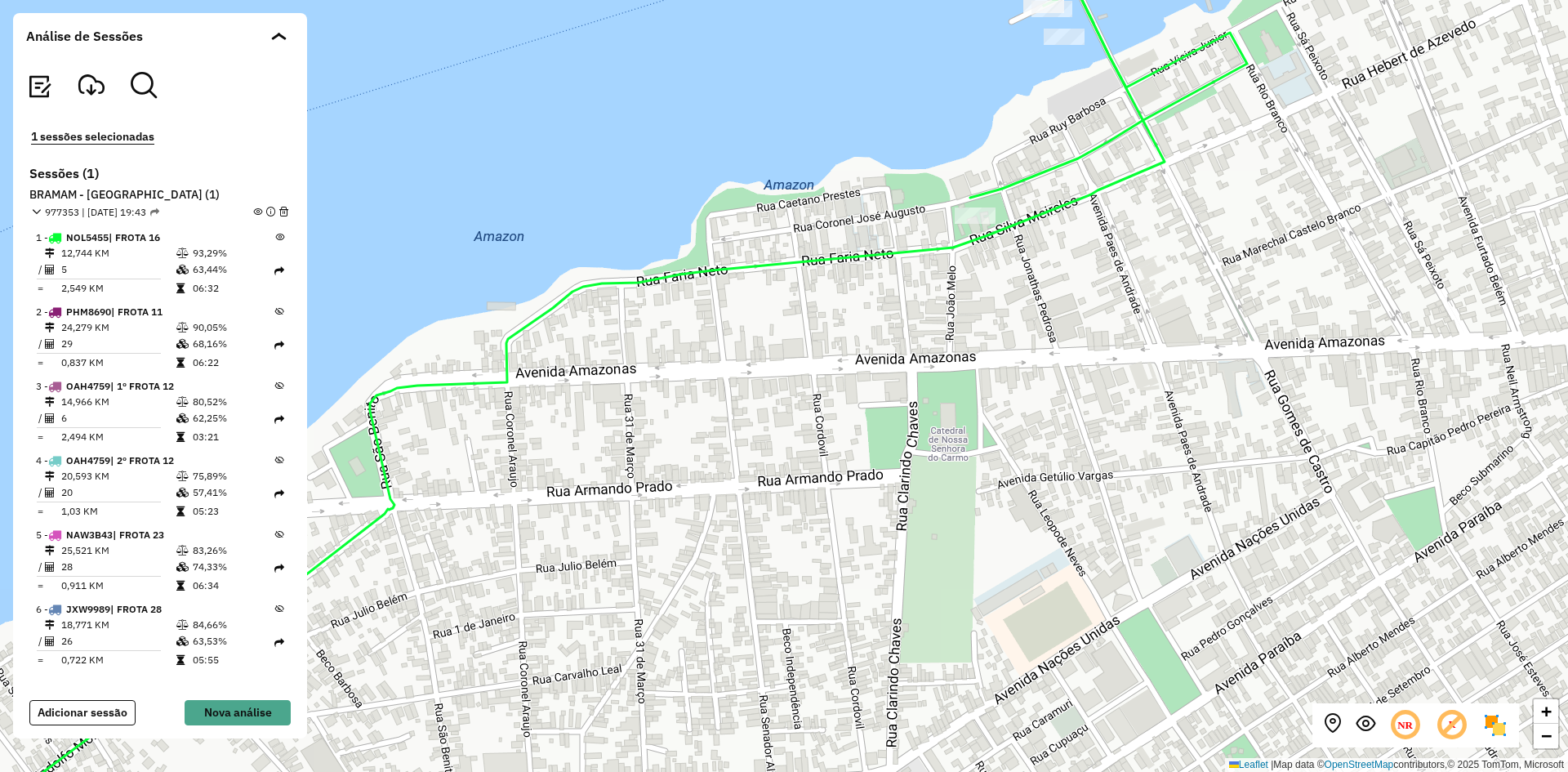
click at [1083, 196] on icon at bounding box center [555, 420] width 1219 height 859
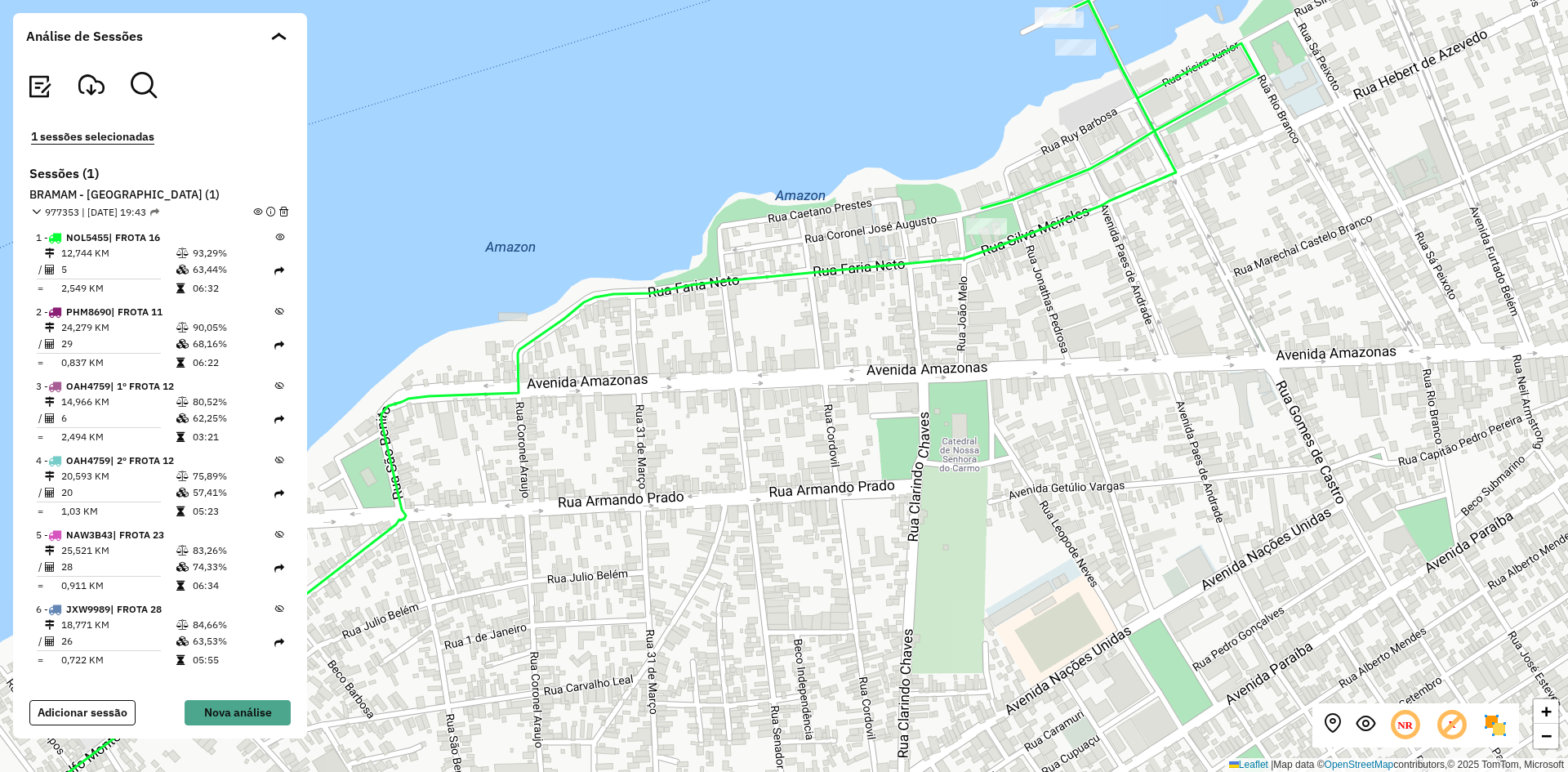
drag, startPoint x: 1065, startPoint y: 115, endPoint x: 1102, endPoint y: 135, distance: 42.1
click at [1104, 136] on div "+ − Leaflet | Map data © OpenStreetMap contributors,© 2025 TomTom, Microsoft" at bounding box center [784, 386] width 1568 height 772
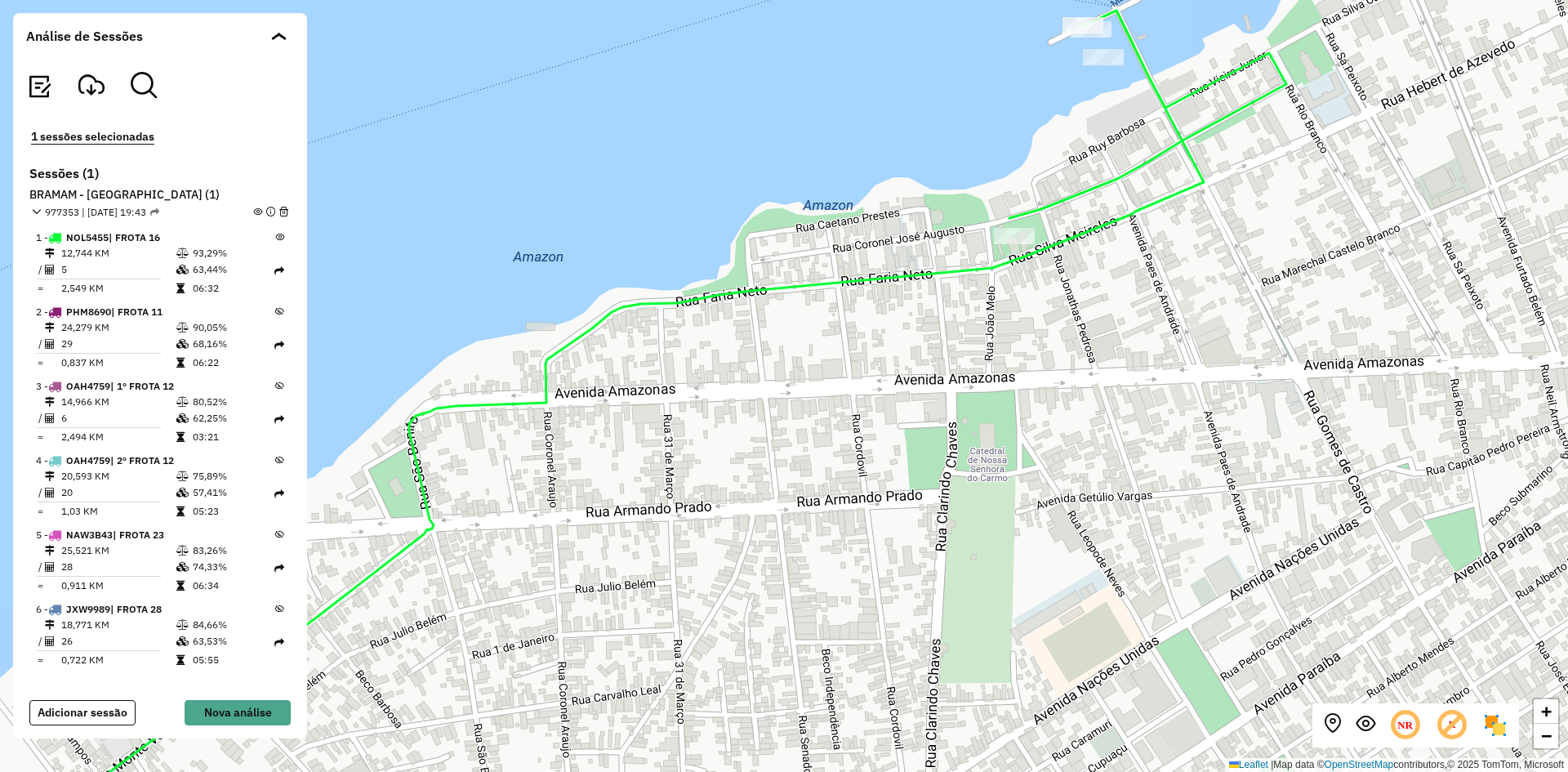
click at [275, 239] on icon at bounding box center [280, 237] width 9 height 9
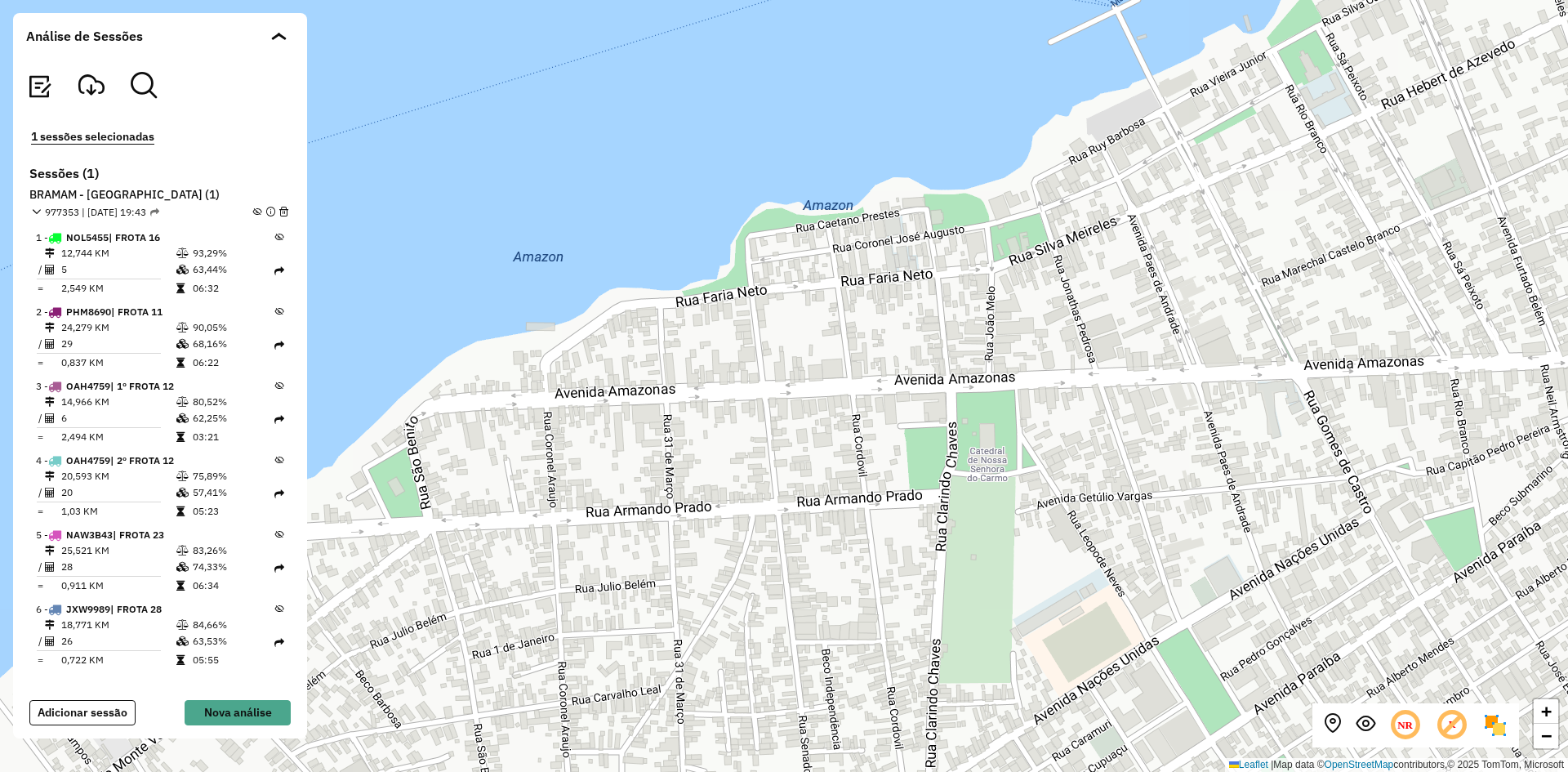
click at [277, 310] on icon at bounding box center [280, 312] width 9 height 9
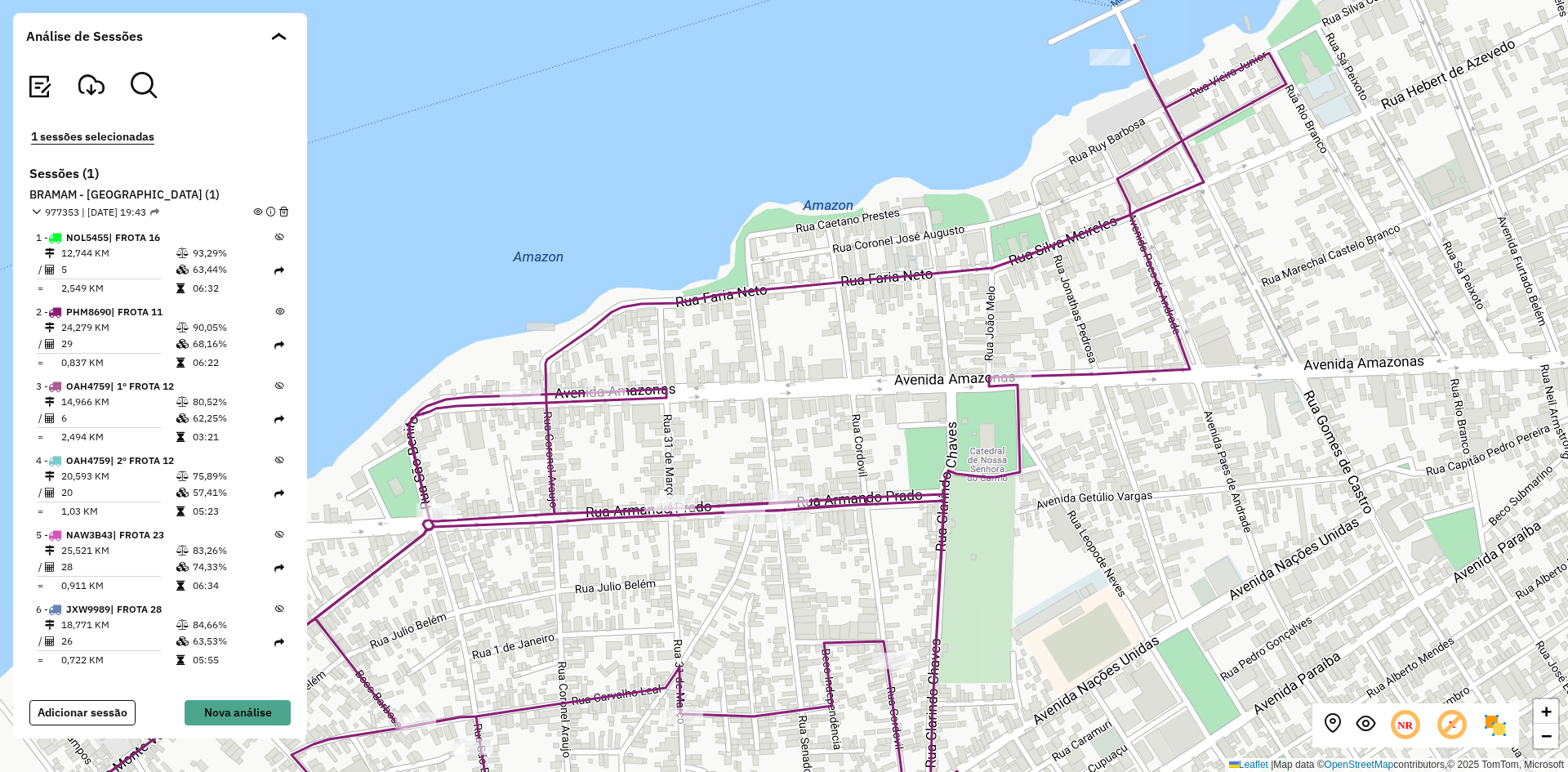
click at [275, 311] on icon at bounding box center [280, 312] width 9 height 9
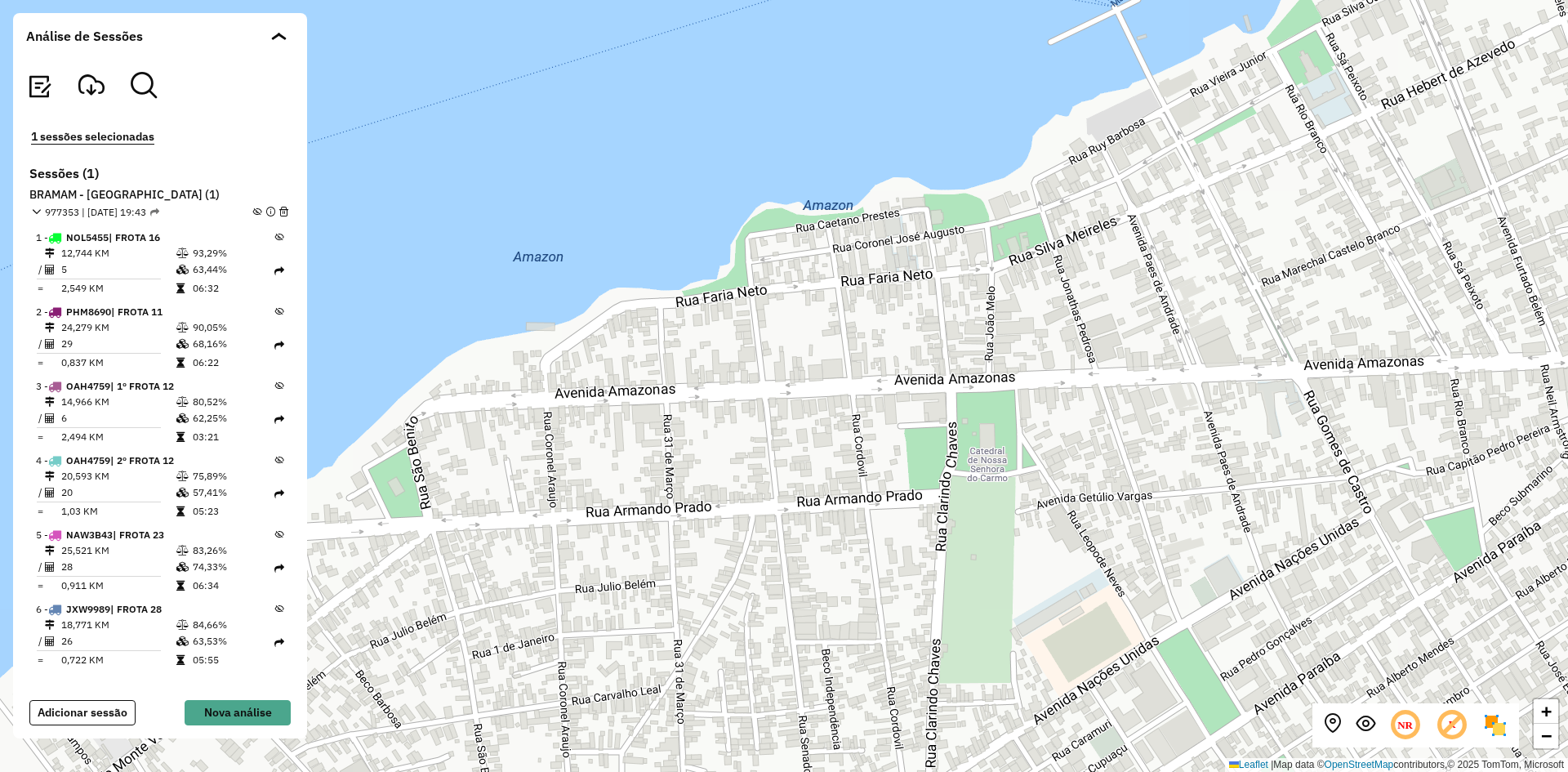
click at [275, 389] on icon at bounding box center [280, 386] width 9 height 9
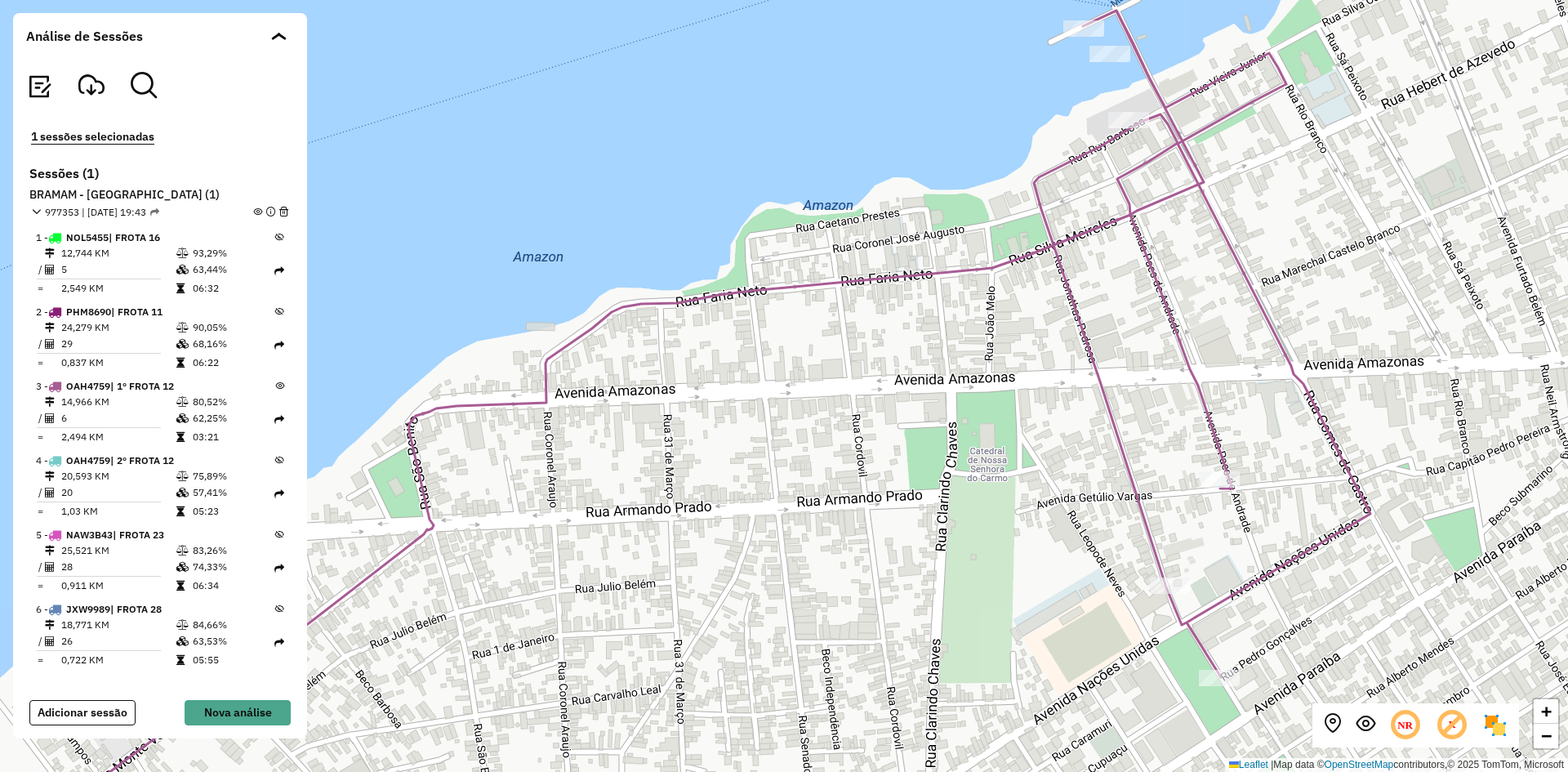
click at [275, 386] on icon at bounding box center [280, 386] width 9 height 9
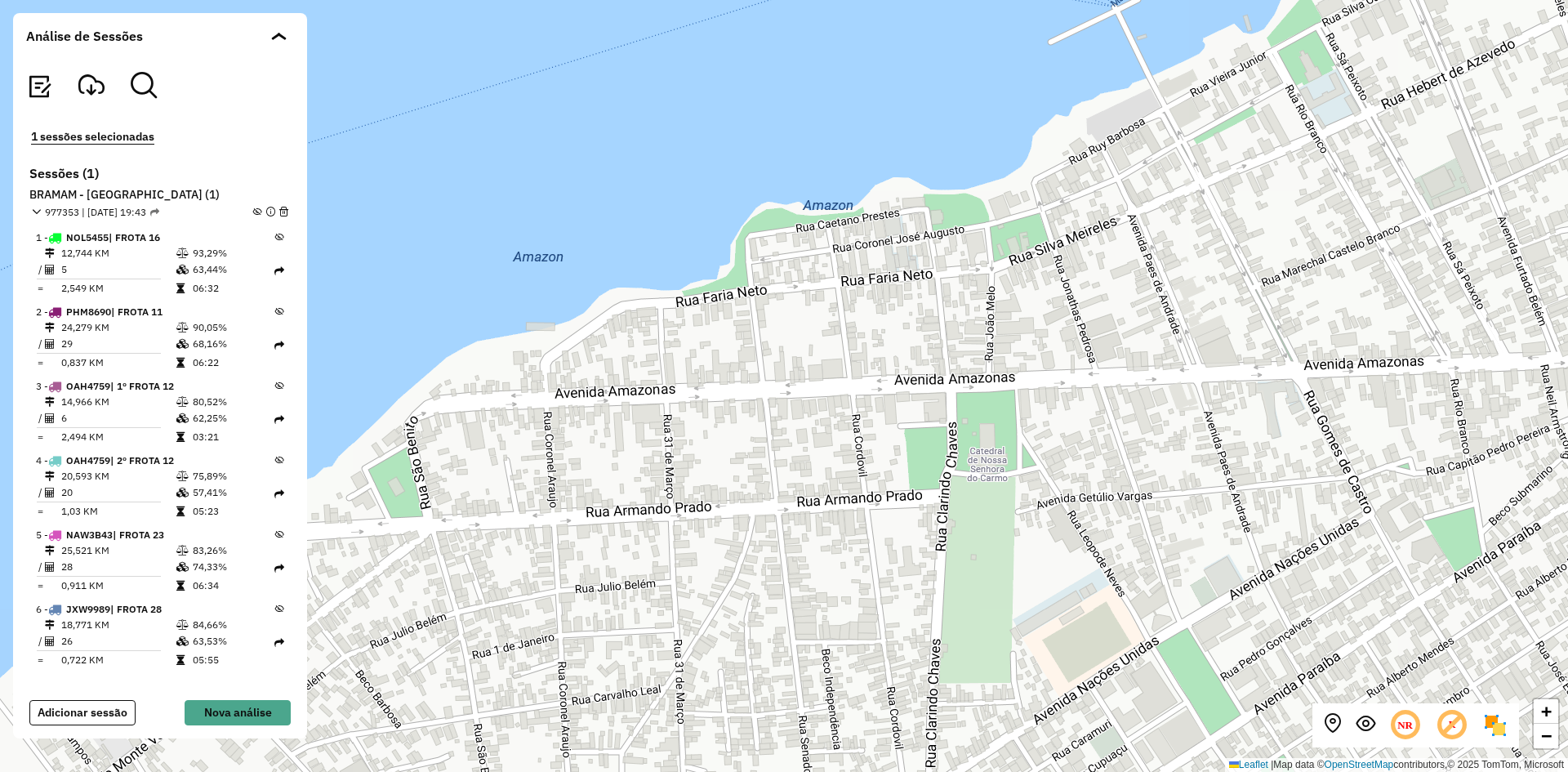
click at [275, 309] on icon at bounding box center [280, 312] width 9 height 9
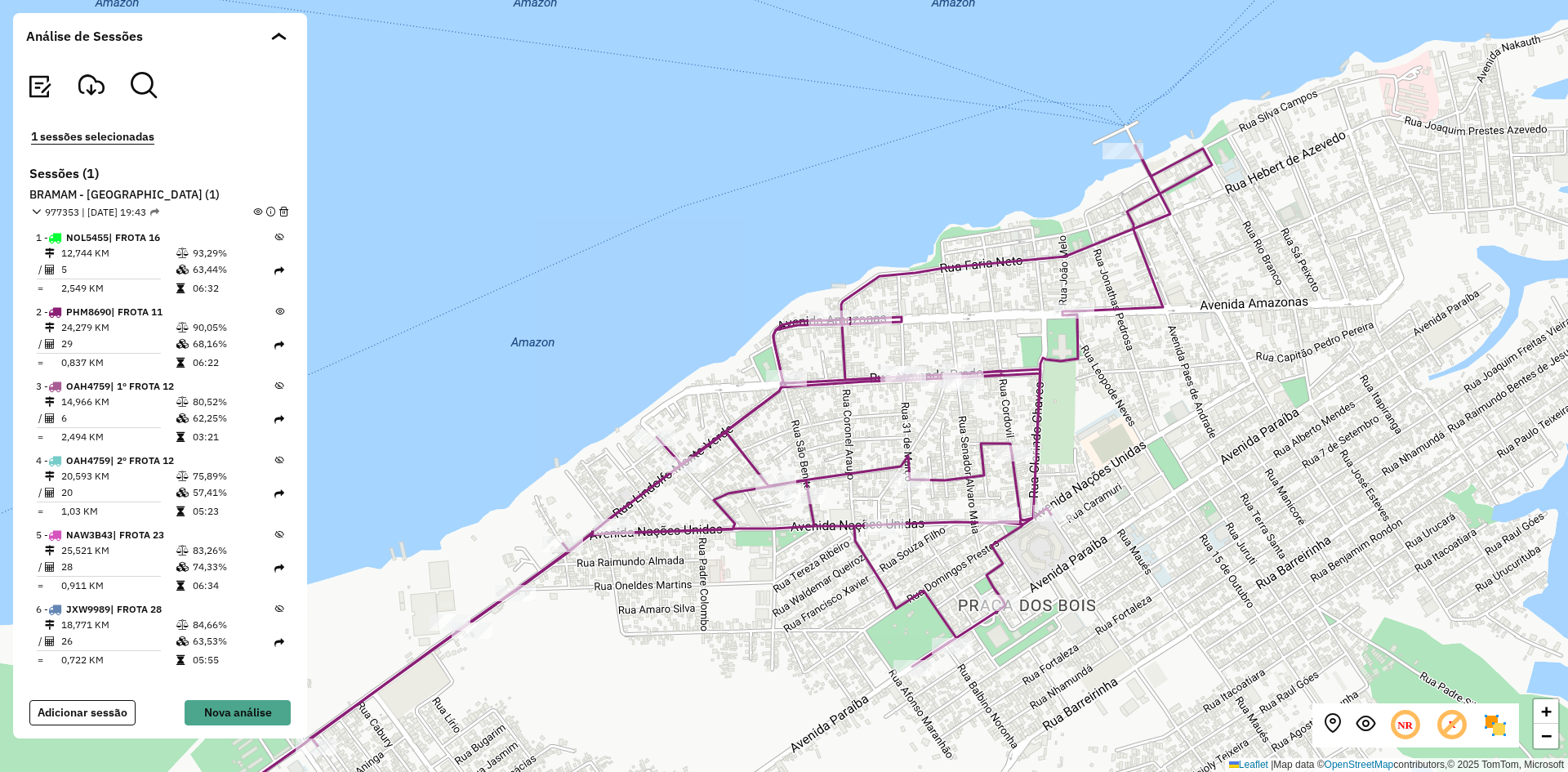
drag, startPoint x: 1293, startPoint y: 371, endPoint x: 1237, endPoint y: 420, distance: 74.4
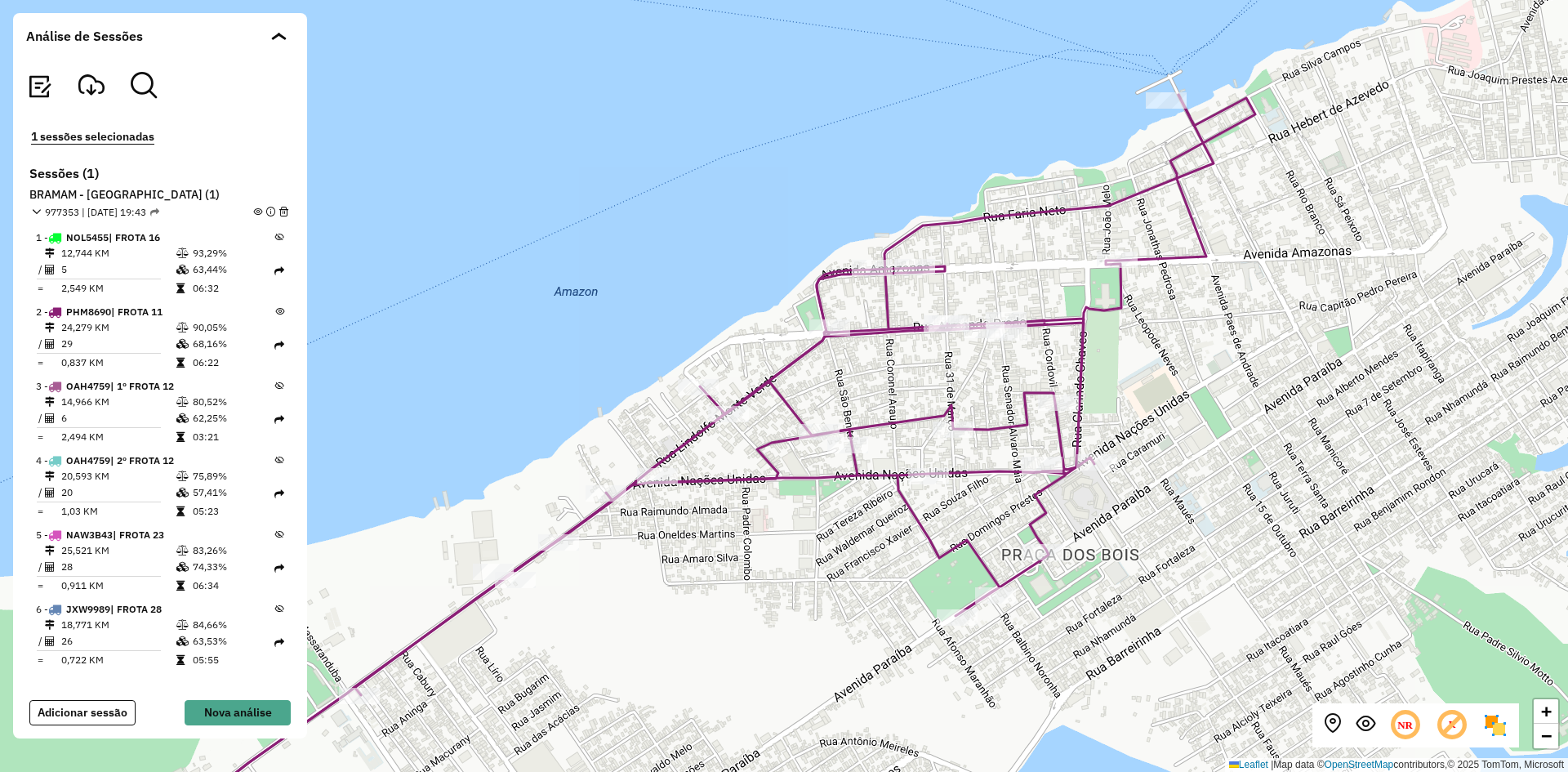
click at [1237, 420] on div "+ − Leaflet | Map data © OpenStreetMap contributors,© 2025 TomTom, Microsoft" at bounding box center [784, 386] width 1568 height 772
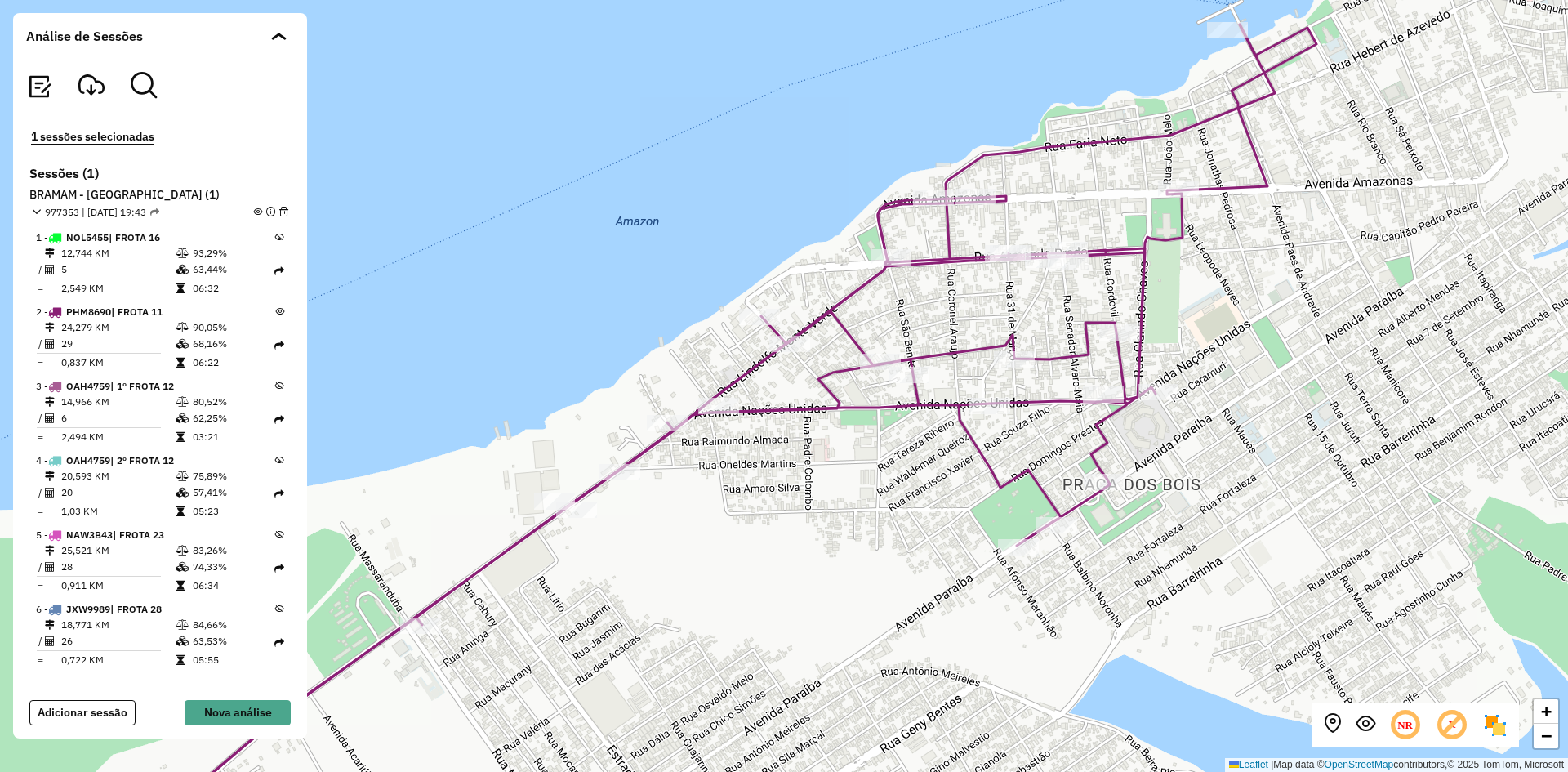
drag, startPoint x: 760, startPoint y: 581, endPoint x: 812, endPoint y: 513, distance: 85.6
click at [812, 514] on div "+ − Leaflet | Map data © OpenStreetMap contributors,© 2025 TomTom, Microsoft" at bounding box center [784, 386] width 1568 height 772
